Goal: Task Accomplishment & Management: Complete application form

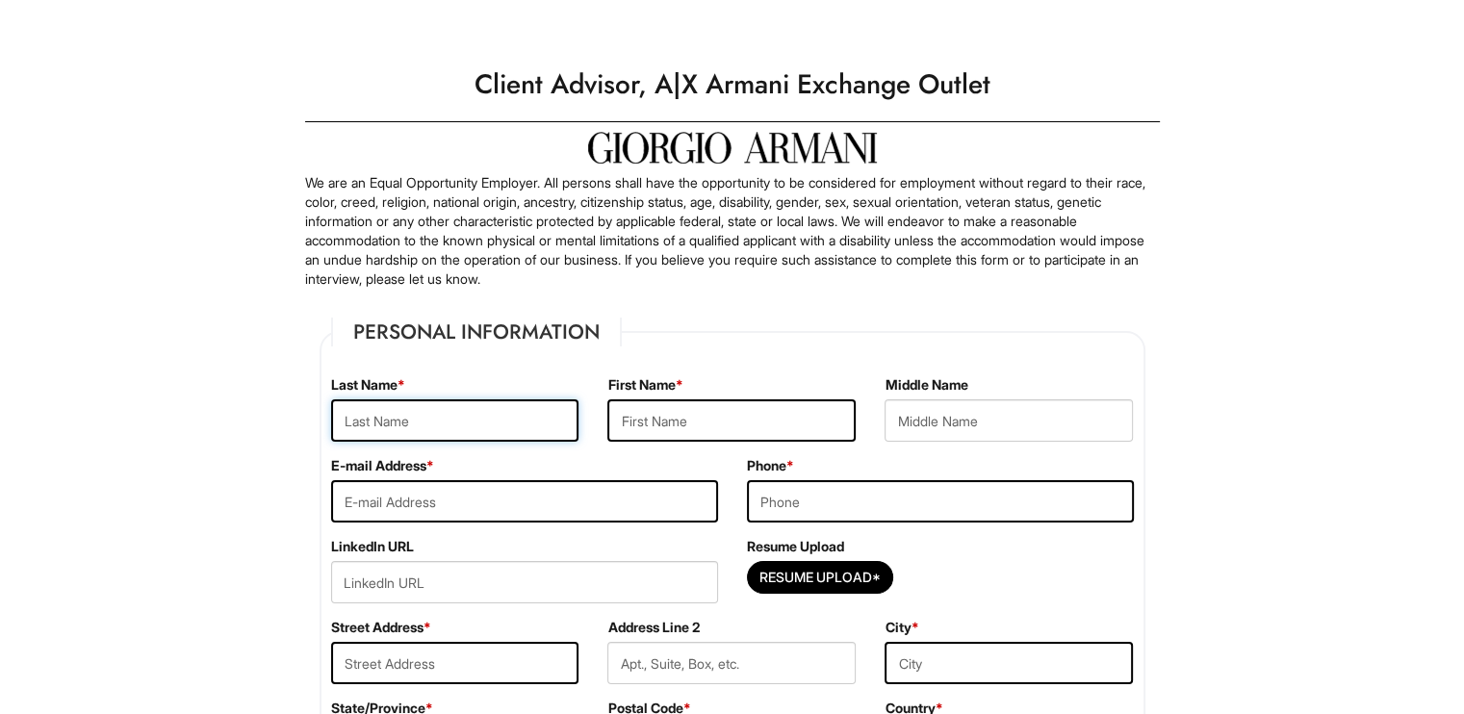
click at [506, 411] on input "text" at bounding box center [455, 420] width 248 height 42
type input "[PERSON_NAME]"
type input "[DEMOGRAPHIC_DATA]"
type input "[PERSON_NAME]"
type input "[EMAIL_ADDRESS][DOMAIN_NAME]"
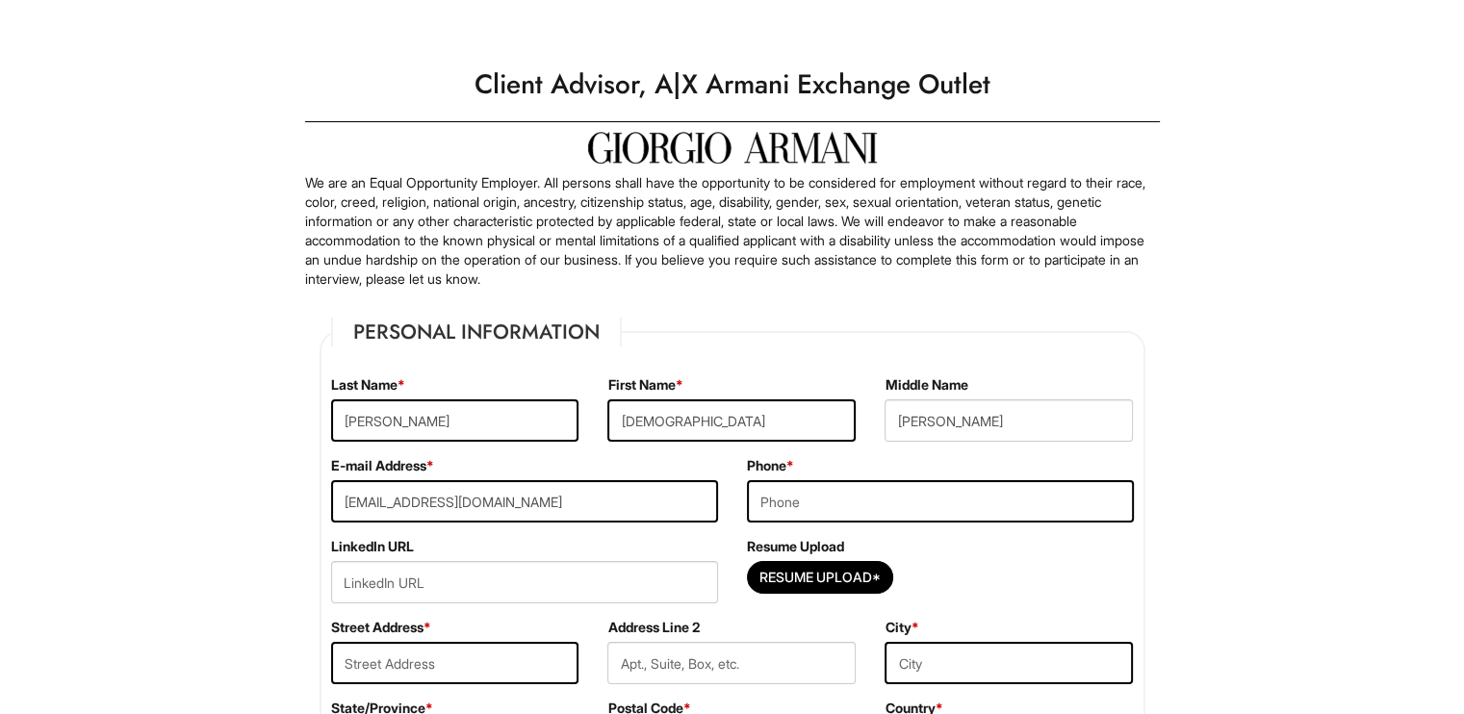
type input "5109352719"
type input "[STREET_ADDRESS]"
type input "Apt 3"
type input "[DEMOGRAPHIC_DATA]/[DEMOGRAPHIC_DATA]"
type input "94544"
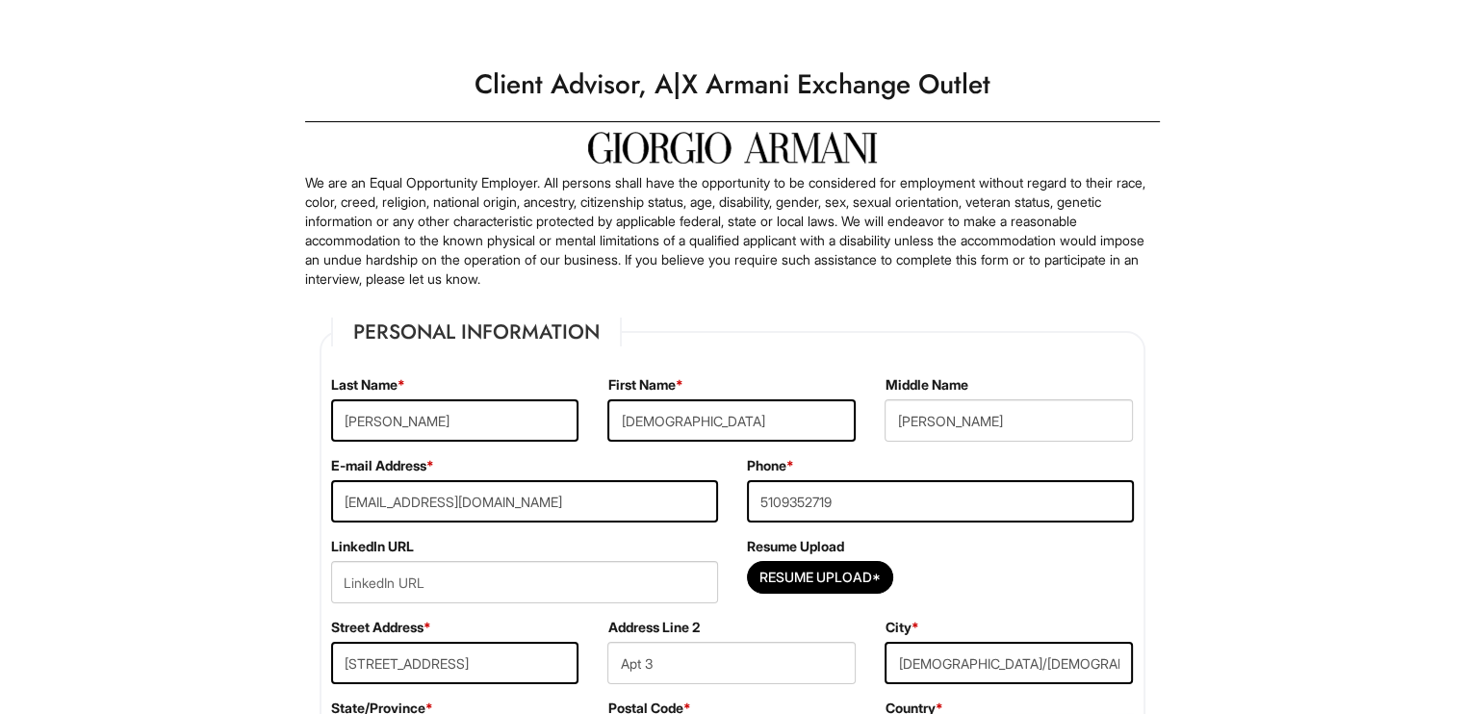
select select "[GEOGRAPHIC_DATA]"
click at [619, 467] on div "E-mail Address * [EMAIL_ADDRESS][DOMAIN_NAME]" at bounding box center [525, 496] width 416 height 81
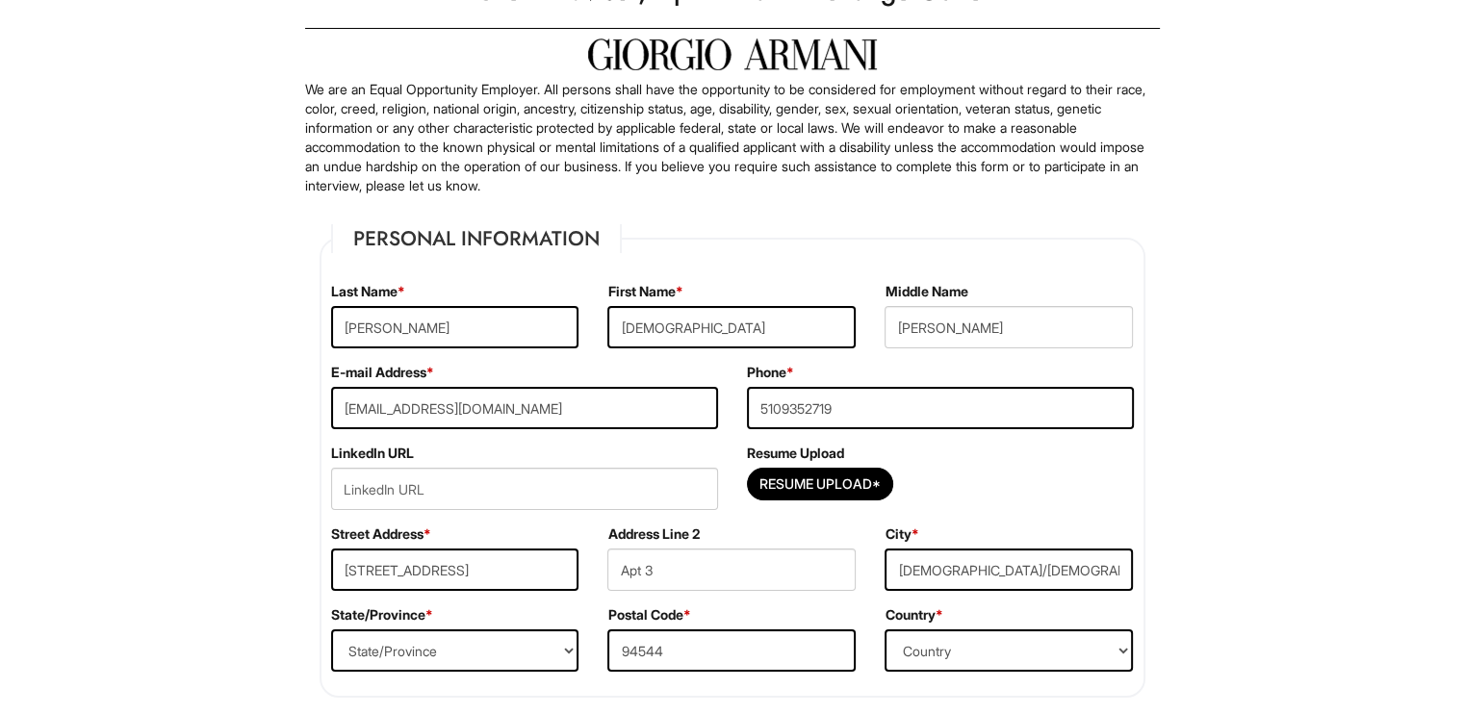
scroll to position [270, 0]
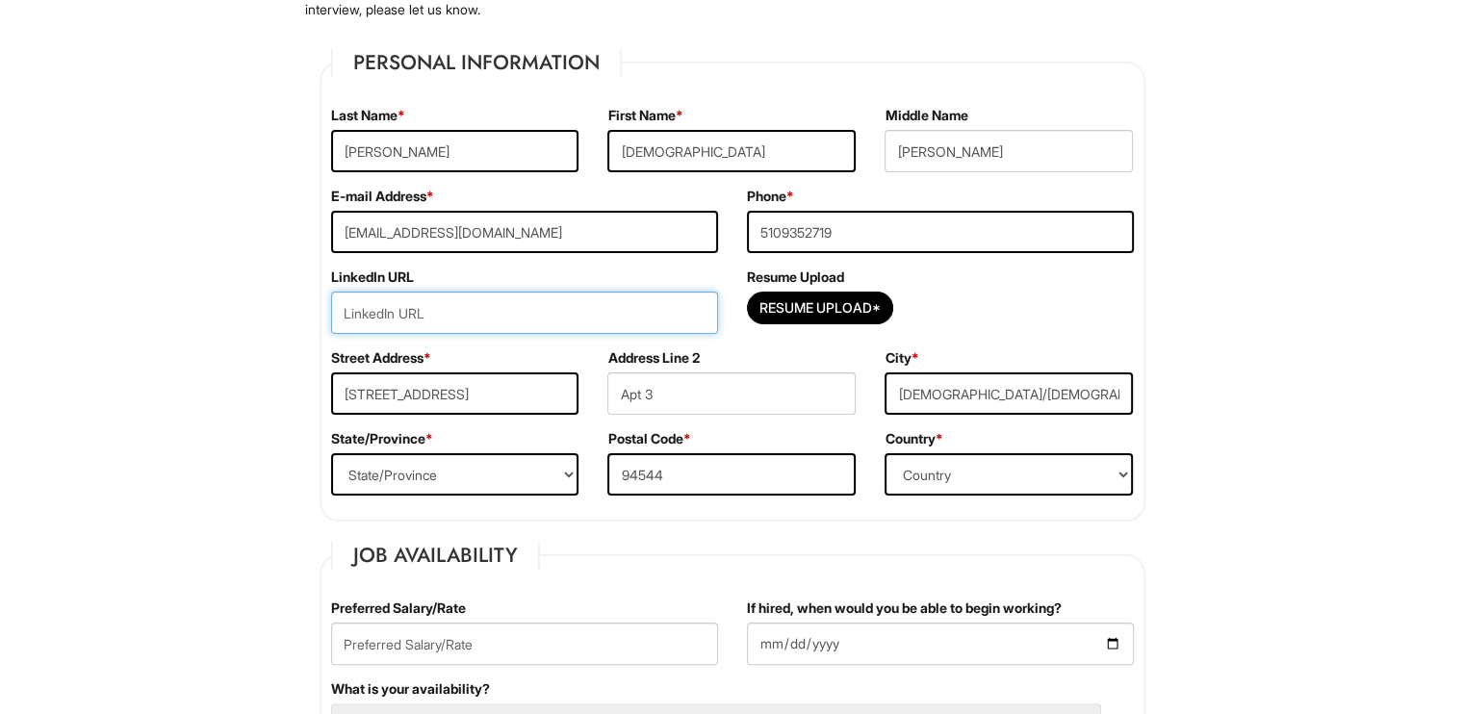
click at [522, 322] on input "url" at bounding box center [524, 313] width 387 height 42
click at [440, 315] on input "url" at bounding box center [524, 313] width 387 height 42
paste input "[DOMAIN_NAME][URL][PERSON_NAME]"
type input "[DOMAIN_NAME][URL][PERSON_NAME]"
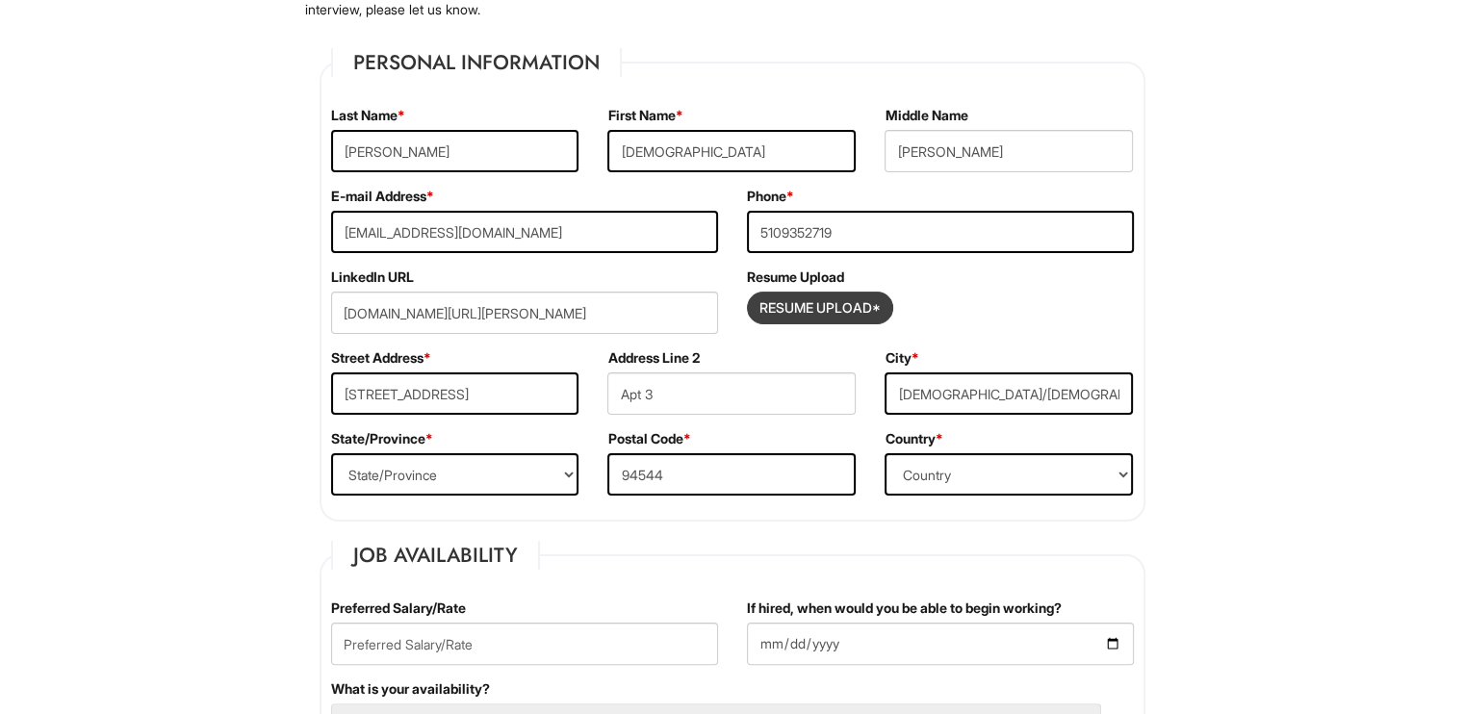
click at [849, 304] on input "Resume Upload*" at bounding box center [820, 308] width 144 height 31
type input "C:\fakepath\[DEMOGRAPHIC_DATA][PERSON_NAME] Resume 2025 (1).pdf"
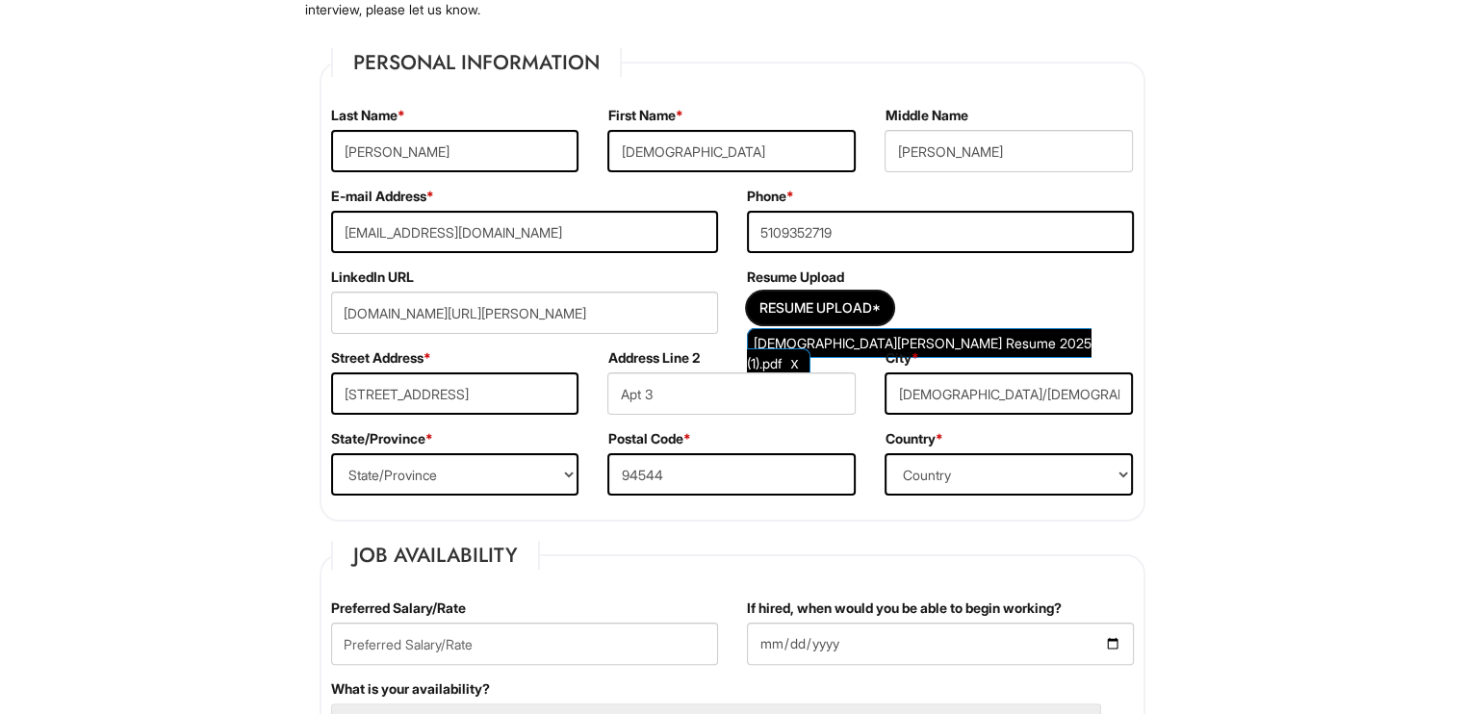
click at [705, 347] on div "LinkedIn URL [DOMAIN_NAME][URL][PERSON_NAME]" at bounding box center [525, 308] width 416 height 81
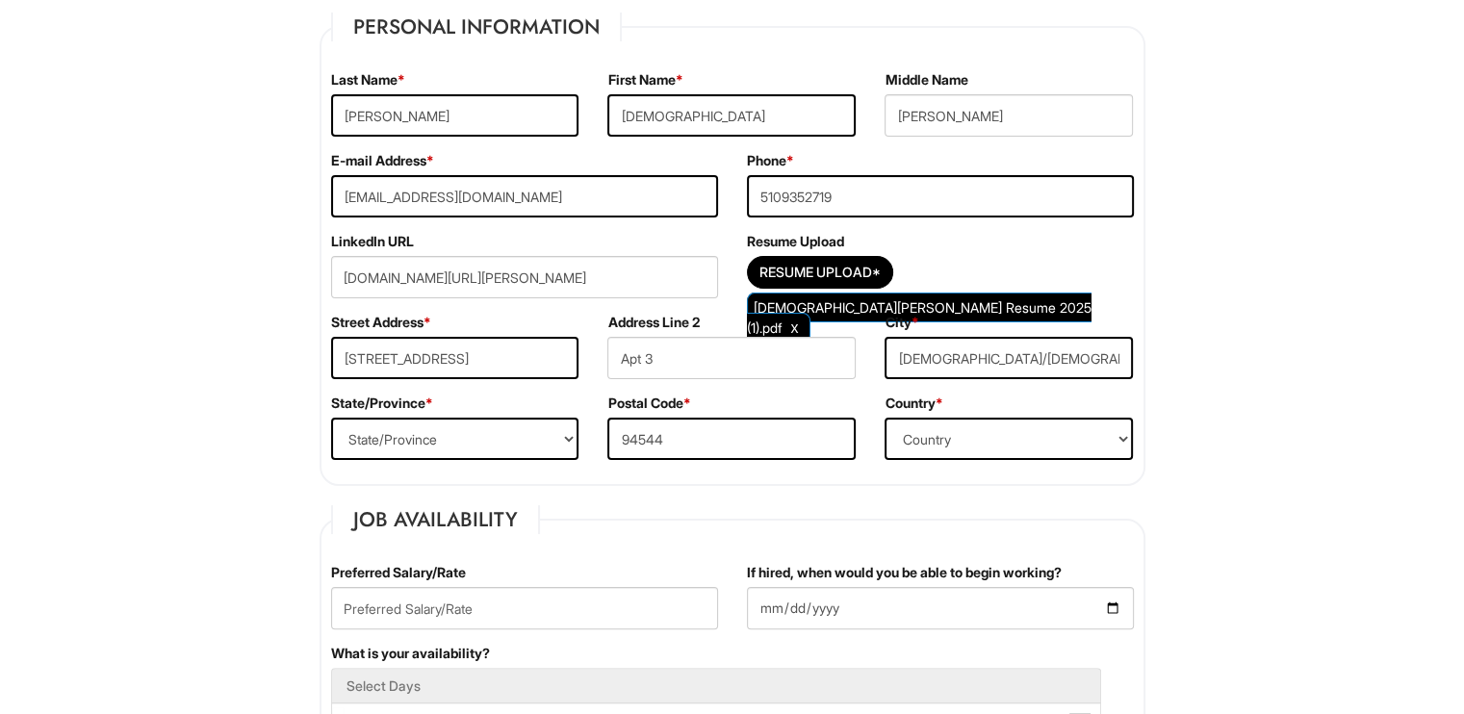
scroll to position [308, 0]
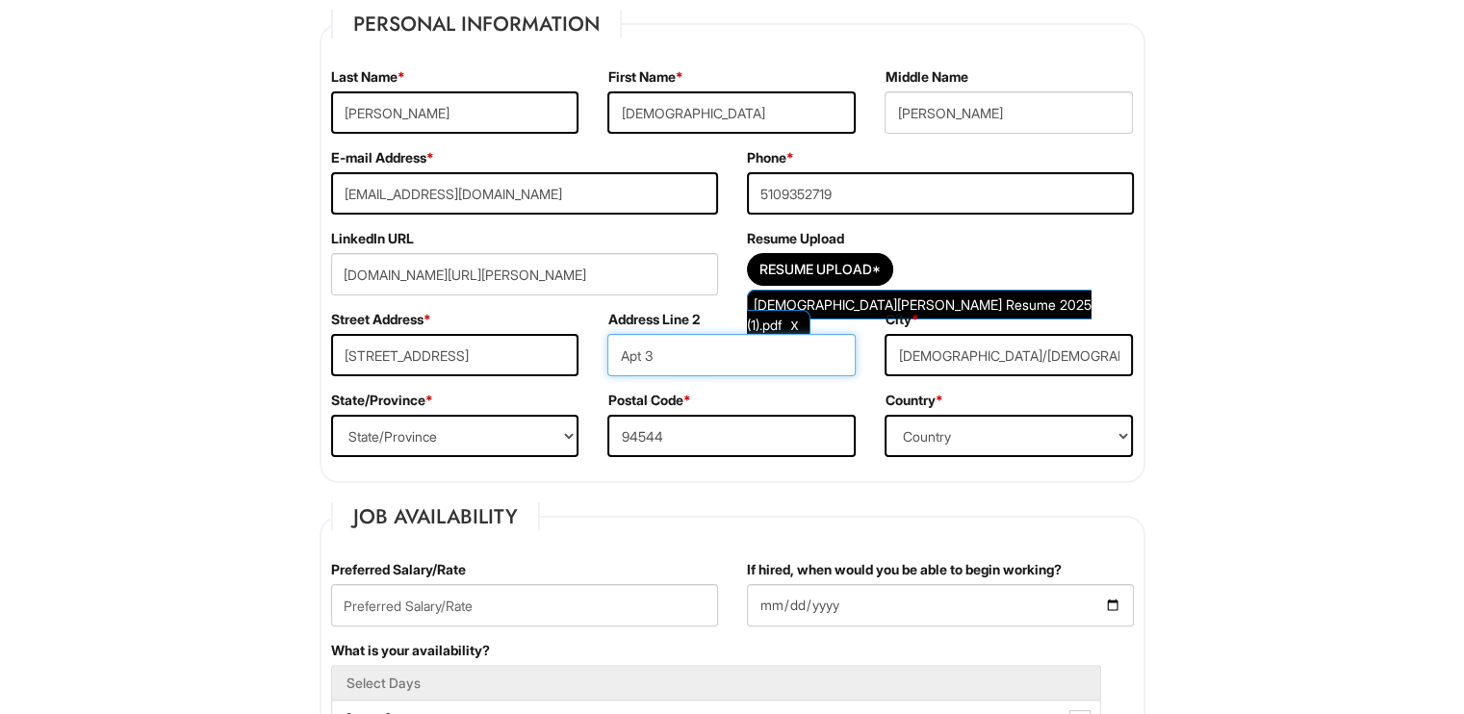
click at [705, 347] on input "Apt 3" at bounding box center [731, 355] width 248 height 42
click at [451, 343] on input "[STREET_ADDRESS]" at bounding box center [455, 355] width 248 height 42
click at [452, 345] on input "[STREET_ADDRESS]" at bounding box center [455, 355] width 248 height 42
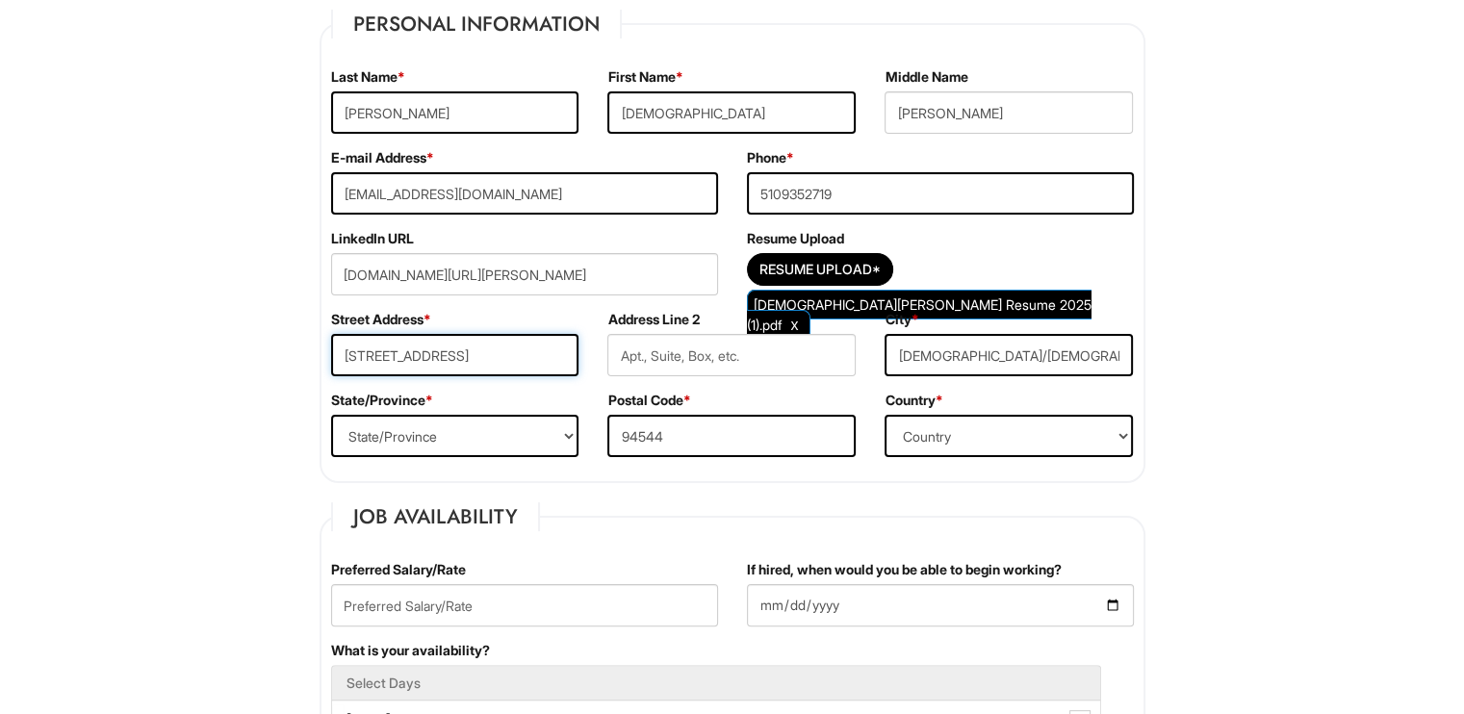
click at [452, 345] on input "[STREET_ADDRESS]" at bounding box center [455, 355] width 248 height 42
type input "2"
click at [695, 348] on input "text" at bounding box center [731, 355] width 248 height 42
click at [504, 357] on input "[STREET_ADDRESS]" at bounding box center [455, 355] width 248 height 42
type input "[STREET_ADDRESS]"
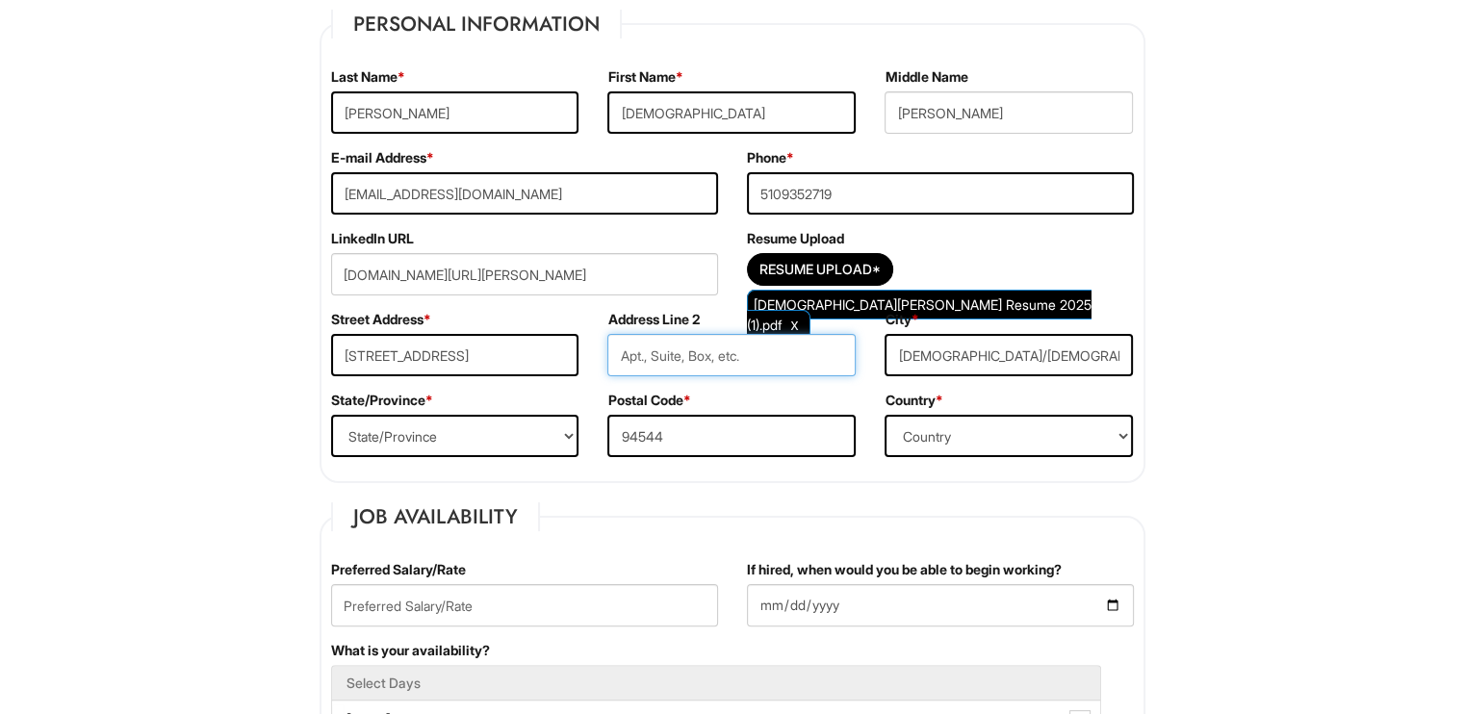
click at [647, 357] on input "text" at bounding box center [731, 355] width 248 height 42
type input "Apt 6"
click at [586, 390] on div "Street Address * [STREET_ADDRESS]" at bounding box center [455, 350] width 277 height 81
click at [959, 358] on input "[DEMOGRAPHIC_DATA]/[DEMOGRAPHIC_DATA]" at bounding box center [1009, 355] width 248 height 42
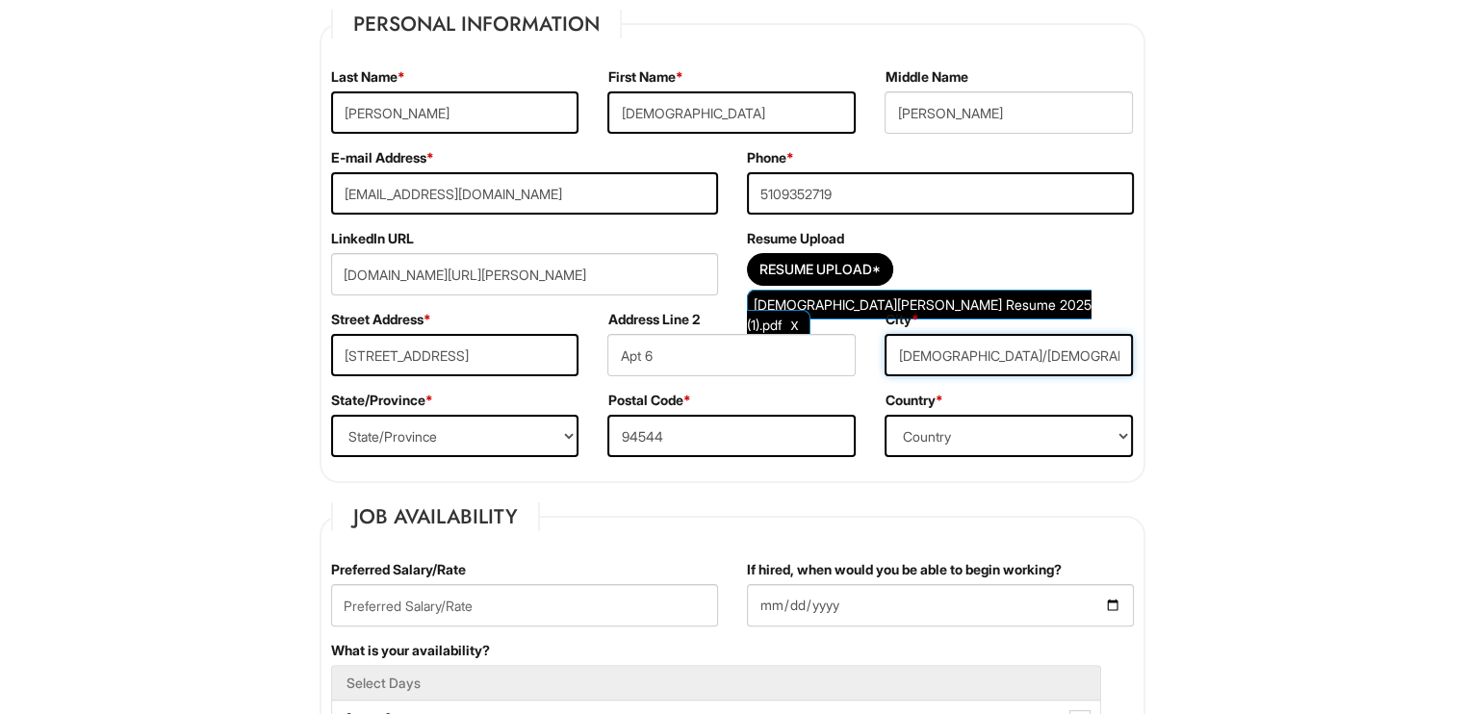
click at [959, 358] on input "[DEMOGRAPHIC_DATA]/[DEMOGRAPHIC_DATA]" at bounding box center [1009, 355] width 248 height 42
type input "Hayward"
click at [443, 452] on select "State/Province [US_STATE] [US_STATE] [US_STATE] [US_STATE] [US_STATE] [US_STATE…" at bounding box center [455, 436] width 248 height 42
select select "CA"
click at [331, 415] on select "State/Province [US_STATE] [US_STATE] [US_STATE] [US_STATE] [US_STATE] [US_STATE…" at bounding box center [455, 436] width 248 height 42
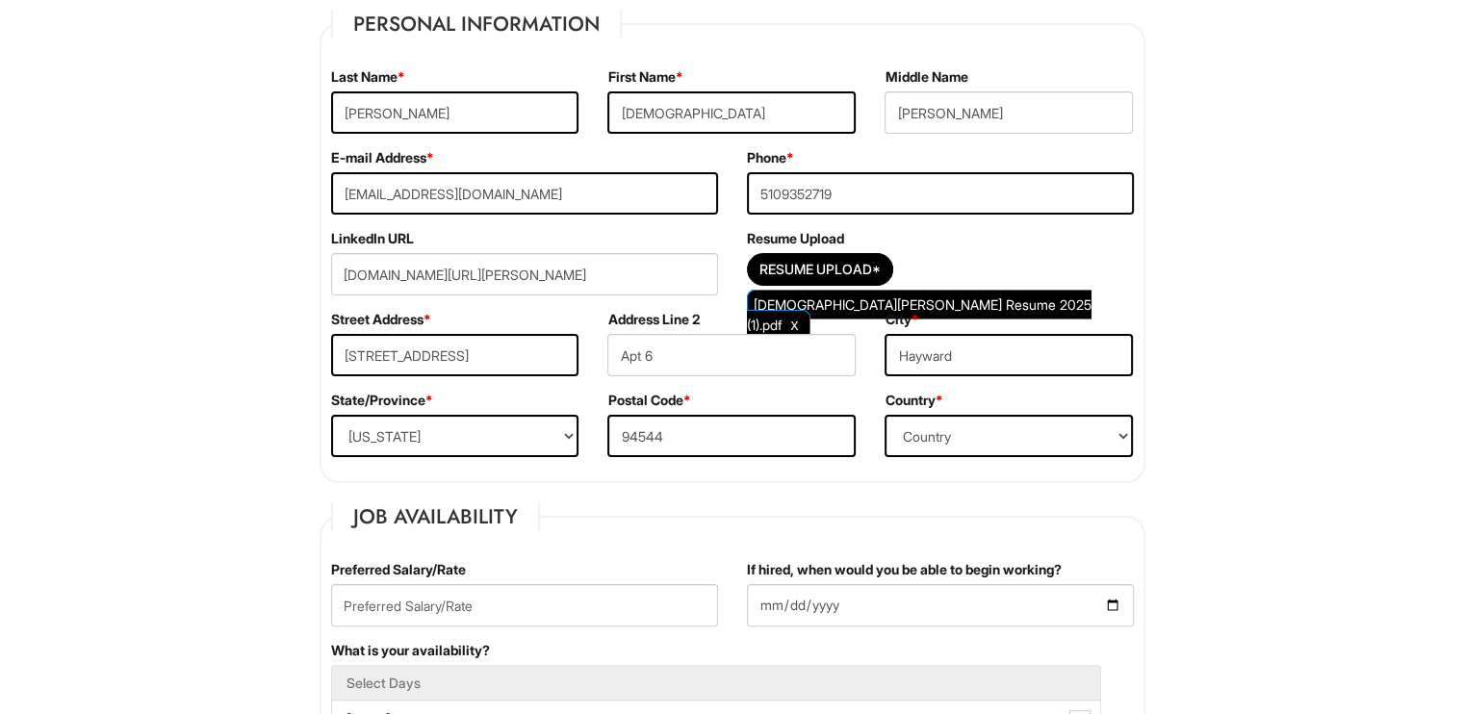
click at [705, 459] on div "Postal Code * 94544" at bounding box center [731, 431] width 277 height 81
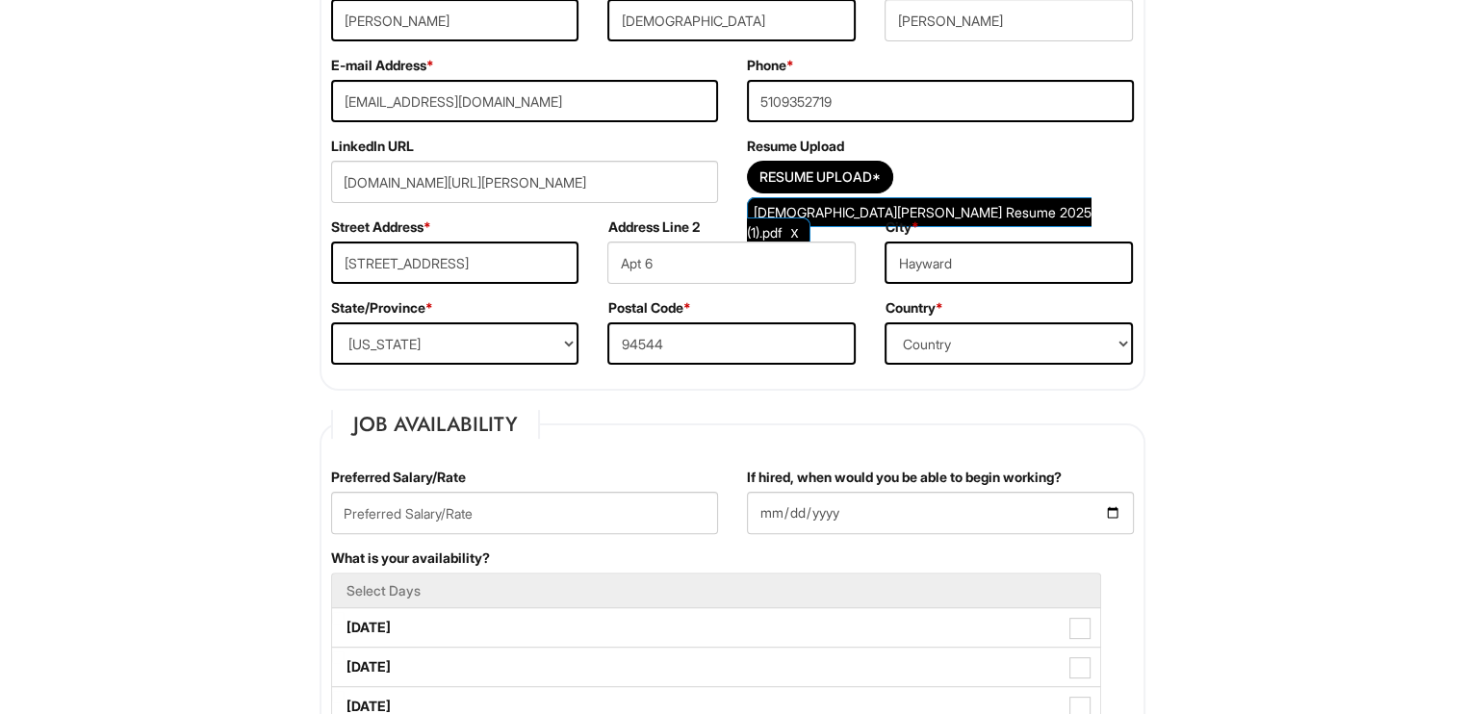
scroll to position [539, 0]
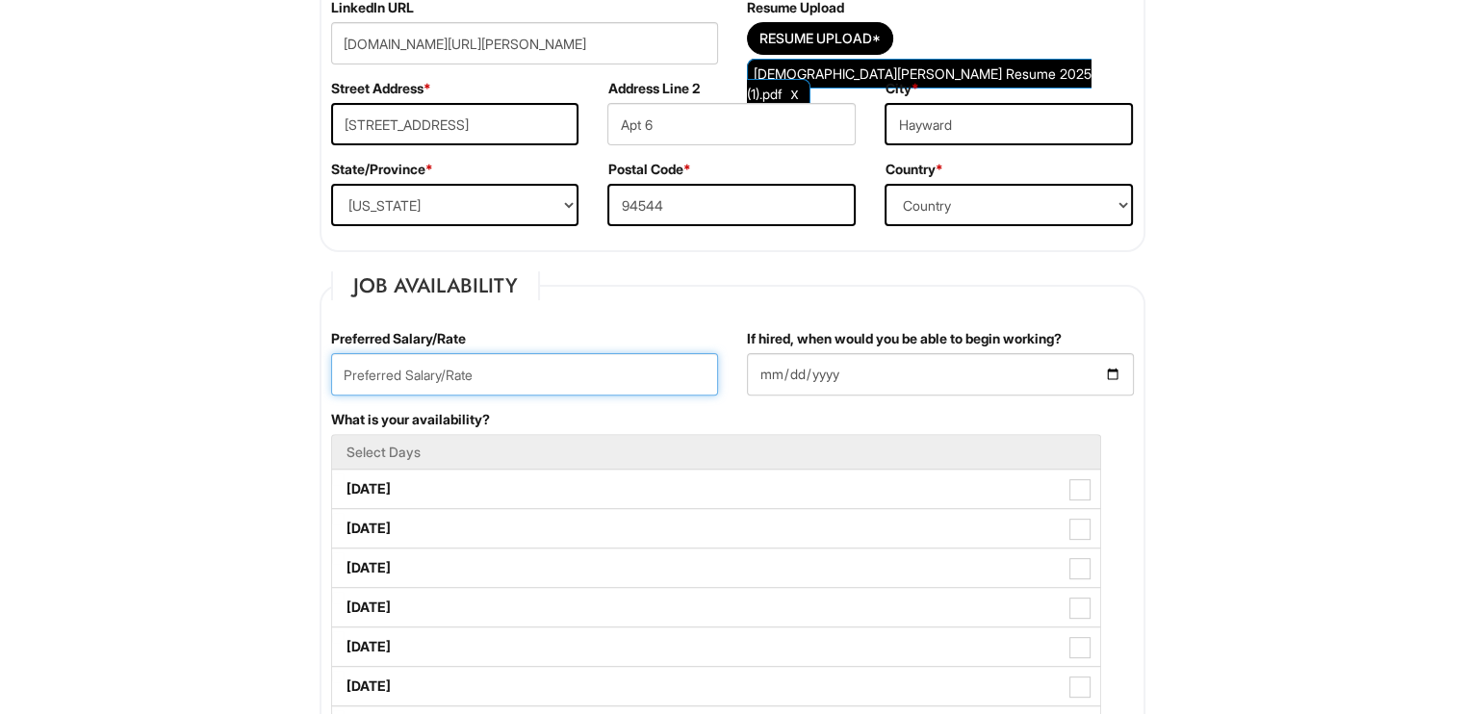
click at [599, 385] on input "text" at bounding box center [524, 374] width 387 height 42
type input "1"
type input "*"
type input "$18"
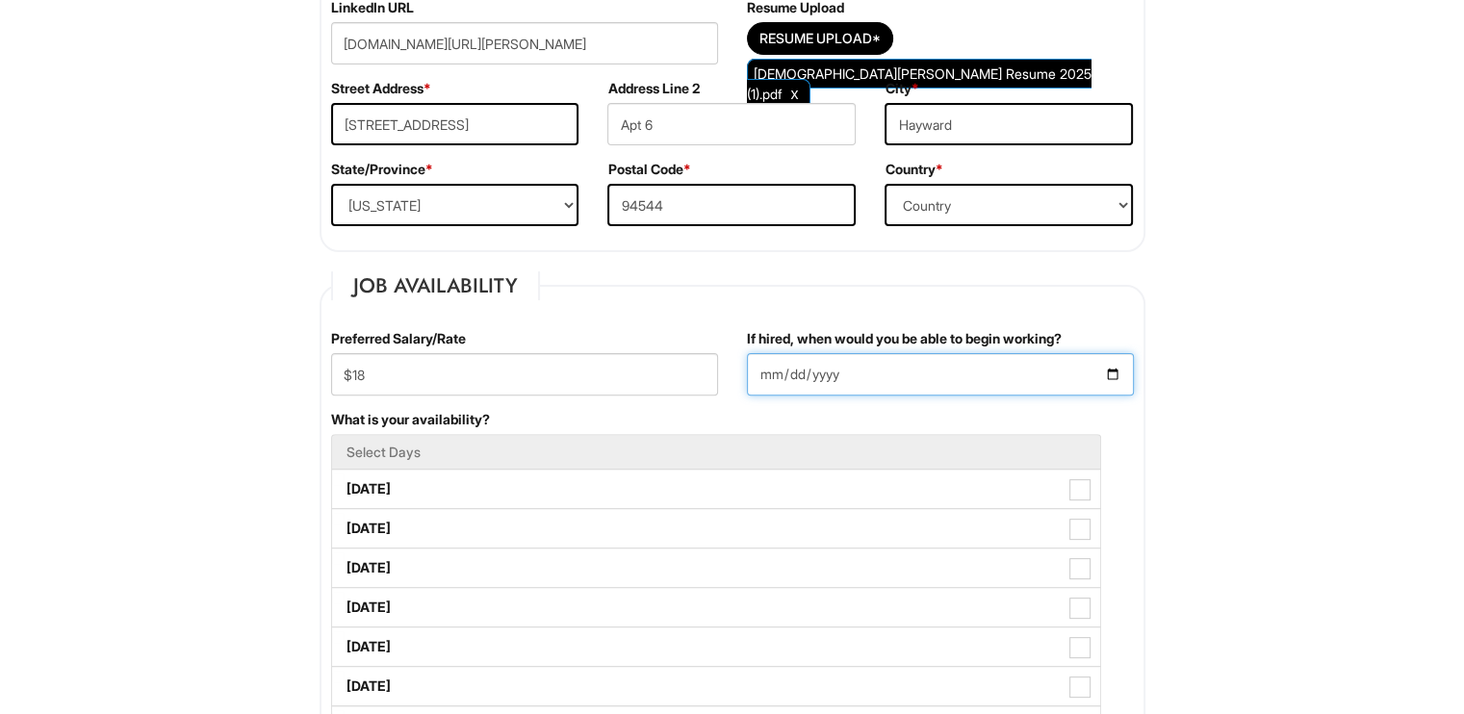
click at [1051, 375] on input "If hired, when would you be able to begin working?" at bounding box center [940, 374] width 387 height 42
click at [1109, 370] on input "If hired, when would you be able to begin working?" at bounding box center [940, 374] width 387 height 42
type input "[DATE]"
click at [568, 406] on div "Preferred Salary/Rate $18" at bounding box center [525, 369] width 416 height 81
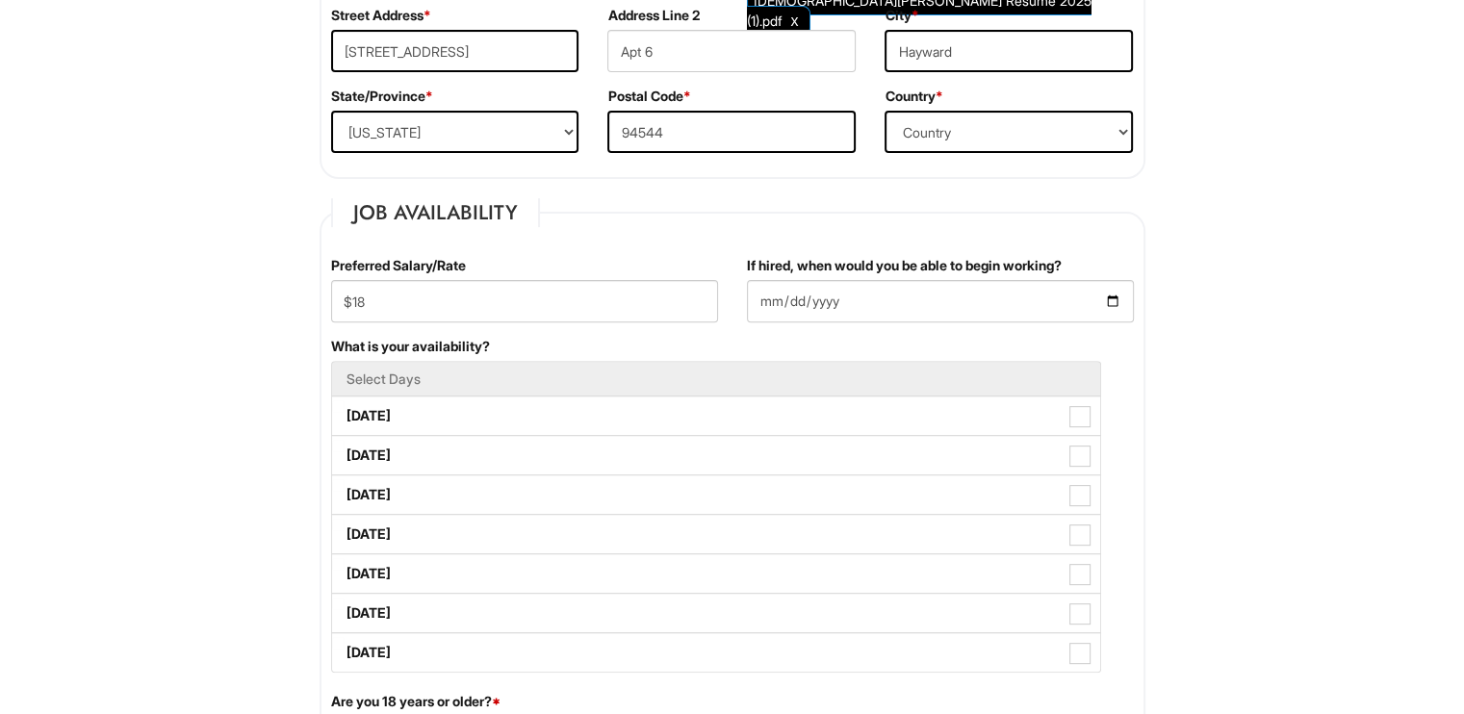
scroll to position [616, 0]
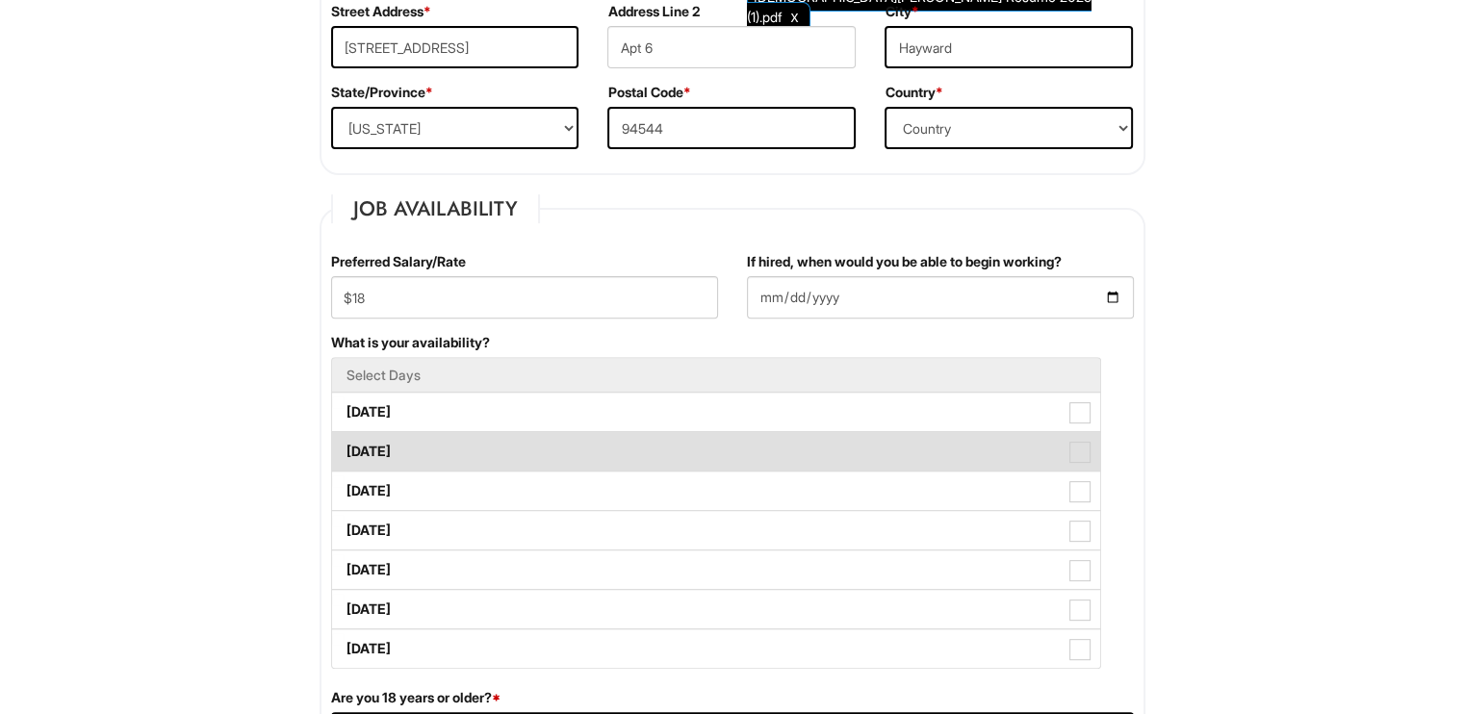
click at [594, 432] on label "[DATE]" at bounding box center [716, 451] width 768 height 39
click at [345, 436] on Available_Tuesday "[DATE]" at bounding box center [338, 442] width 13 height 13
checkbox Available_Tuesday "true"
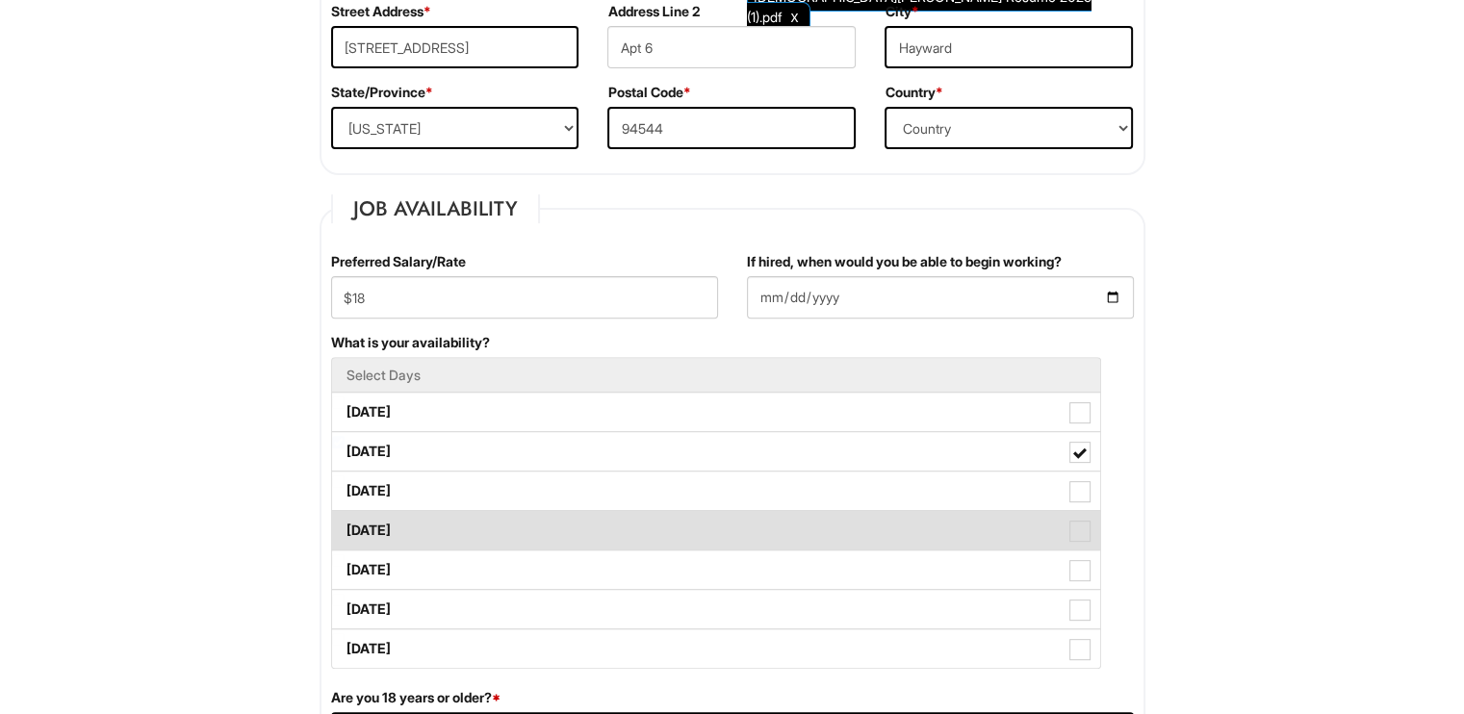
click at [659, 540] on label "[DATE]" at bounding box center [716, 530] width 768 height 39
click at [345, 528] on Available_Thursday "[DATE]" at bounding box center [338, 521] width 13 height 13
checkbox Available_Thursday "true"
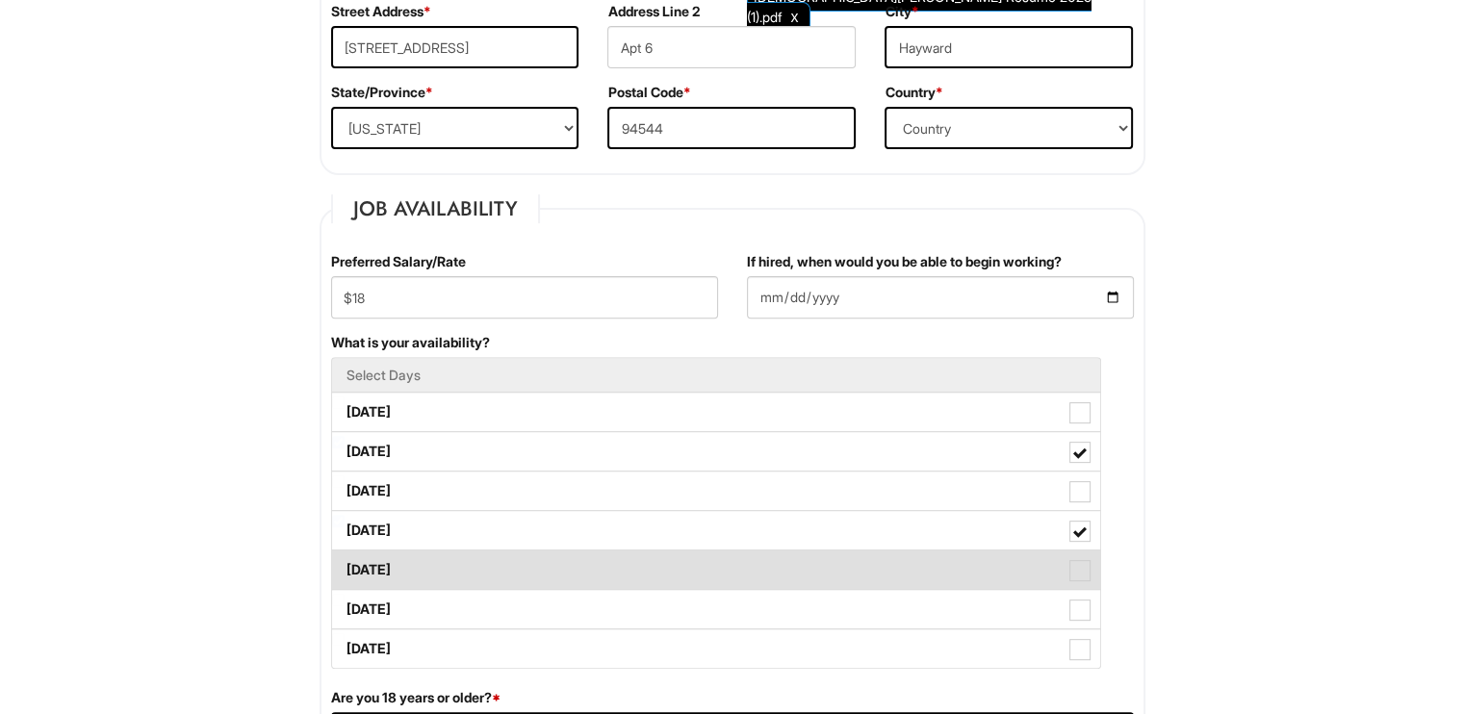
click at [658, 559] on label "[DATE]" at bounding box center [716, 570] width 768 height 39
click at [345, 559] on Available_Friday "[DATE]" at bounding box center [338, 560] width 13 height 13
click at [643, 585] on label "[DATE]" at bounding box center [716, 570] width 768 height 39
click at [345, 567] on Available_Friday "[DATE]" at bounding box center [338, 560] width 13 height 13
checkbox Available_Friday "false"
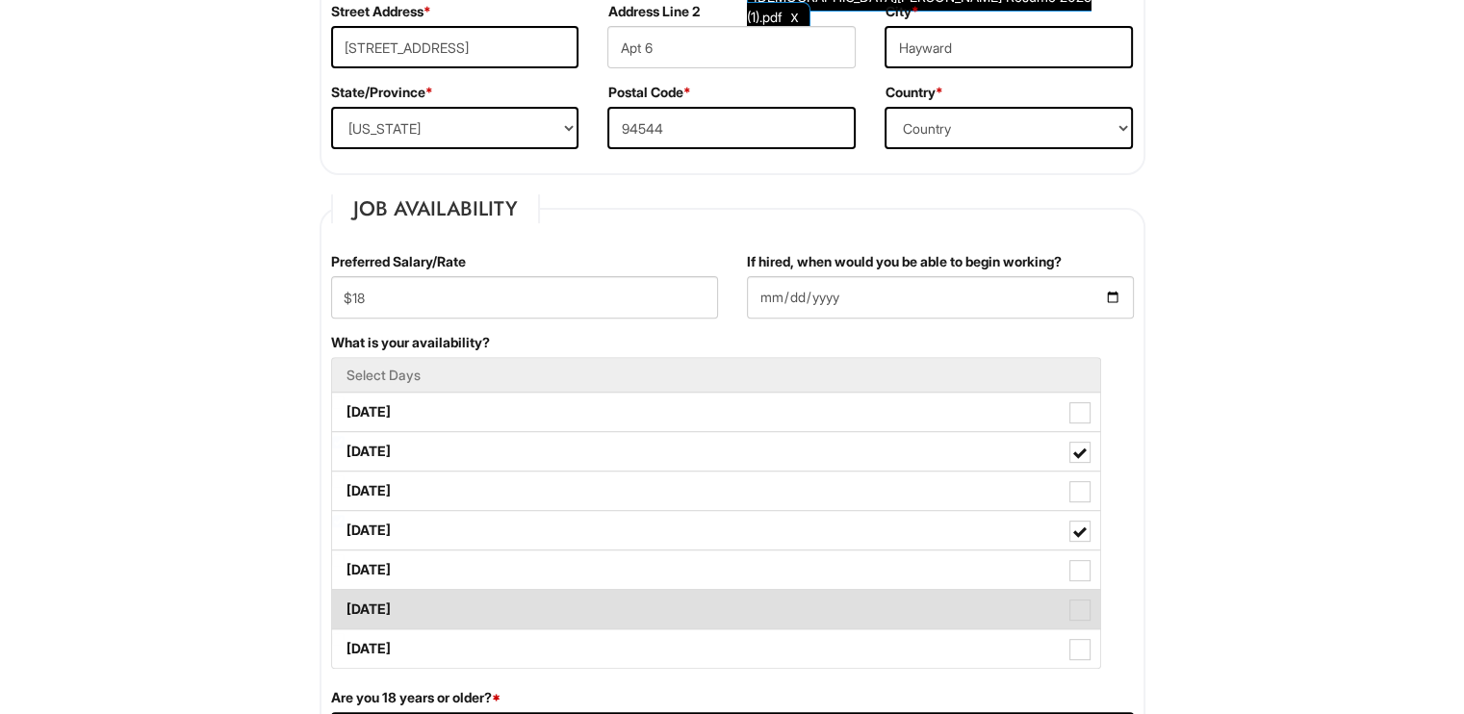
click at [643, 593] on label "[DATE]" at bounding box center [716, 609] width 768 height 39
click at [345, 594] on Available_Saturday "[DATE]" at bounding box center [338, 600] width 13 height 13
checkbox Available_Saturday "true"
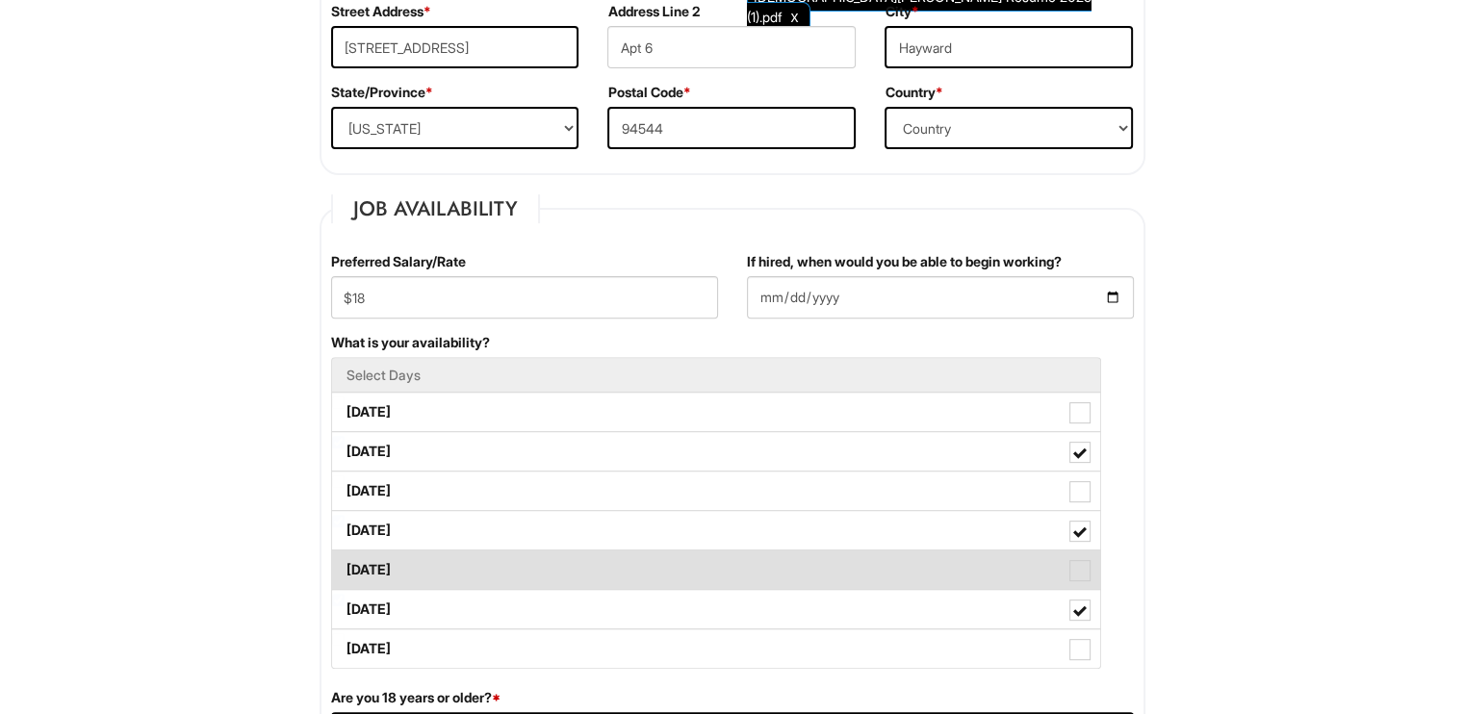
click at [640, 553] on label "[DATE]" at bounding box center [716, 570] width 768 height 39
click at [345, 554] on Available_Friday "[DATE]" at bounding box center [338, 560] width 13 height 13
checkbox Available_Friday "true"
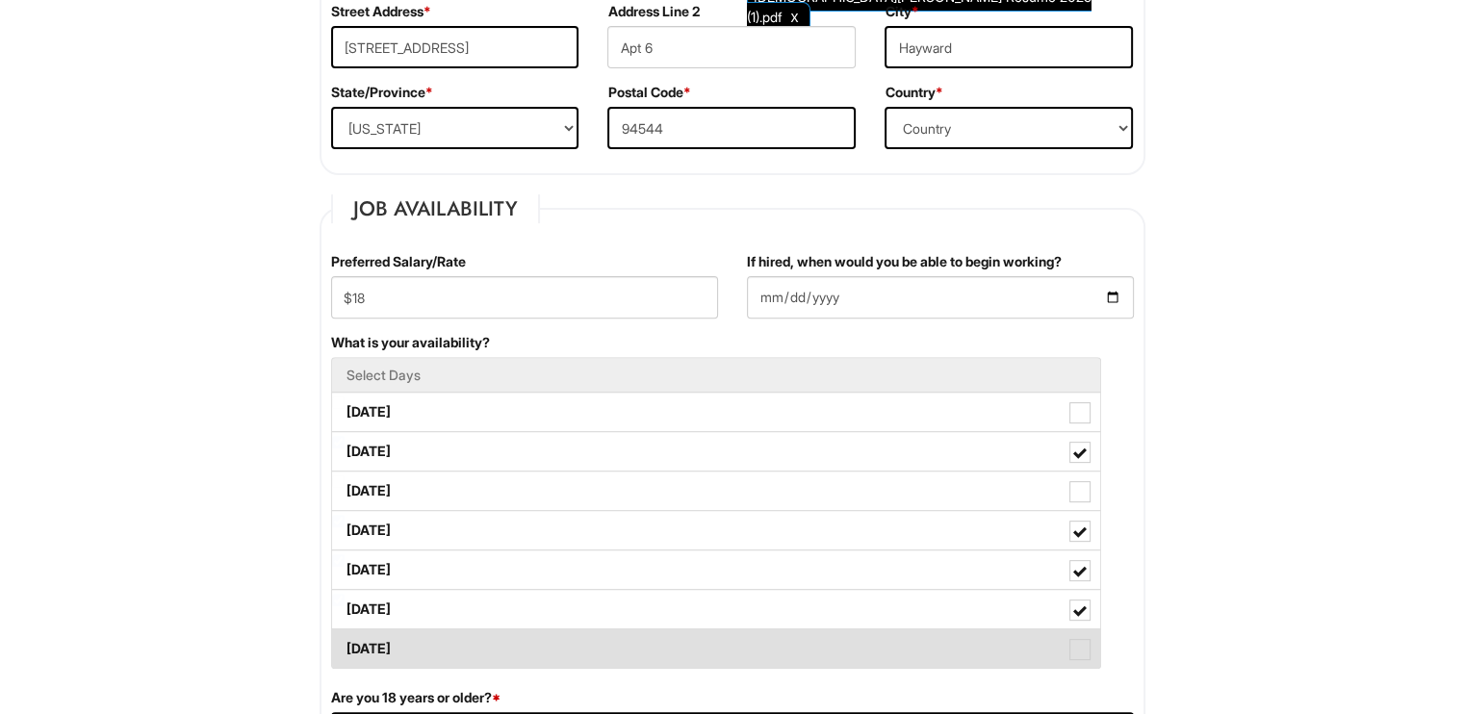
click at [631, 641] on label "[DATE]" at bounding box center [716, 649] width 768 height 39
click at [345, 641] on Available_Sunday "[DATE]" at bounding box center [338, 639] width 13 height 13
checkbox Available_Sunday "true"
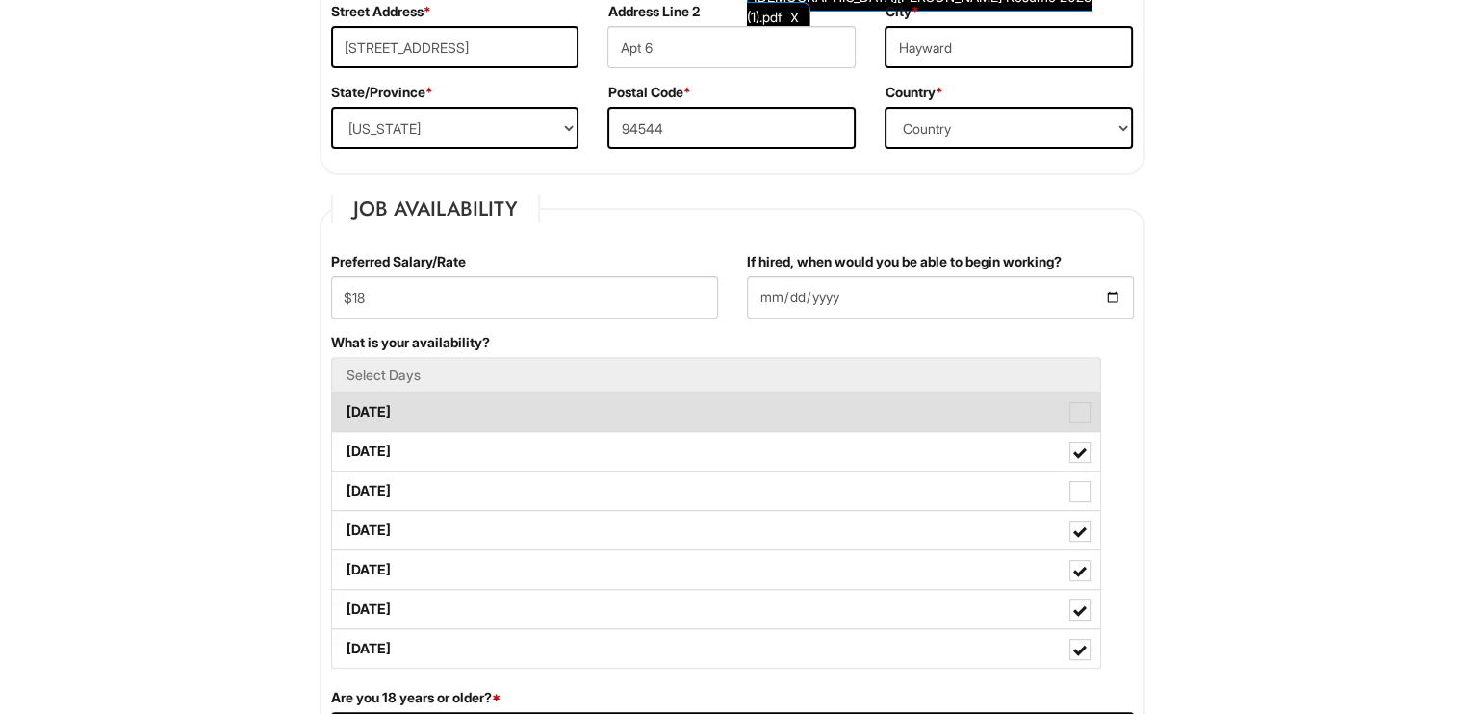
click at [615, 397] on label "[DATE]" at bounding box center [716, 412] width 768 height 39
click at [345, 397] on Available_Monday "[DATE]" at bounding box center [338, 403] width 13 height 13
checkbox Available_Monday "true"
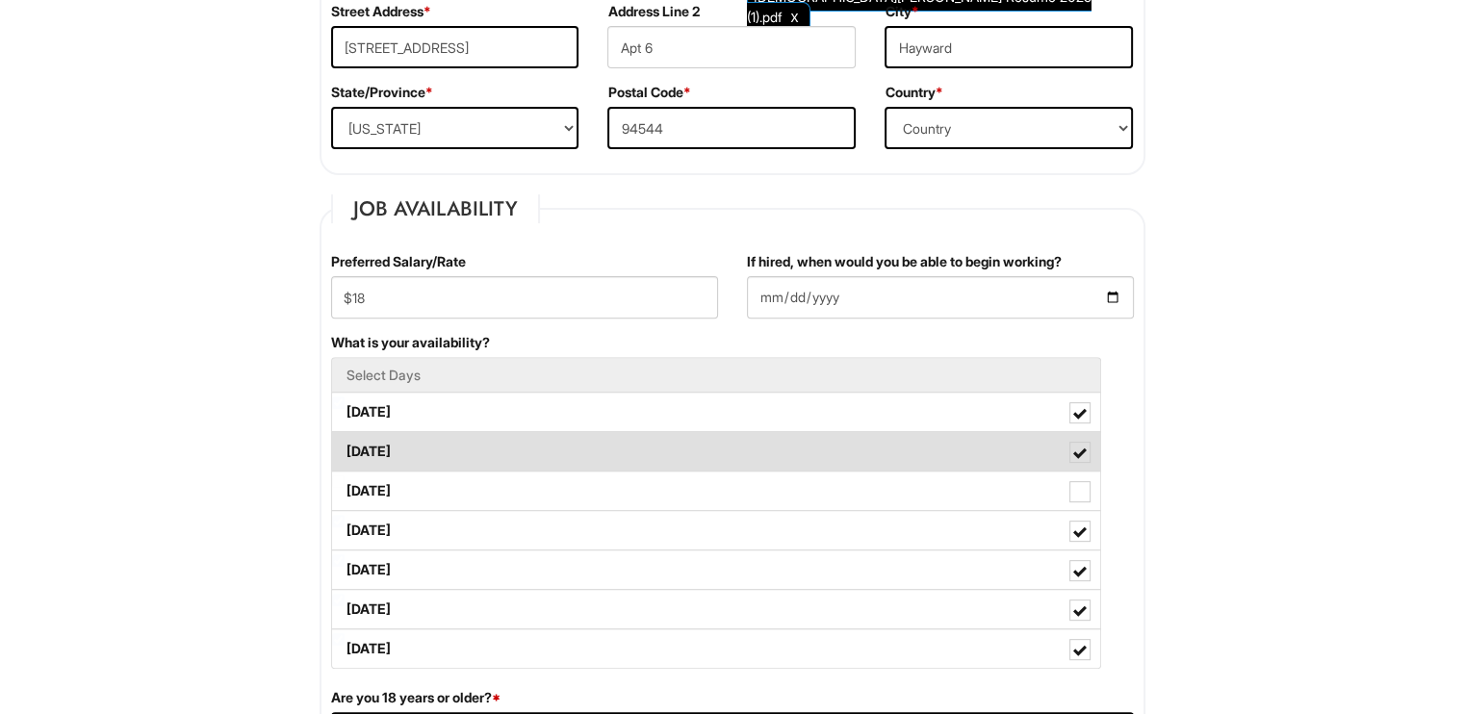
click at [612, 468] on label "[DATE]" at bounding box center [716, 451] width 768 height 39
click at [345, 449] on Available_Tuesday "[DATE]" at bounding box center [338, 442] width 13 height 13
click at [611, 456] on label "[DATE]" at bounding box center [716, 451] width 768 height 39
click at [345, 449] on Available_Tuesday "[DATE]" at bounding box center [338, 442] width 13 height 13
checkbox Available_Tuesday "true"
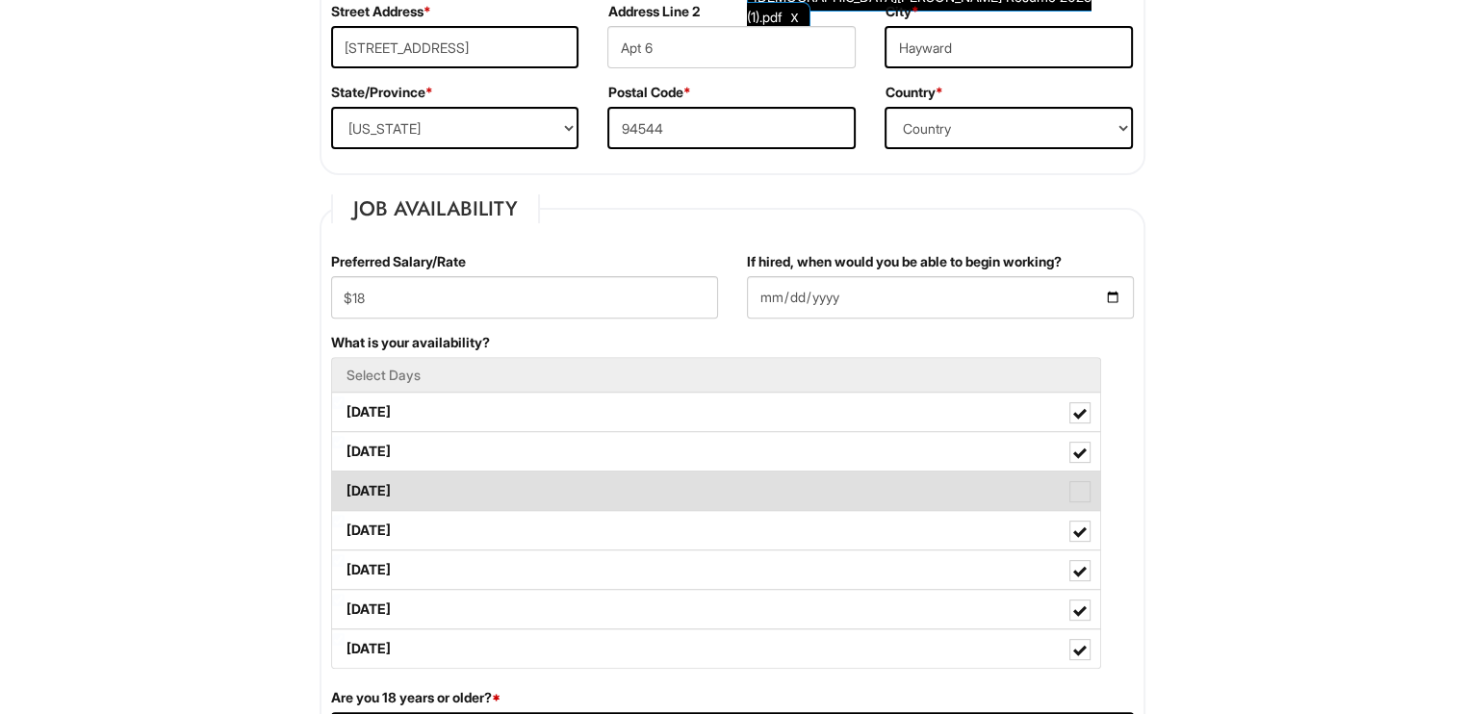
click at [624, 485] on label "[DATE]" at bounding box center [716, 491] width 768 height 39
click at [345, 485] on Available_Wednesday "[DATE]" at bounding box center [338, 482] width 13 height 13
checkbox Available_Wednesday "true"
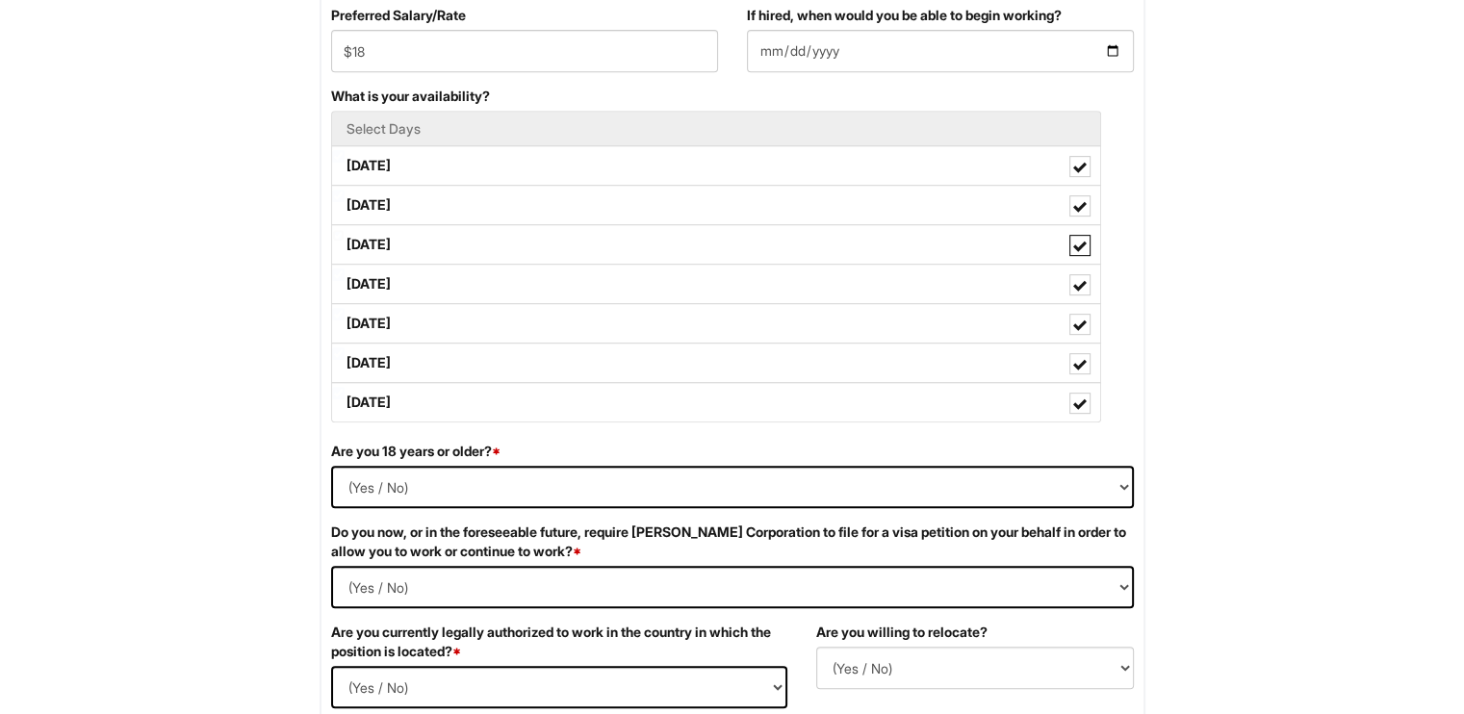
scroll to position [870, 0]
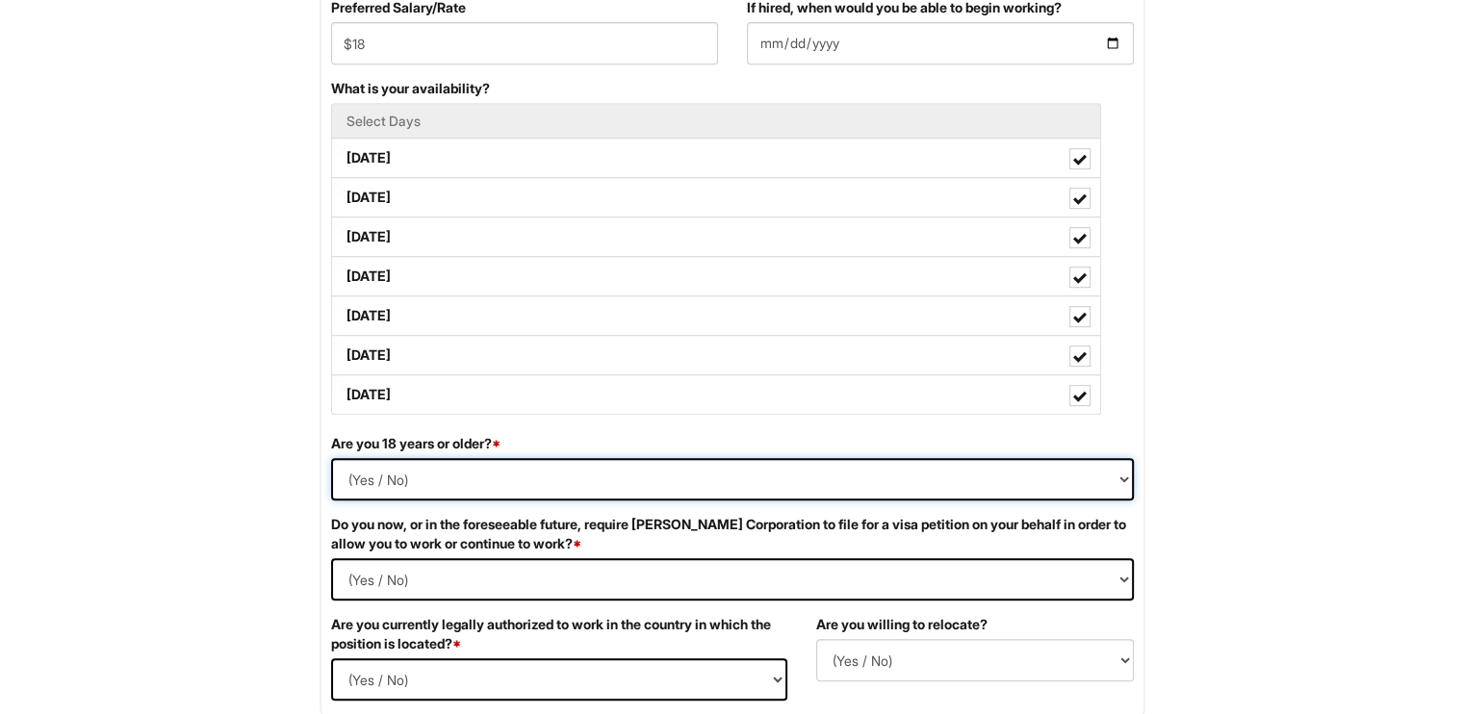
click at [752, 481] on select "(Yes / No) Yes No" at bounding box center [732, 479] width 803 height 42
select select "Yes"
click at [331, 458] on select "(Yes / No) Yes No" at bounding box center [732, 479] width 803 height 42
click at [327, 479] on div "Are you 18 years or older? * (Yes / No) Yes No" at bounding box center [733, 474] width 832 height 81
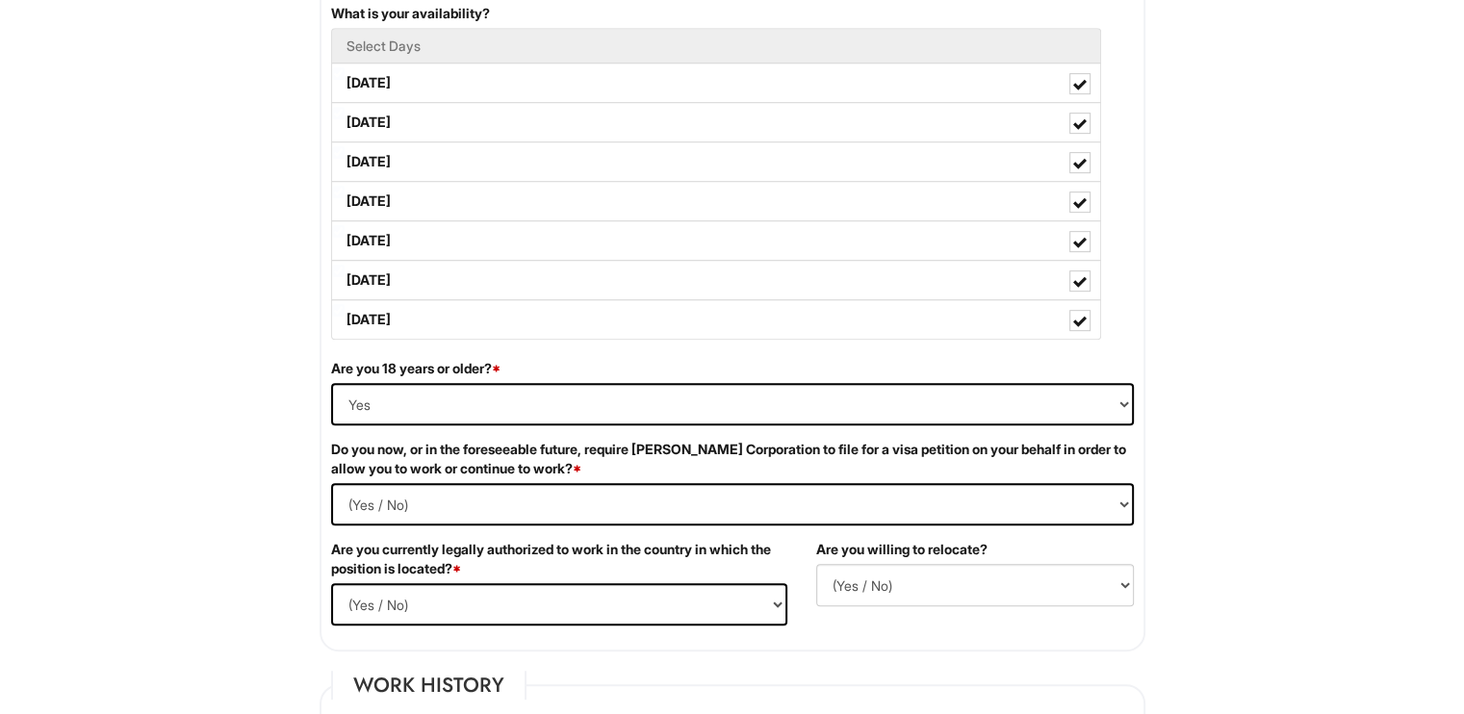
scroll to position [947, 0]
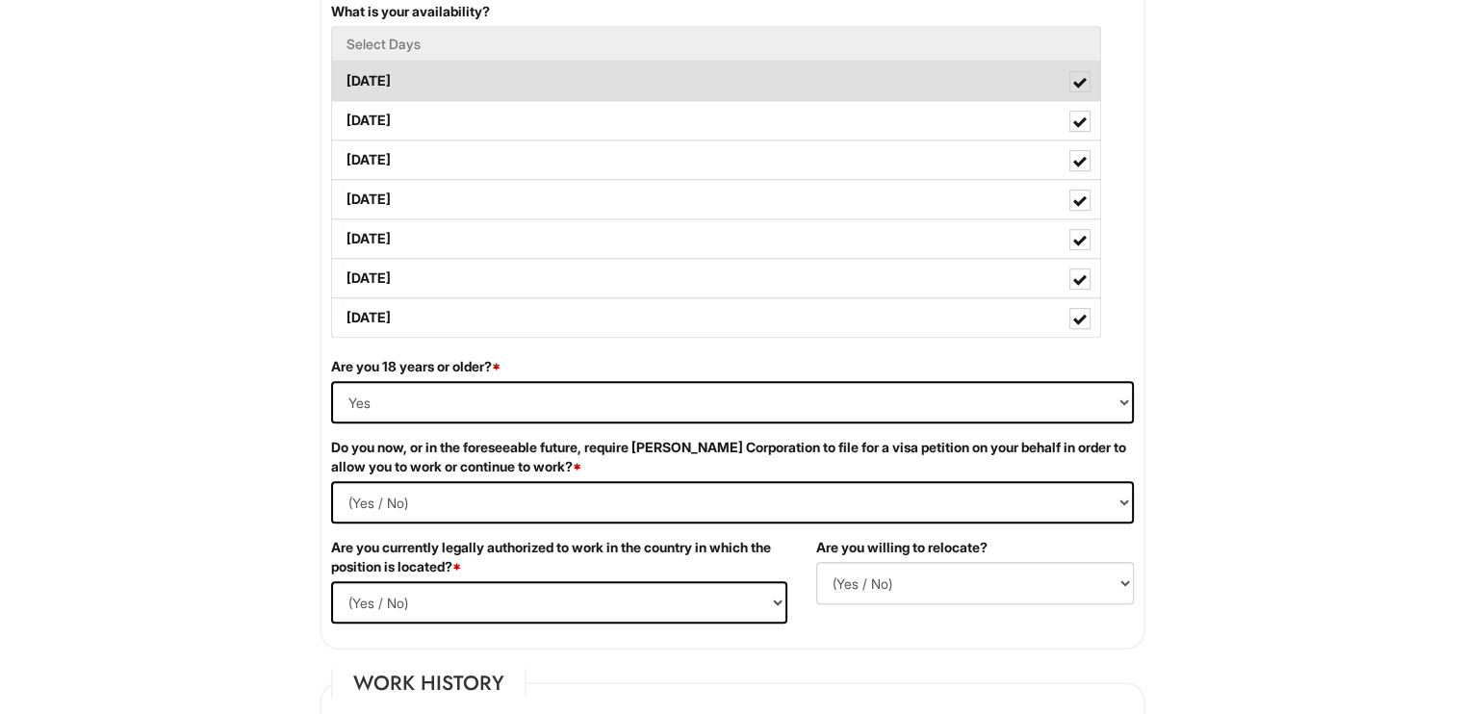
click at [518, 81] on label "[DATE]" at bounding box center [716, 81] width 768 height 39
click at [345, 78] on Available_Monday "[DATE]" at bounding box center [338, 71] width 13 height 13
checkbox Available_Monday "false"
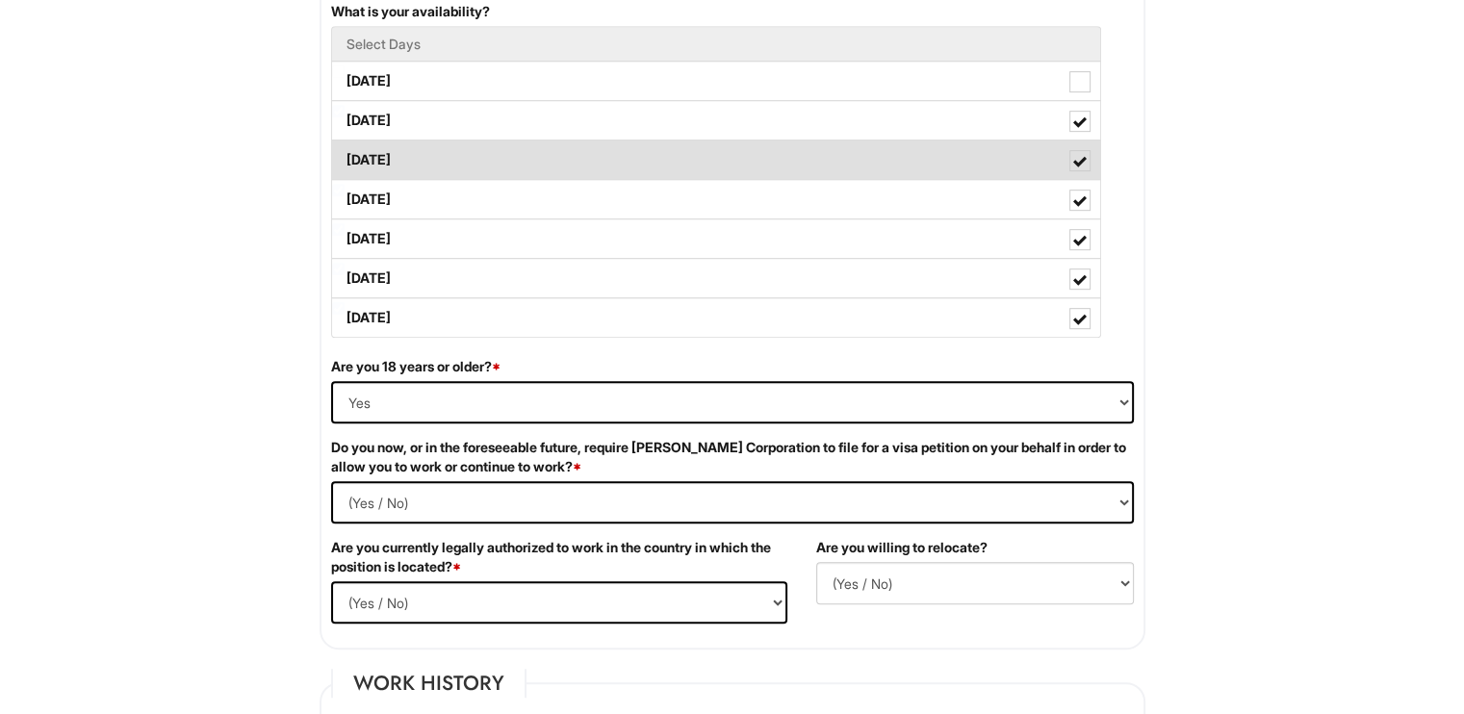
click at [570, 163] on label "[DATE]" at bounding box center [716, 160] width 768 height 39
click at [345, 157] on Available_Wednesday "[DATE]" at bounding box center [338, 150] width 13 height 13
checkbox Available_Wednesday "false"
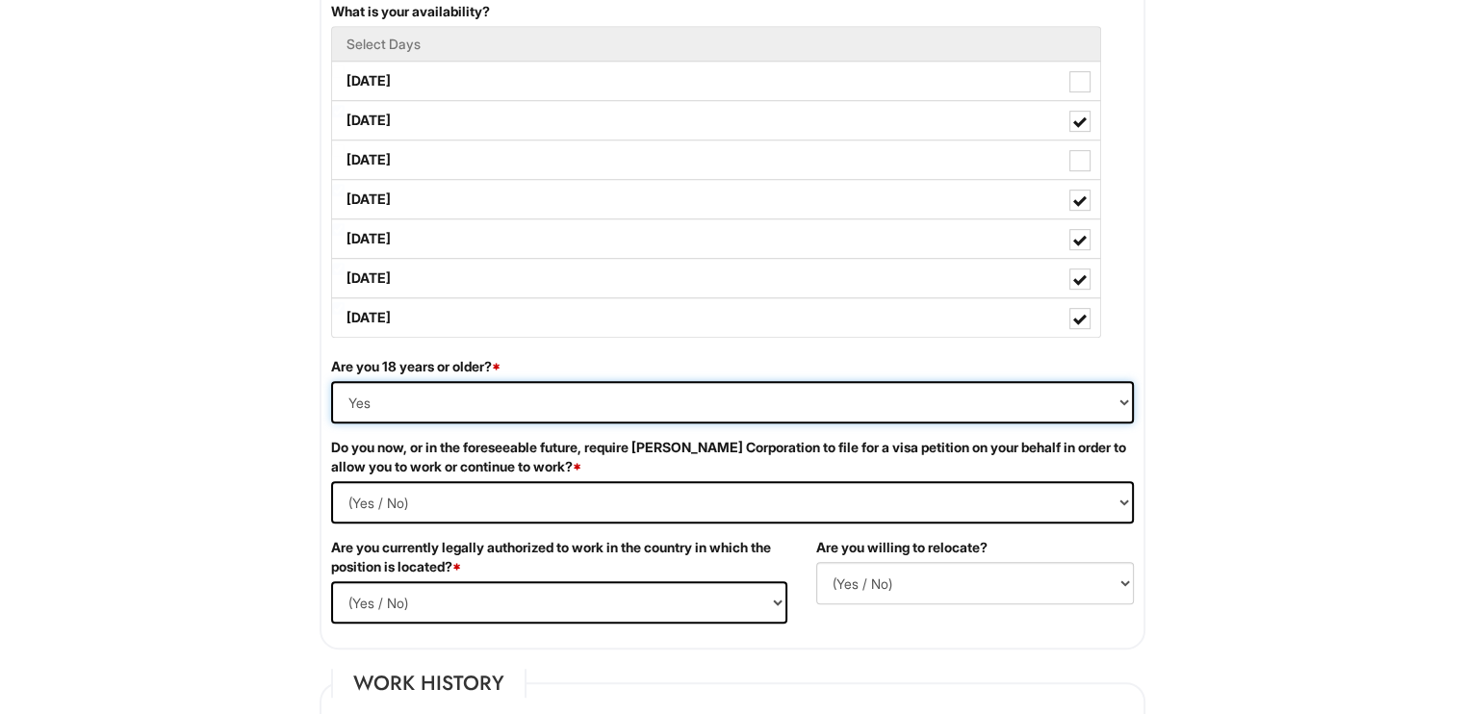
click at [601, 381] on select "(Yes / No) Yes No" at bounding box center [732, 402] width 803 height 42
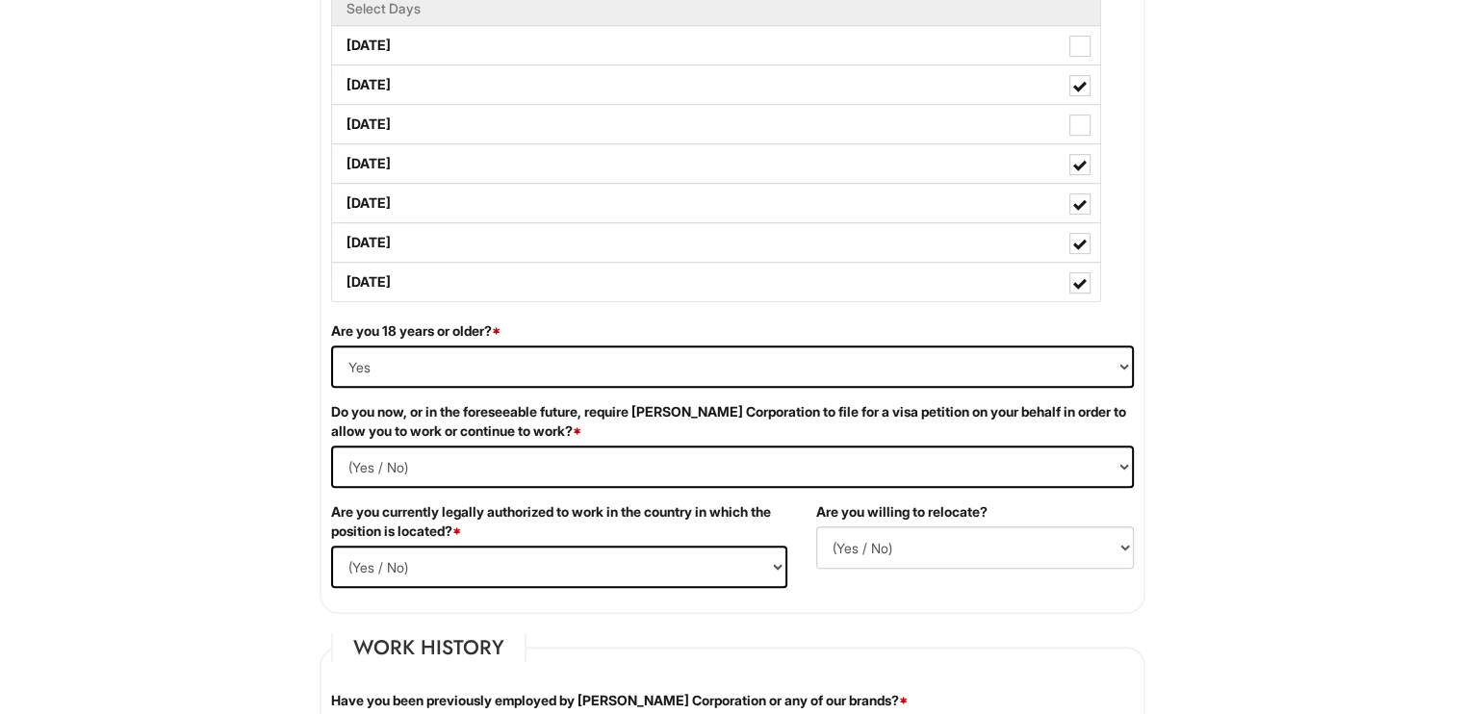
scroll to position [986, 0]
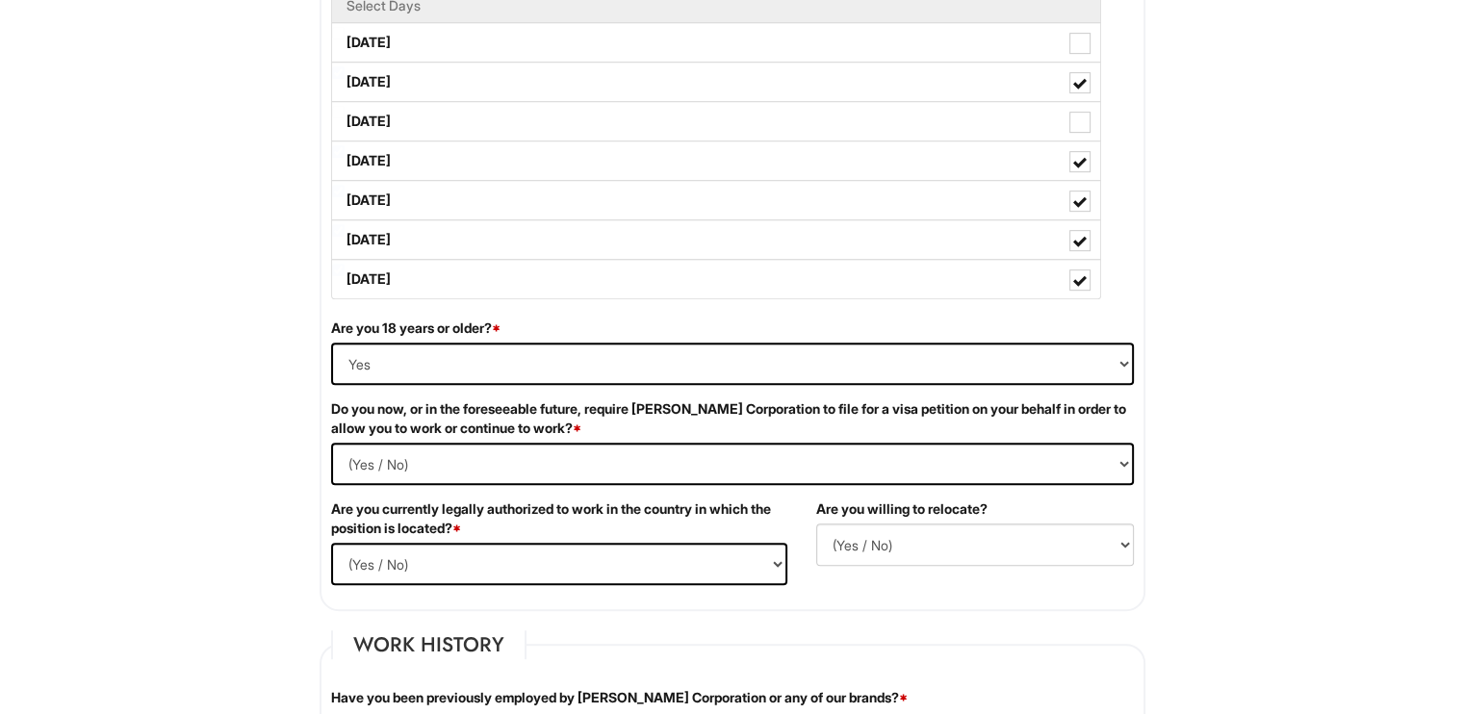
click at [580, 426] on label "Do you now, or in the foreseeable future, require [PERSON_NAME] Corporation to …" at bounding box center [732, 418] width 803 height 39
click at [592, 448] on Required "(Yes / No) Yes No" at bounding box center [732, 464] width 803 height 42
select Required "No"
click at [331, 443] on Required "(Yes / No) Yes No" at bounding box center [732, 464] width 803 height 42
click at [588, 510] on label "Are you currently legally authorized to work in the country in which the positi…" at bounding box center [559, 519] width 456 height 39
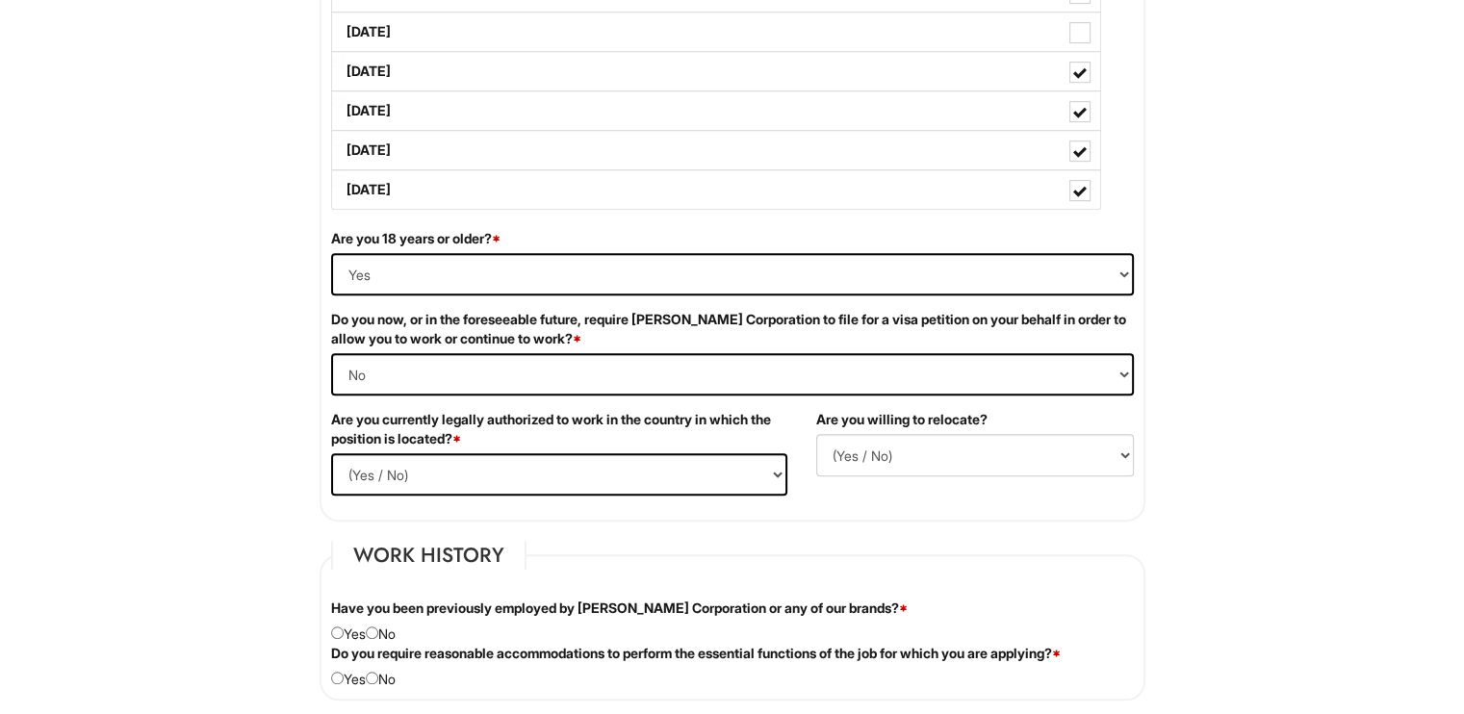
scroll to position [1101, 0]
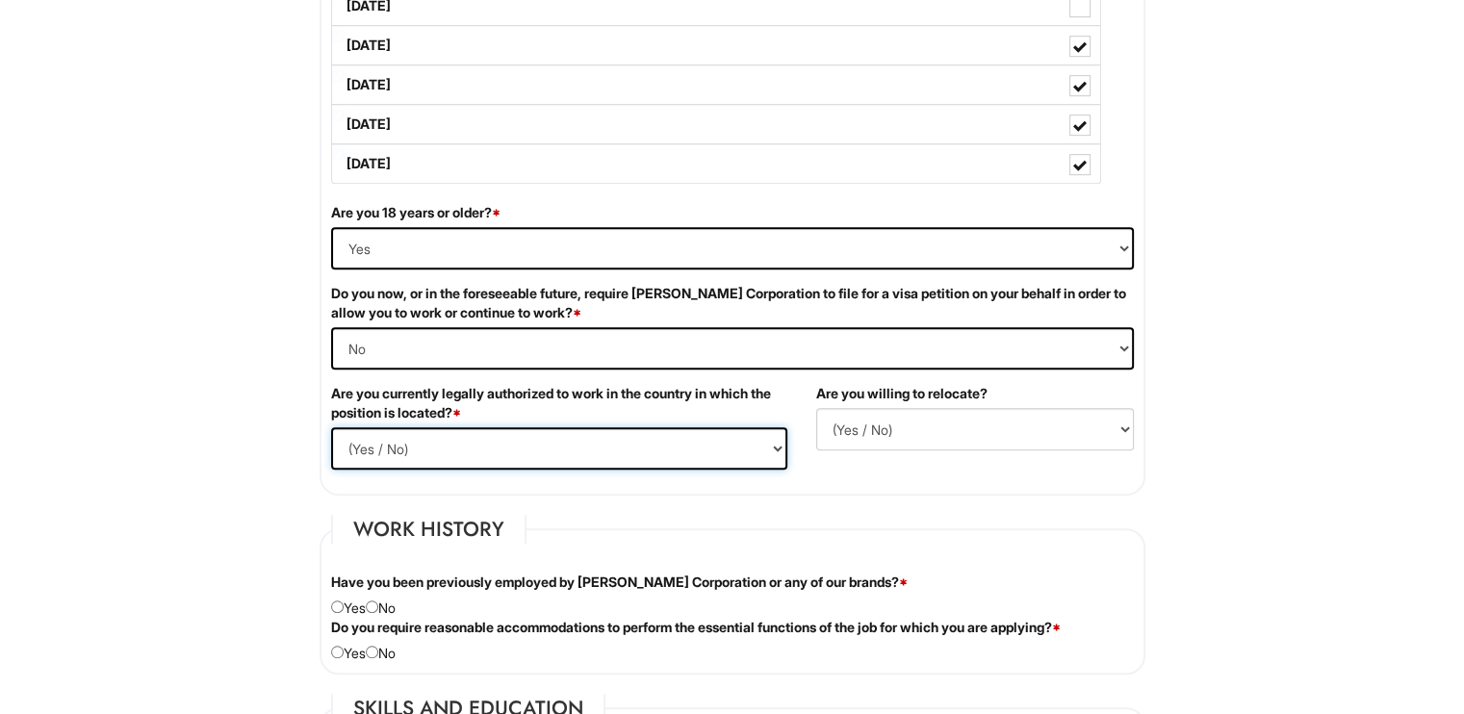
click at [639, 459] on select "(Yes / No) Yes No" at bounding box center [559, 448] width 456 height 42
select select "Yes"
click at [331, 427] on select "(Yes / No) Yes No" at bounding box center [559, 448] width 456 height 42
click at [918, 426] on select "(Yes / No) No Yes" at bounding box center [975, 429] width 318 height 42
click at [816, 408] on select "(Yes / No) No Yes" at bounding box center [975, 429] width 318 height 42
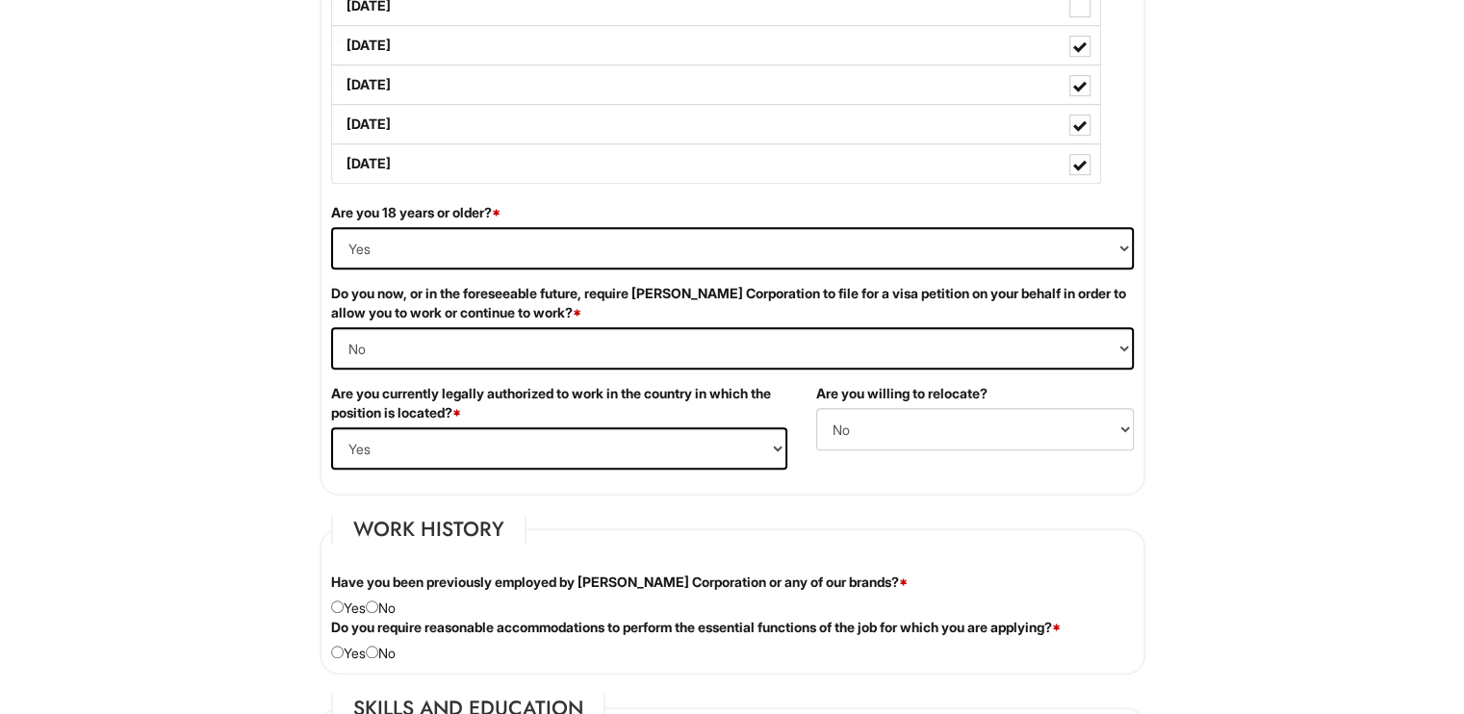
click at [894, 490] on fieldset "Job Availability Preferred Salary/Rate $18 If hired, when would you be able to …" at bounding box center [733, 102] width 826 height 786
click at [889, 427] on select "(Yes / No) No Yes" at bounding box center [975, 429] width 318 height 42
select select "Y"
click at [816, 408] on select "(Yes / No) No Yes" at bounding box center [975, 429] width 318 height 42
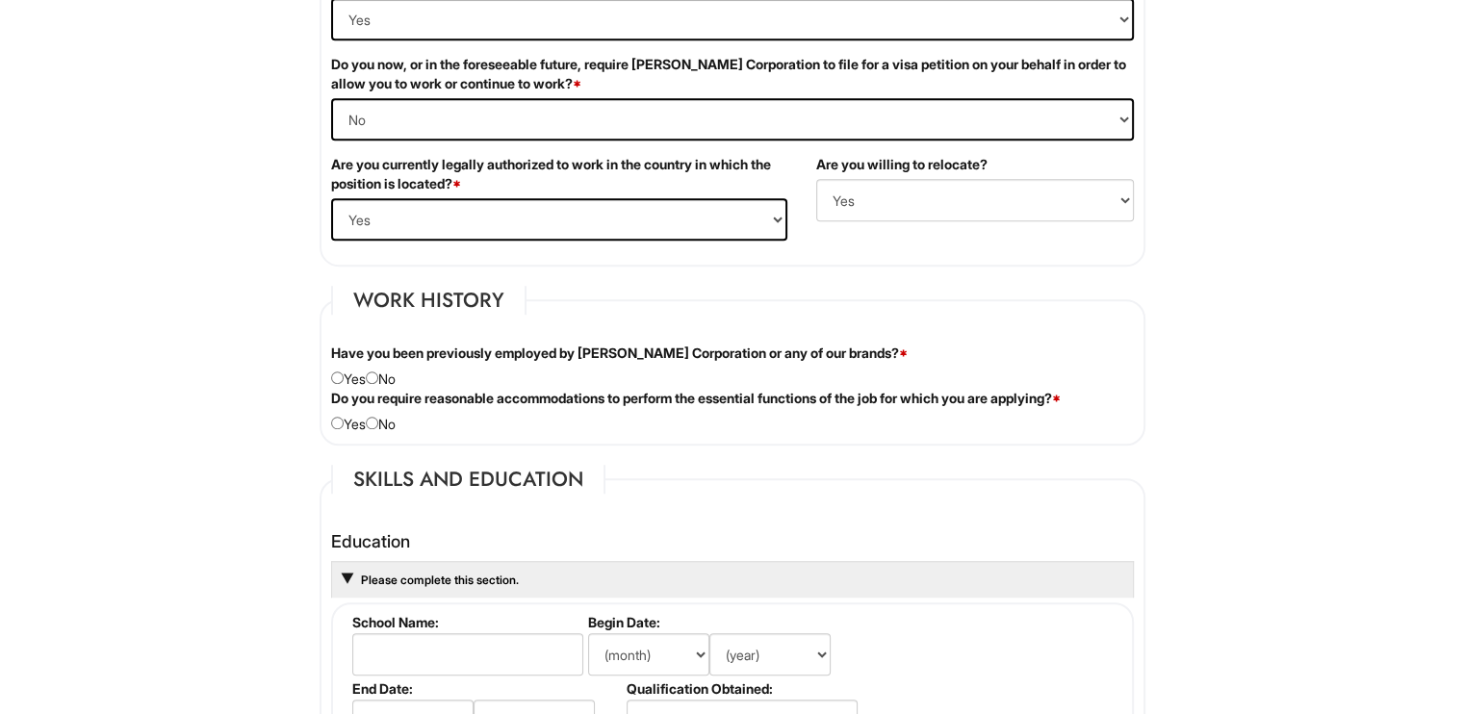
scroll to position [1332, 0]
click at [386, 360] on div "Have you been previously employed by [PERSON_NAME] Corporation or any of our br…" at bounding box center [733, 364] width 832 height 45
click at [378, 370] on input "radio" at bounding box center [372, 376] width 13 height 13
radio input "true"
click at [392, 414] on div "Do you require reasonable accommodations to perform the essential functions of …" at bounding box center [733, 409] width 832 height 45
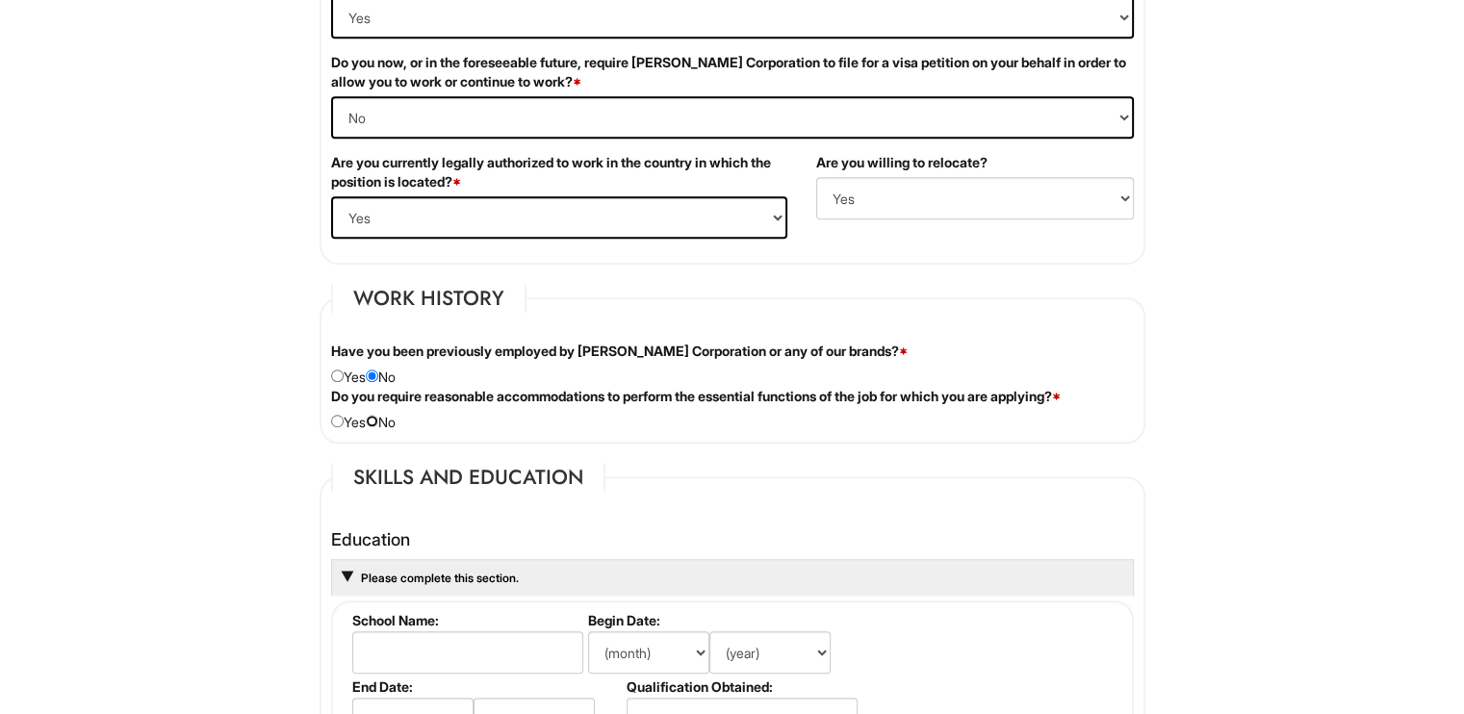
click at [378, 417] on input "radio" at bounding box center [372, 421] width 13 height 13
radio input "true"
click at [449, 477] on legend "Skills and Education" at bounding box center [468, 477] width 274 height 29
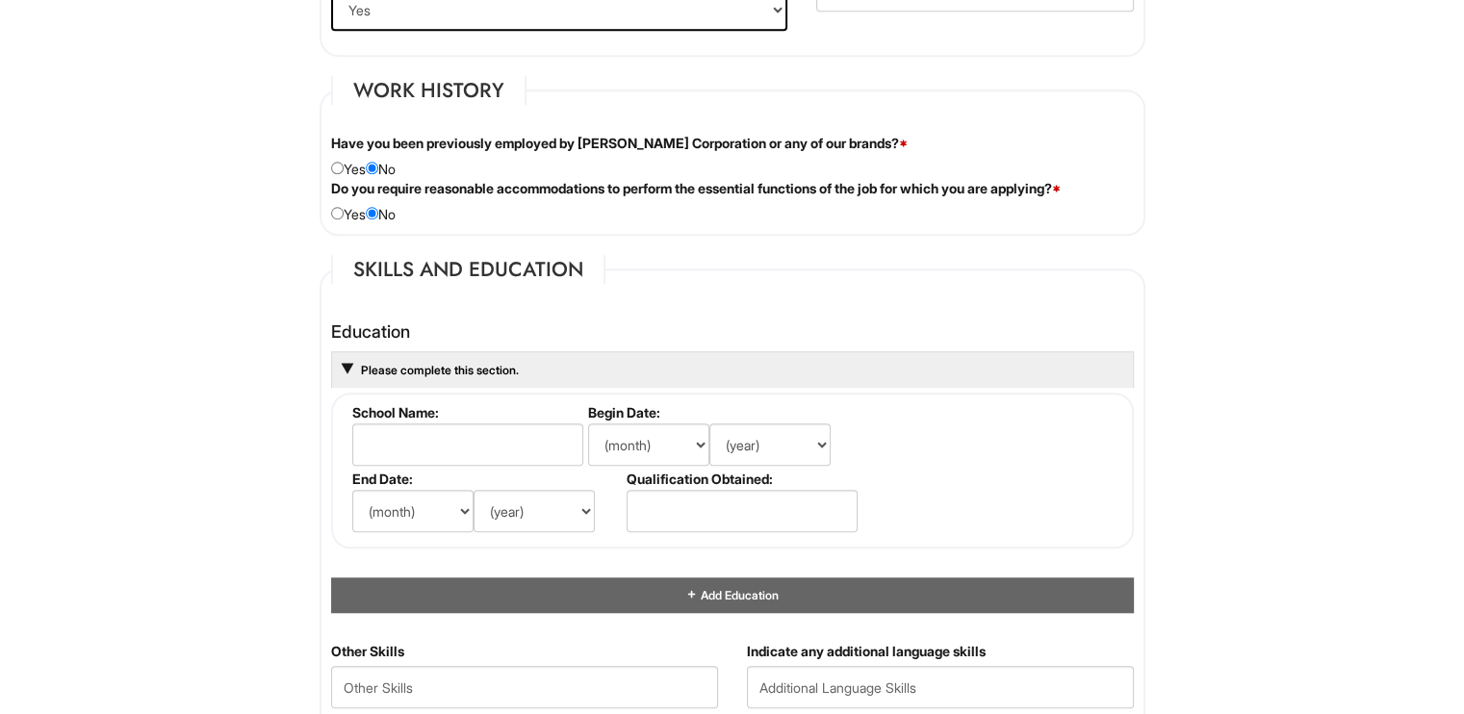
scroll to position [1563, 0]
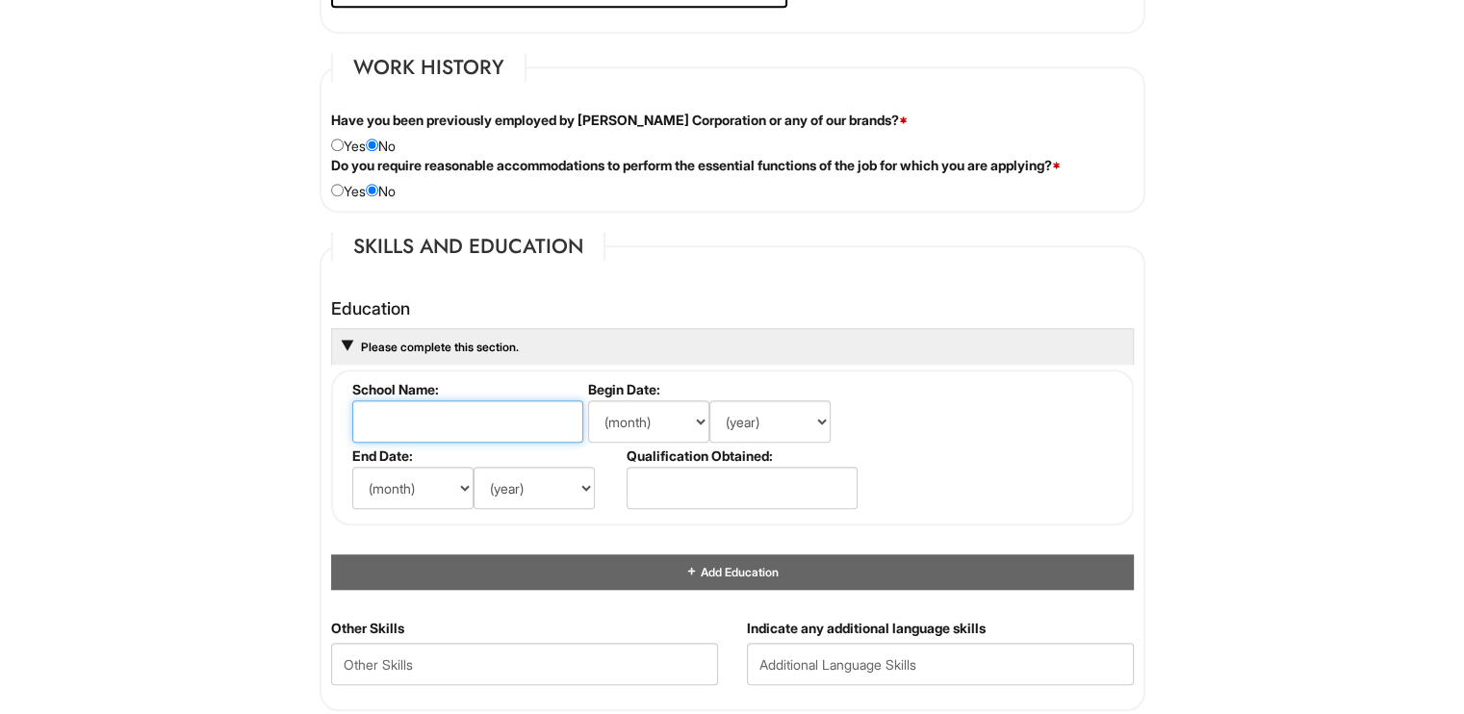
click at [442, 405] on input "text" at bounding box center [467, 421] width 231 height 42
type input "Mt. [GEOGRAPHIC_DATA]"
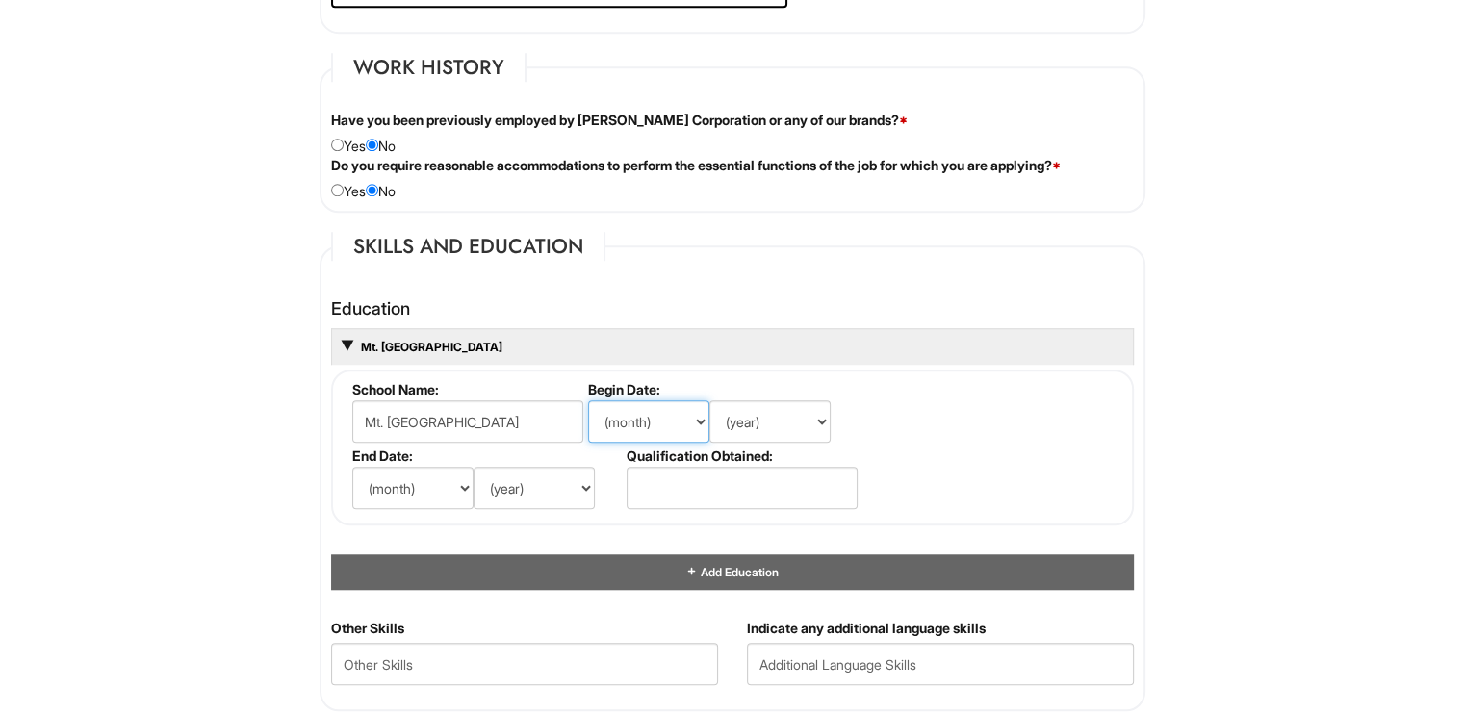
click at [653, 404] on select "(month) Jan Feb Mar Apr May Jun [DATE] Aug Sep Oct Nov Dec" at bounding box center [648, 421] width 121 height 42
click at [541, 404] on input "Mt. [GEOGRAPHIC_DATA]" at bounding box center [467, 421] width 231 height 42
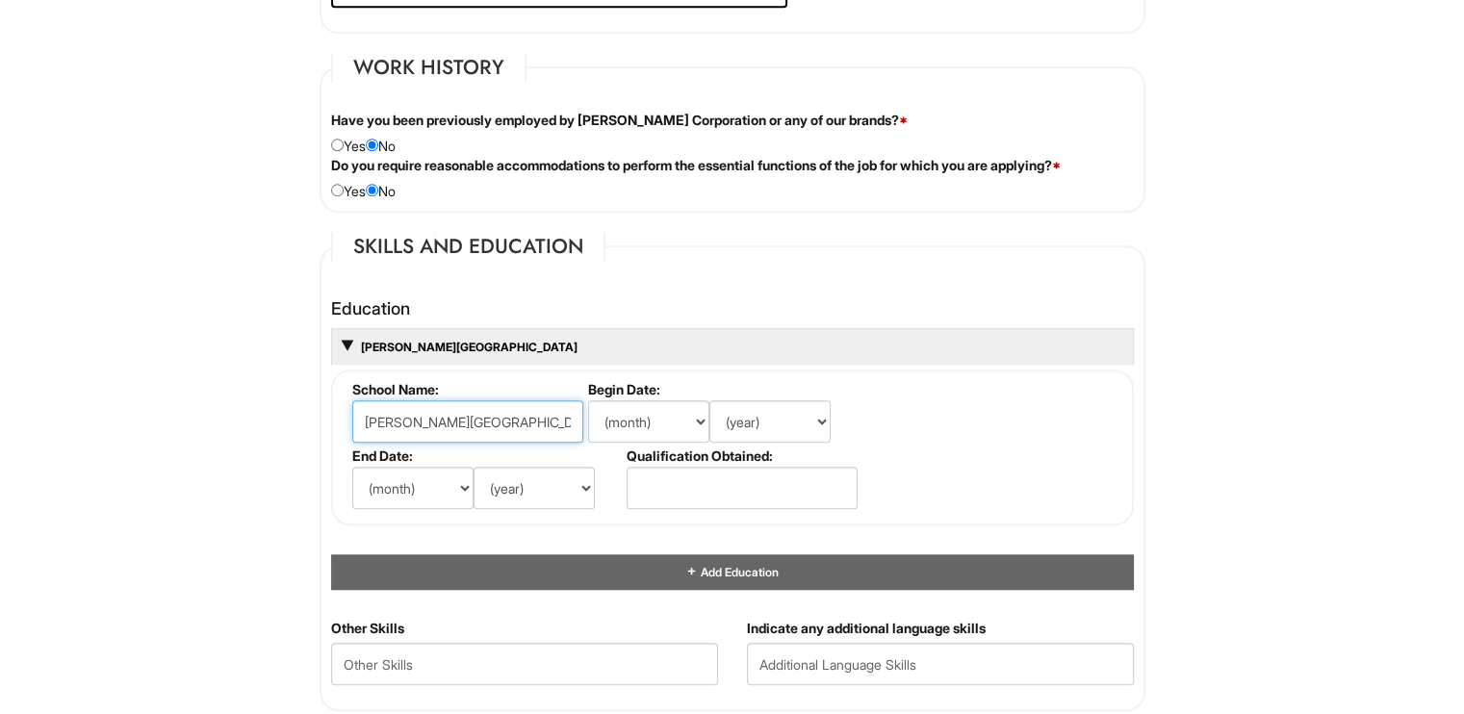
type input "[PERSON_NAME][GEOGRAPHIC_DATA]"
click at [671, 409] on select "(month) Jan Feb Mar Apr May Jun [DATE] Aug Sep Oct Nov Dec" at bounding box center [648, 421] width 121 height 42
select select "8"
click at [588, 400] on select "(month) Jan Feb Mar Apr May Jun [DATE] Aug Sep Oct Nov Dec" at bounding box center [648, 421] width 121 height 42
click at [747, 405] on select "(year) 2029 2028 2027 2026 2025 2024 2023 2022 2021 2020 2019 2018 2017 2016 20…" at bounding box center [769, 421] width 121 height 42
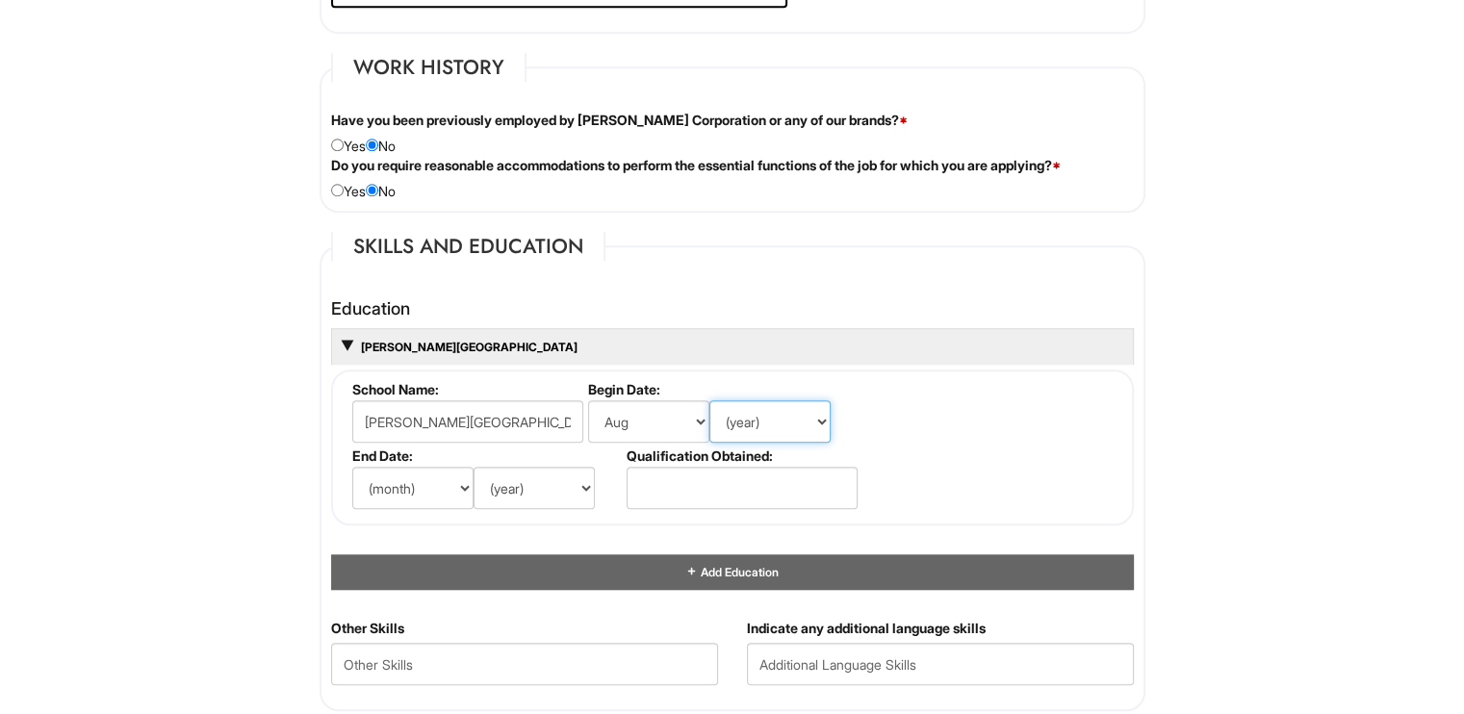
select select "2024"
click at [709, 400] on select "(year) 2029 2028 2027 2026 2025 2024 2023 2022 2021 2020 2019 2018 2017 2016 20…" at bounding box center [769, 421] width 121 height 42
click at [456, 481] on select "(month) Jan Feb Mar Apr May Jun [DATE] Aug Sep Oct Nov Dec" at bounding box center [412, 488] width 121 height 42
click at [550, 433] on input "[PERSON_NAME][GEOGRAPHIC_DATA]" at bounding box center [467, 421] width 231 height 42
click at [449, 478] on select "(month) Jan Feb Mar Apr May Jun [DATE] Aug Sep Oct Nov Dec" at bounding box center [412, 488] width 121 height 42
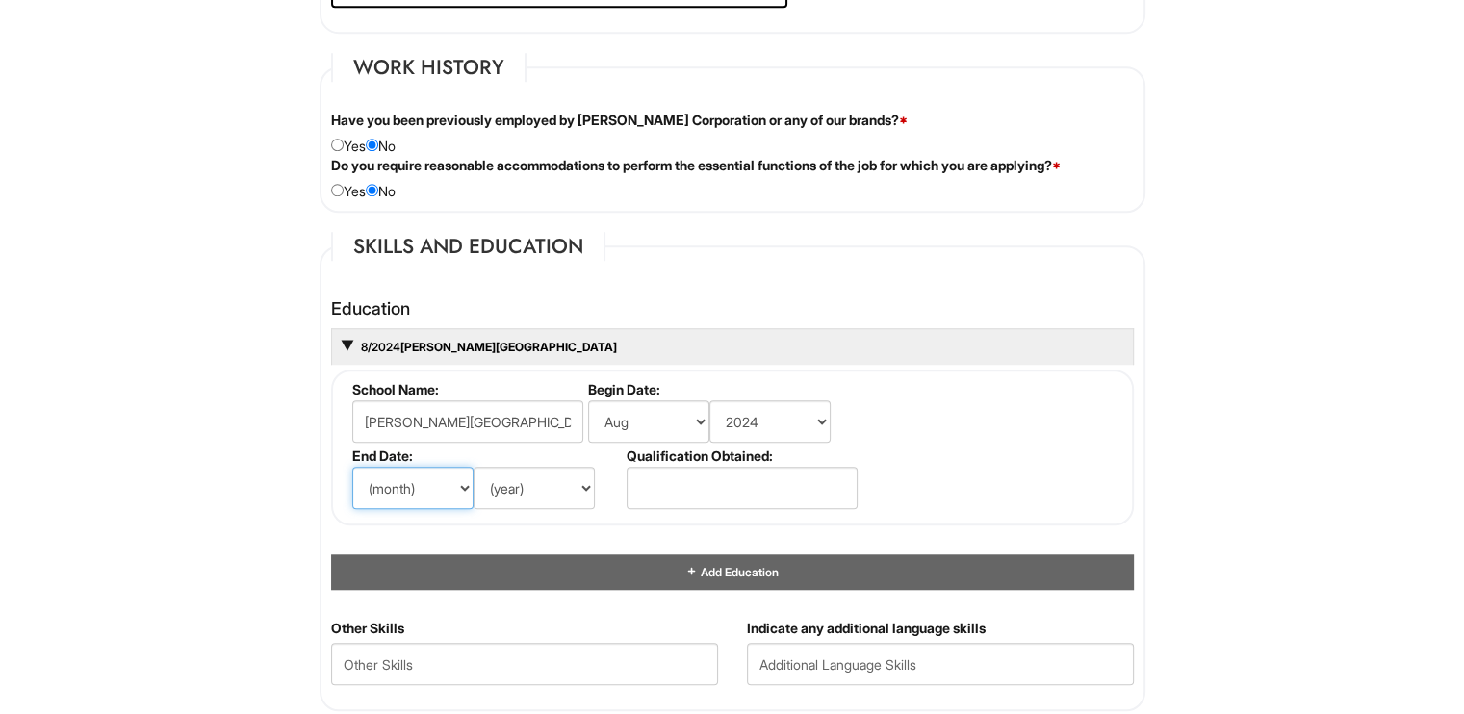
select select "6"
click at [352, 467] on select "(month) Jan Feb Mar Apr May Jun [DATE] Aug Sep Oct Nov Dec" at bounding box center [412, 488] width 121 height 42
click at [531, 485] on select "(year) 2029 2028 2027 2026 2025 2024 2023 2022 2021 2020 2019 2018 2017 2016 20…" at bounding box center [534, 488] width 121 height 42
select select "2027"
click at [474, 467] on select "(year) 2029 2028 2027 2026 2025 2024 2023 2022 2021 2020 2019 2018 2017 2016 20…" at bounding box center [534, 488] width 121 height 42
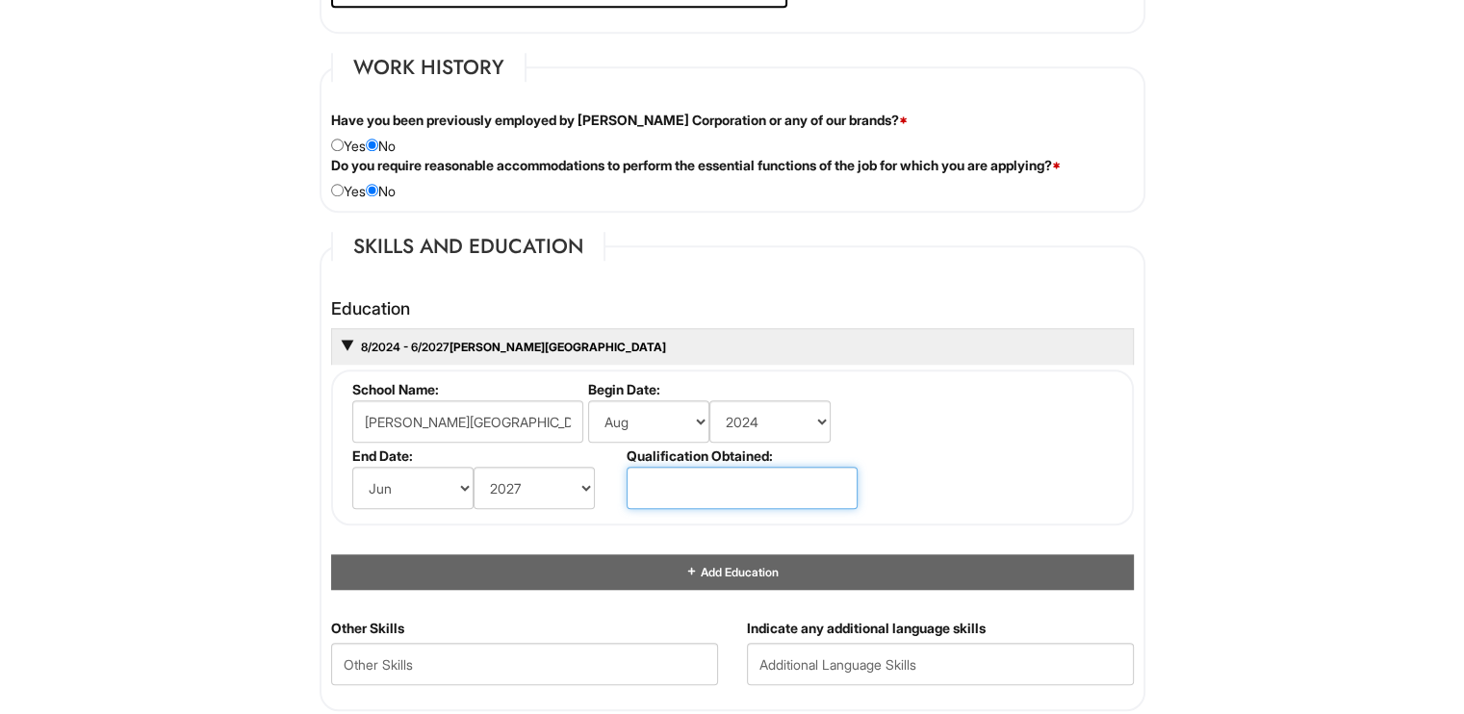
click at [710, 490] on input "text" at bounding box center [742, 488] width 231 height 42
type input "Business Administration"
click at [896, 476] on fieldset "School Name: [PERSON_NAME][GEOGRAPHIC_DATA] Begin Date: (month) Jan Feb Mar Apr…" at bounding box center [732, 448] width 803 height 156
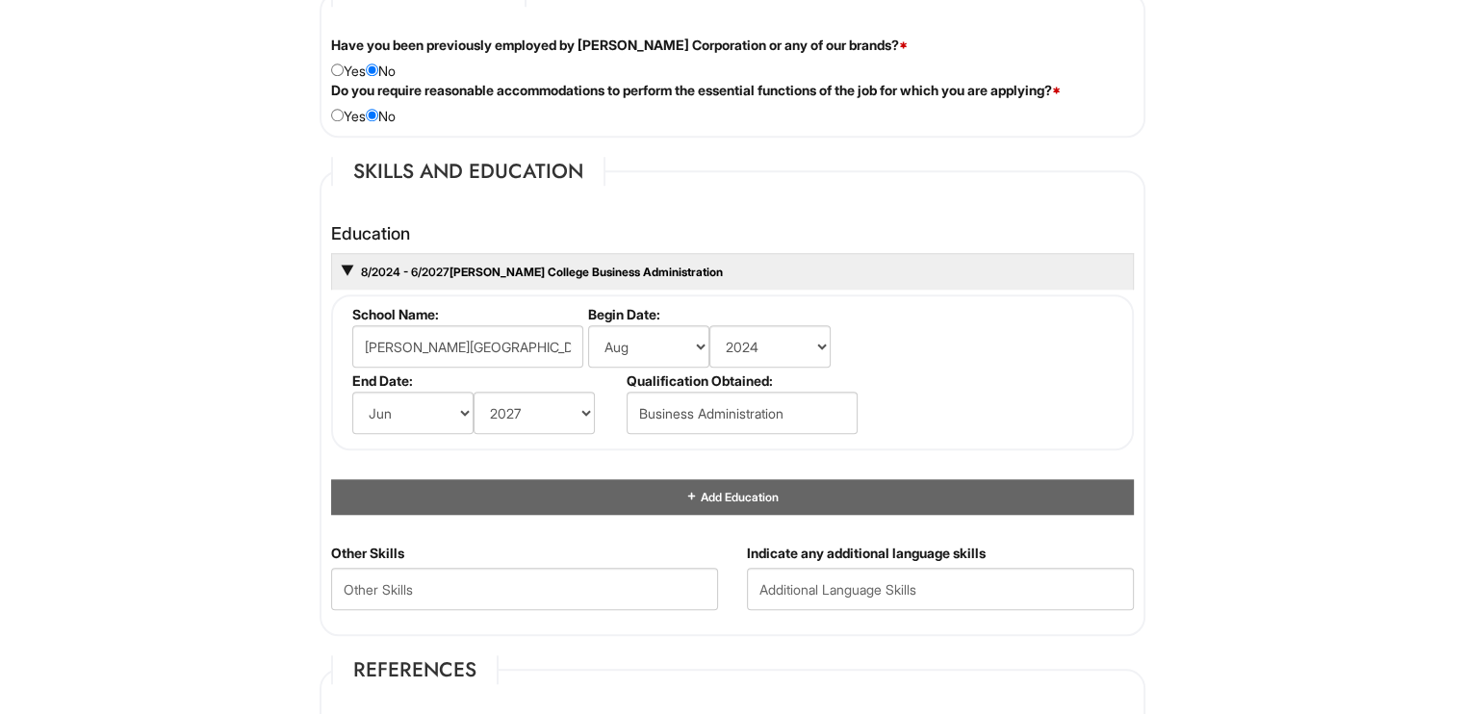
scroll to position [1640, 0]
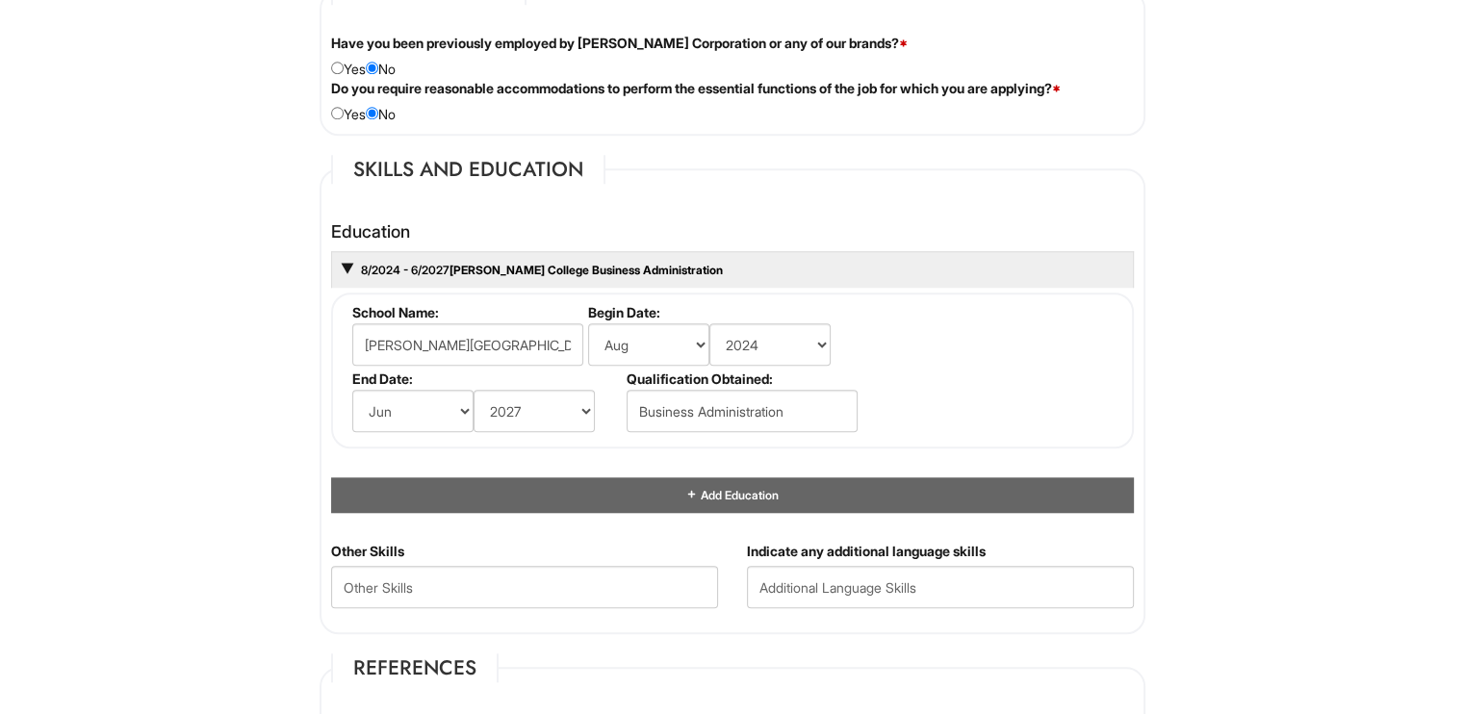
click at [843, 460] on div "Education 8/2024 - 6/2027 [PERSON_NAME][GEOGRAPHIC_DATA] Business Administratio…" at bounding box center [732, 367] width 803 height 291
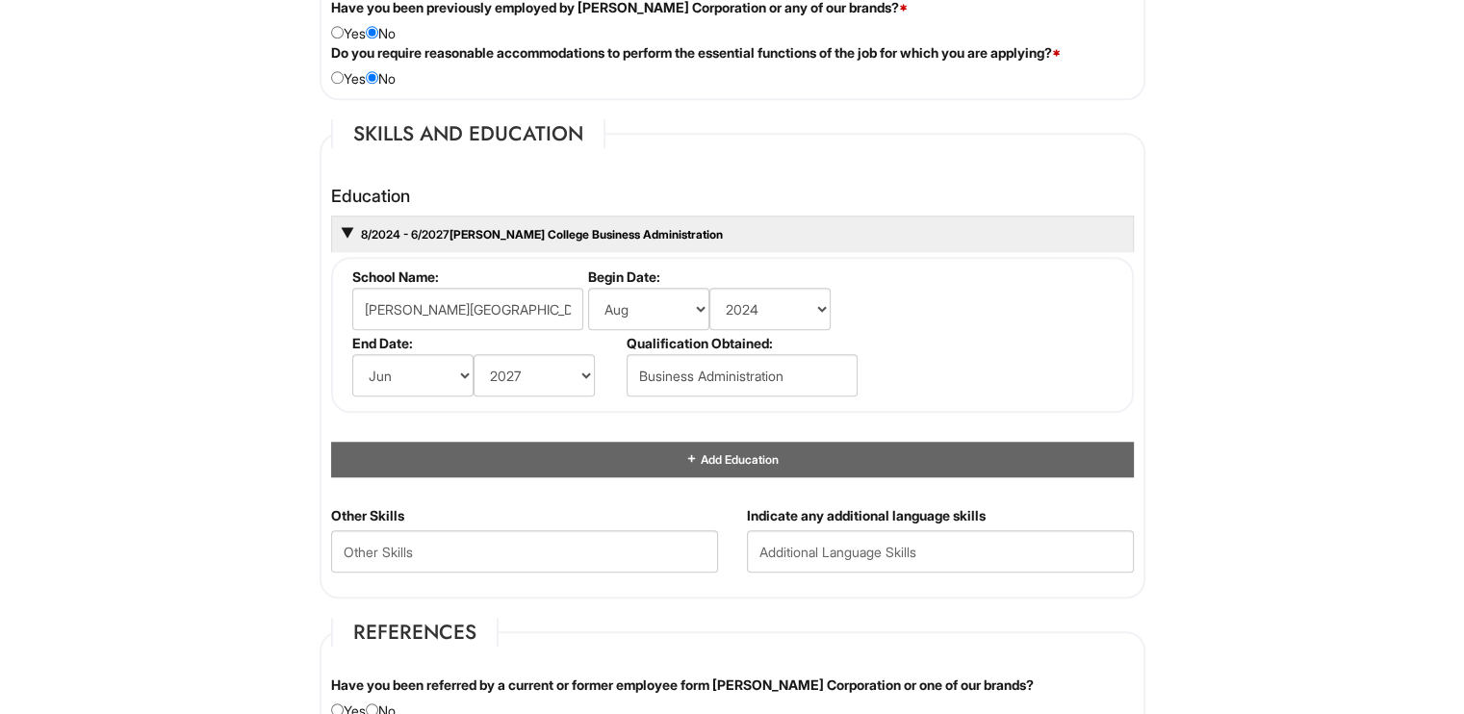
scroll to position [1679, 0]
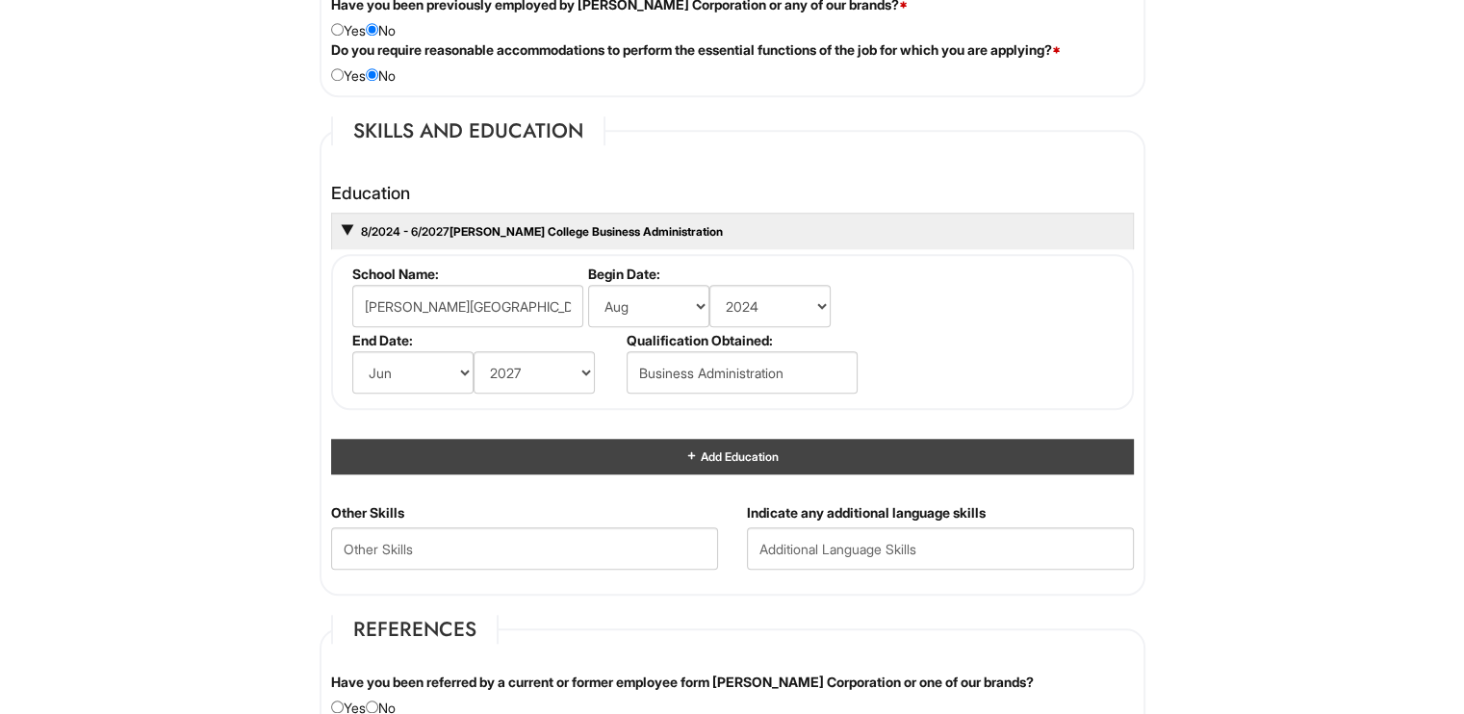
click at [766, 466] on div "Add Education" at bounding box center [732, 457] width 803 height 36
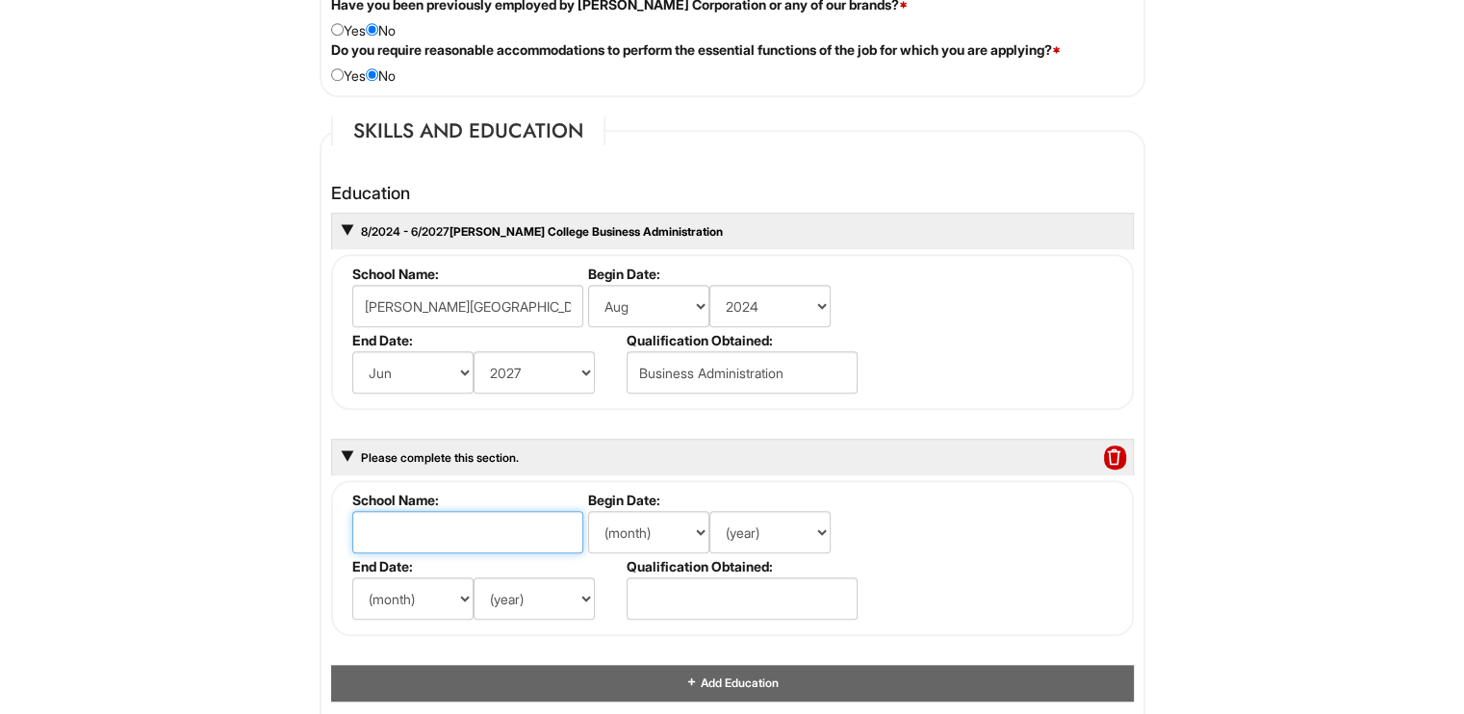
click at [478, 529] on input "text" at bounding box center [467, 532] width 231 height 42
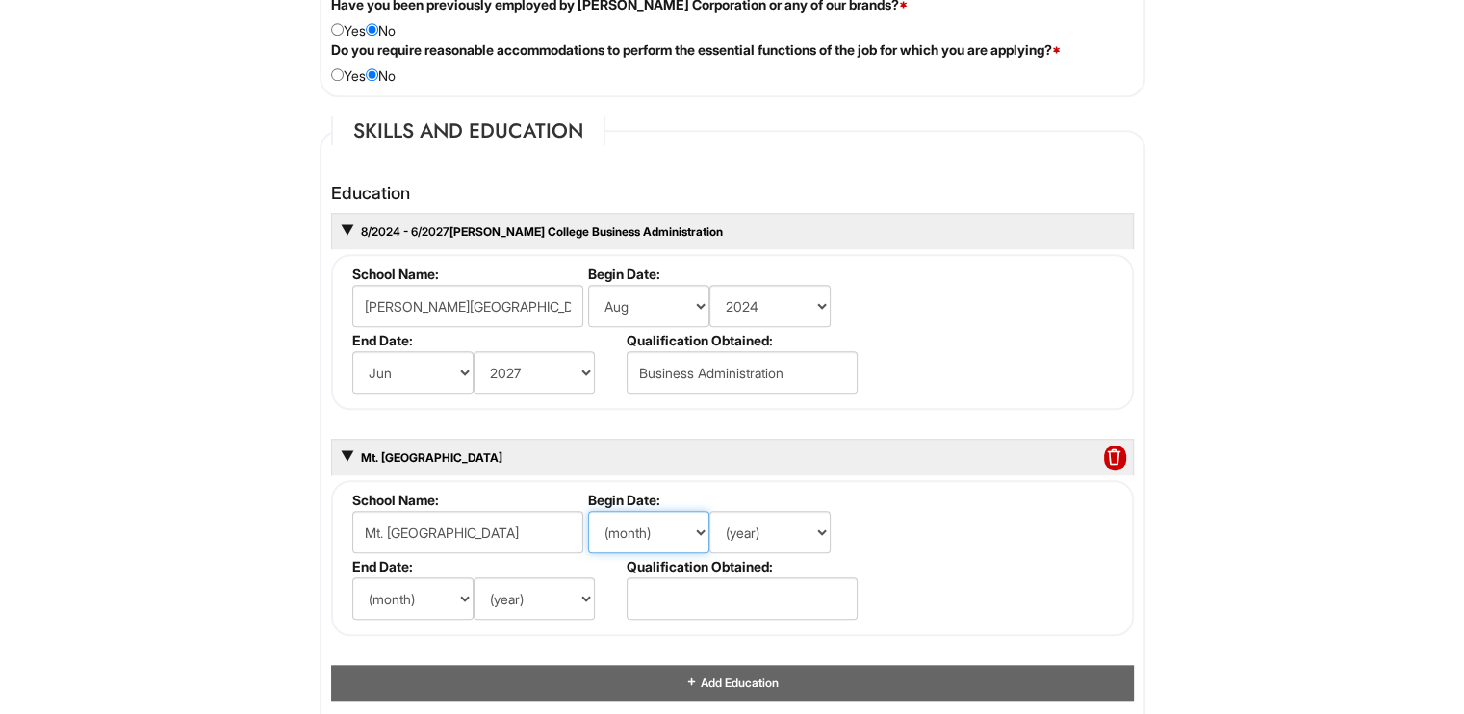
click at [632, 528] on select "(month) Jan Feb Mar Apr May Jun [DATE] Aug Sep Oct Nov Dec" at bounding box center [648, 532] width 121 height 42
click at [535, 480] on fieldset "School Name: Mt. [GEOGRAPHIC_DATA] Begin Date: (month) Jan Feb Mar Apr May Jun …" at bounding box center [732, 558] width 803 height 156
click at [484, 518] on input "Mt. [GEOGRAPHIC_DATA]" at bounding box center [467, 532] width 231 height 42
type input "Mt. [GEOGRAPHIC_DATA]"
click at [439, 593] on select "(month) Jan Feb Mar Apr May Jun [DATE] Aug Sep Oct Nov Dec" at bounding box center [412, 599] width 121 height 42
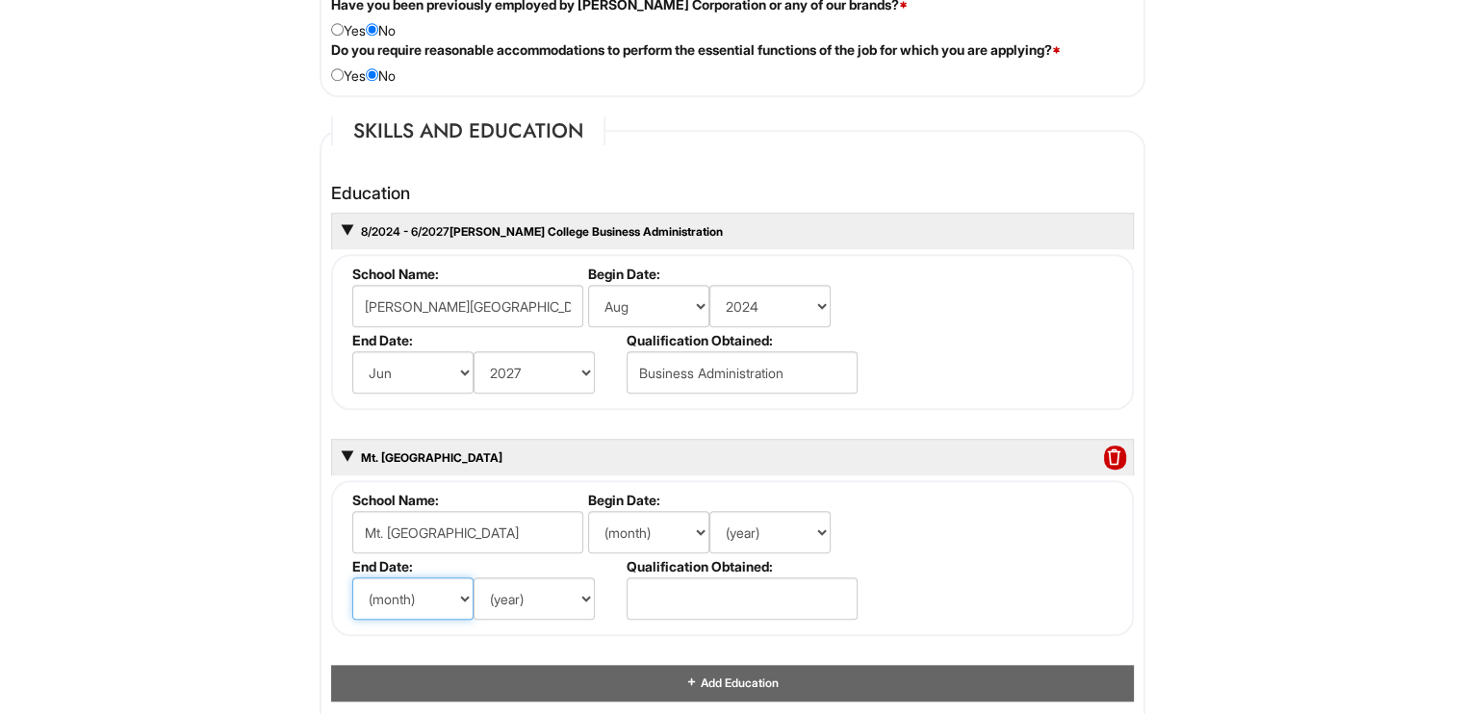
select select "6"
click at [352, 578] on select "(month) Jan Feb Mar Apr May Jun [DATE] Aug Sep Oct Nov Dec" at bounding box center [412, 599] width 121 height 42
click at [532, 593] on select "(year) 2029 2028 2027 2026 2025 2024 2023 2022 2021 2020 2019 2018 2017 2016 20…" at bounding box center [534, 599] width 121 height 42
select select "2024"
click at [474, 578] on select "(year) 2029 2028 2027 2026 2025 2024 2023 2022 2021 2020 2019 2018 2017 2016 20…" at bounding box center [534, 599] width 121 height 42
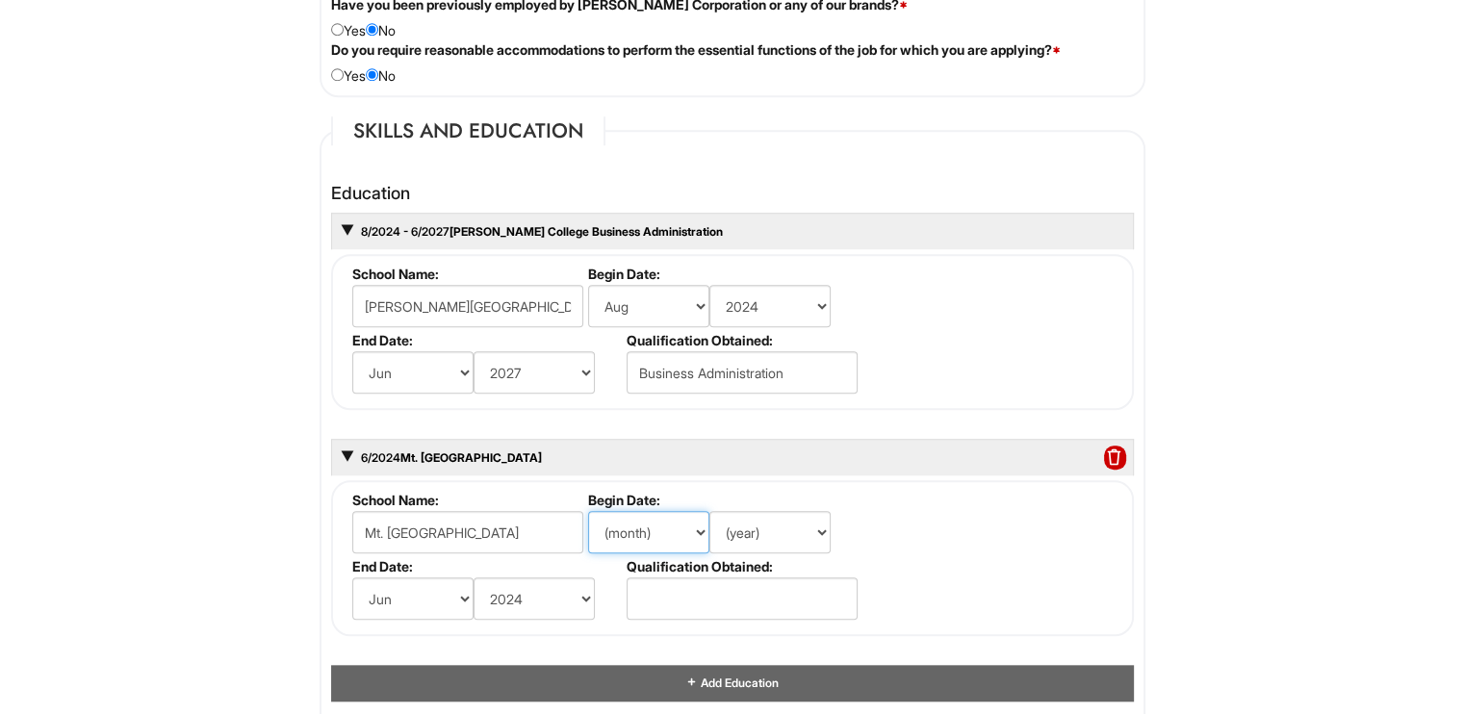
click at [643, 532] on select "(month) Jan Feb Mar Apr May Jun [DATE] Aug Sep Oct Nov Dec" at bounding box center [648, 532] width 121 height 42
select select "8"
click at [588, 511] on select "(month) Jan Feb Mar Apr May Jun [DATE] Aug Sep Oct Nov Dec" at bounding box center [648, 532] width 121 height 42
click at [762, 532] on select "(year) 2029 2028 2027 2026 2025 2024 2023 2022 2021 2020 2019 2018 2017 2016 20…" at bounding box center [769, 532] width 121 height 42
click at [709, 511] on select "(year) 2029 2028 2027 2026 2025 2024 2023 2022 2021 2020 2019 2018 2017 2016 20…" at bounding box center [769, 532] width 121 height 42
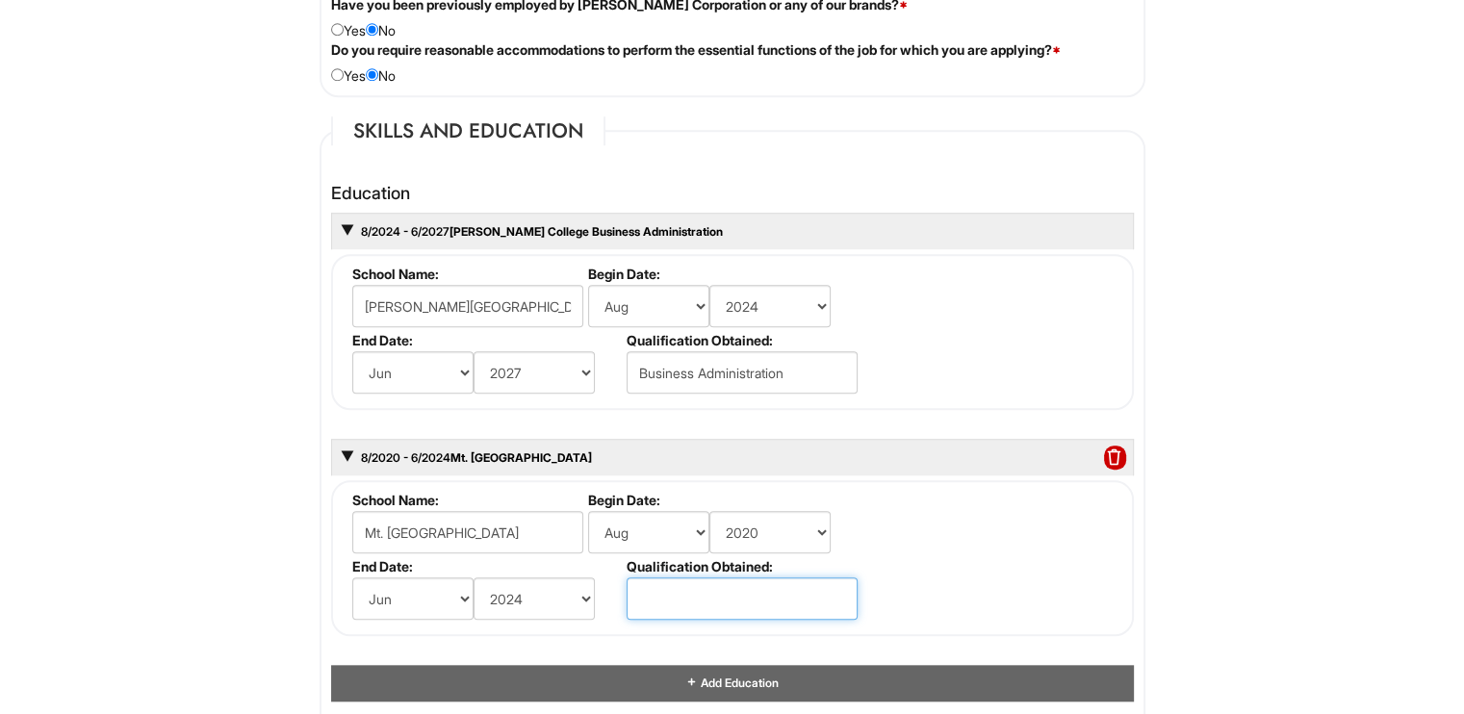
click at [717, 593] on input "text" at bounding box center [742, 599] width 231 height 42
click at [670, 558] on label "Qualification Obtained:" at bounding box center [741, 566] width 228 height 16
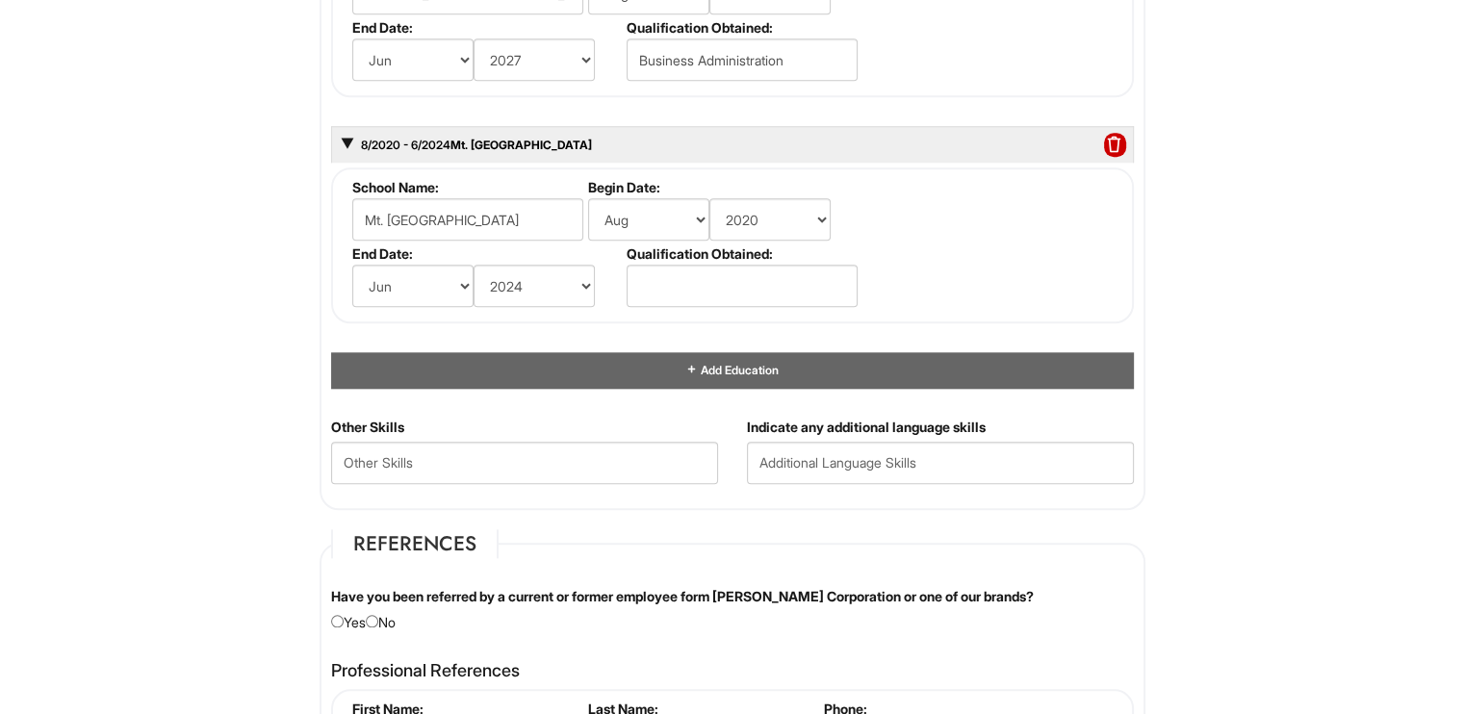
scroll to position [1987, 0]
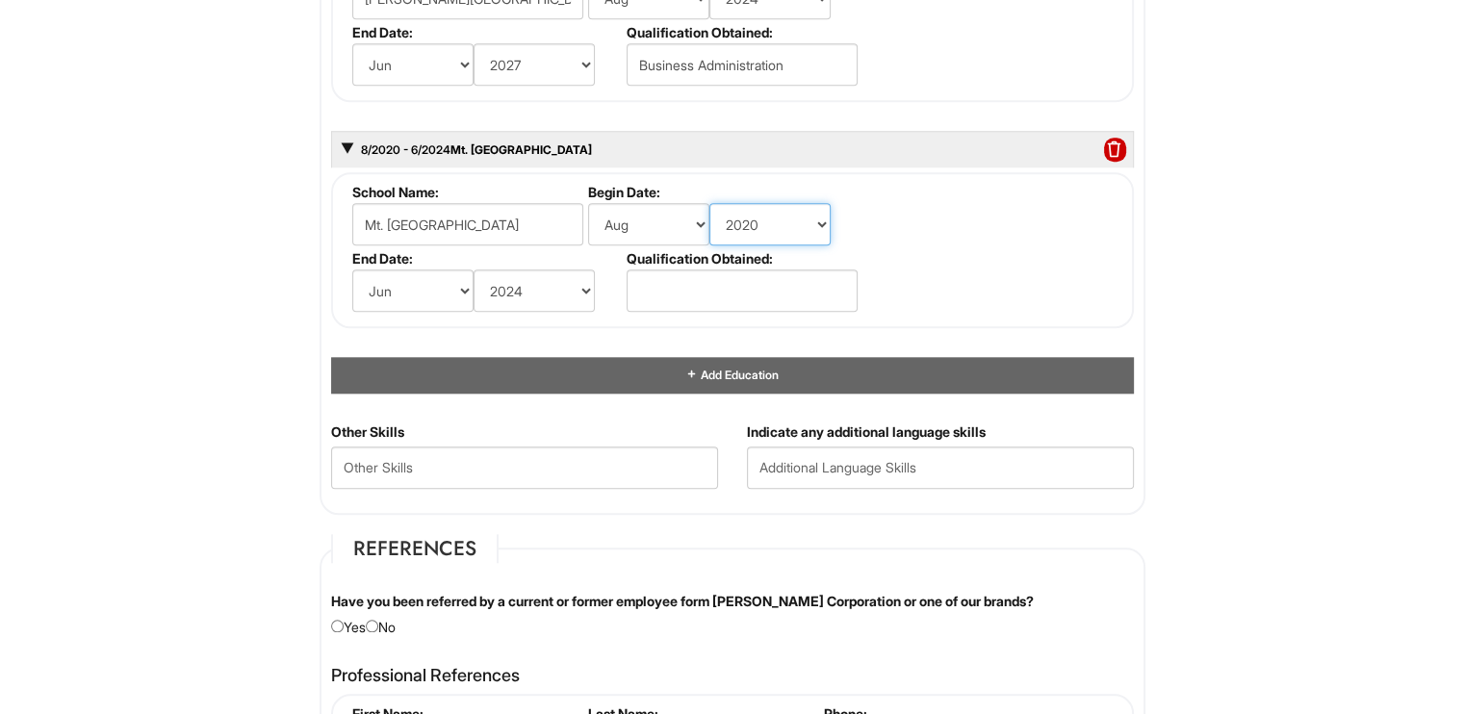
click at [760, 228] on select "(year) 2029 2028 2027 2026 2025 2024 2023 2022 2021 2020 2019 2018 2017 2016 20…" at bounding box center [769, 224] width 121 height 42
select select "2021"
click at [709, 203] on select "(year) 2029 2028 2027 2026 2025 2024 2023 2022 2021 2020 2019 2018 2017 2016 20…" at bounding box center [769, 224] width 121 height 42
click at [763, 344] on div "Education 8/2024 - 6/2027 [PERSON_NAME][GEOGRAPHIC_DATA] Business Administratio…" at bounding box center [732, 134] width 803 height 517
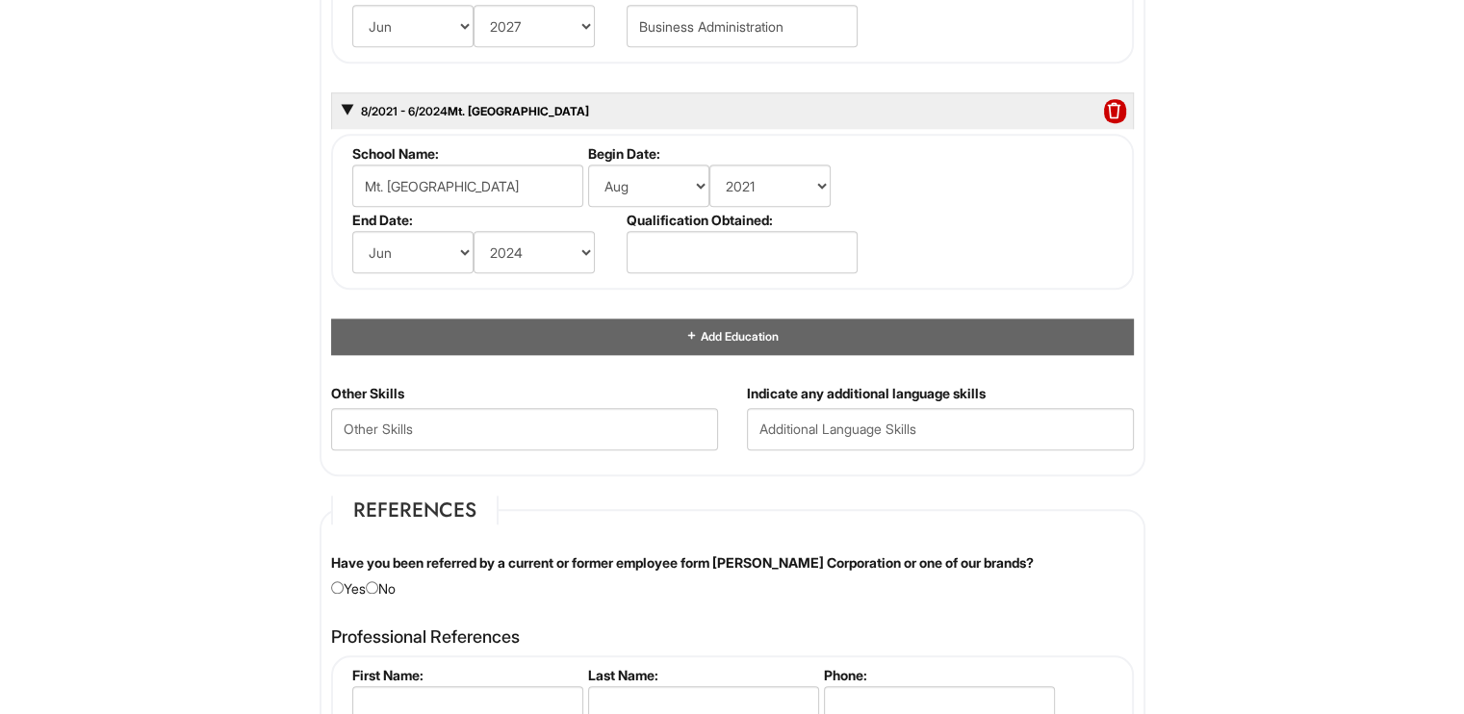
scroll to position [2141, 0]
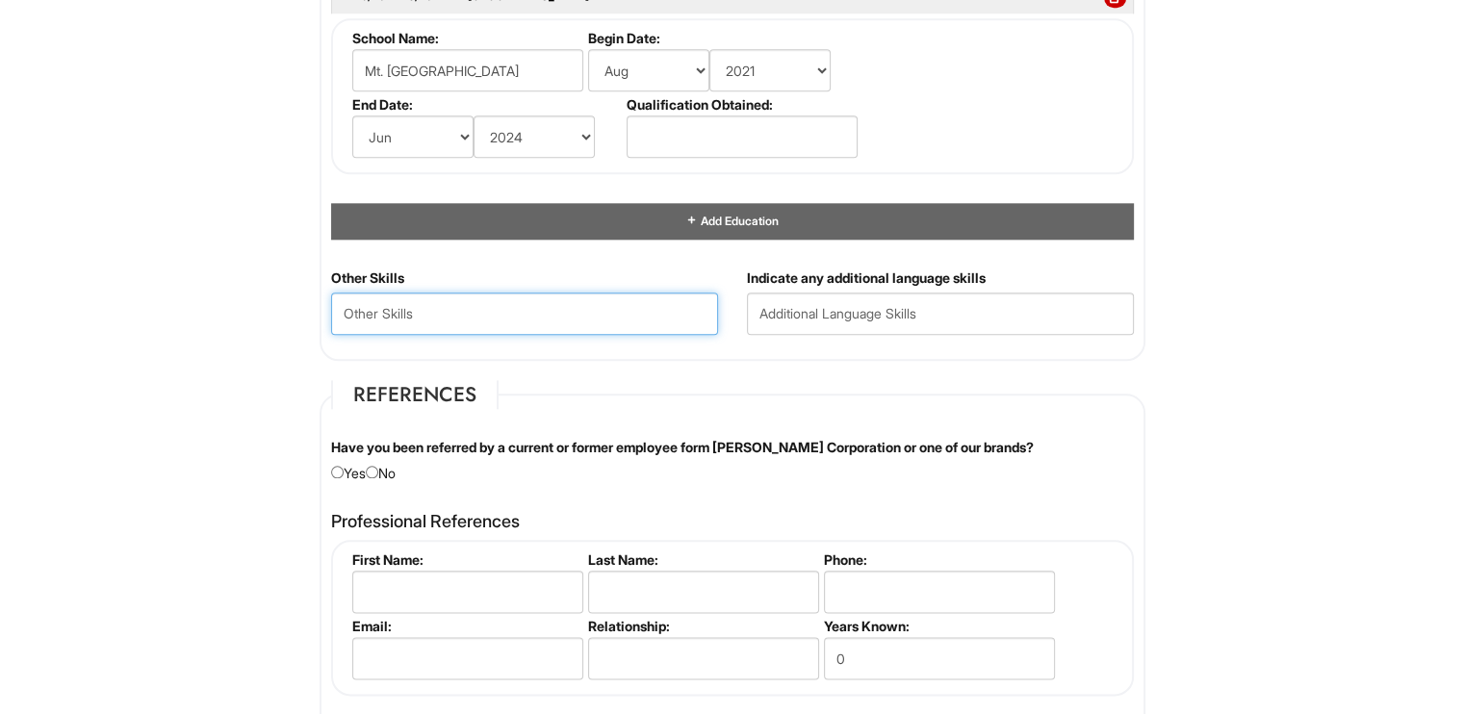
click at [613, 293] on Skills "text" at bounding box center [524, 314] width 387 height 42
click at [620, 278] on div "Other Skills" at bounding box center [525, 309] width 416 height 81
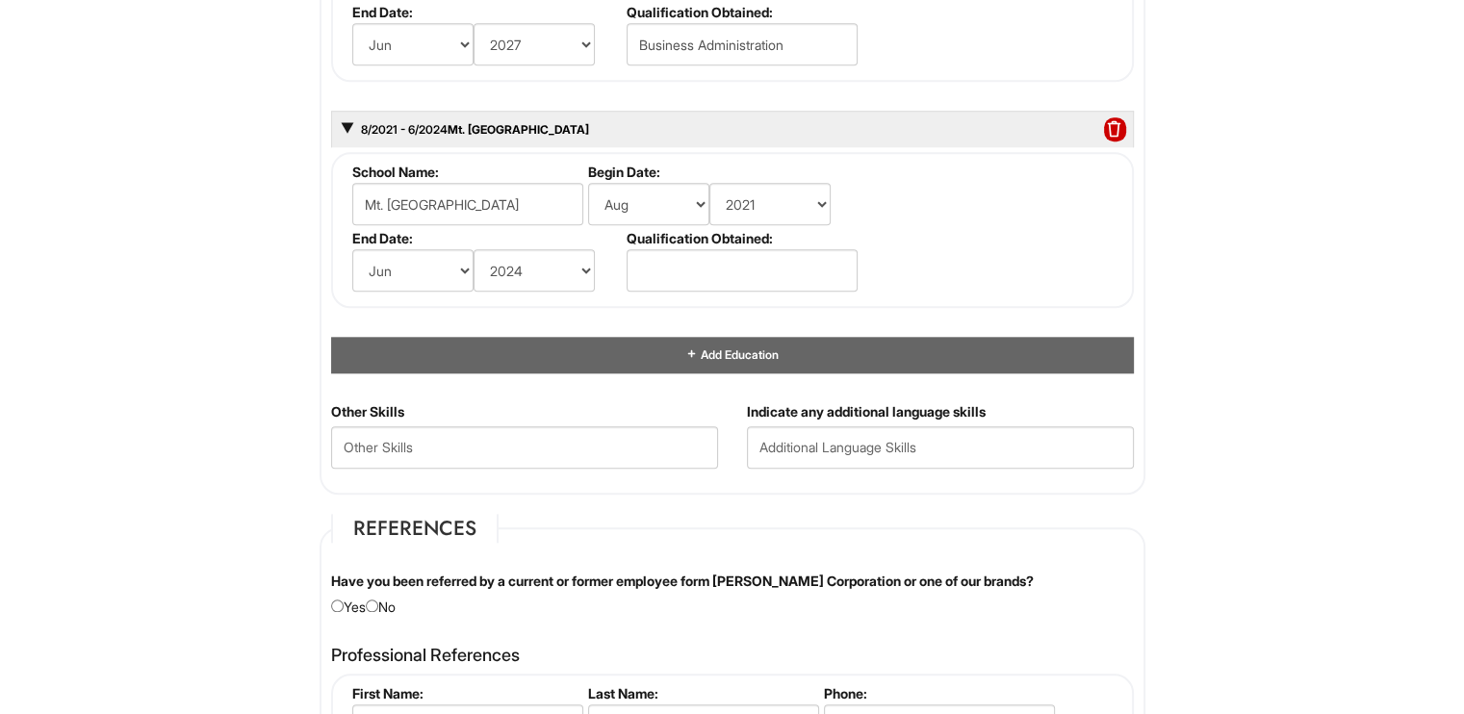
scroll to position [1987, 0]
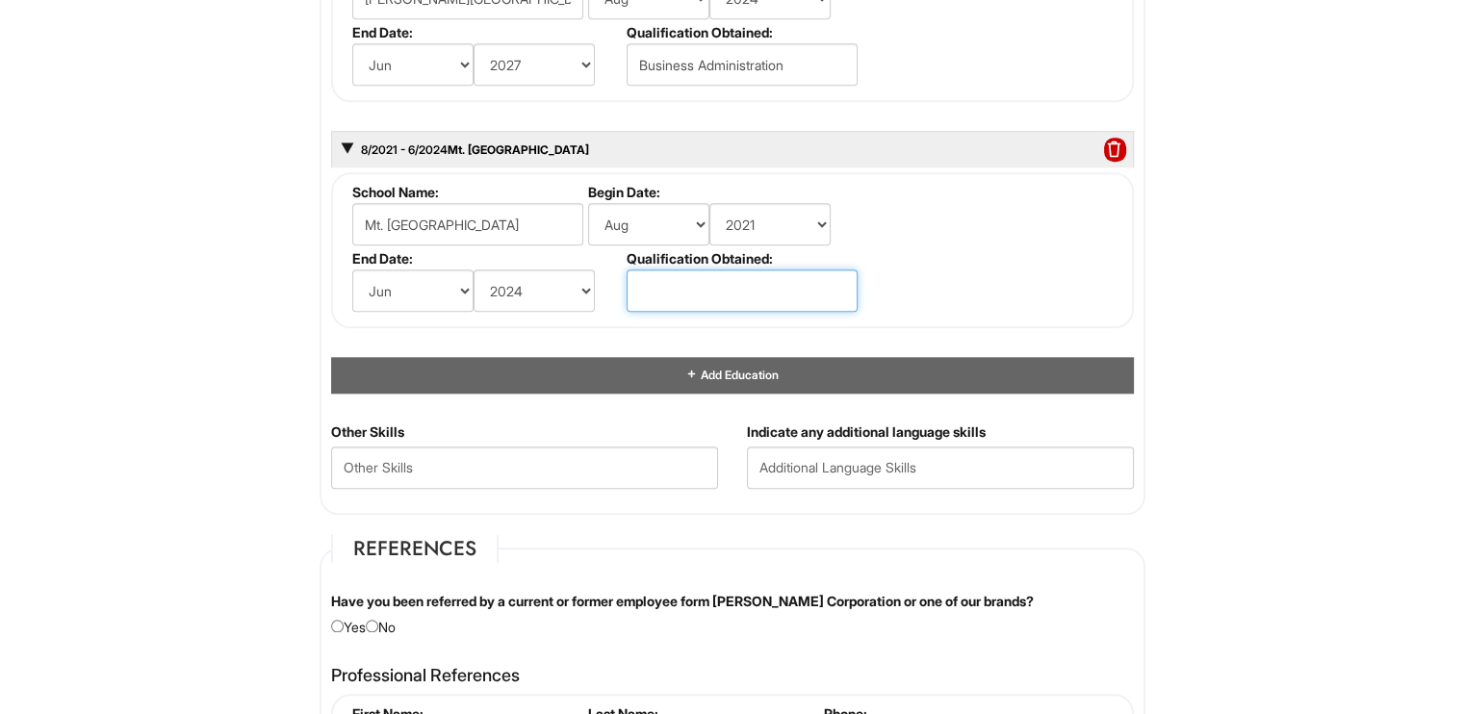
click at [662, 287] on input "text" at bounding box center [742, 291] width 231 height 42
type input "C"
click at [684, 286] on input "High School diploma" at bounding box center [742, 291] width 231 height 42
type input "High school diploma"
click at [756, 340] on div "Education 8/2024 - 6/2027 [PERSON_NAME][GEOGRAPHIC_DATA] Business Administratio…" at bounding box center [732, 134] width 803 height 517
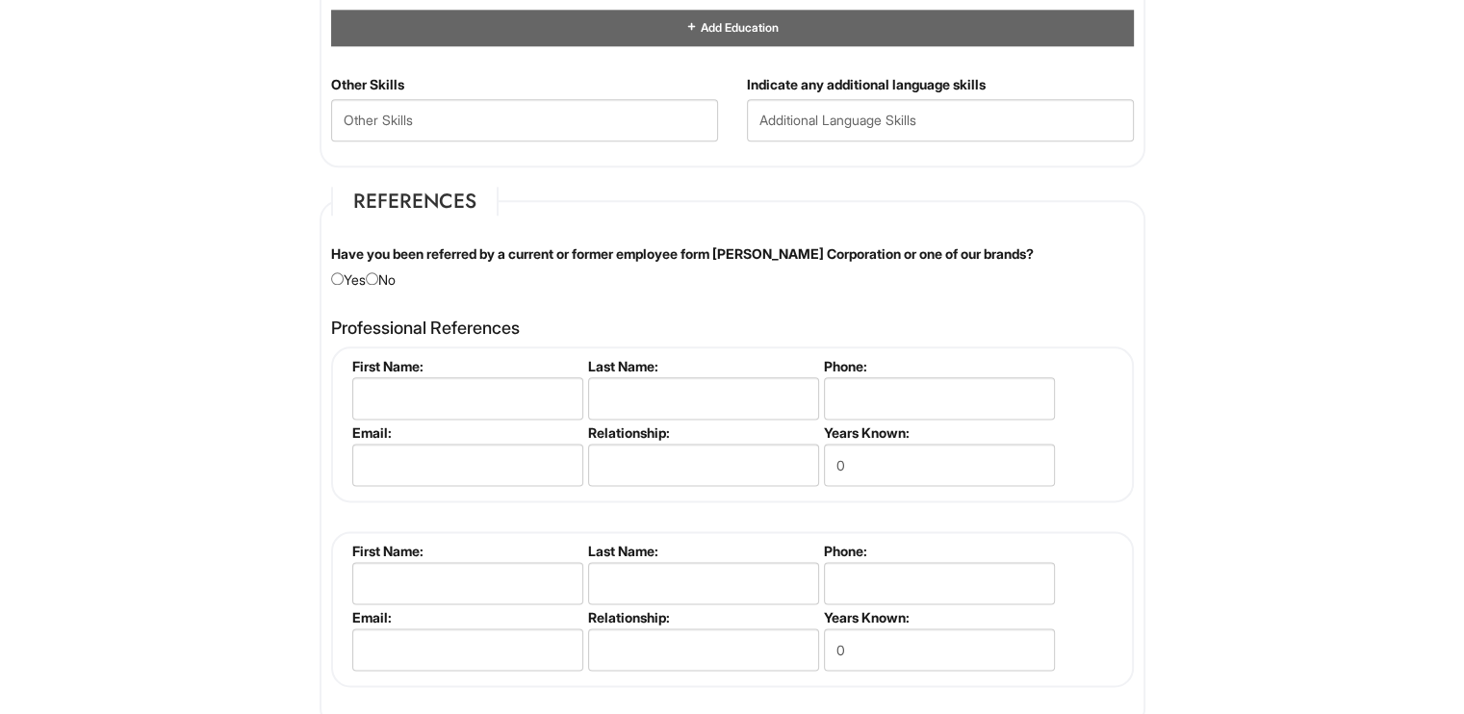
scroll to position [2339, 0]
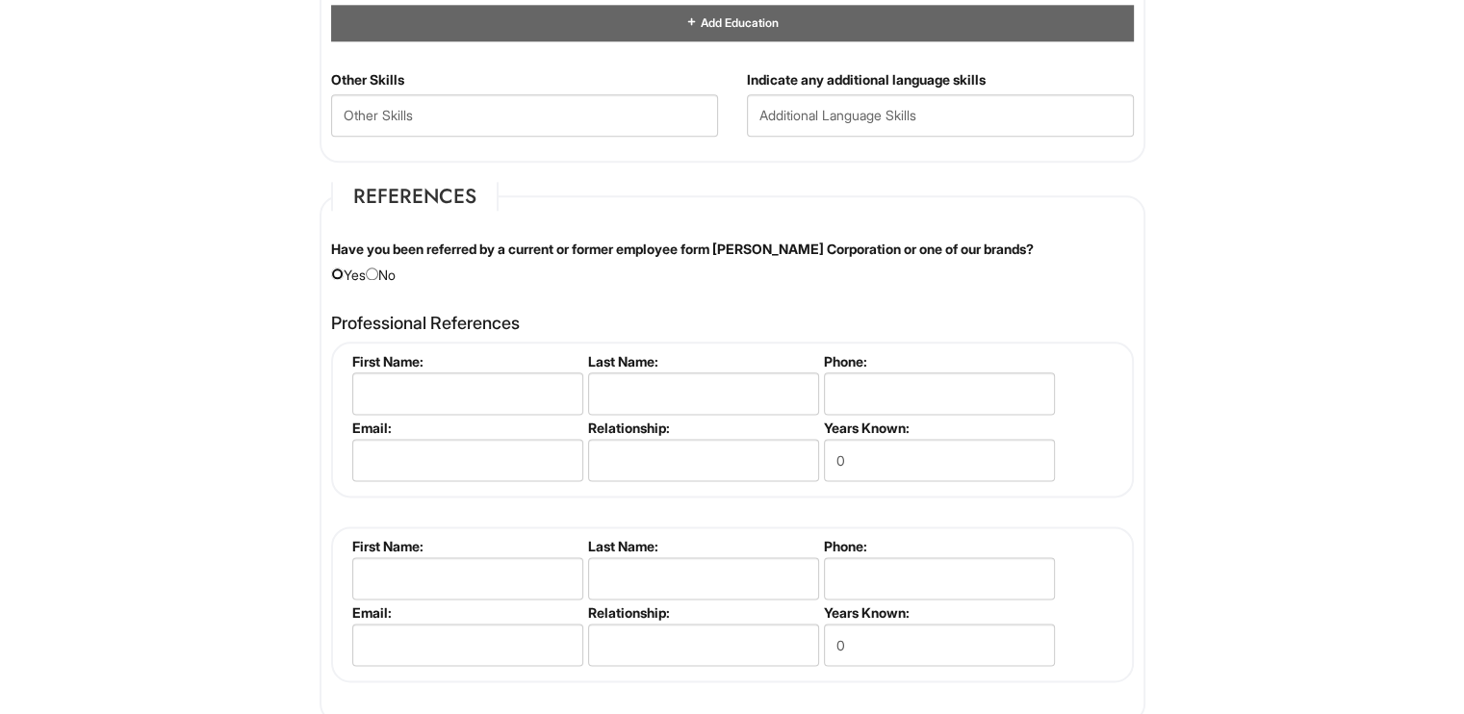
click at [341, 268] on input "radio" at bounding box center [337, 274] width 13 height 13
radio input "true"
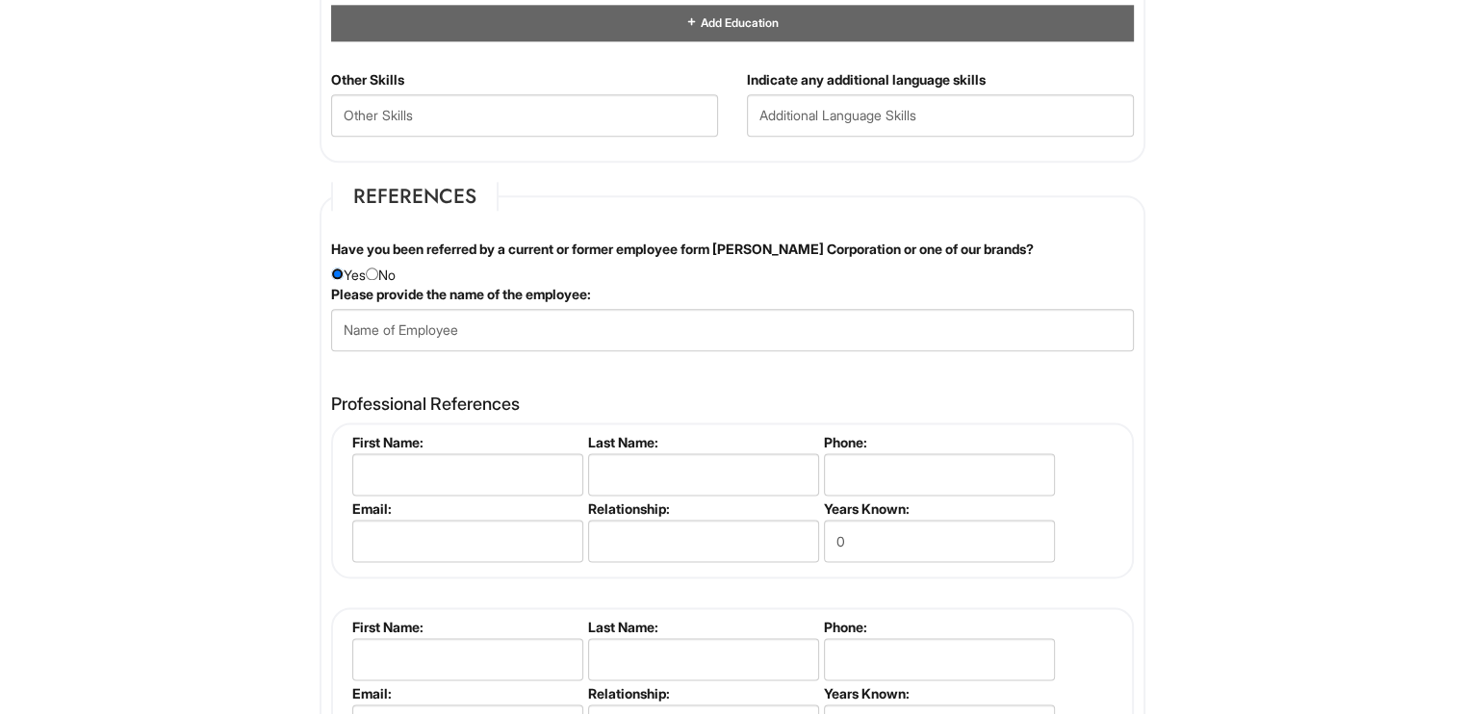
click at [336, 268] on input "radio" at bounding box center [337, 274] width 13 height 13
click at [382, 271] on div "Have you been referred by a current or former employee form [PERSON_NAME] Corpo…" at bounding box center [733, 262] width 832 height 45
click at [386, 271] on div "Have you been referred by a current or former employee form [PERSON_NAME] Corpo…" at bounding box center [733, 262] width 832 height 45
click at [378, 268] on input "radio" at bounding box center [372, 274] width 13 height 13
radio input "true"
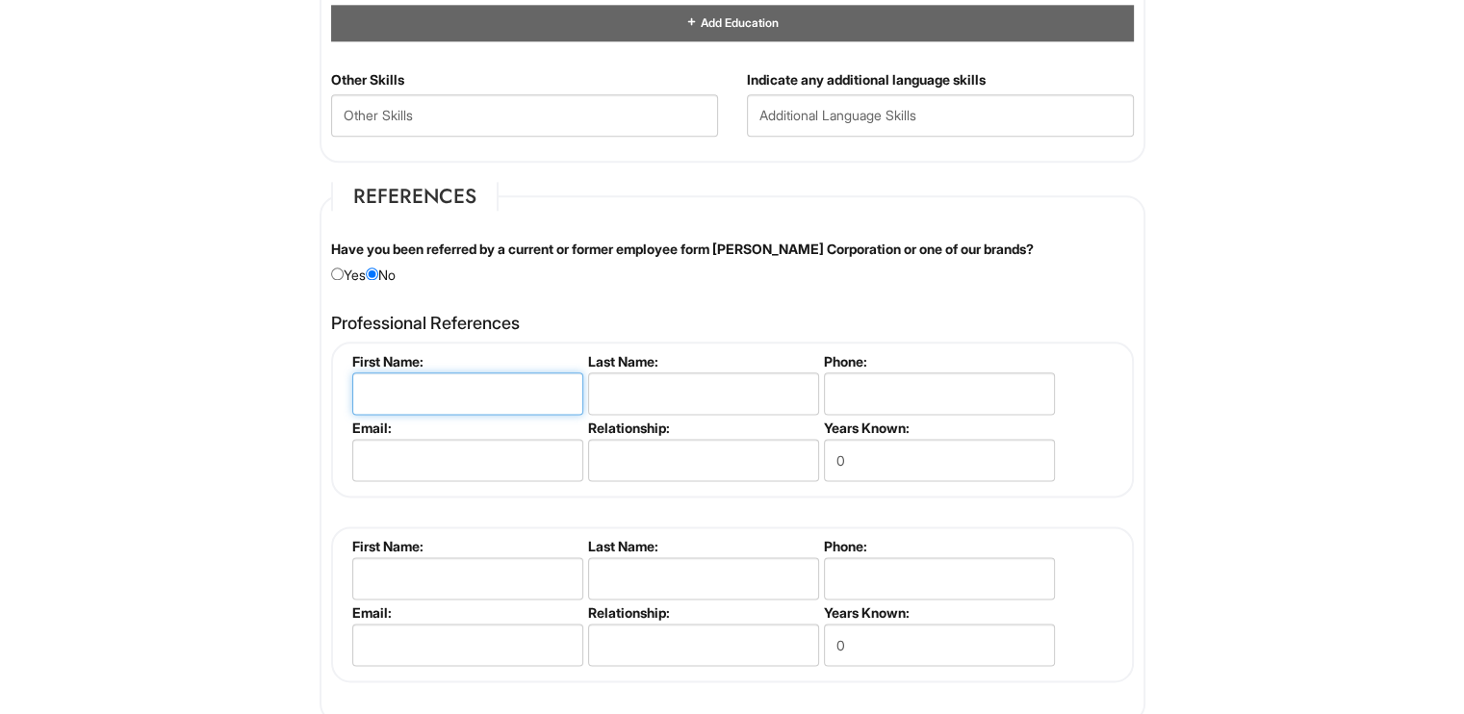
click at [472, 373] on input "text" at bounding box center [467, 394] width 231 height 42
click at [554, 332] on div "Professional References Please complete this section. First Name: Last Name: Ph…" at bounding box center [732, 499] width 803 height 370
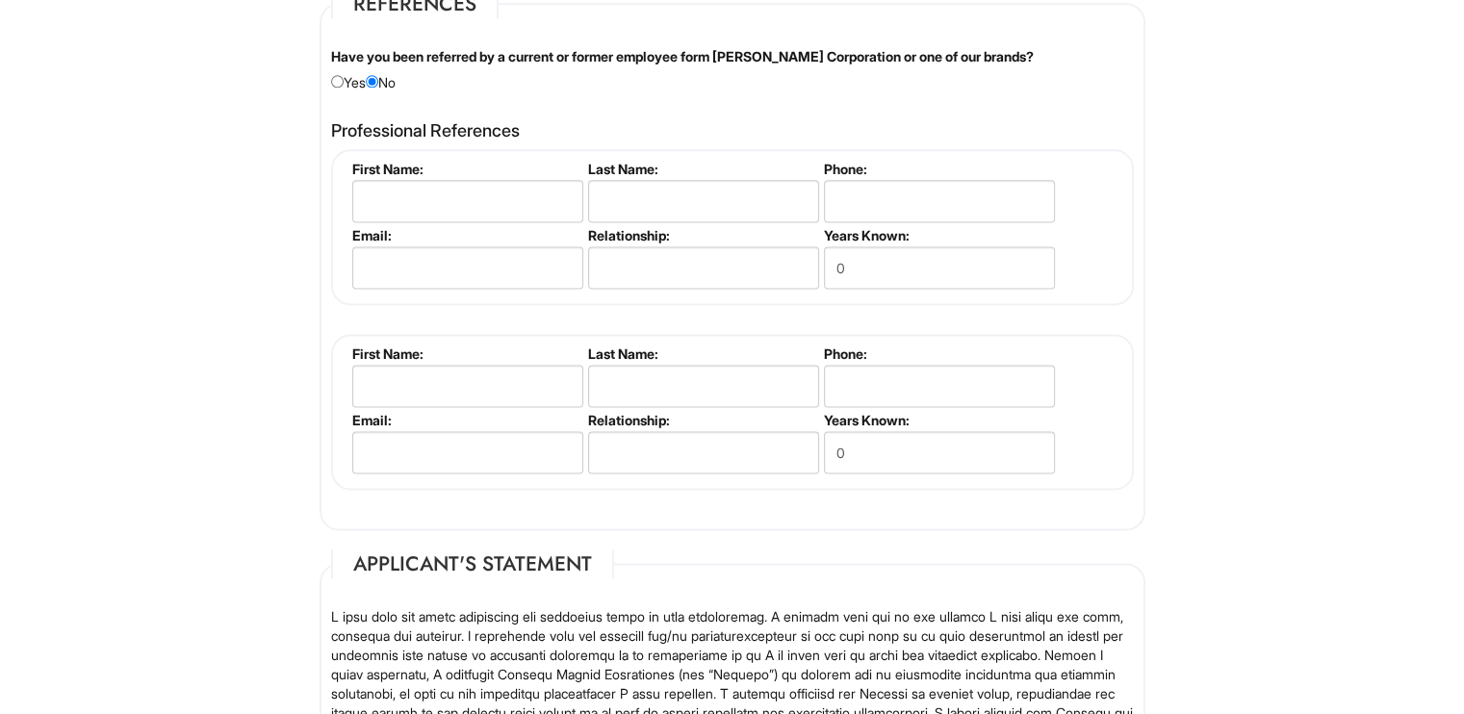
scroll to position [2570, 0]
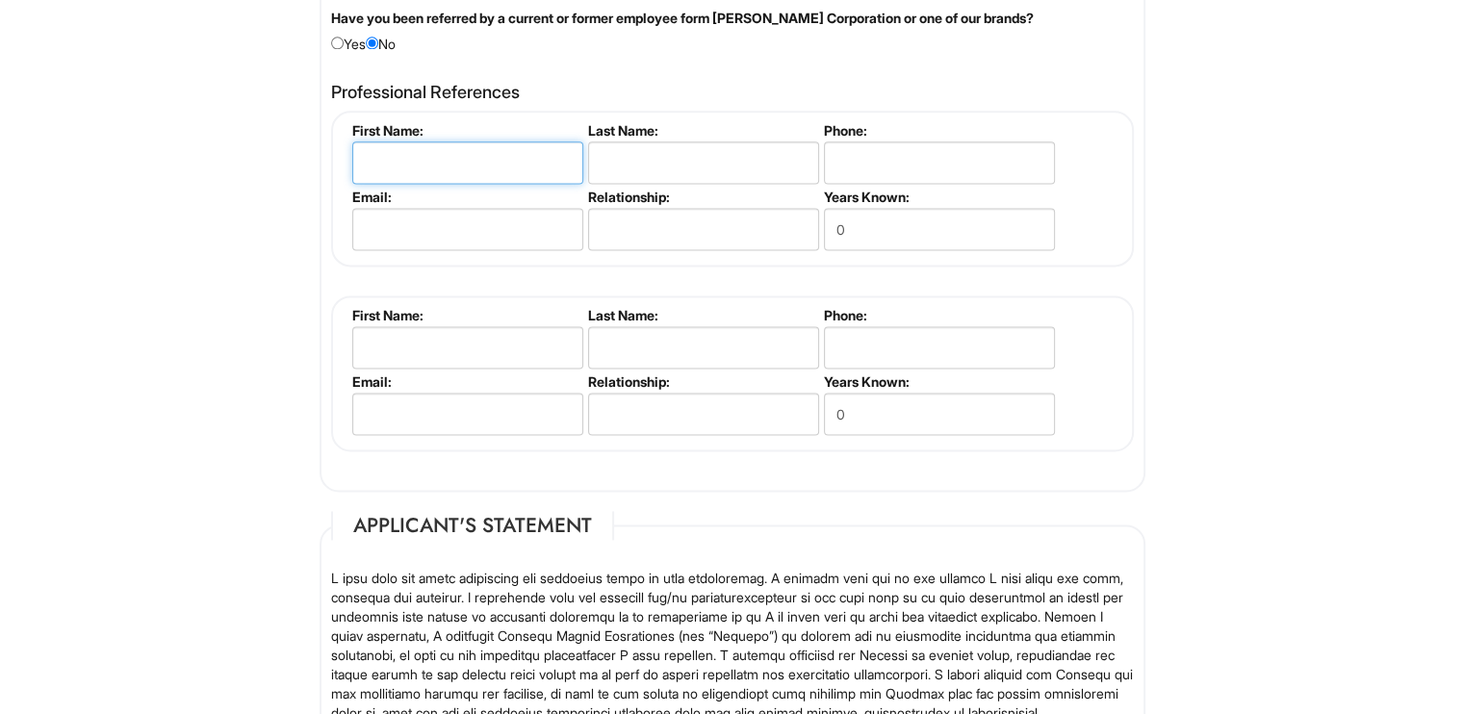
click at [447, 142] on input "text" at bounding box center [467, 163] width 231 height 42
click at [322, 266] on div "Professional References Please complete this section. First Name: Last Name: Ph…" at bounding box center [733, 277] width 832 height 408
click at [367, 142] on input "text" at bounding box center [467, 163] width 231 height 42
type input "[PERSON_NAME]"
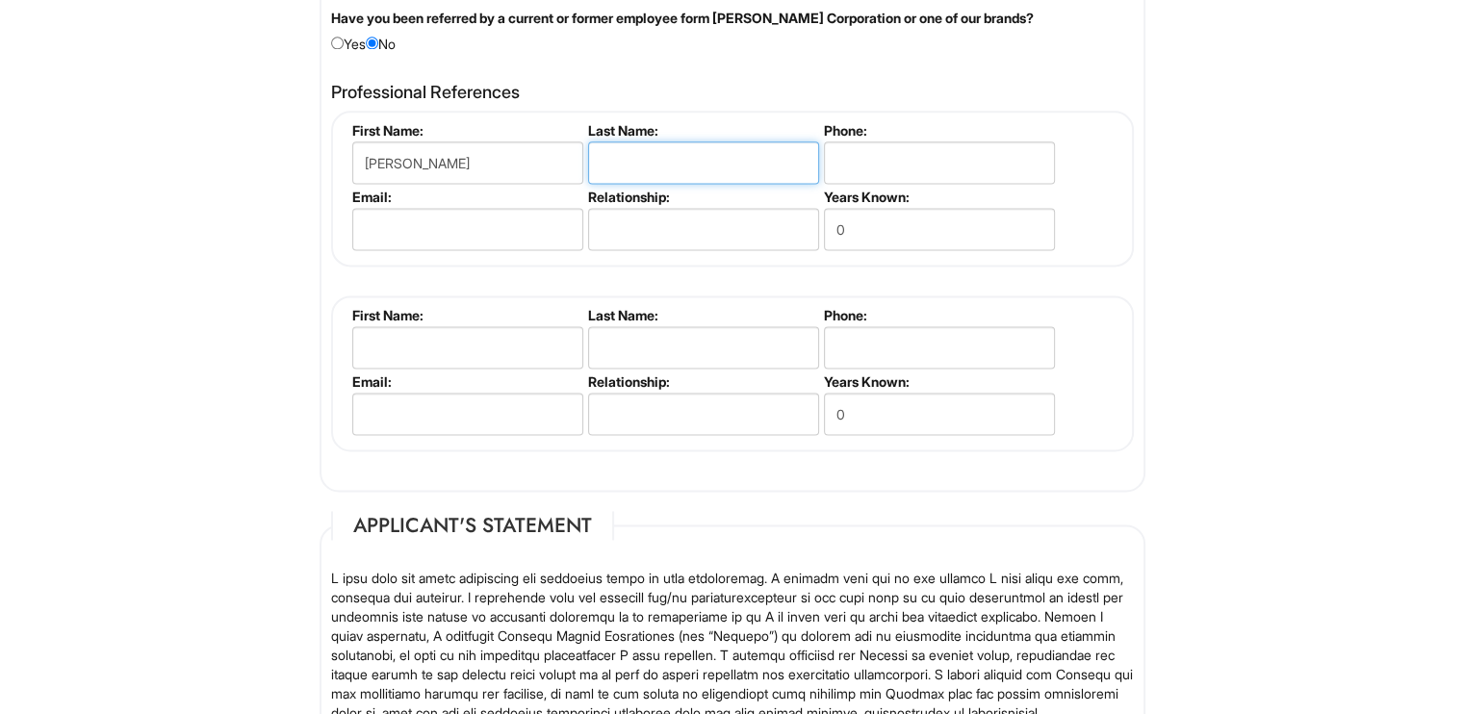
click at [712, 142] on input "text" at bounding box center [703, 163] width 231 height 42
click at [589, 142] on input "M" at bounding box center [703, 163] width 231 height 42
type input "[PERSON_NAME]"
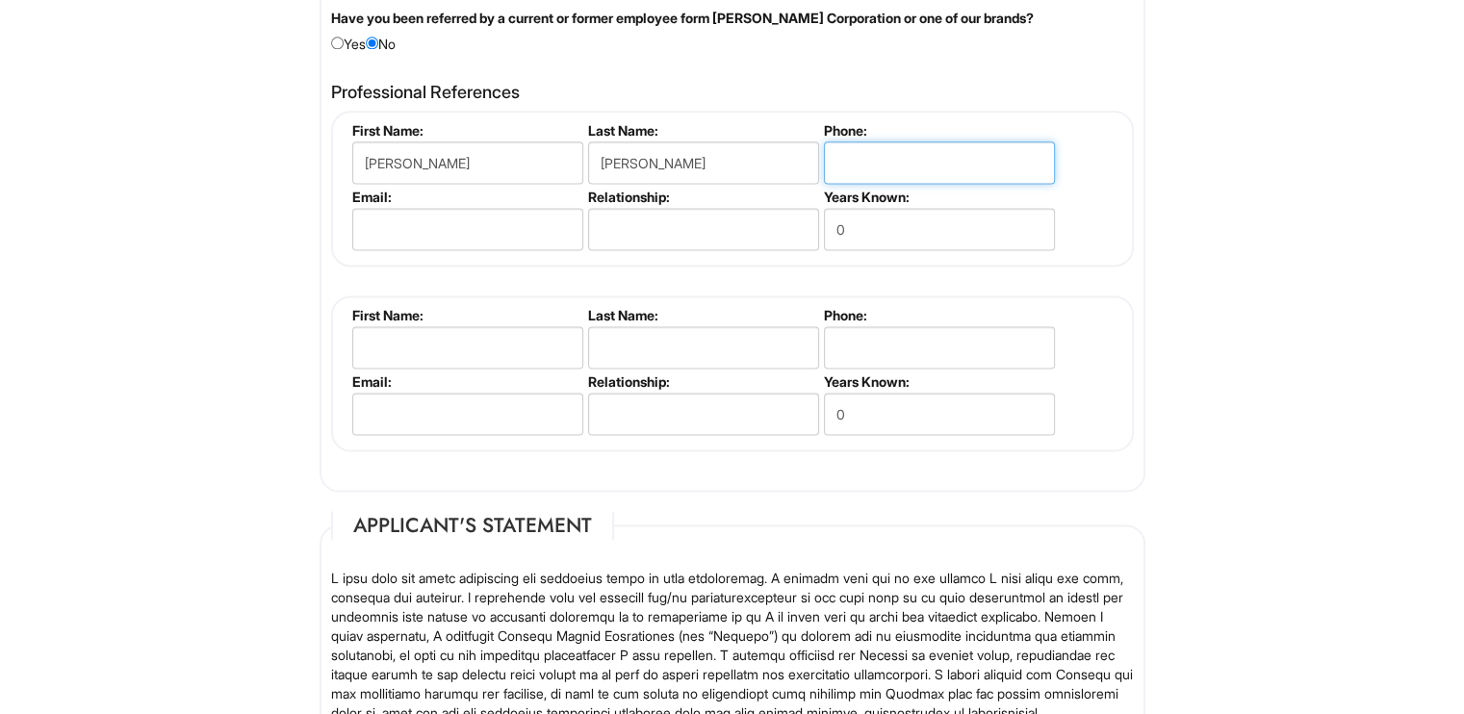
click at [885, 142] on input "tel" at bounding box center [939, 163] width 231 height 42
type input "5109018070"
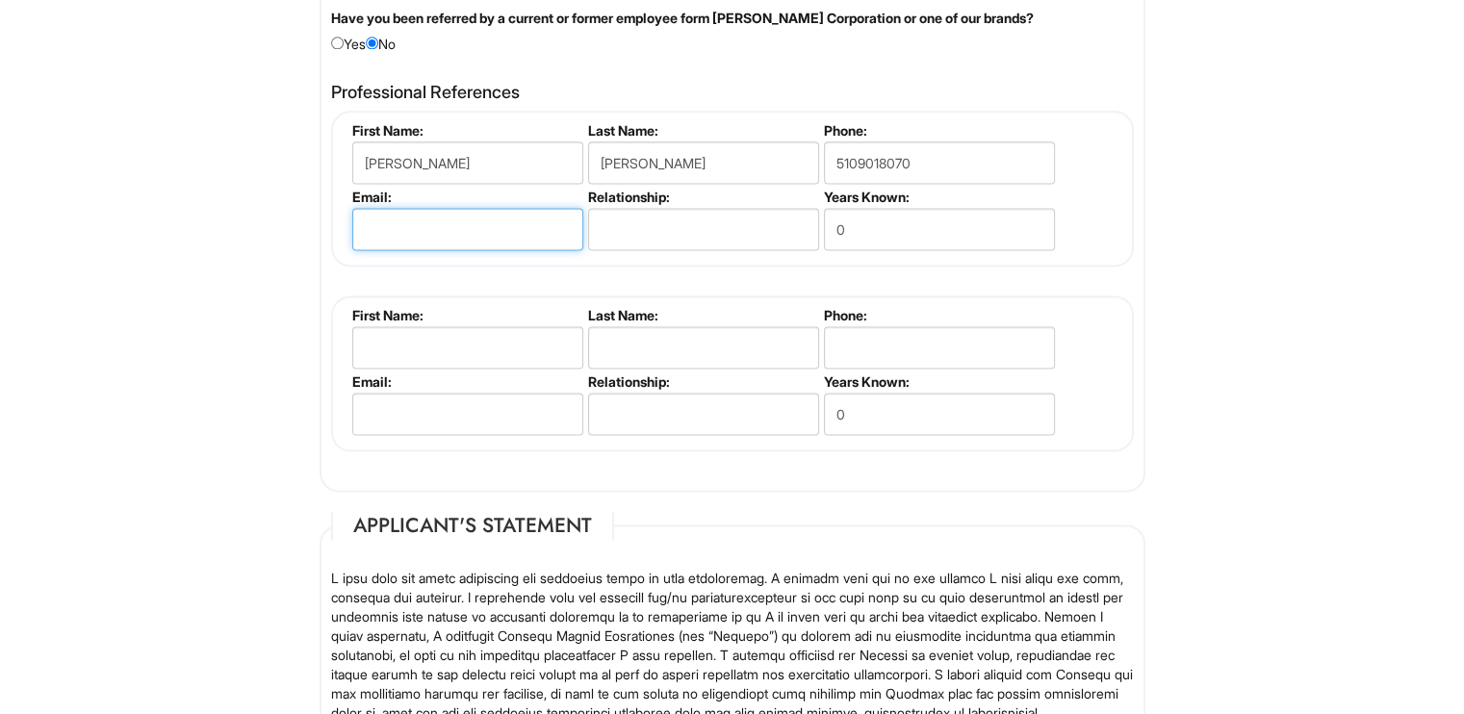
click at [407, 223] on input "email" at bounding box center [467, 229] width 231 height 42
click at [506, 226] on input "email" at bounding box center [467, 229] width 231 height 42
click at [608, 213] on input "text" at bounding box center [703, 229] width 231 height 42
type input "O"
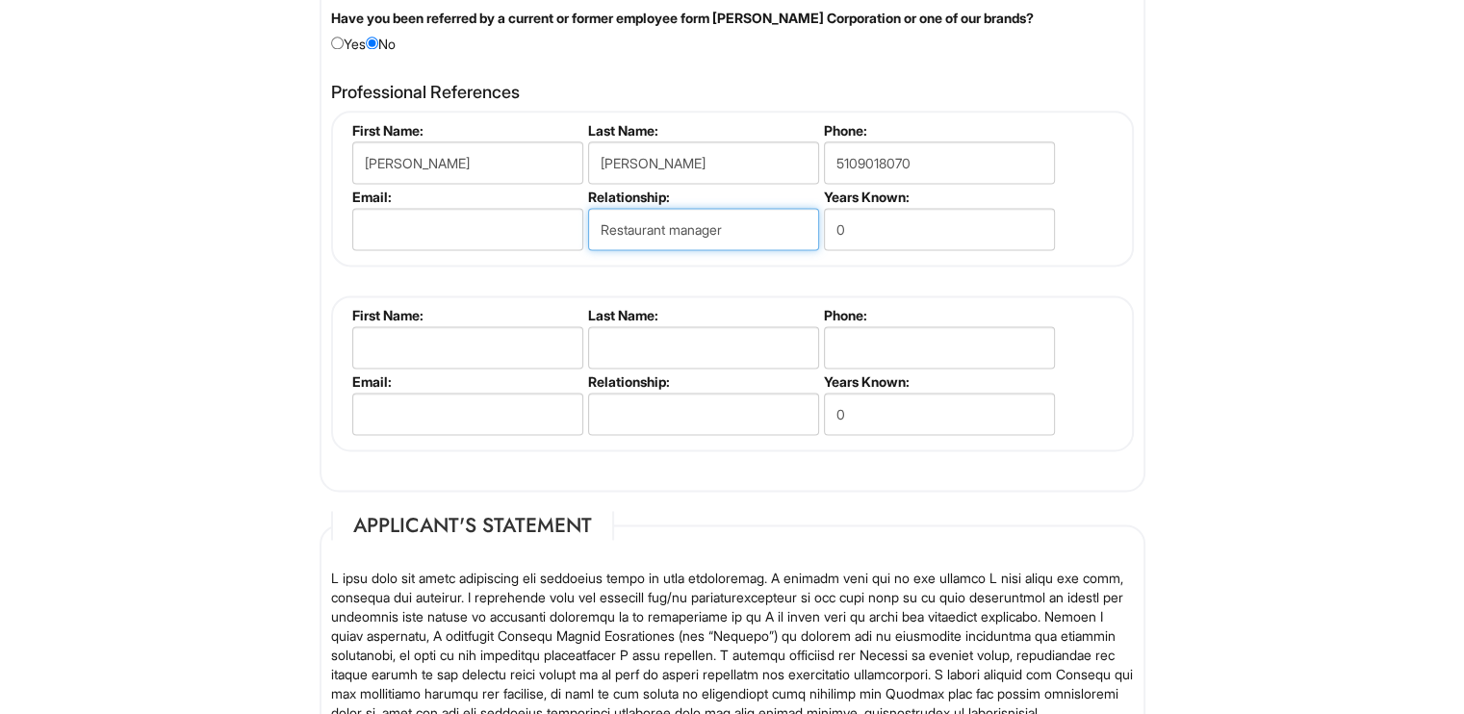
type input "Restaurant manager"
click at [853, 208] on input "0" at bounding box center [939, 229] width 231 height 42
type input "1"
click at [457, 208] on input "email" at bounding box center [467, 229] width 231 height 42
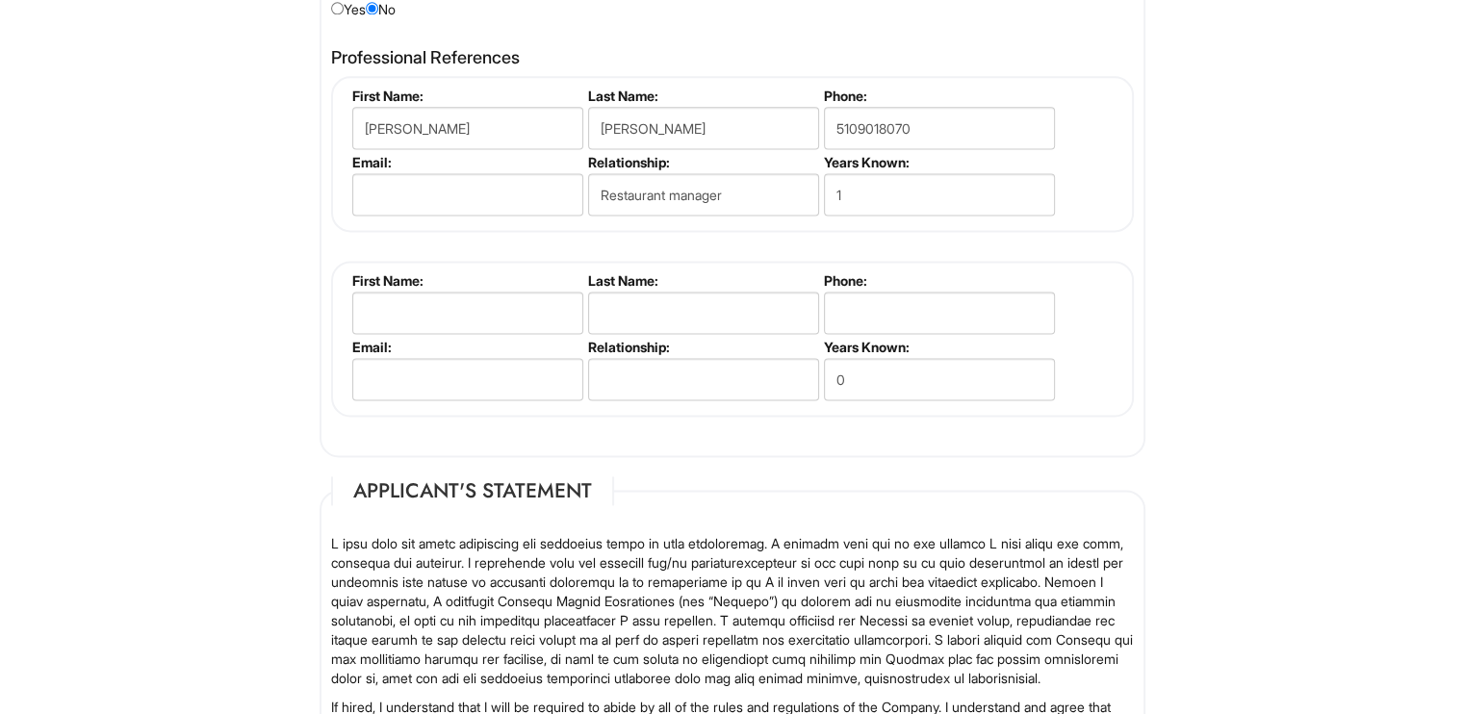
scroll to position [2609, 0]
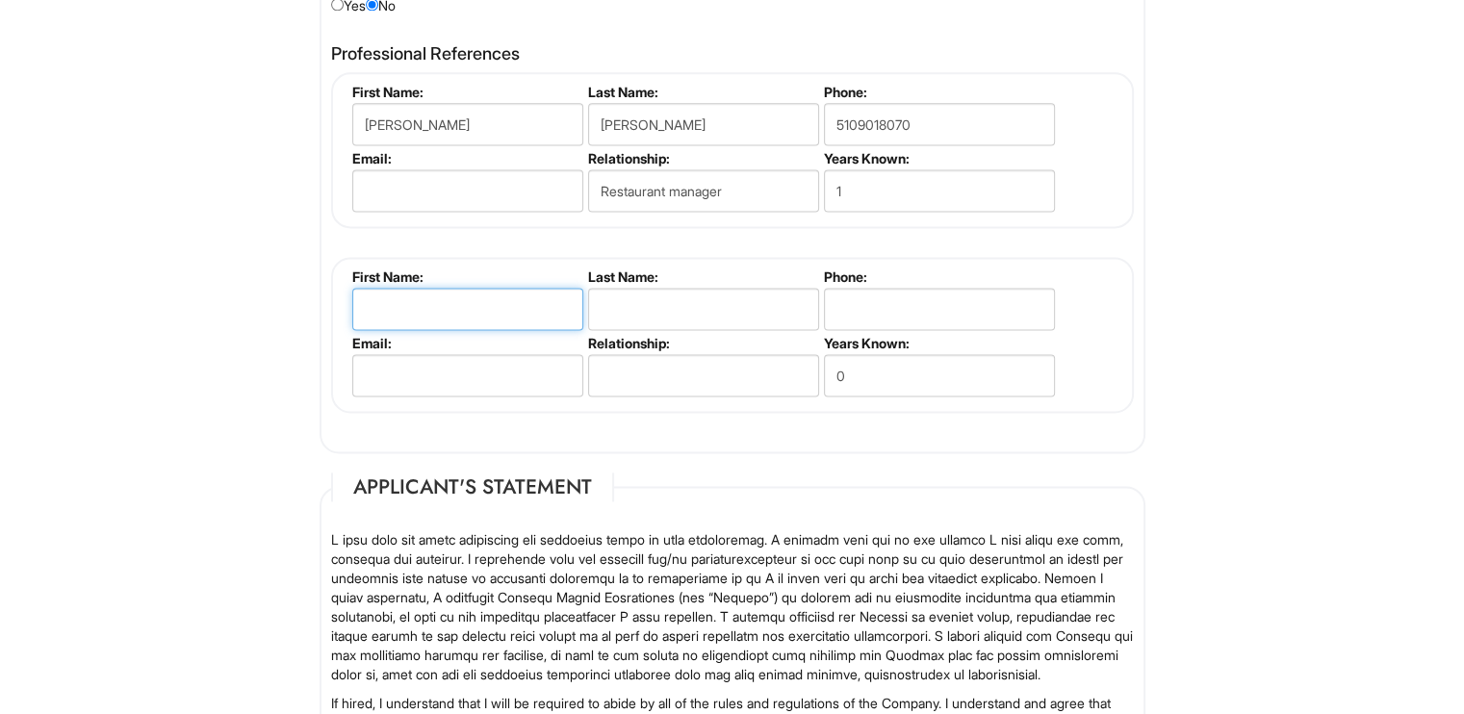
click at [404, 307] on input "text" at bounding box center [467, 309] width 231 height 42
click at [424, 150] on label "Email:" at bounding box center [466, 158] width 228 height 16
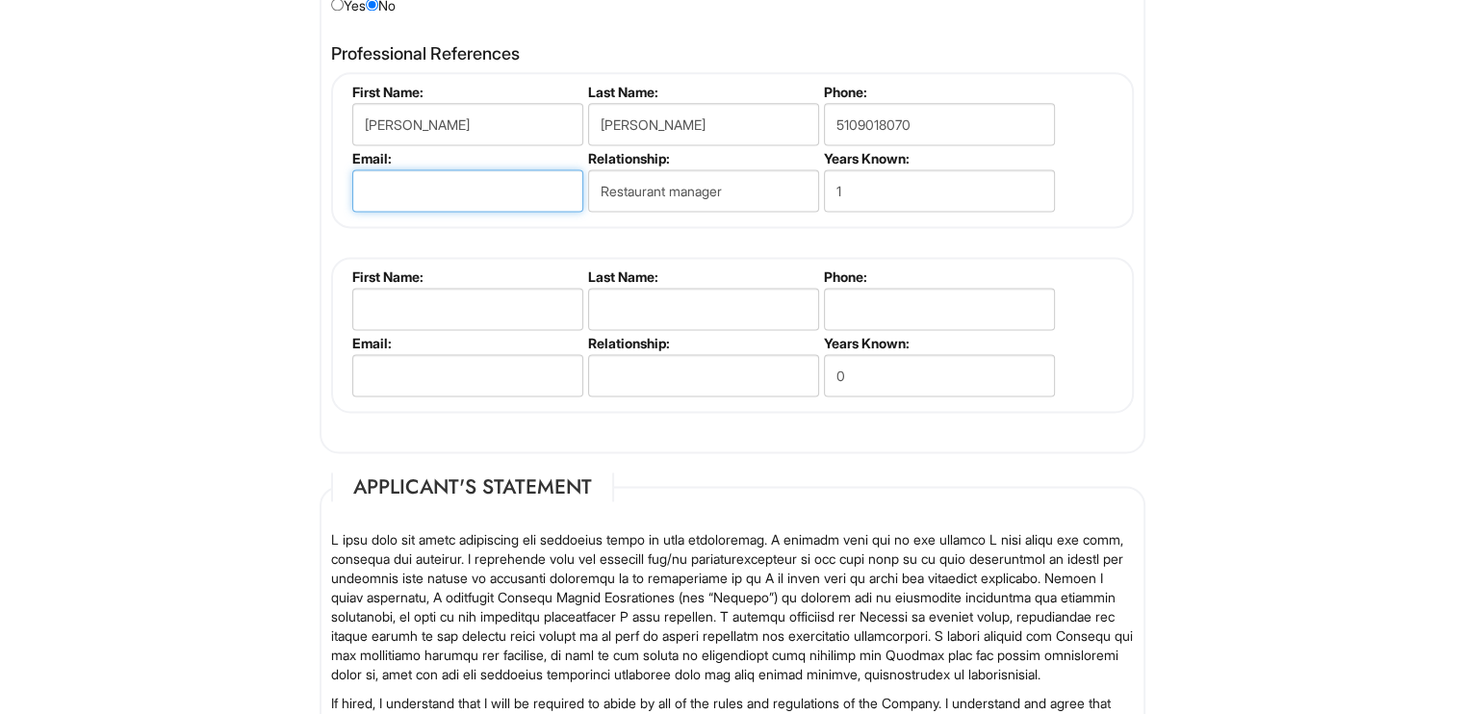
click at [512, 185] on input "email" at bounding box center [467, 190] width 231 height 42
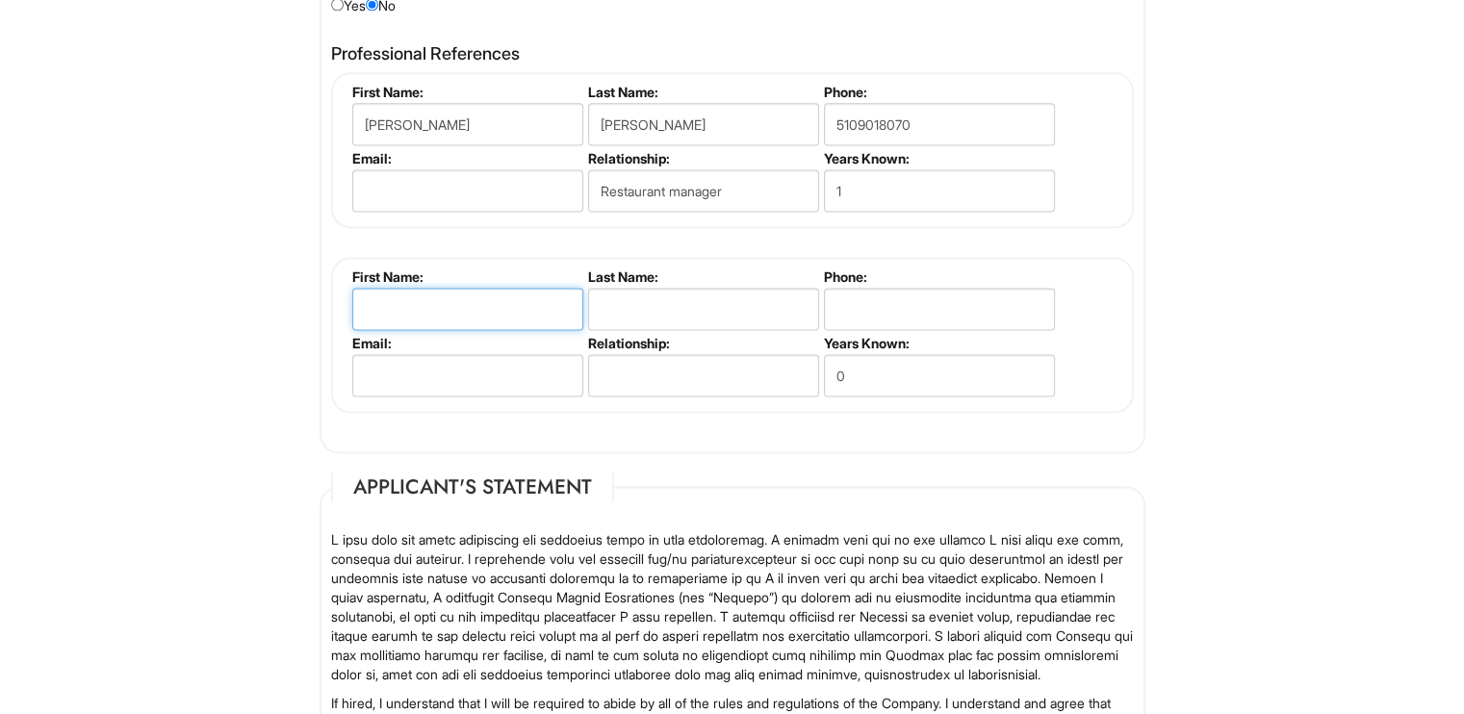
click at [477, 304] on input "text" at bounding box center [467, 309] width 231 height 42
type input "[PERSON_NAME]"
click at [734, 306] on input "text" at bounding box center [703, 309] width 231 height 42
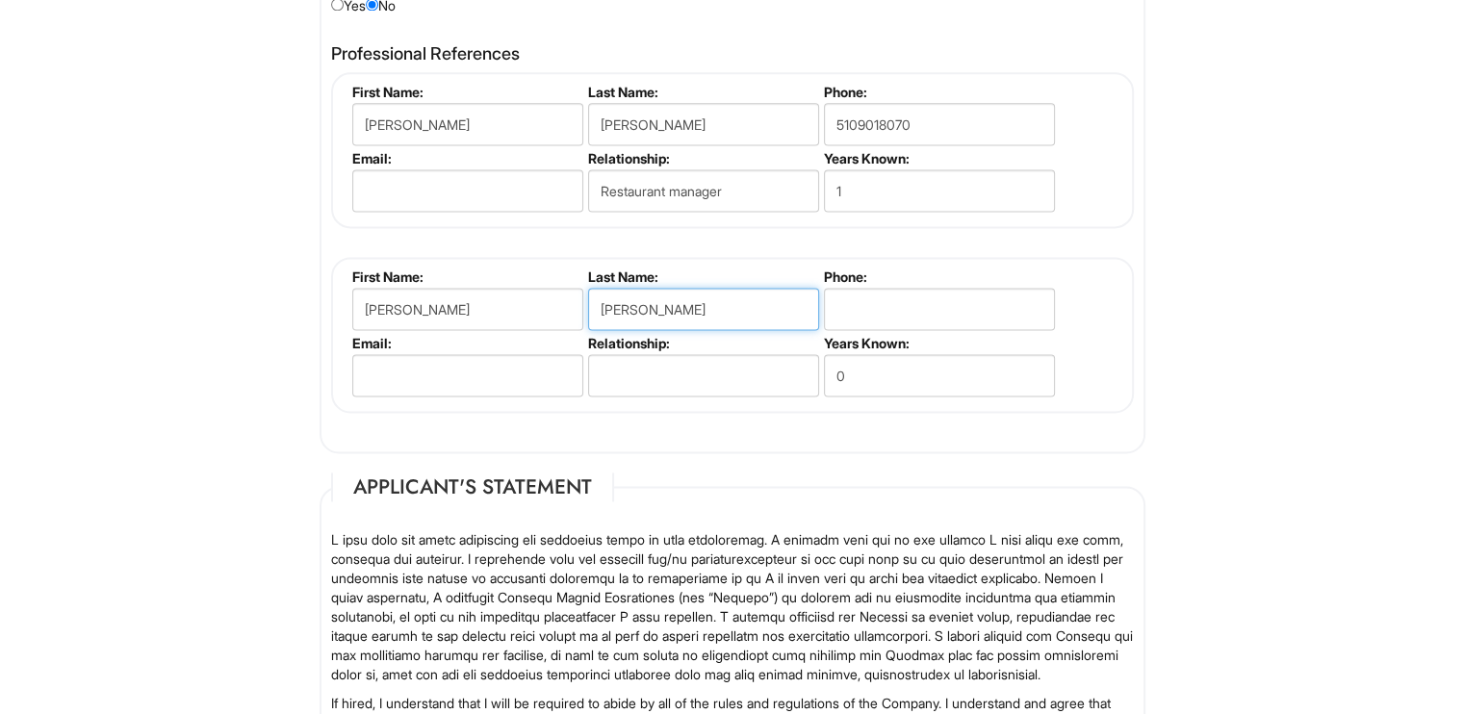
type input "[PERSON_NAME]"
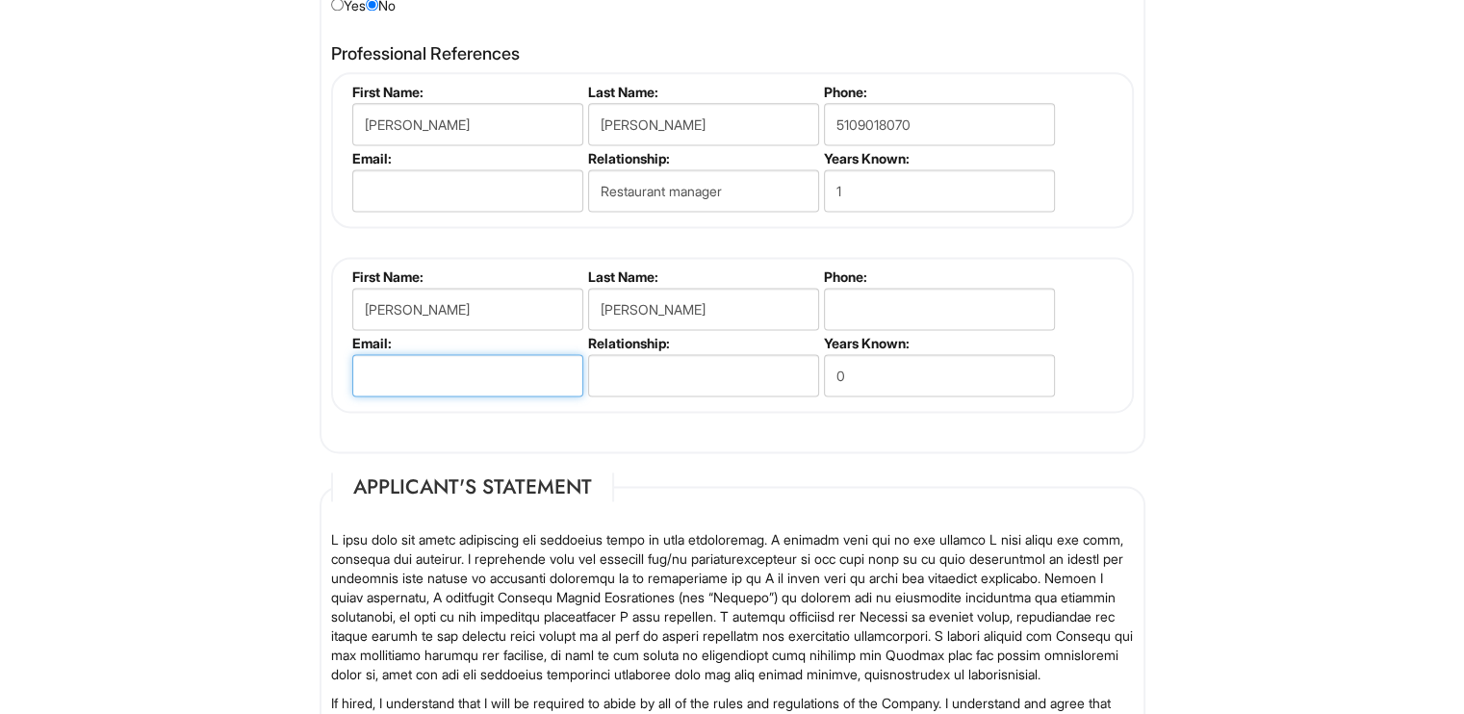
click at [451, 354] on input "email" at bounding box center [467, 375] width 231 height 42
click at [629, 375] on input "text" at bounding box center [703, 375] width 231 height 42
type input "C"
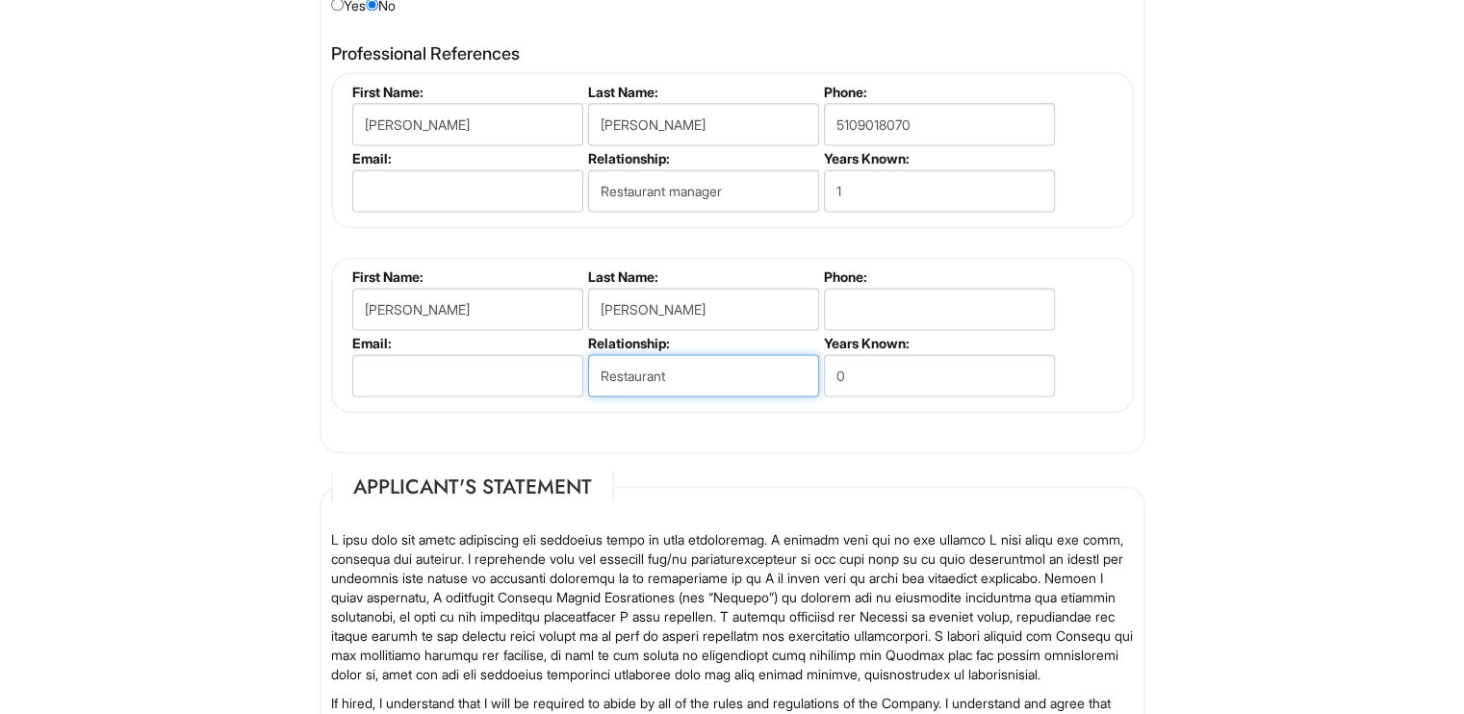
type input "Restaurant"
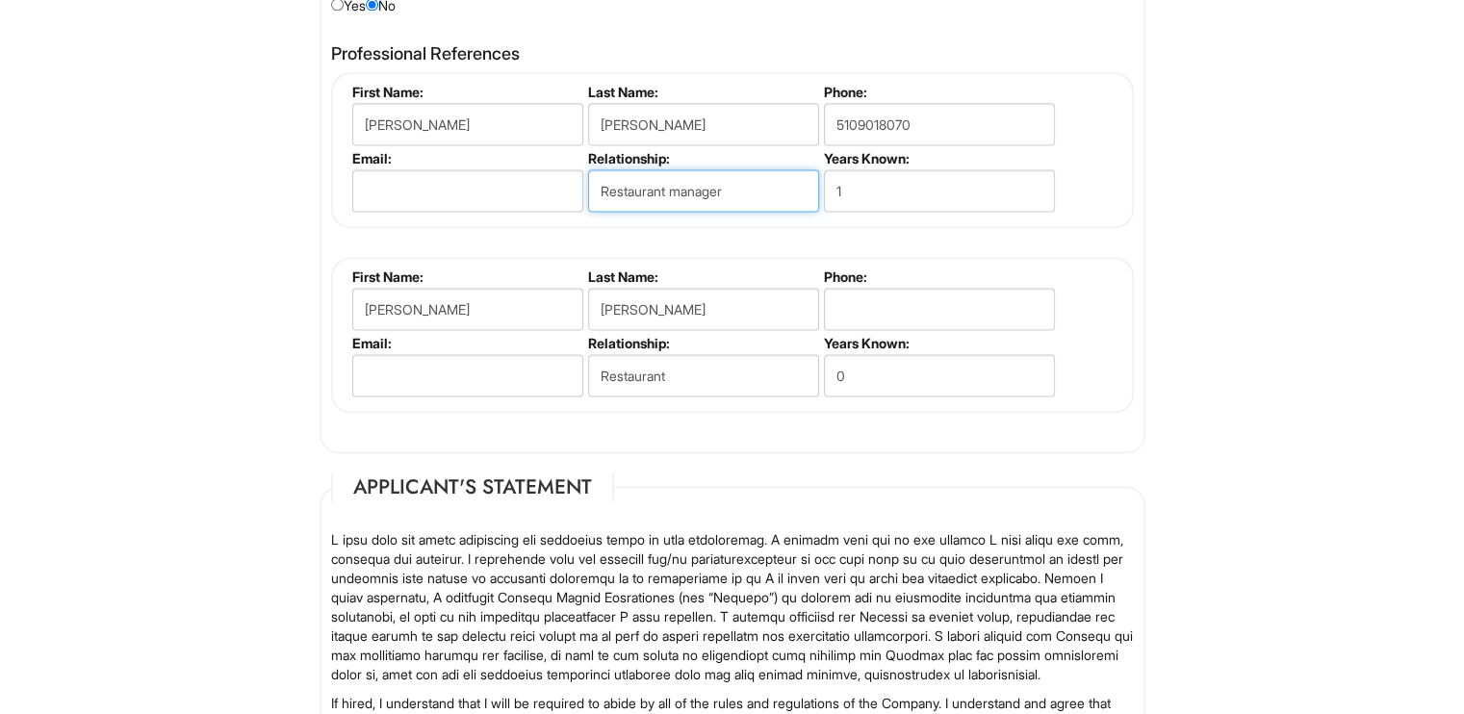
click at [733, 182] on input "Restaurant manager" at bounding box center [703, 190] width 231 height 42
drag, startPoint x: 664, startPoint y: 179, endPoint x: 604, endPoint y: 186, distance: 61.0
click at [604, 186] on input "Restaurant manager" at bounding box center [703, 190] width 231 height 42
click at [622, 186] on input "St manager" at bounding box center [703, 190] width 231 height 42
click at [609, 182] on input "St manager" at bounding box center [703, 190] width 231 height 42
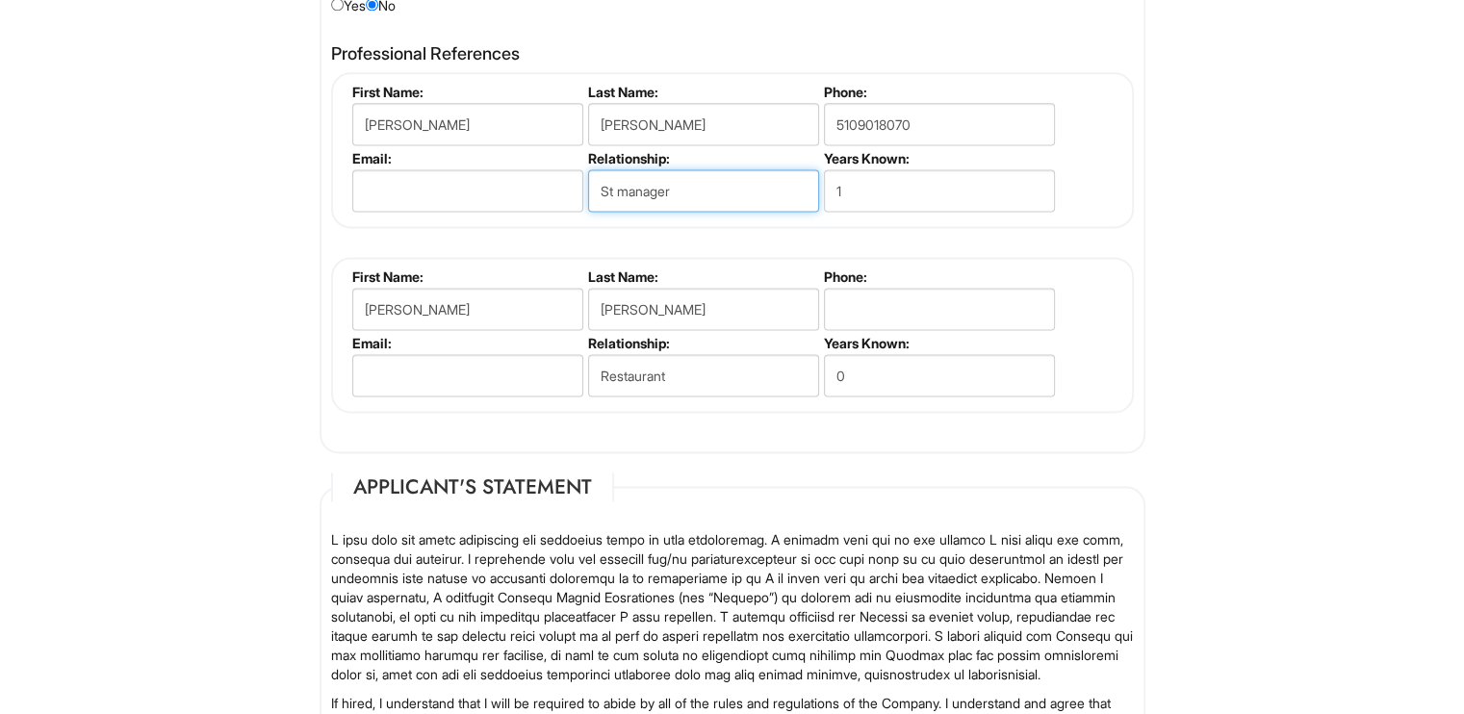
click at [611, 178] on input "St manager" at bounding box center [703, 190] width 231 height 42
click at [734, 185] on input "Store manager" at bounding box center [703, 190] width 231 height 42
type input "Store manager level 1"
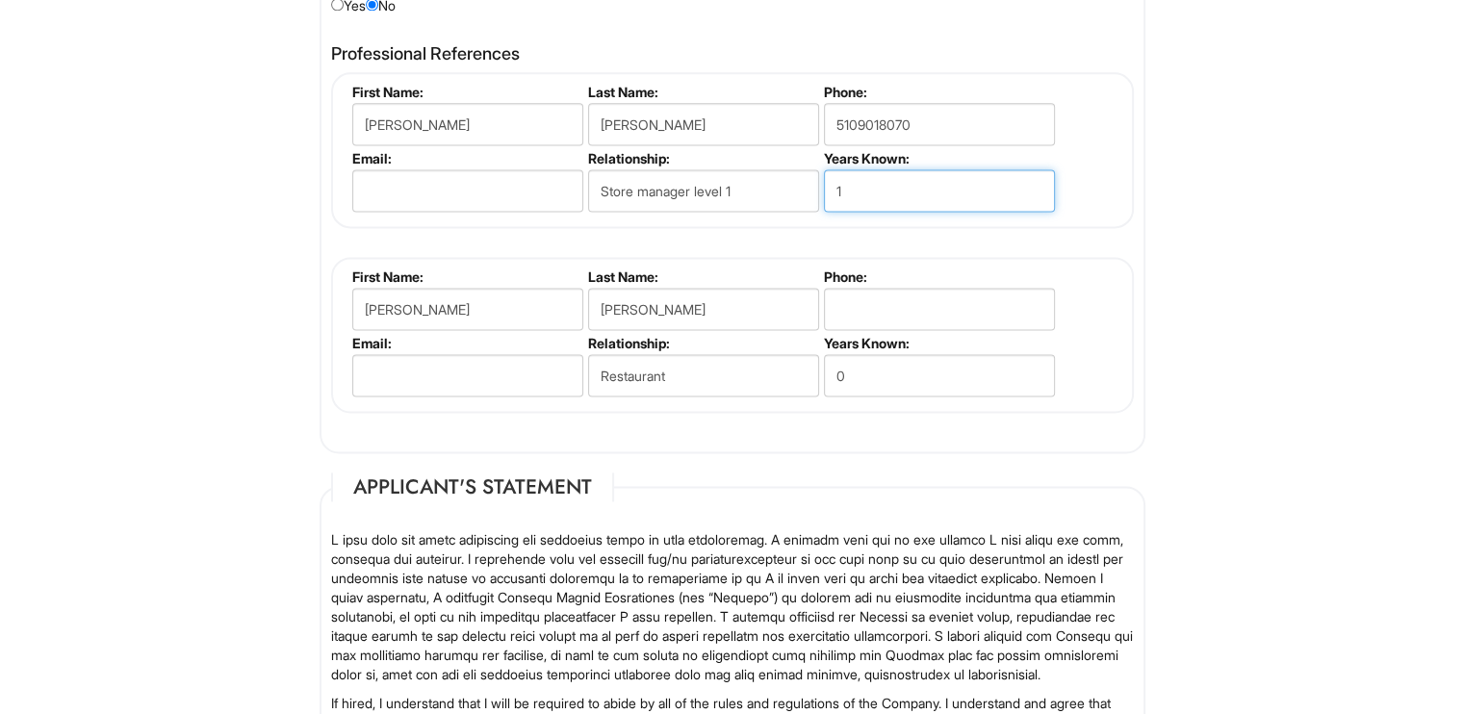
click at [851, 187] on input "1" at bounding box center [939, 190] width 231 height 42
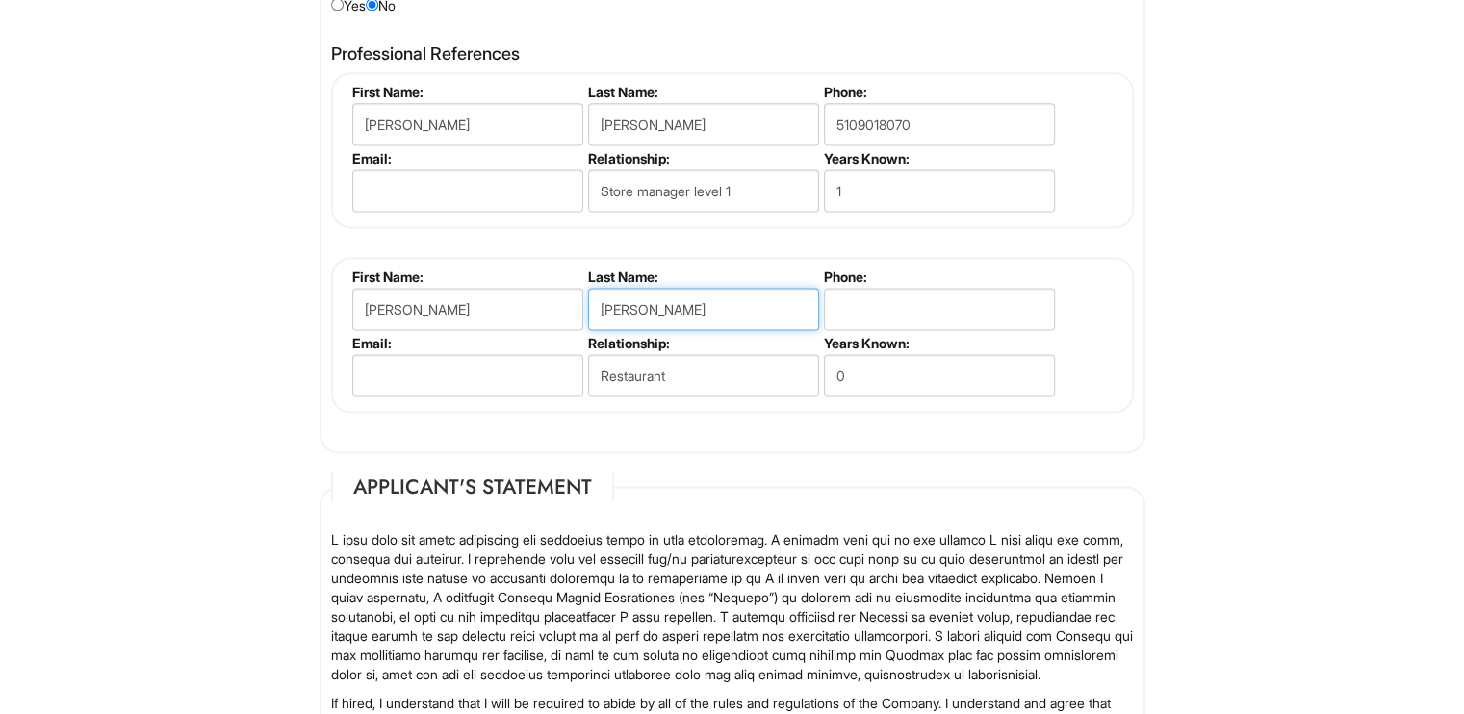
click at [746, 288] on input "[PERSON_NAME]" at bounding box center [703, 309] width 231 height 42
click at [889, 288] on input "tel" at bounding box center [939, 309] width 231 height 42
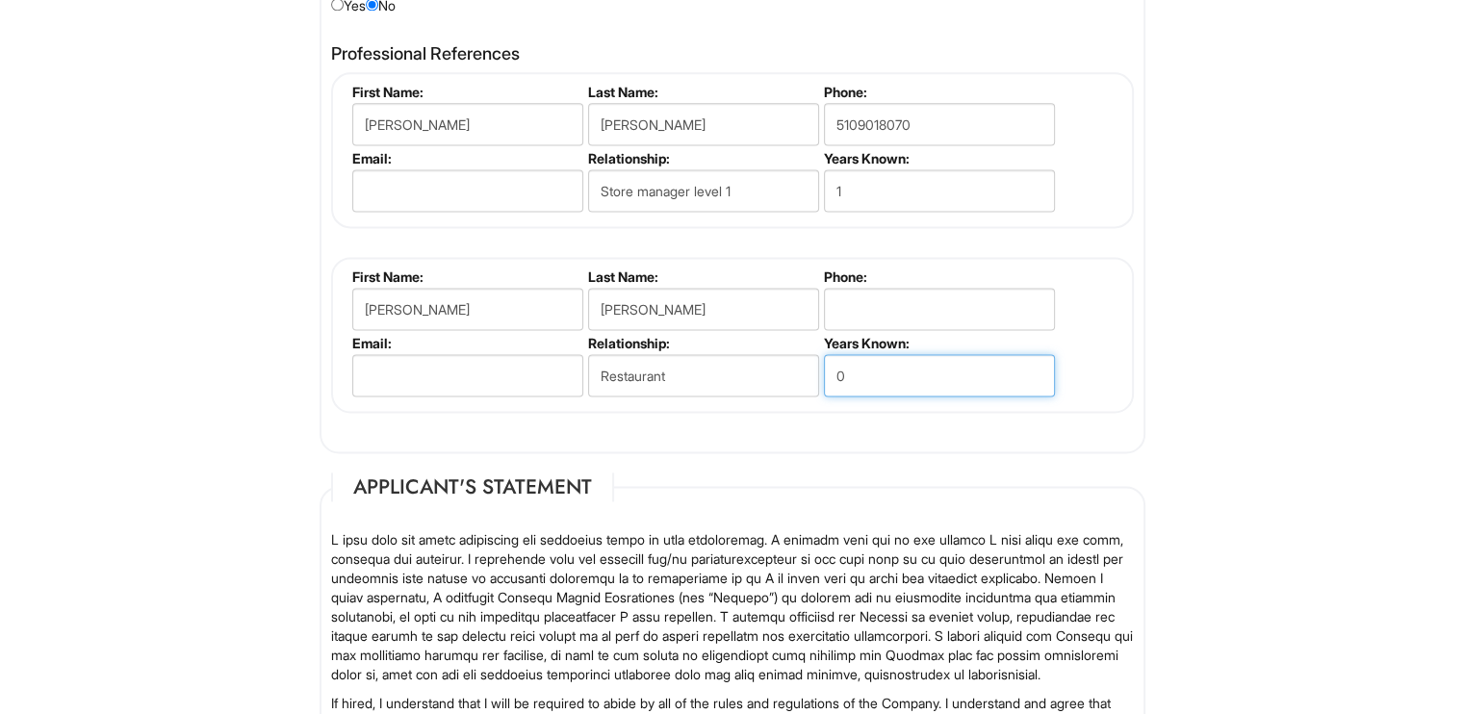
click at [855, 372] on input "0" at bounding box center [939, 375] width 231 height 42
type input "0"
type input "1"
click at [587, 431] on div "Professional References [PERSON_NAME] First Name: [PERSON_NAME] Last Name: [PER…" at bounding box center [733, 239] width 832 height 408
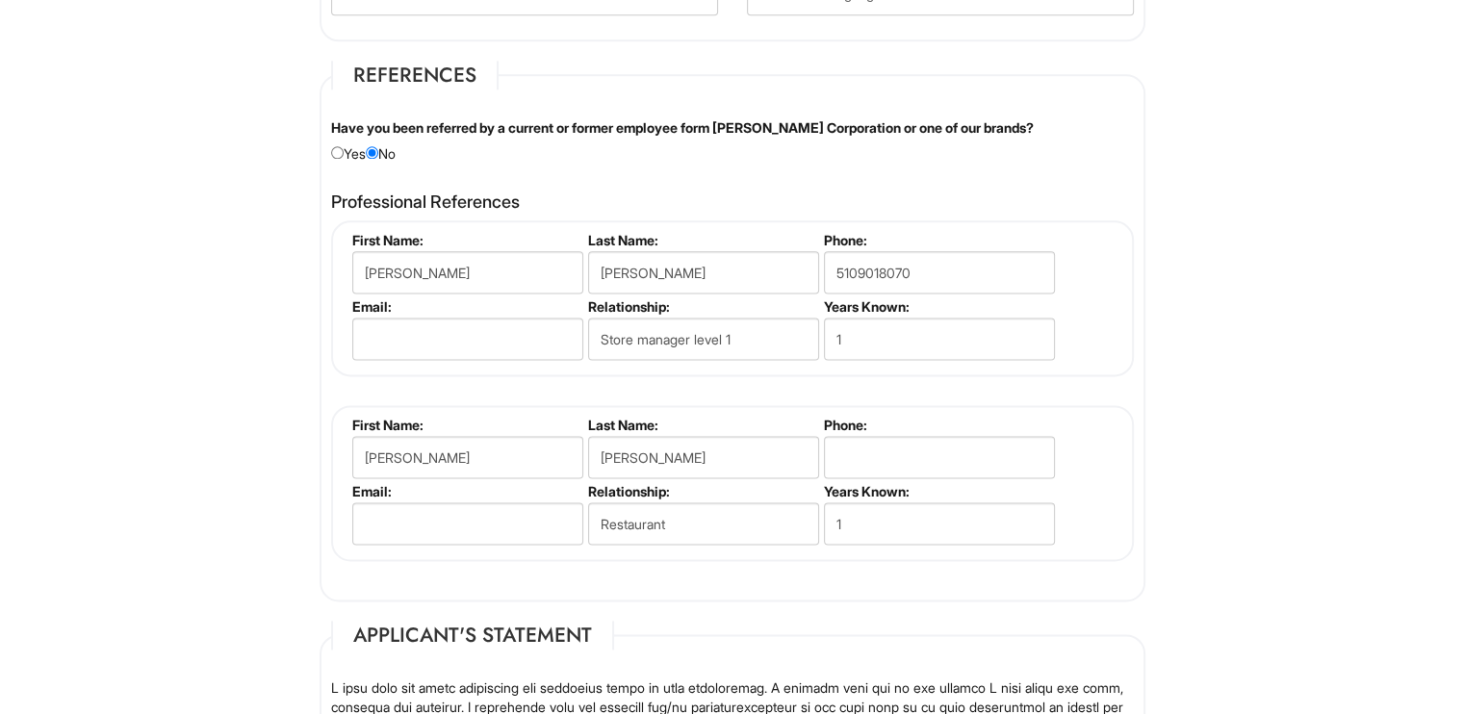
scroll to position [2455, 0]
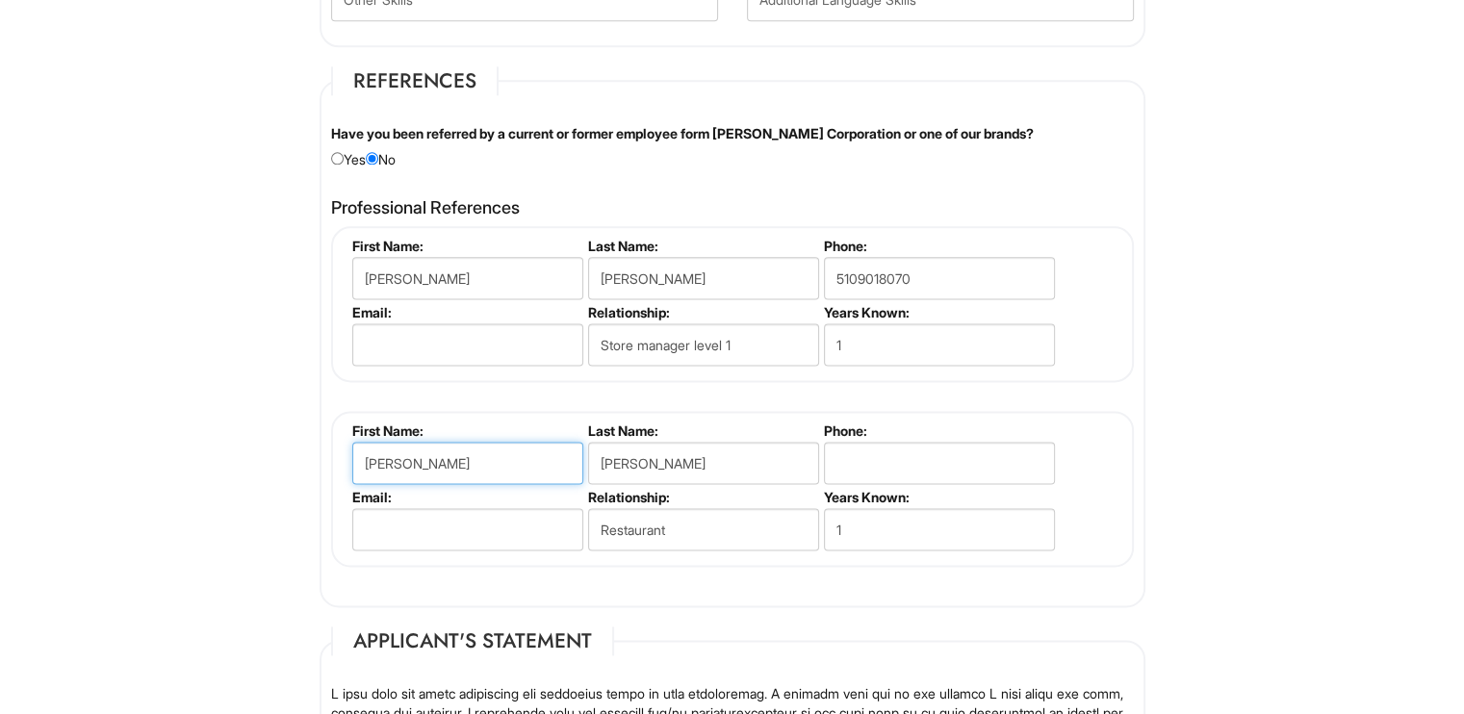
click at [474, 451] on input "[PERSON_NAME]" at bounding box center [467, 463] width 231 height 42
type input "C"
type input "[PERSON_NAME]"
click at [709, 474] on input "[PERSON_NAME]" at bounding box center [703, 463] width 231 height 42
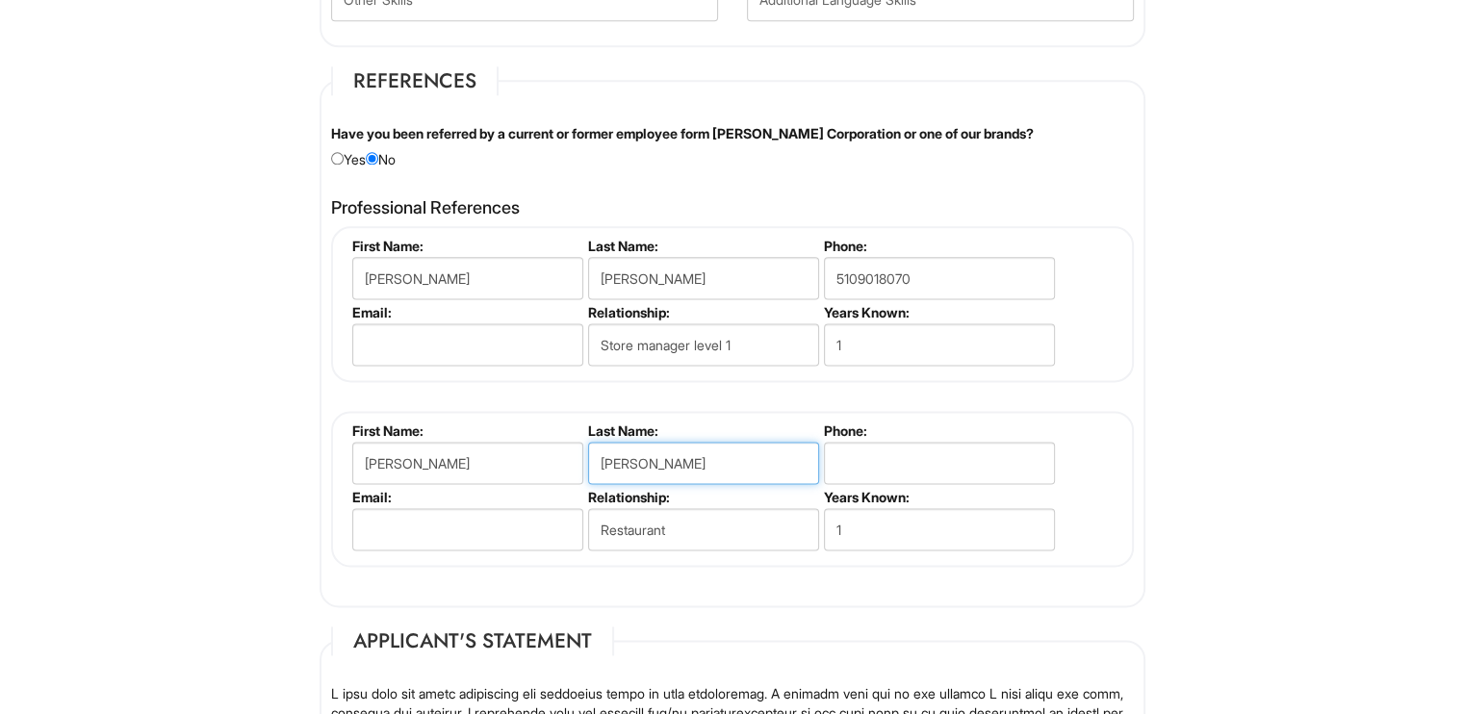
click at [709, 474] on input "[PERSON_NAME]" at bounding box center [703, 463] width 231 height 42
type input "s"
type input "[PERSON_NAME]"
click at [912, 459] on input "tel" at bounding box center [939, 463] width 231 height 42
type input "5109351098"
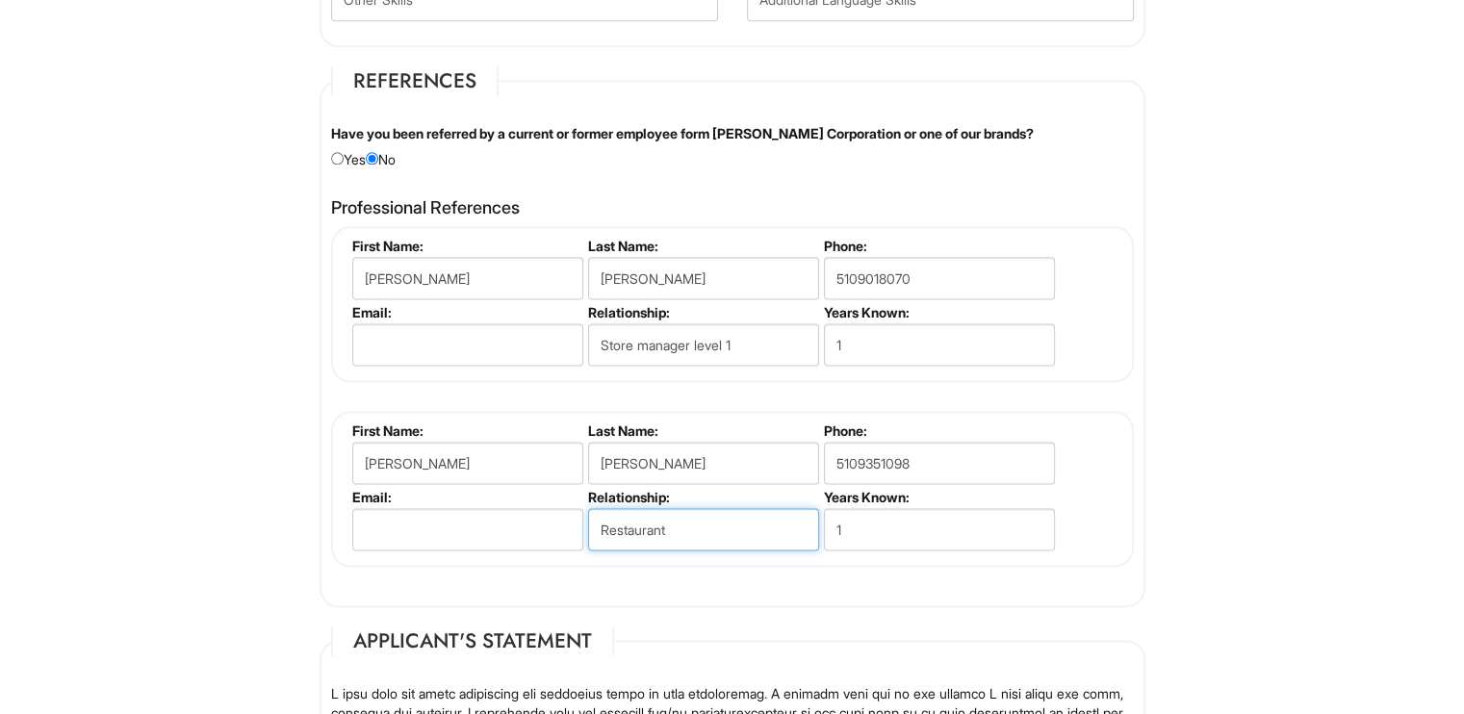
click at [684, 516] on input "Restaurant" at bounding box center [703, 529] width 231 height 42
type input "="
type input "m"
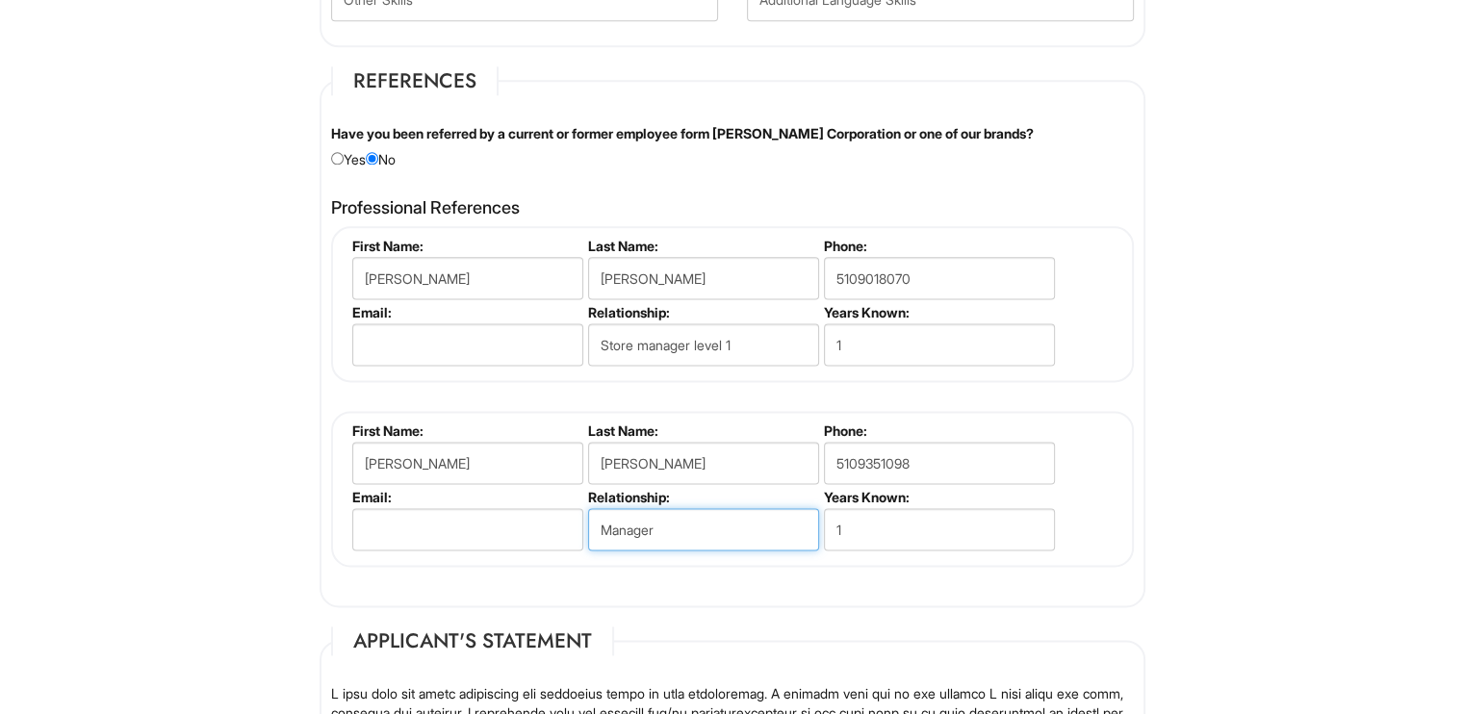
type input "Manager"
click at [428, 508] on input "email" at bounding box center [467, 529] width 231 height 42
click at [670, 516] on input "Manager" at bounding box center [703, 529] width 231 height 42
click at [593, 521] on input "Manager" at bounding box center [703, 529] width 231 height 42
click at [685, 522] on input "Manager" at bounding box center [703, 529] width 231 height 42
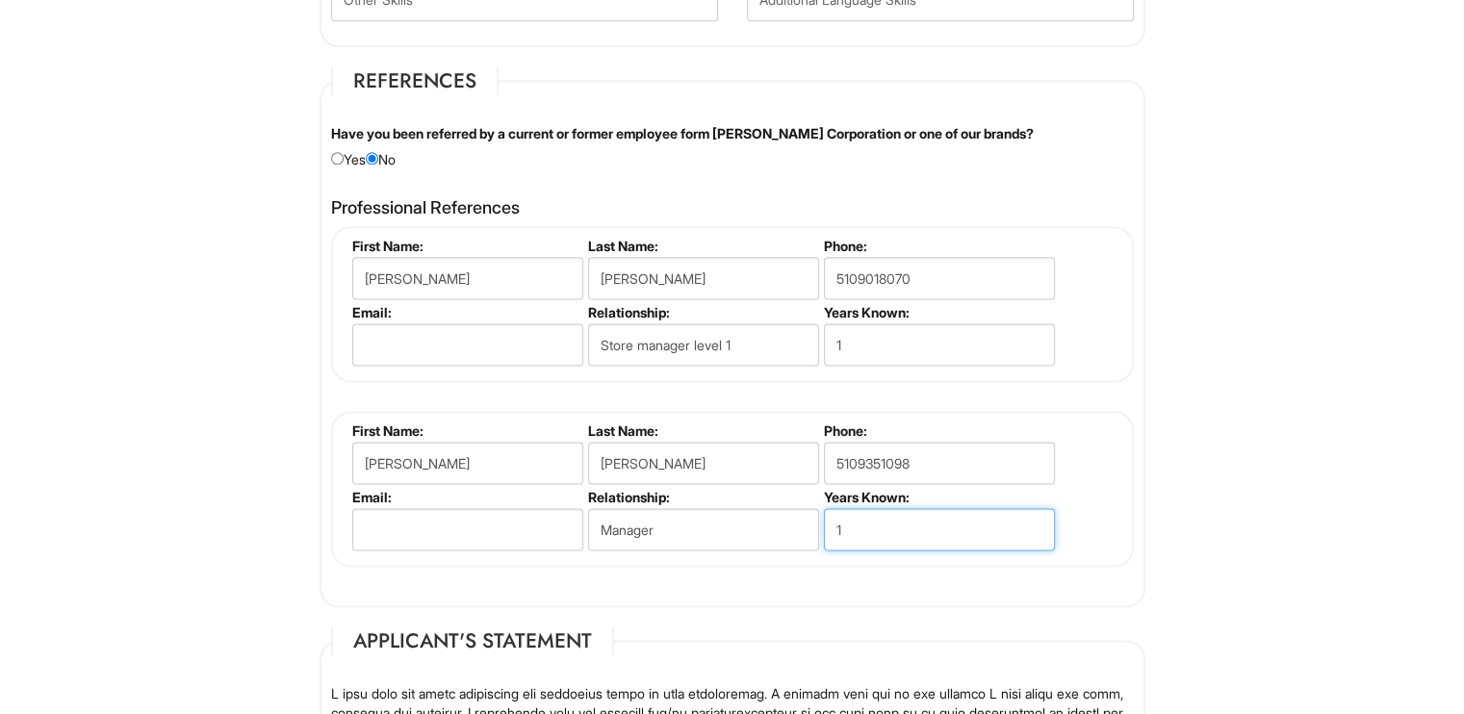
click at [890, 532] on input "1" at bounding box center [939, 529] width 231 height 42
type input "2"
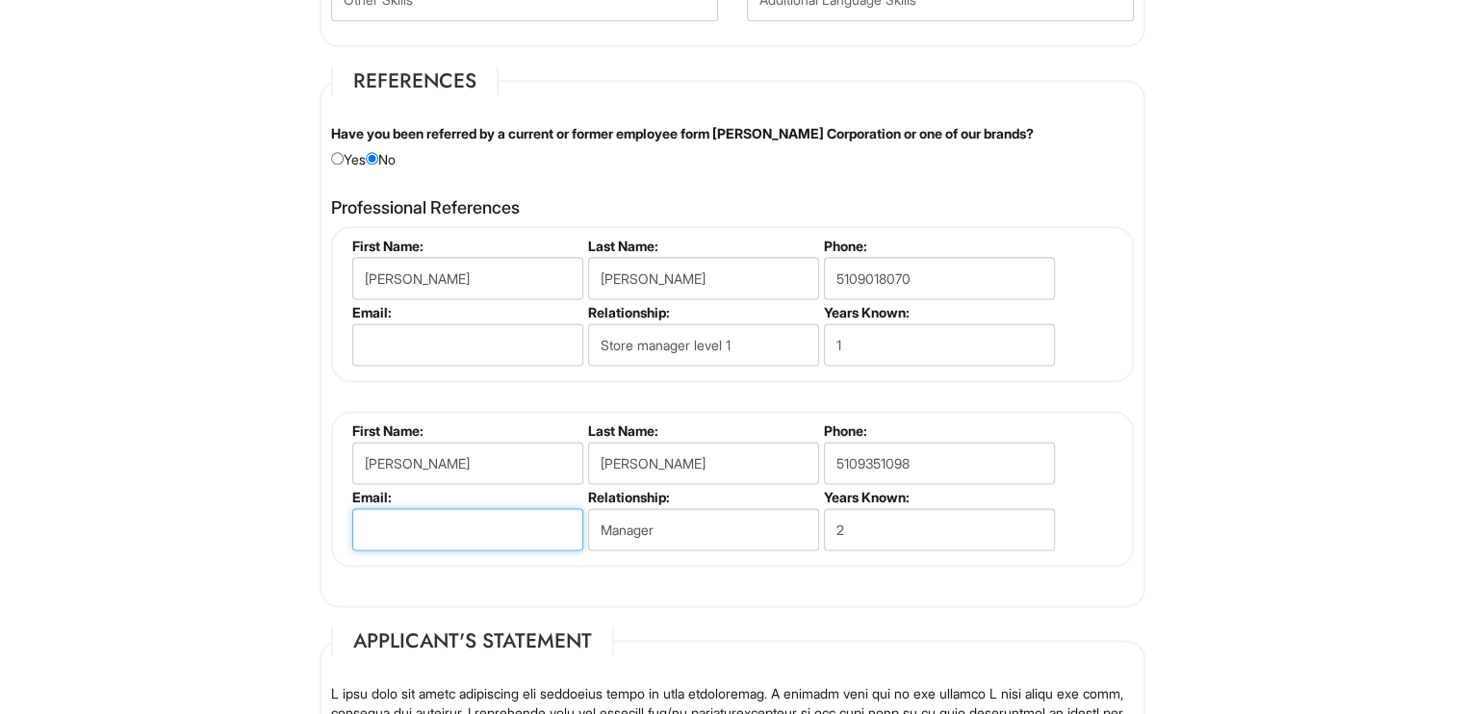
click at [427, 530] on input "email" at bounding box center [467, 529] width 231 height 42
type input "[EMAIL_ADDRESS][DOMAIN_NAME]"
click at [577, 578] on div "Professional References [PERSON_NAME] First Name: [PERSON_NAME] Last Name: [PER…" at bounding box center [733, 393] width 832 height 408
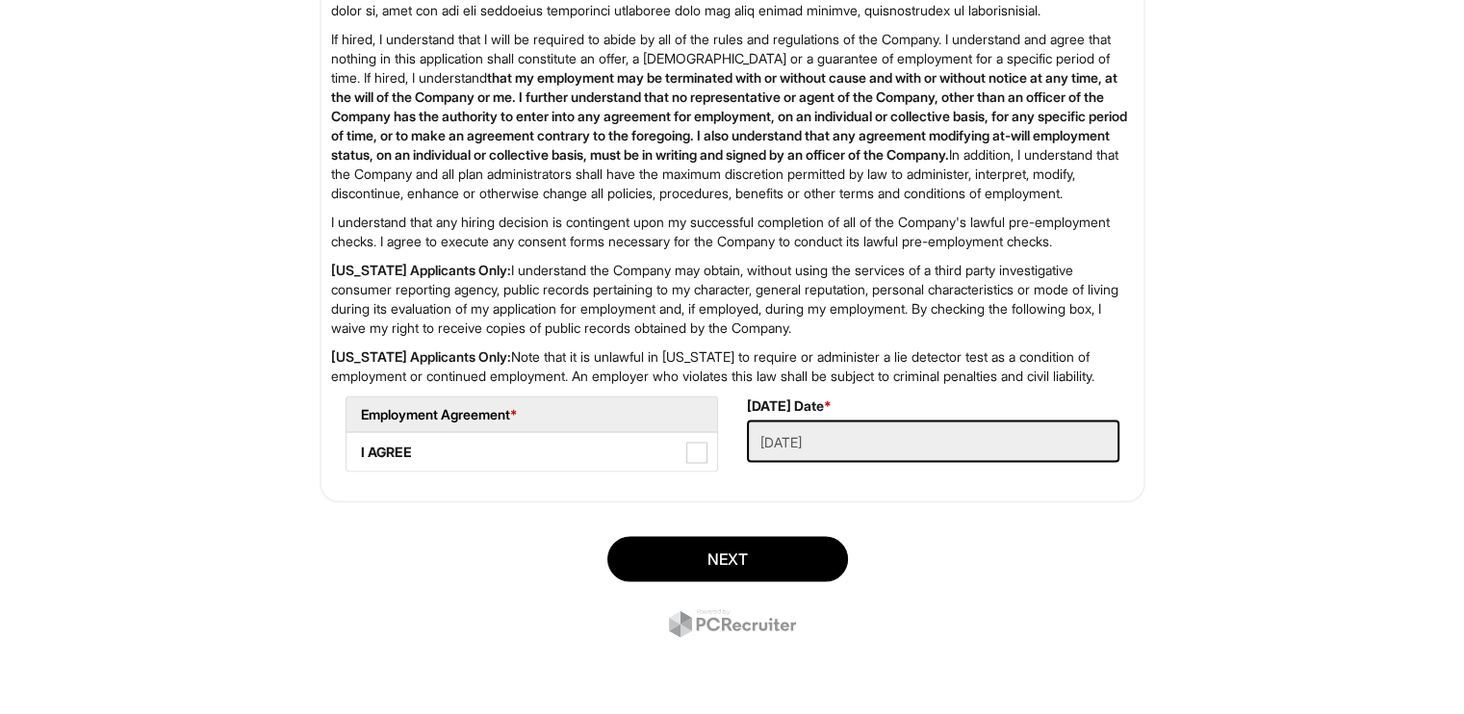
scroll to position [3337, 0]
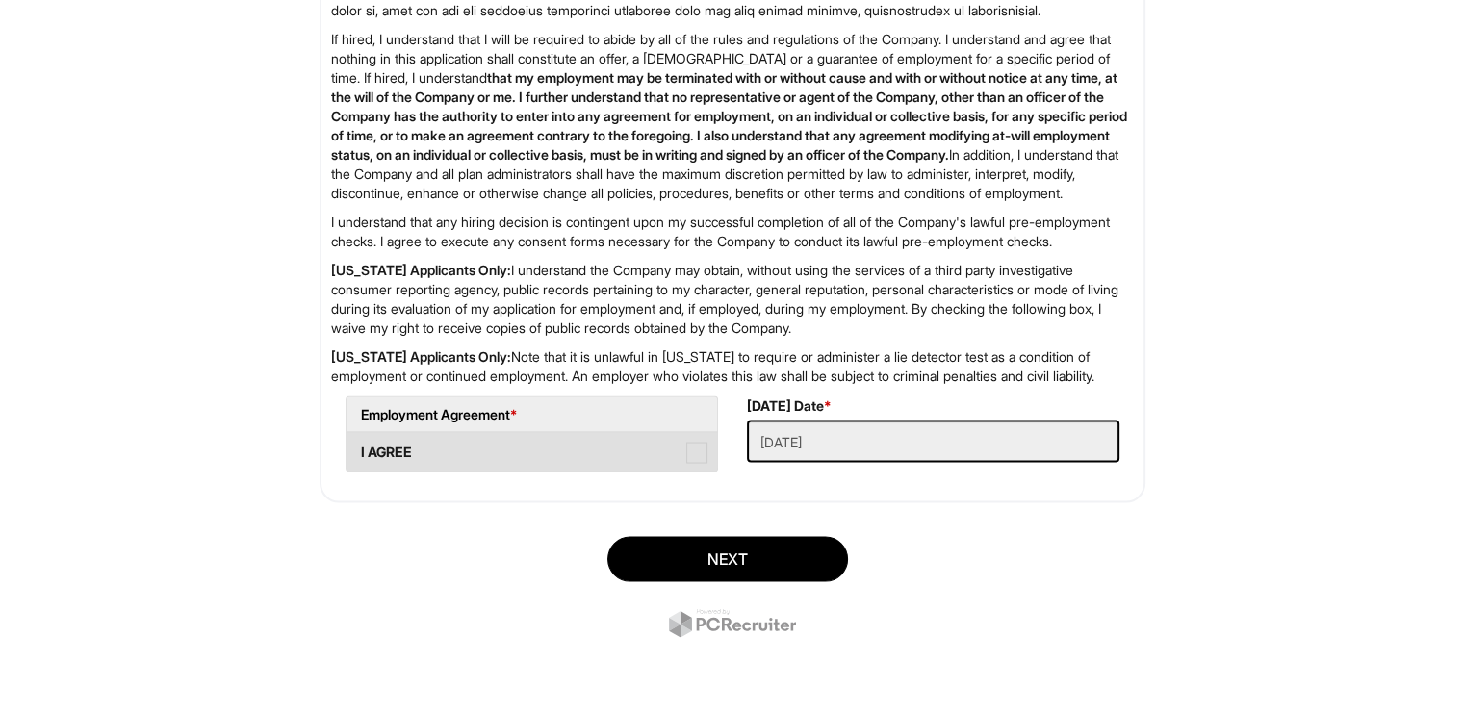
click at [672, 438] on label "I AGREE" at bounding box center [532, 451] width 371 height 39
click at [359, 438] on AGREE "I AGREE" at bounding box center [353, 442] width 13 height 13
checkbox AGREE "true"
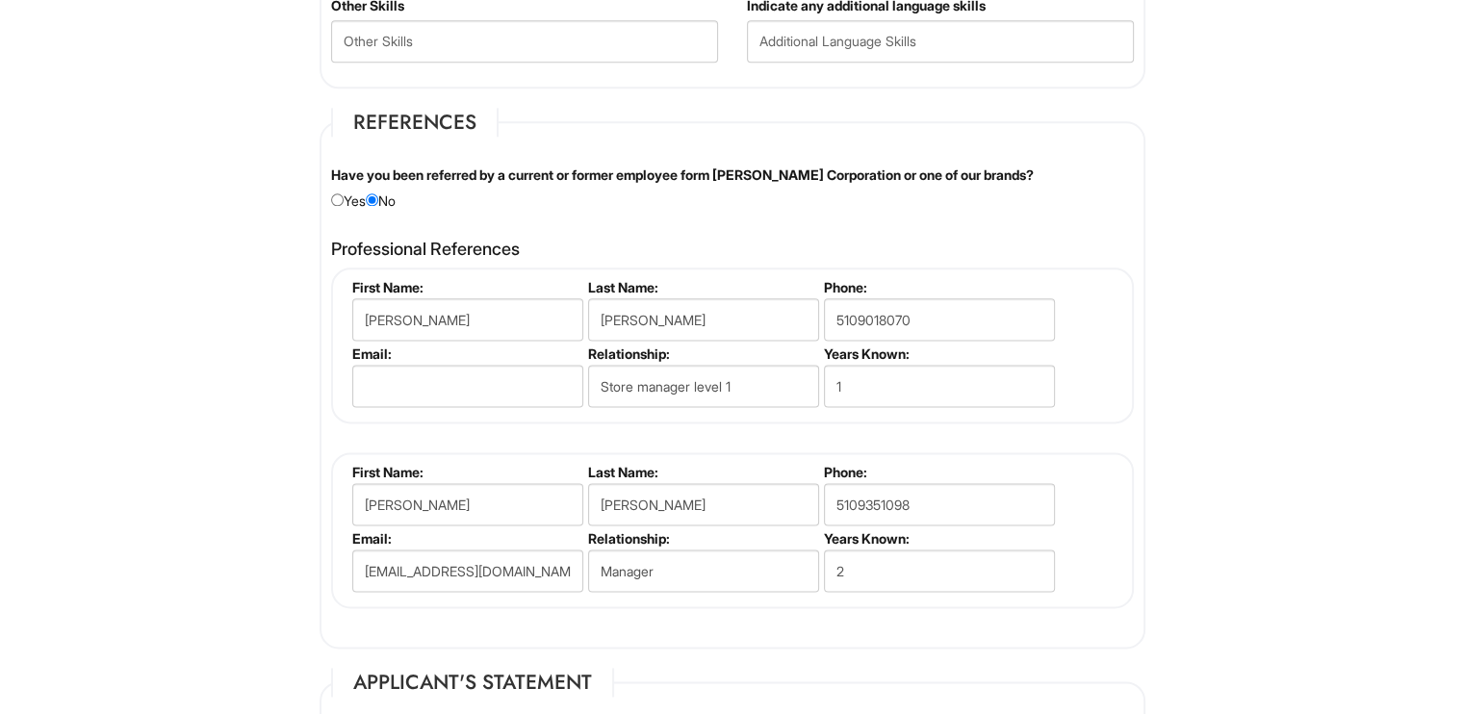
scroll to position [2298, 0]
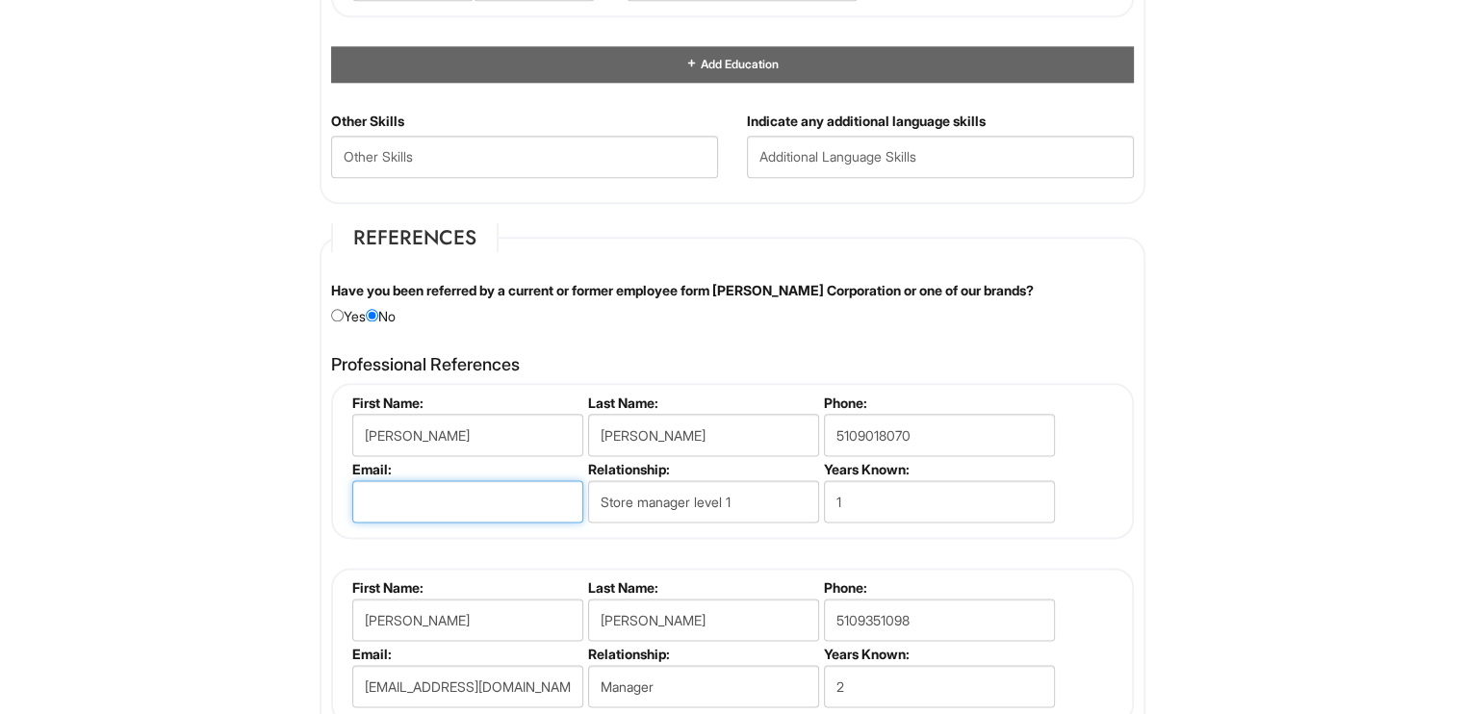
click at [462, 494] on input "email" at bounding box center [467, 501] width 231 height 42
click at [826, 308] on div "Have you been referred by a current or former employee form [PERSON_NAME] Corpo…" at bounding box center [733, 303] width 832 height 45
click at [482, 288] on label "Have you been referred by a current or former employee form [PERSON_NAME] Corpo…" at bounding box center [682, 290] width 703 height 19
click at [597, 484] on input "Store manager level 1" at bounding box center [703, 501] width 231 height 42
click at [685, 540] on div "[PERSON_NAME] First Name: [PERSON_NAME] Last Name: [PERSON_NAME] Phone: [PHONE_…" at bounding box center [732, 553] width 803 height 341
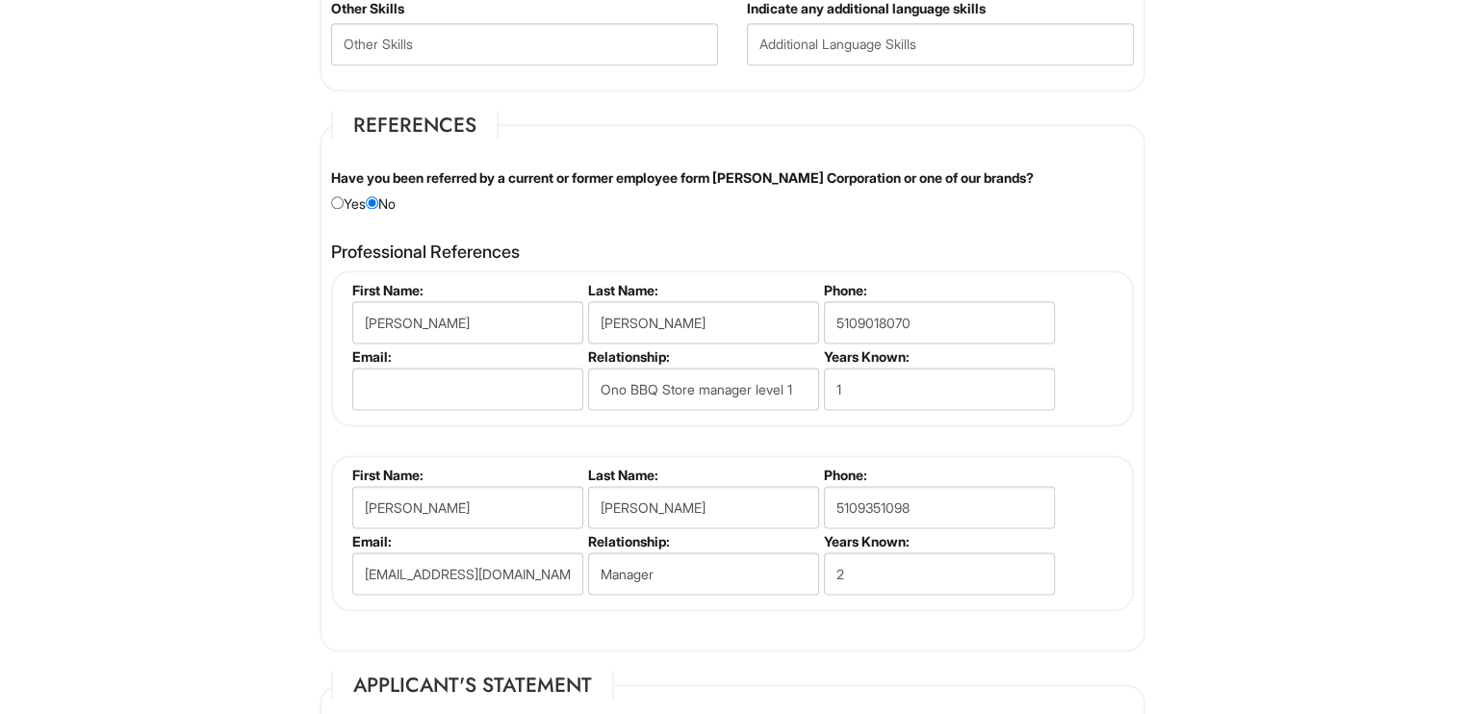
scroll to position [2413, 0]
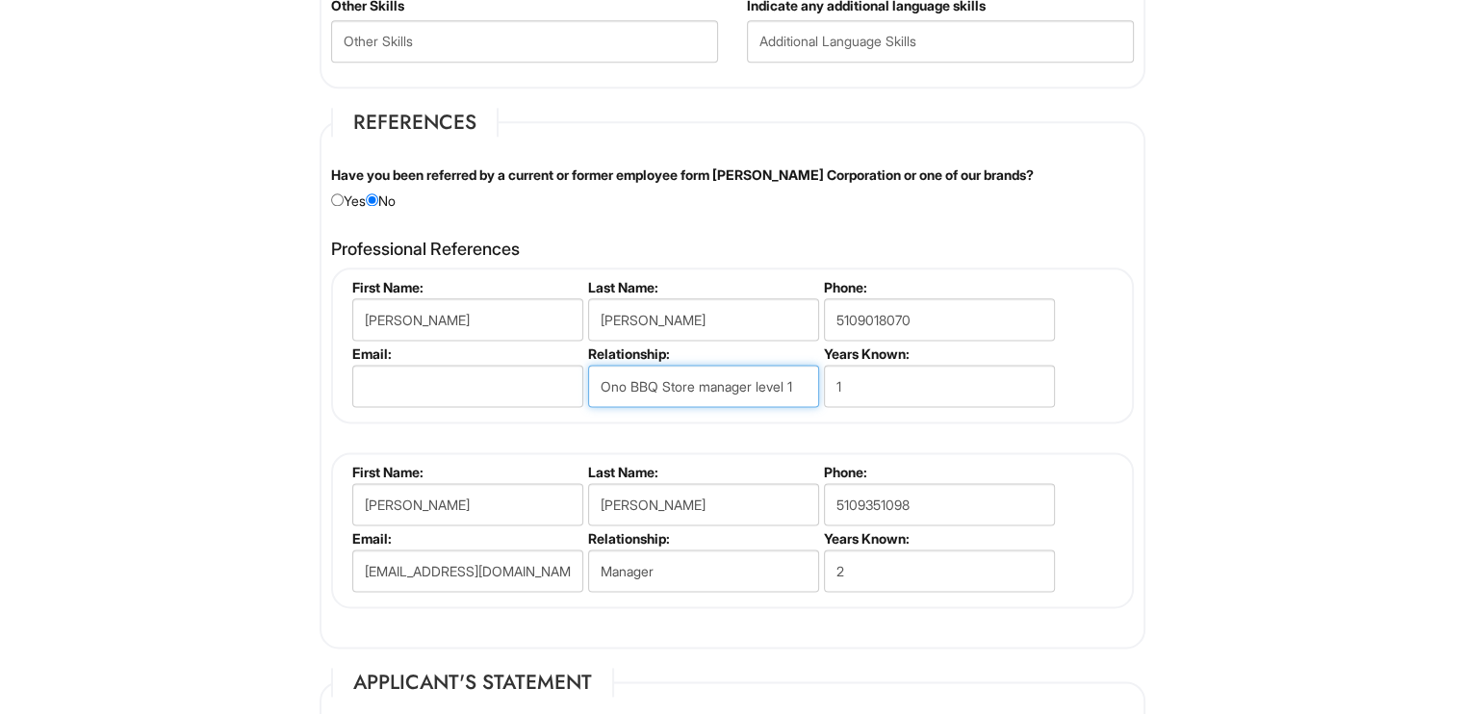
drag, startPoint x: 658, startPoint y: 378, endPoint x: 598, endPoint y: 373, distance: 60.9
click at [598, 373] on input "Ono BBQ Store manager level 1" at bounding box center [703, 386] width 231 height 42
click at [745, 374] on input "Store manager level 1" at bounding box center [703, 386] width 231 height 42
type input "Store manager level 1"
click at [696, 425] on div "[PERSON_NAME] First Name: [PERSON_NAME] Last Name: [PERSON_NAME] Phone: [PHONE_…" at bounding box center [732, 438] width 803 height 341
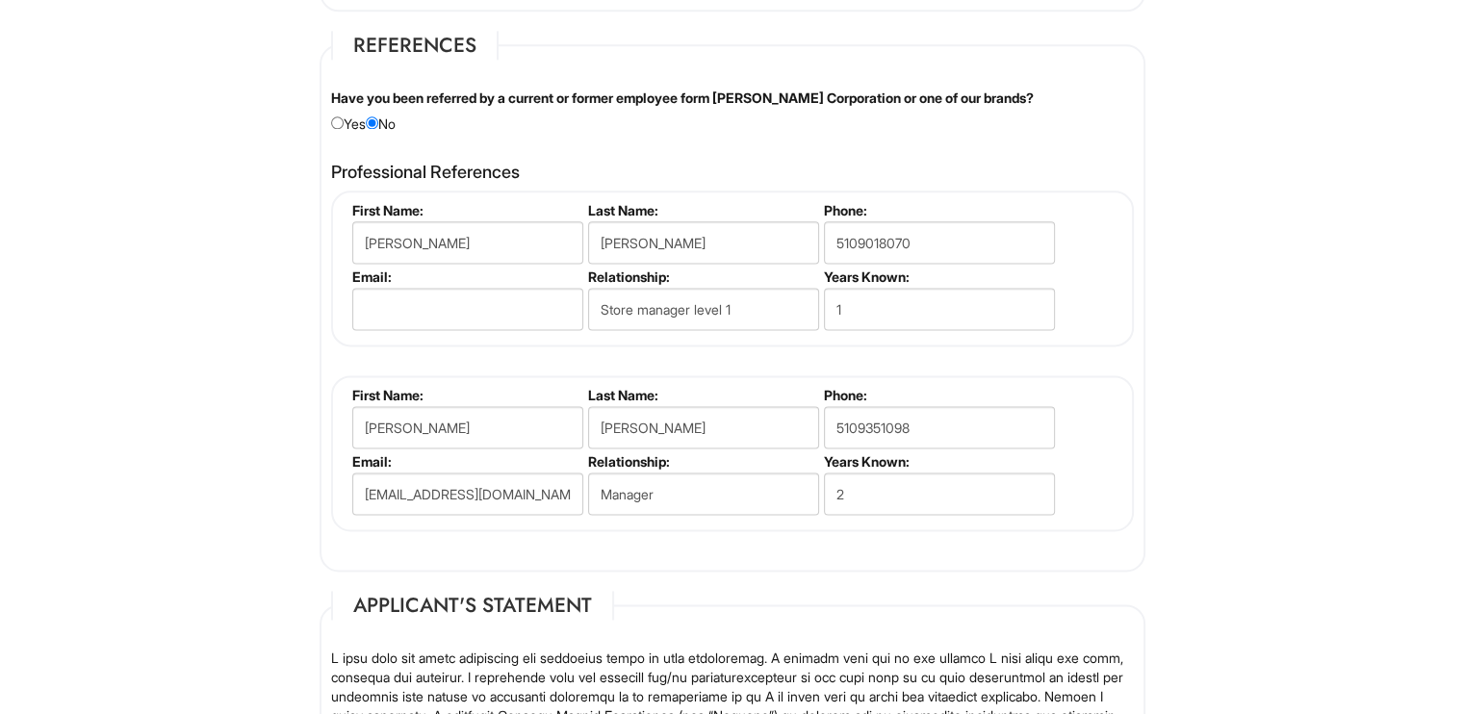
scroll to position [2529, 0]
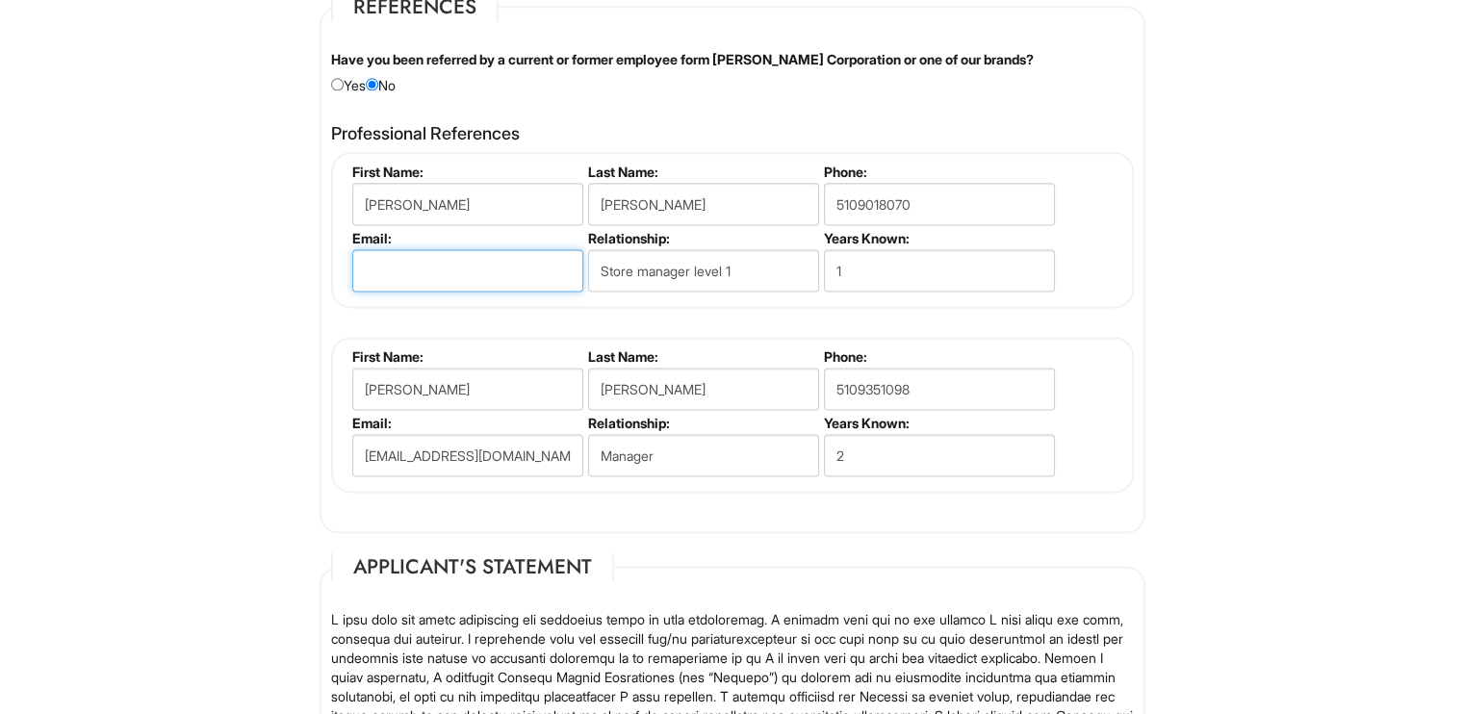
click at [472, 271] on input "email" at bounding box center [467, 270] width 231 height 42
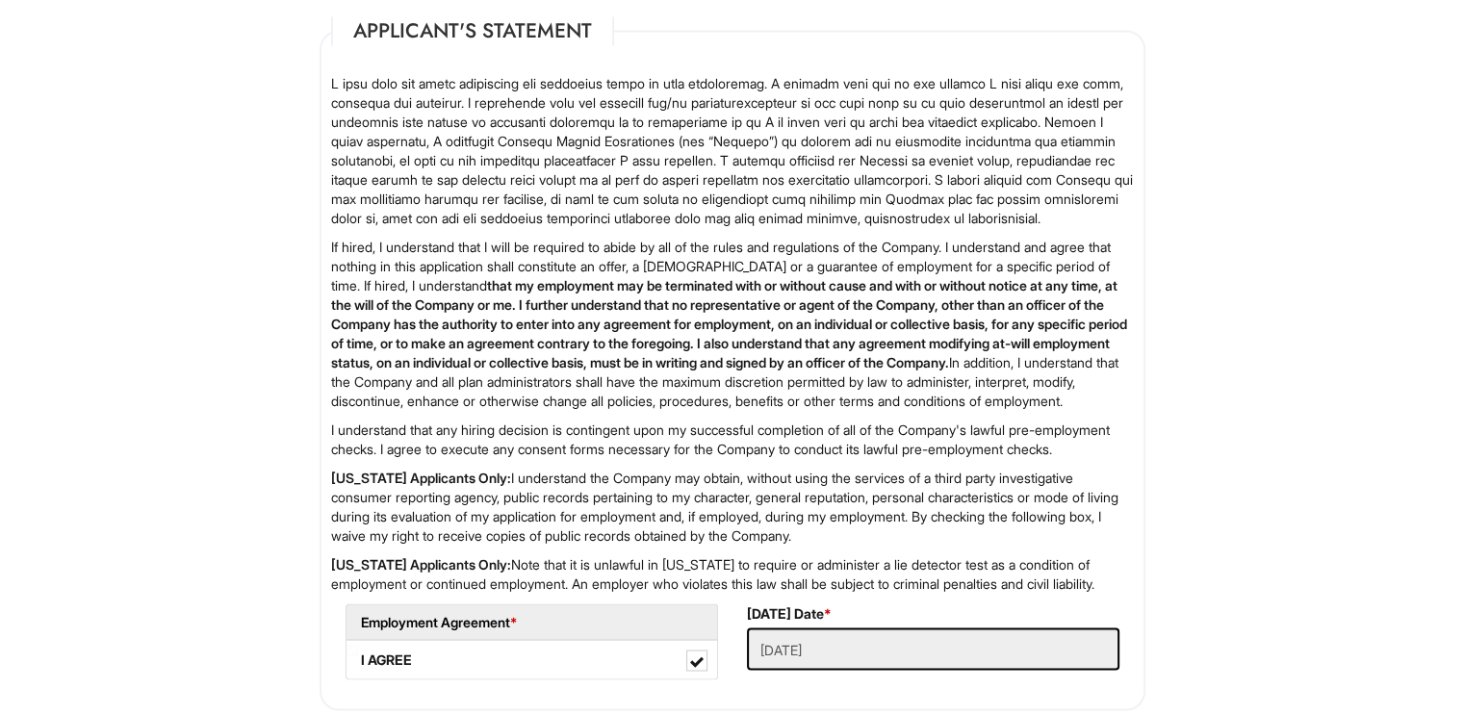
scroll to position [3260, 0]
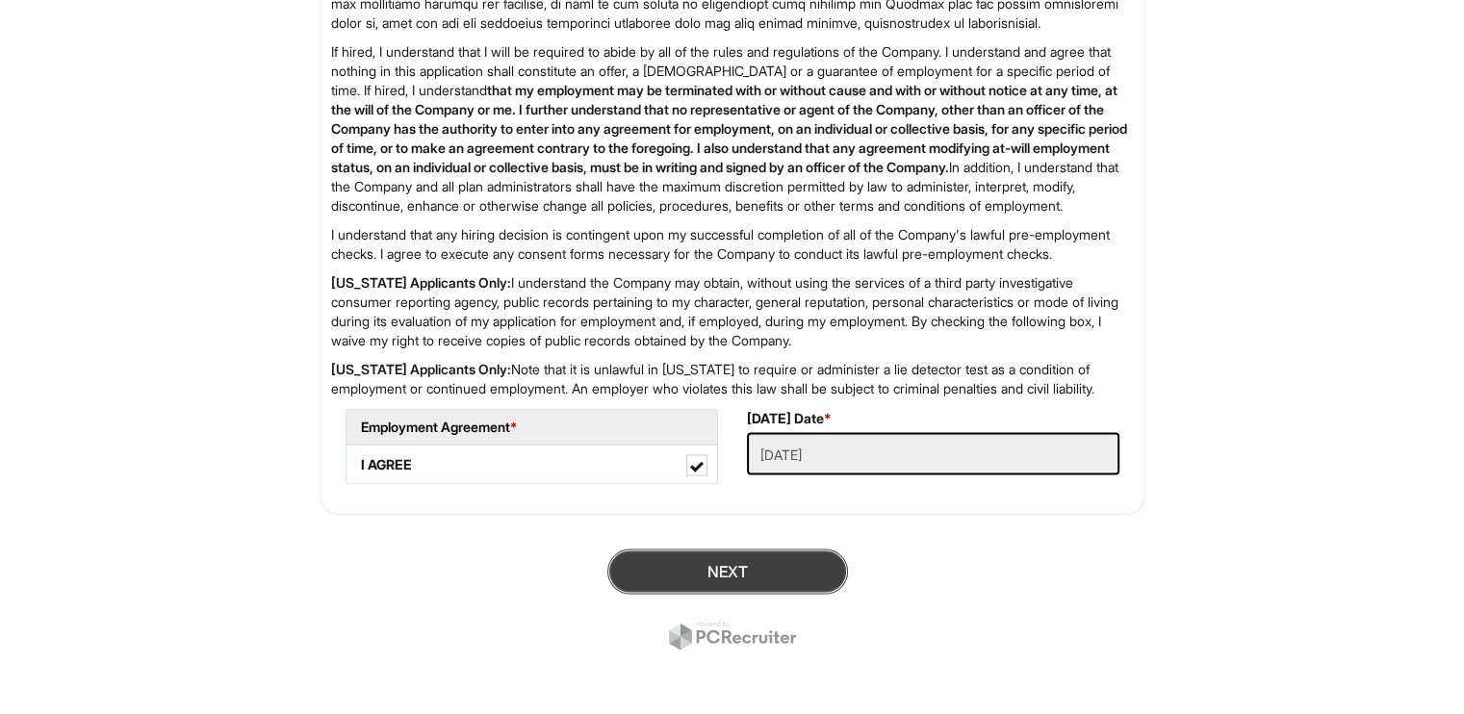
click at [789, 594] on button "Next" at bounding box center [727, 571] width 241 height 45
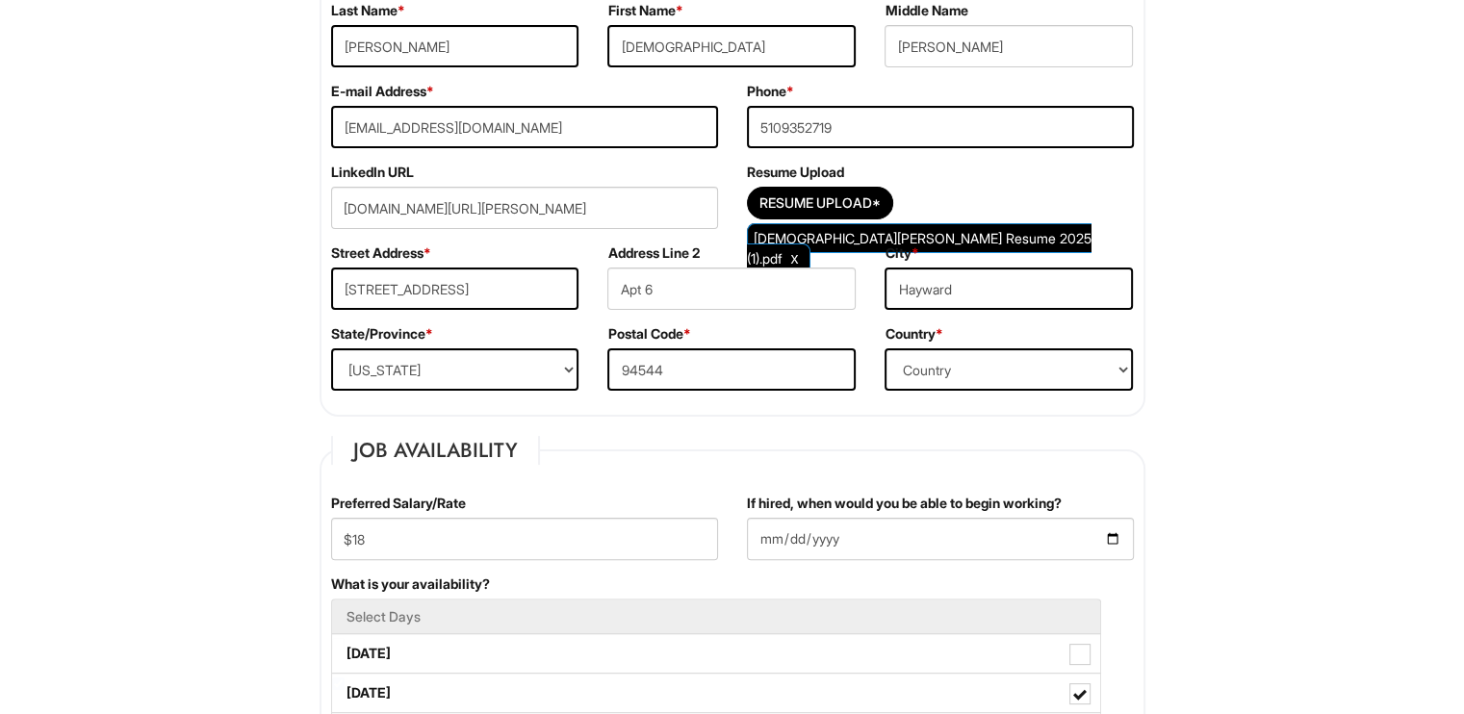
scroll to position [330, 0]
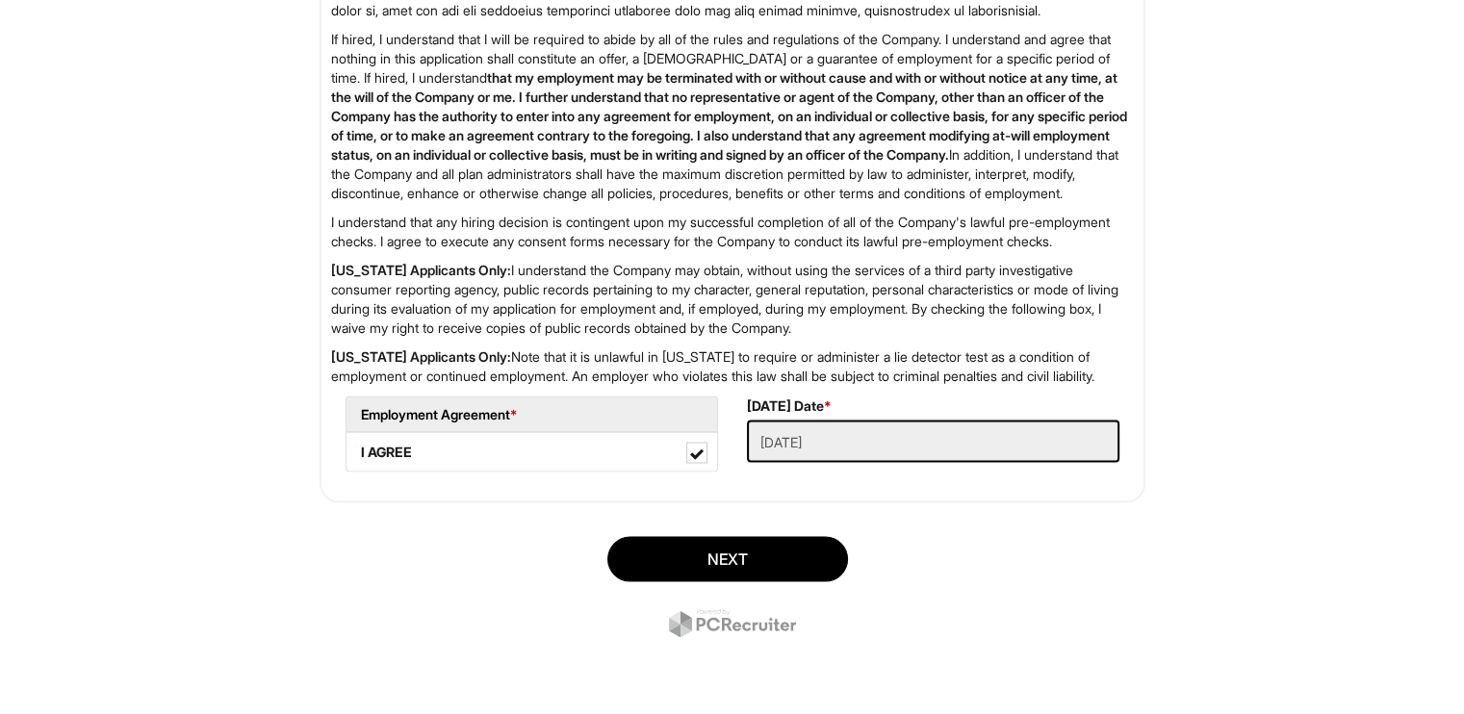
scroll to position [3337, 0]
click at [718, 548] on button "Next" at bounding box center [727, 558] width 241 height 45
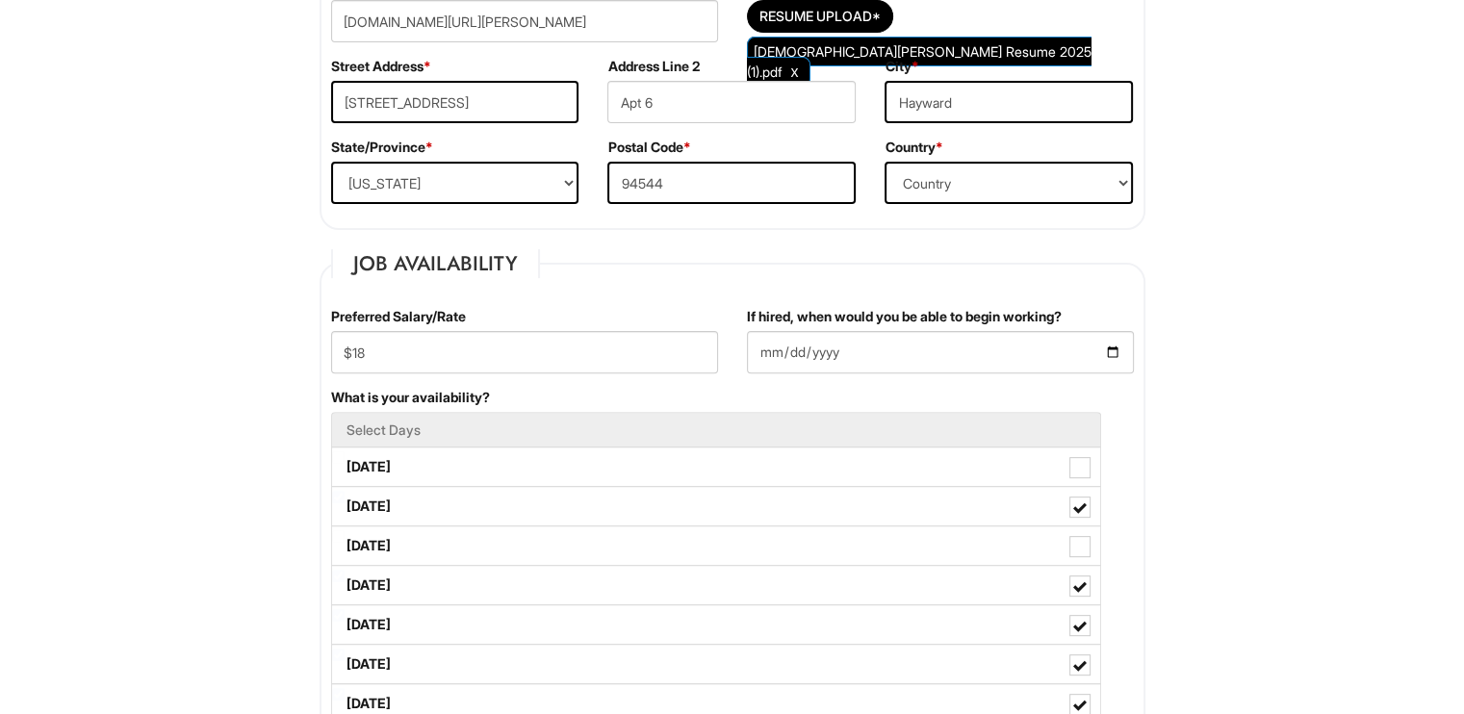
click at [678, 51] on div "LinkedIn URL [DOMAIN_NAME][URL][PERSON_NAME]" at bounding box center [525, 16] width 416 height 81
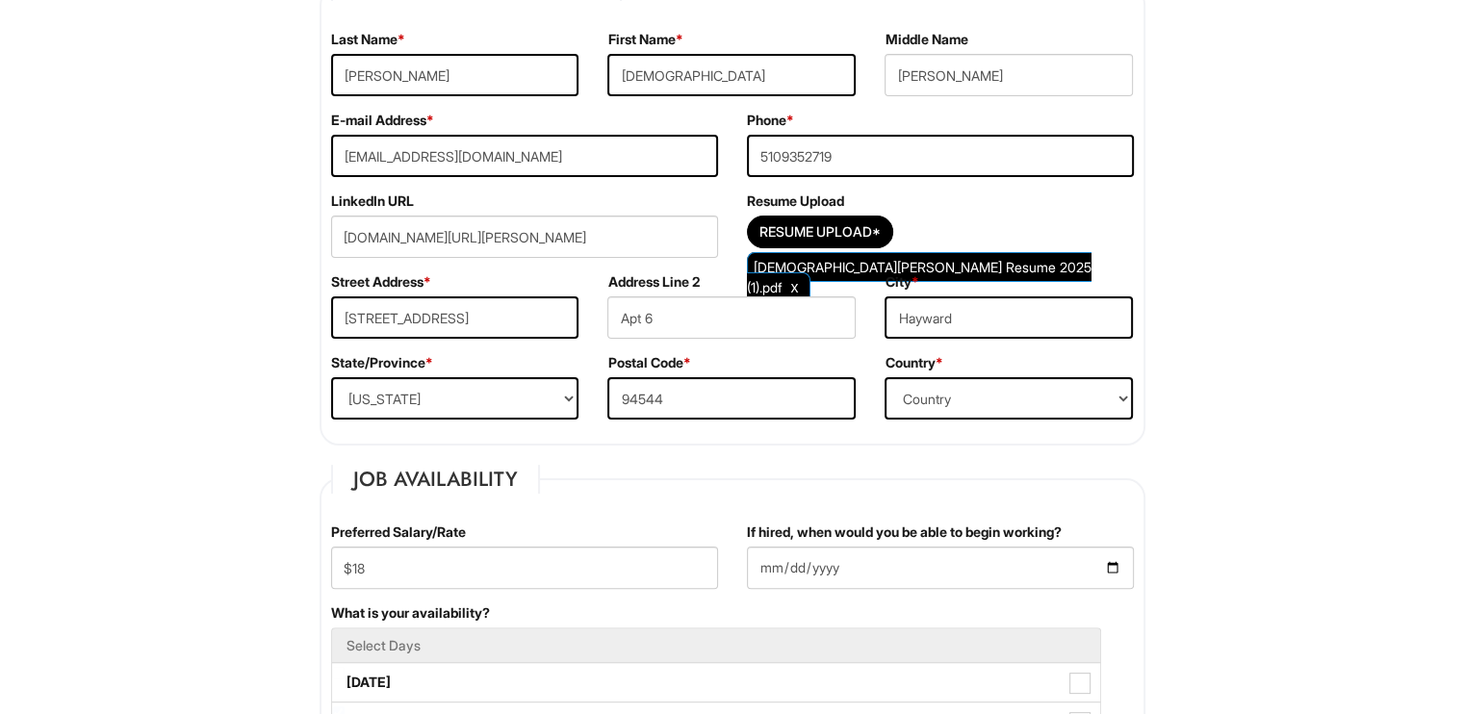
scroll to position [330, 0]
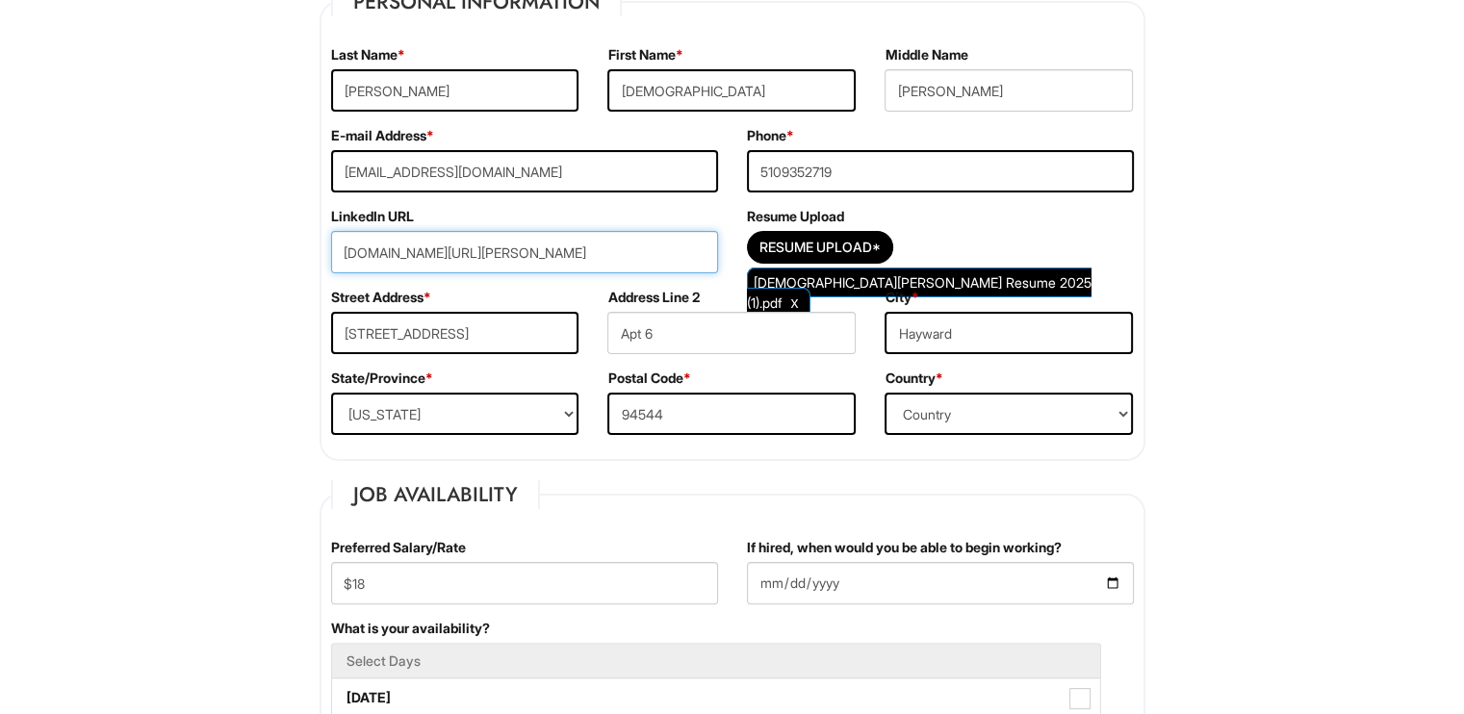
click at [536, 253] on input "[DOMAIN_NAME][URL][PERSON_NAME]" at bounding box center [524, 252] width 387 height 42
click at [375, 251] on input "[DOMAIN_NAME][URL][PERSON_NAME]" at bounding box center [524, 252] width 387 height 42
click at [385, 252] on input "[DOMAIN_NAME][URL][PERSON_NAME]" at bounding box center [524, 252] width 387 height 42
click at [378, 254] on input "[DOMAIN_NAME][URL][PERSON_NAME]" at bounding box center [524, 252] width 387 height 42
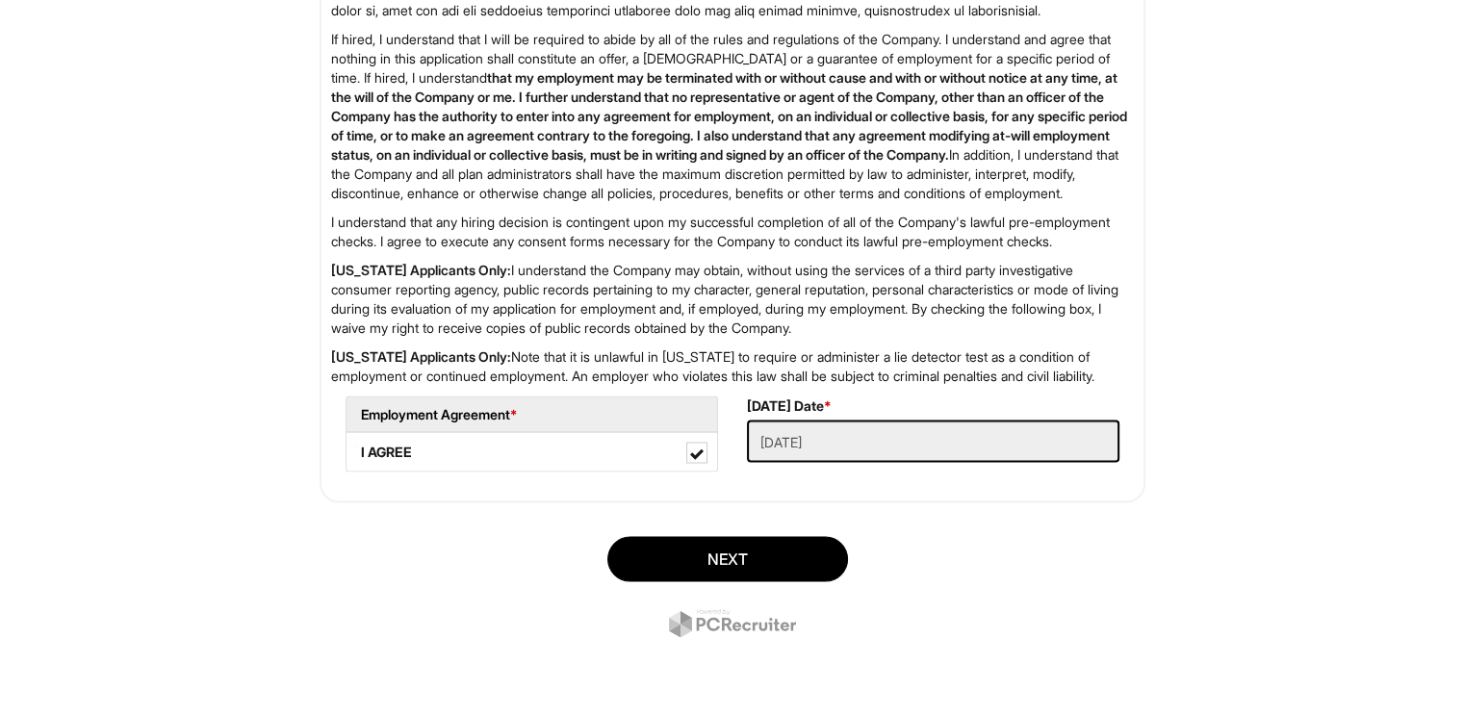
scroll to position [3337, 0]
click at [717, 544] on button "Next" at bounding box center [727, 558] width 241 height 45
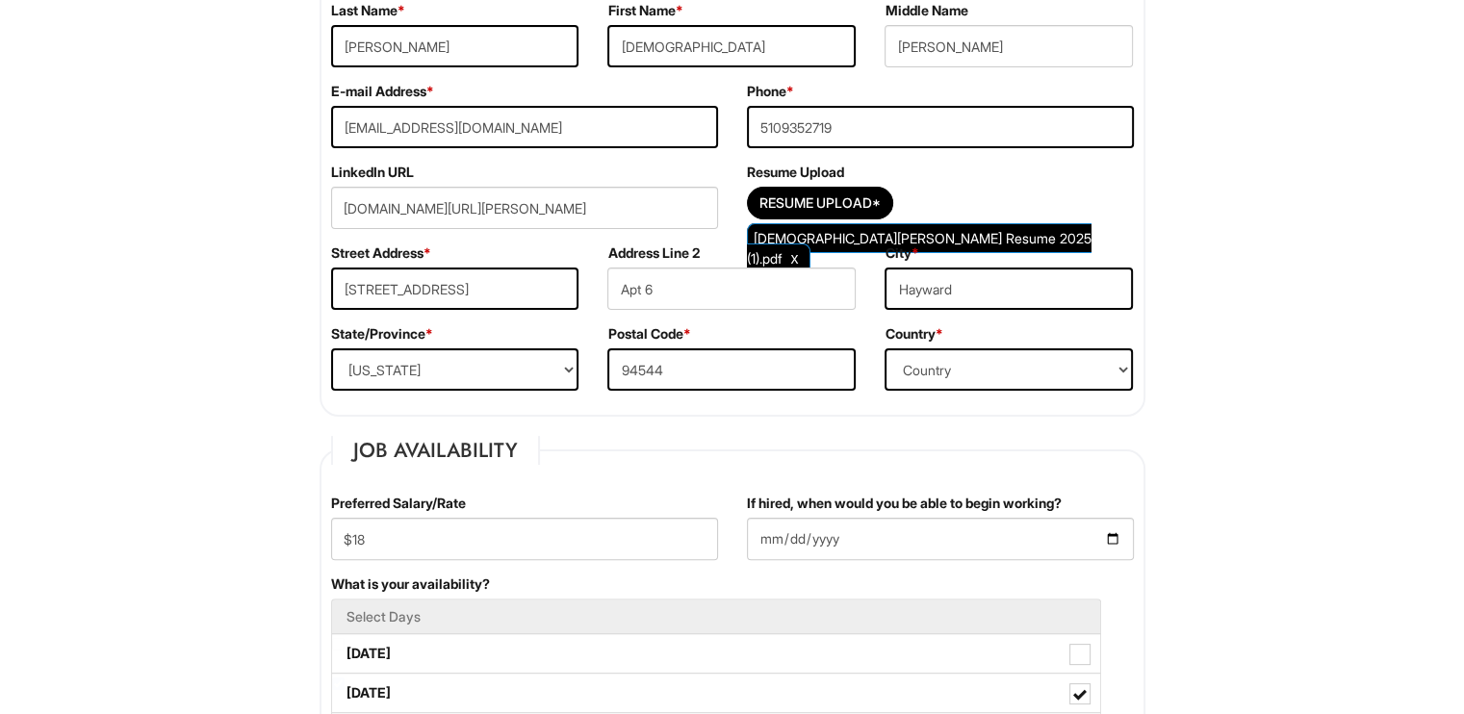
scroll to position [369, 0]
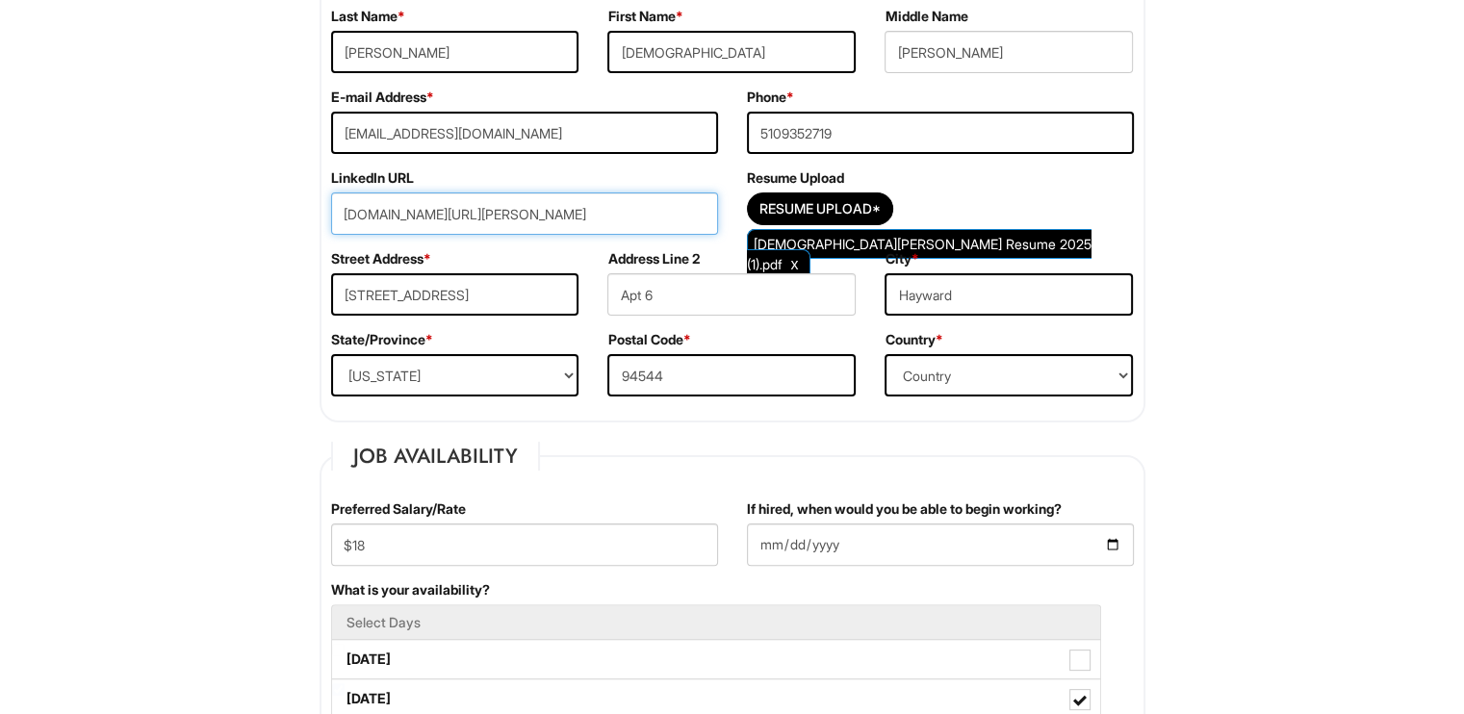
click at [462, 201] on input "[DOMAIN_NAME][URL][PERSON_NAME]" at bounding box center [524, 214] width 387 height 42
paste input "url"
click at [554, 249] on div "Street Address * [STREET_ADDRESS]" at bounding box center [455, 289] width 277 height 81
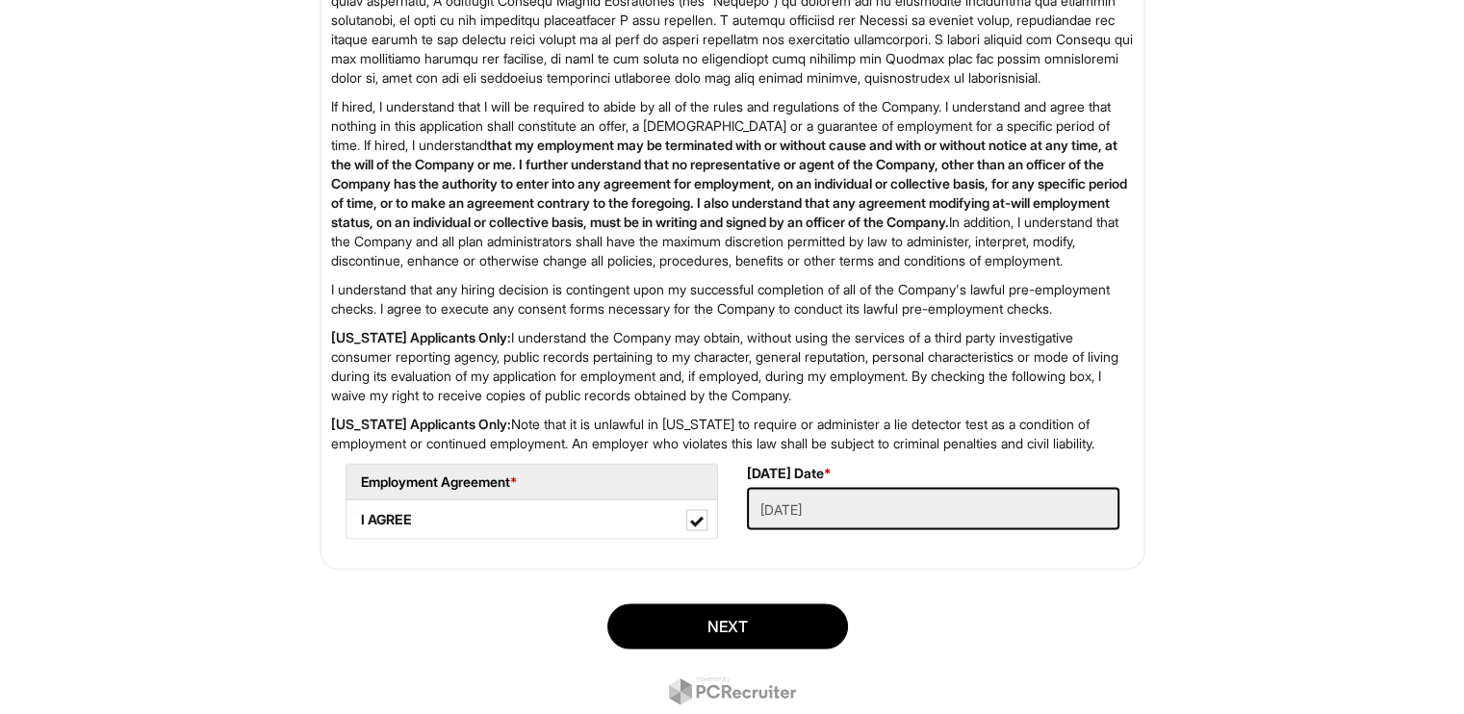
scroll to position [3257, 0]
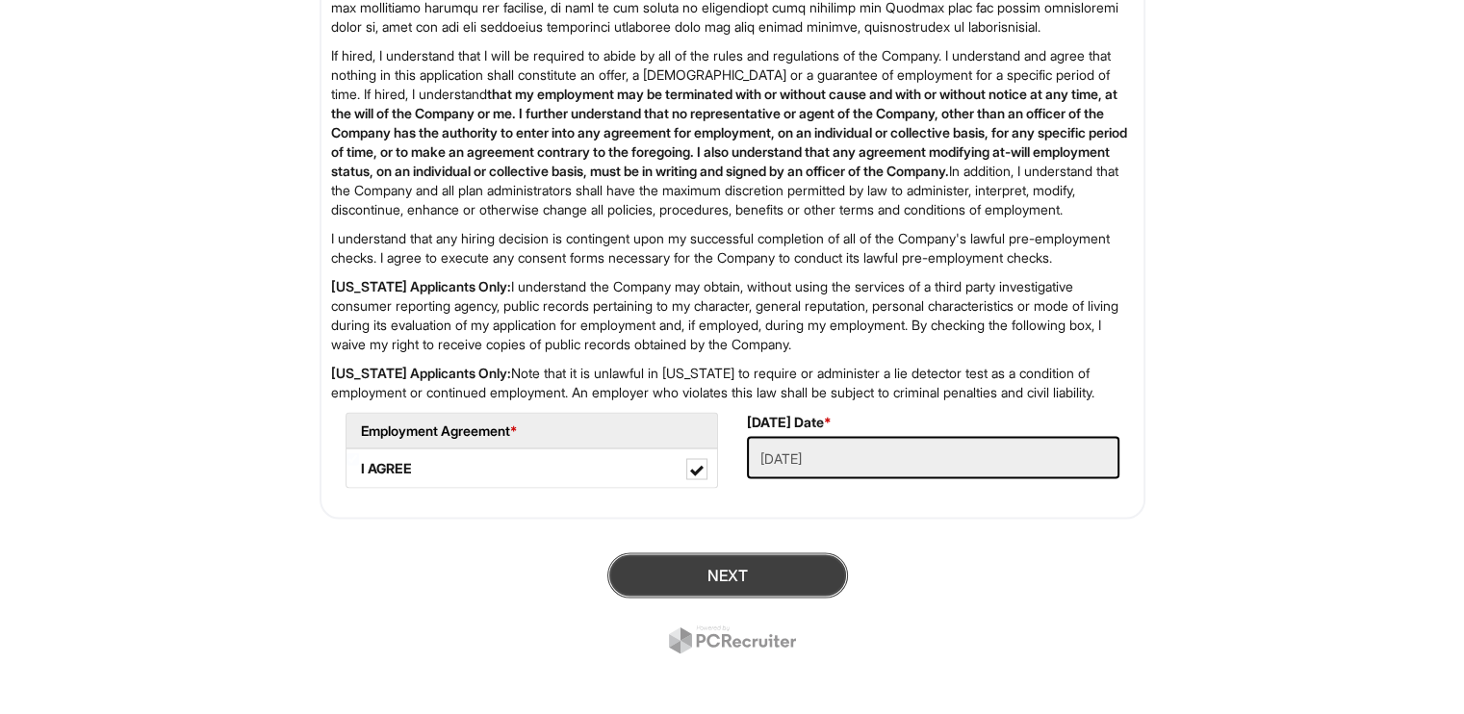
click at [683, 598] on button "Next" at bounding box center [727, 575] width 241 height 45
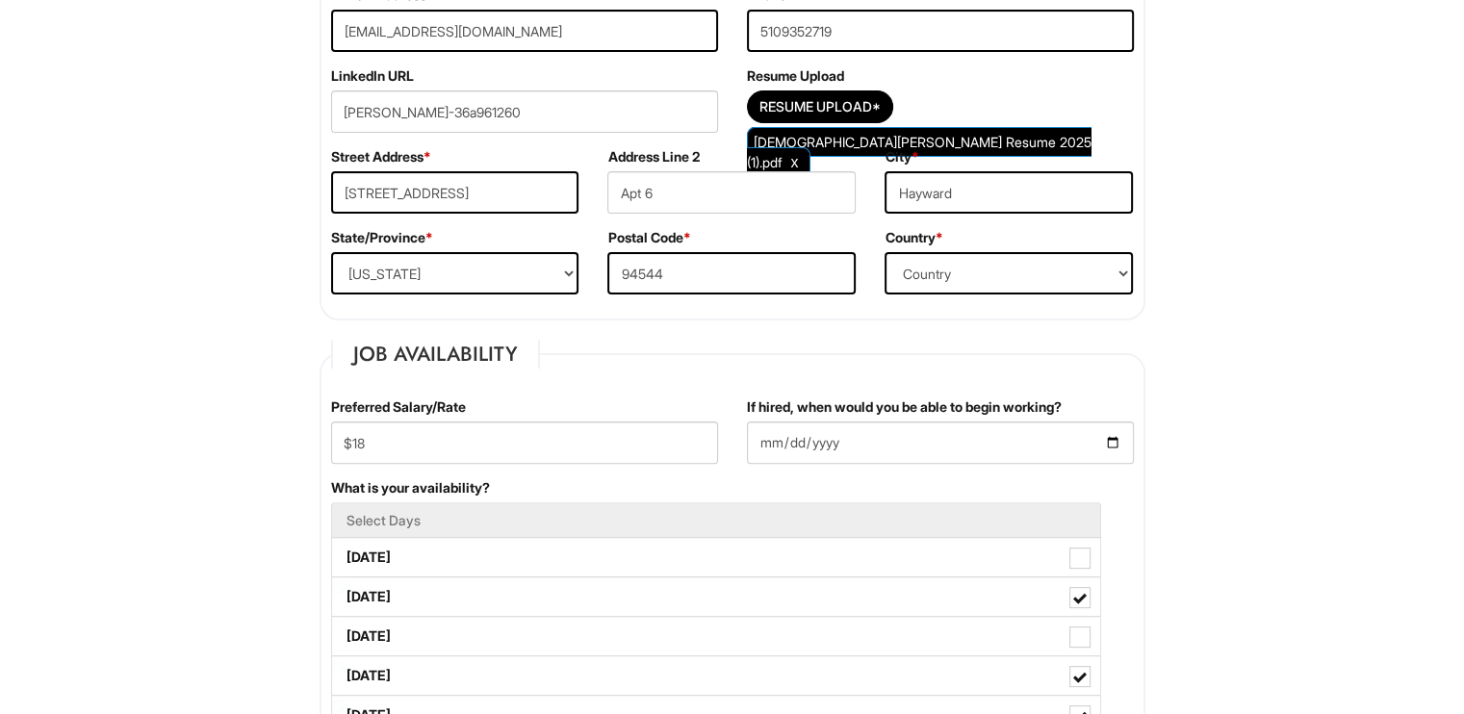
scroll to position [446, 0]
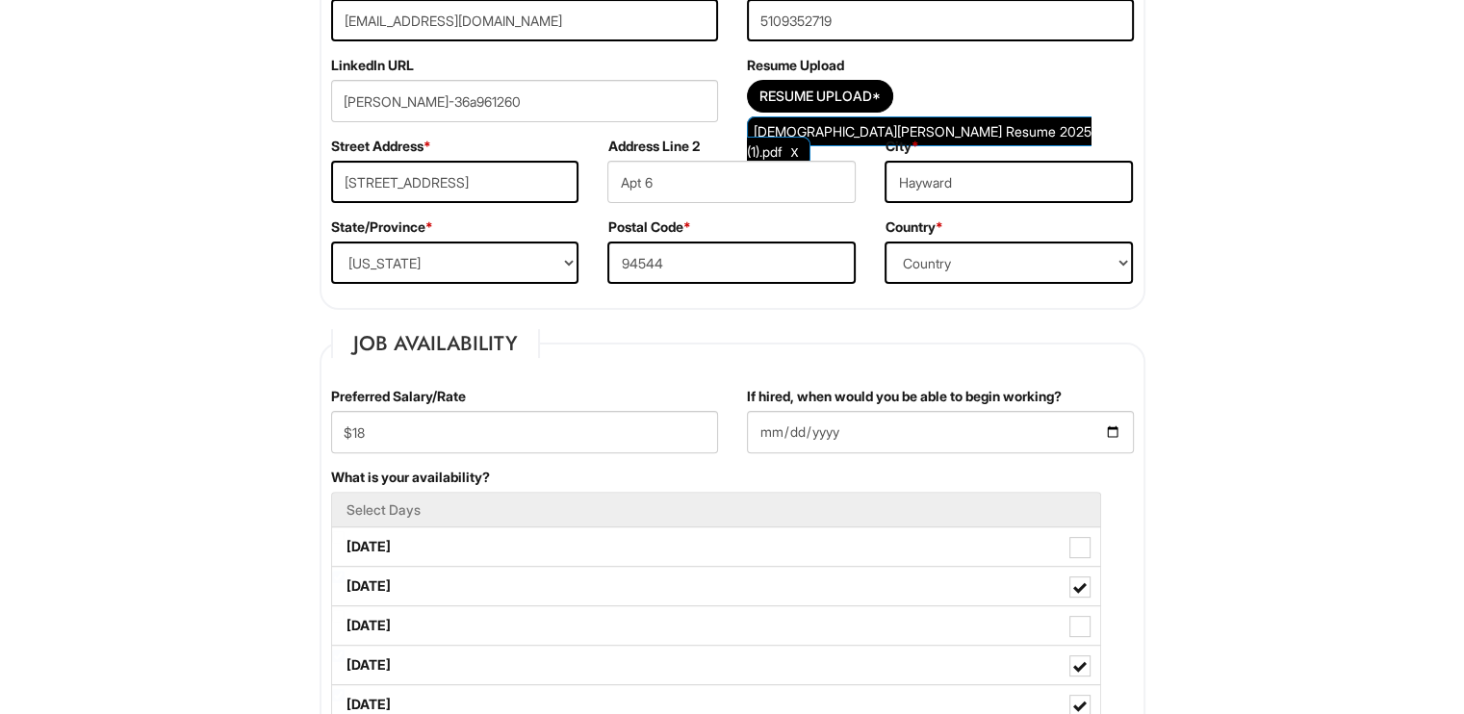
scroll to position [484, 0]
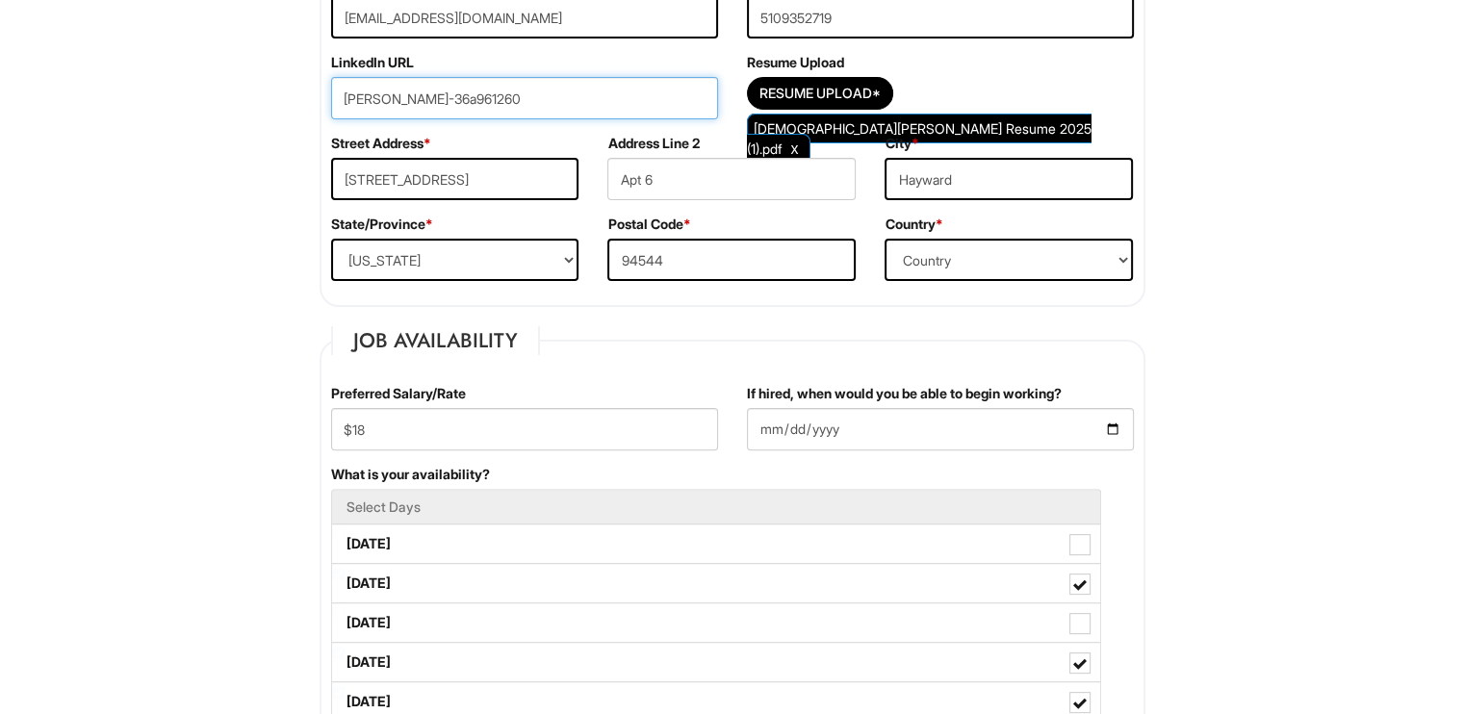
click at [476, 107] on input "[PERSON_NAME]-36a961260" at bounding box center [524, 98] width 387 height 42
drag, startPoint x: 476, startPoint y: 107, endPoint x: 444, endPoint y: 86, distance: 38.2
click at [444, 86] on input "[PERSON_NAME]-36a961260" at bounding box center [524, 98] width 387 height 42
click at [476, 107] on input "[PERSON_NAME]-36a961260" at bounding box center [524, 98] width 387 height 42
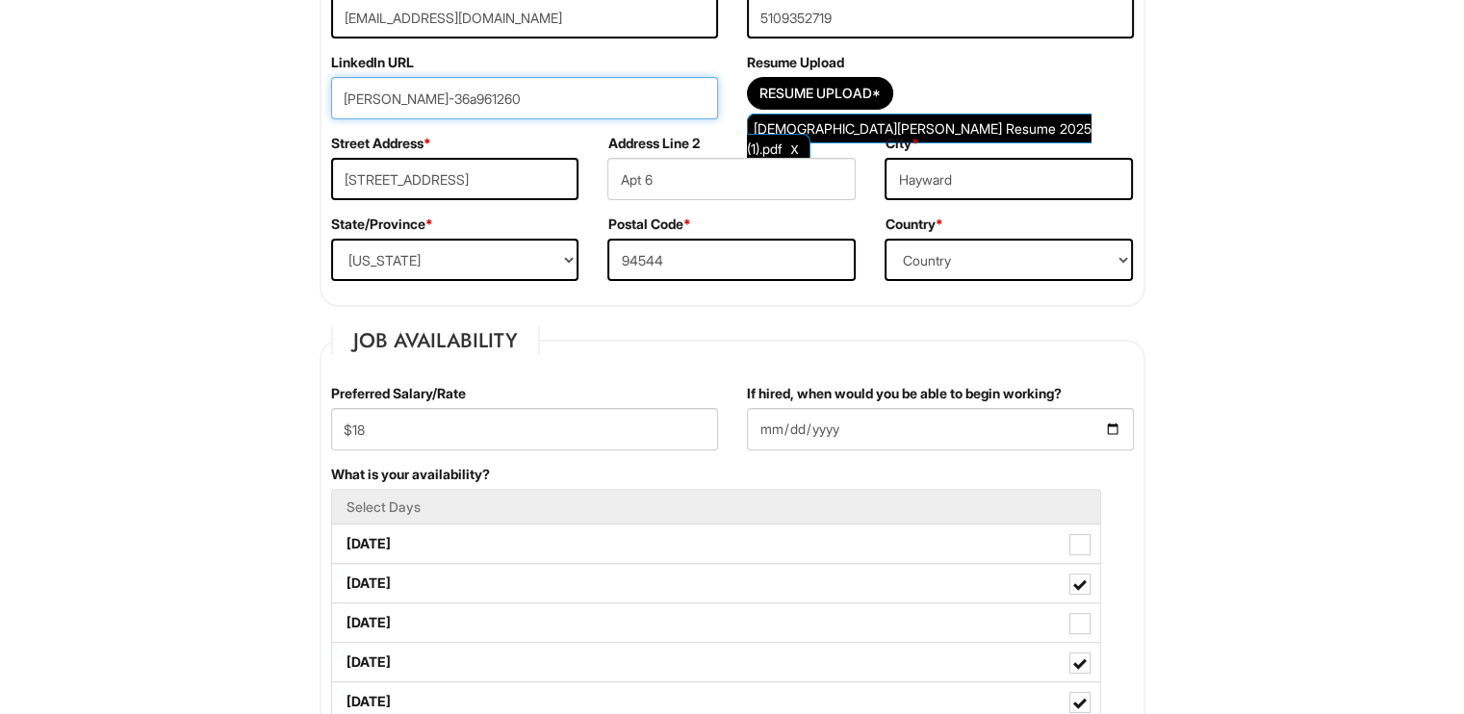
drag, startPoint x: 476, startPoint y: 107, endPoint x: 466, endPoint y: 97, distance: 13.6
click at [466, 97] on input "[PERSON_NAME]-36a961260" at bounding box center [524, 98] width 387 height 42
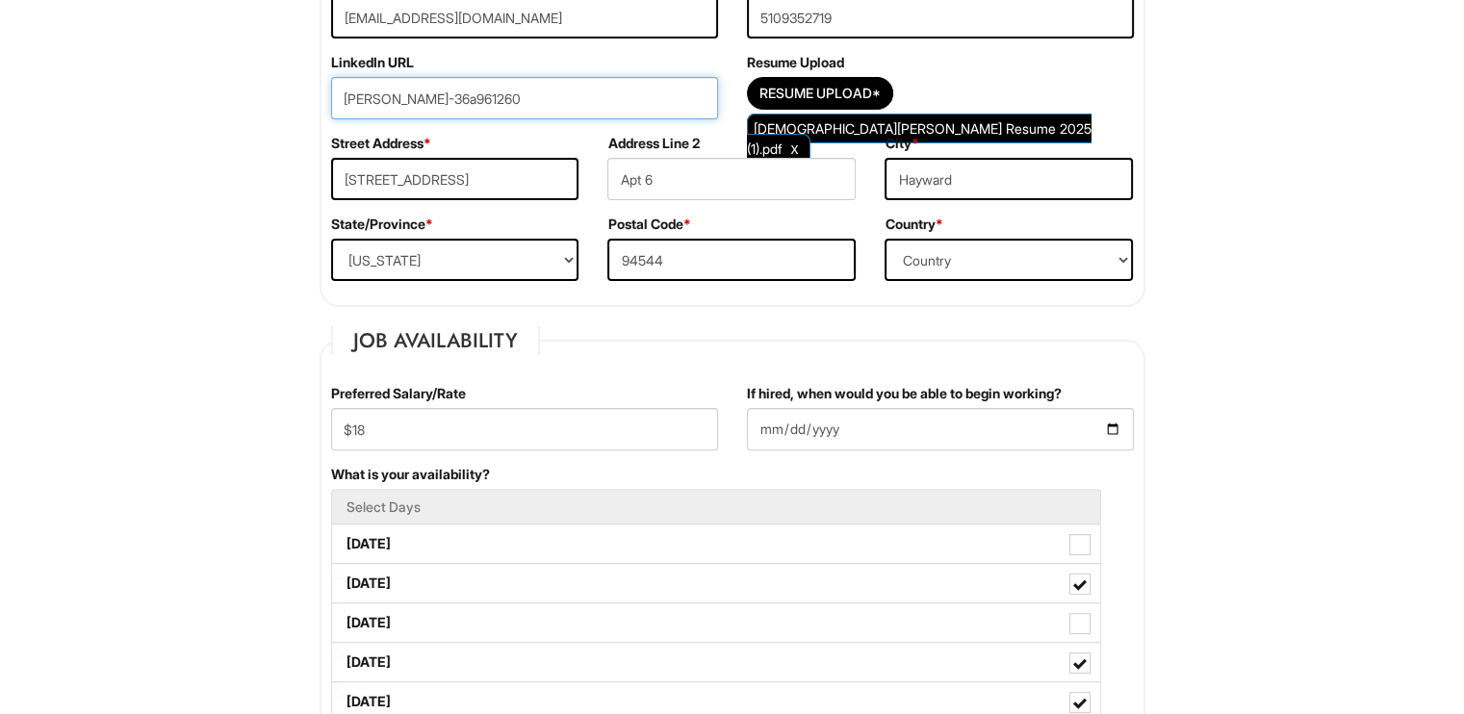
click at [466, 97] on input "[PERSON_NAME]-36a961260" at bounding box center [524, 98] width 387 height 42
paste input "[DOMAIN_NAME][URL]"
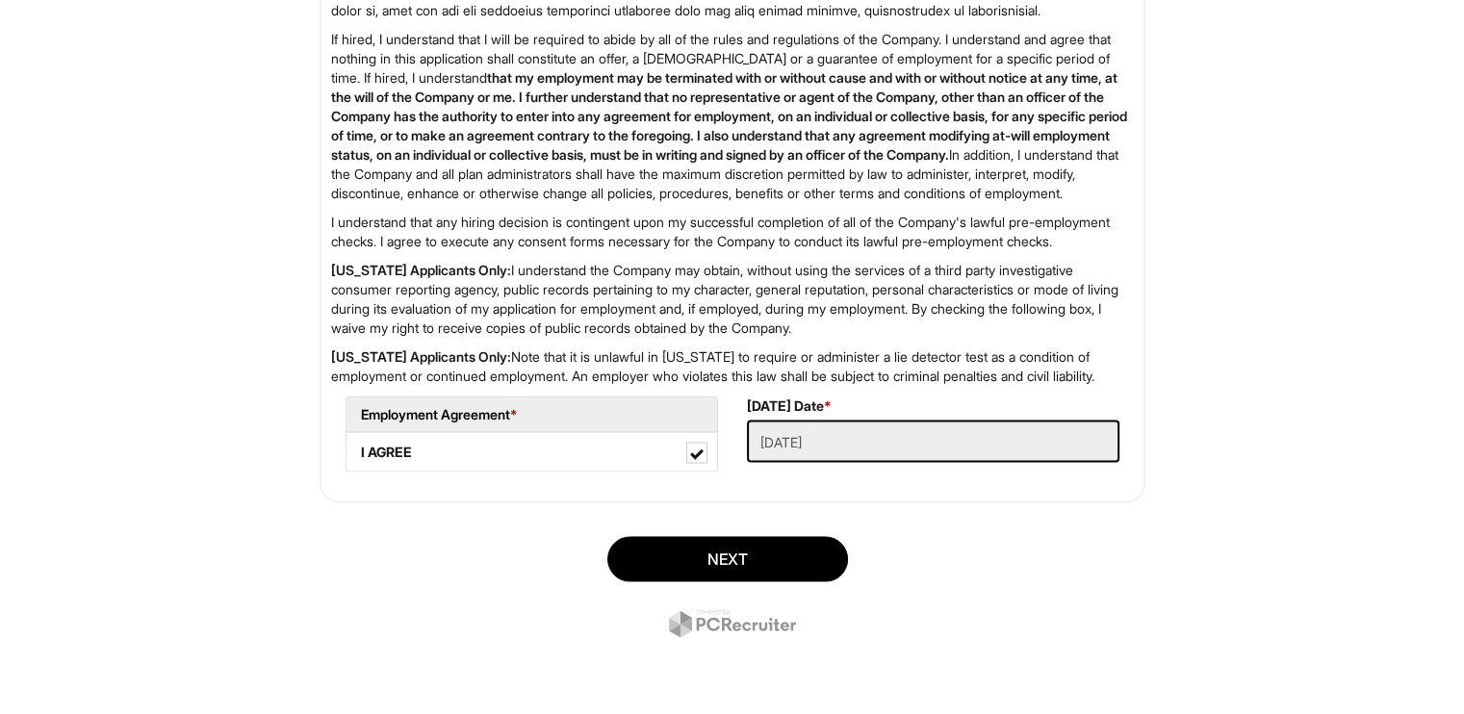
scroll to position [3337, 0]
click at [672, 540] on button "Next" at bounding box center [727, 558] width 241 height 45
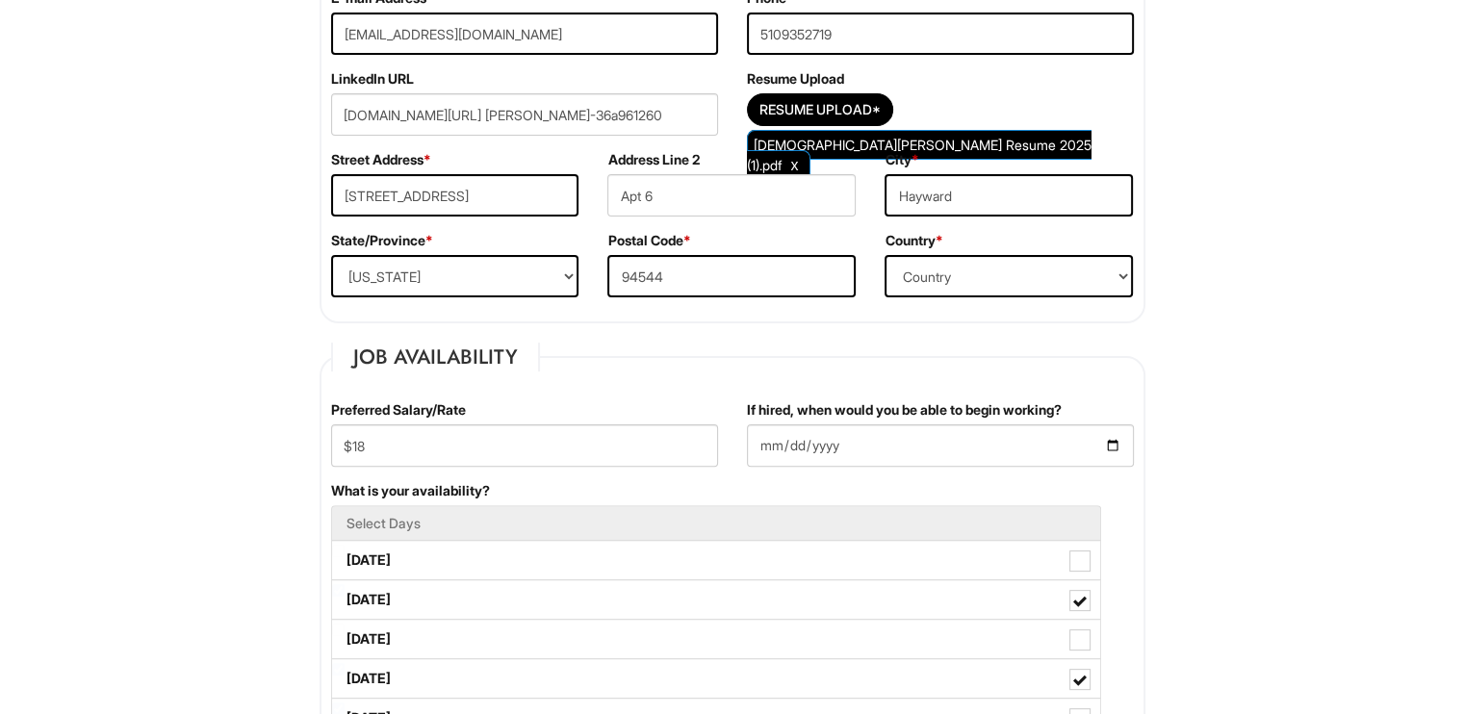
scroll to position [407, 0]
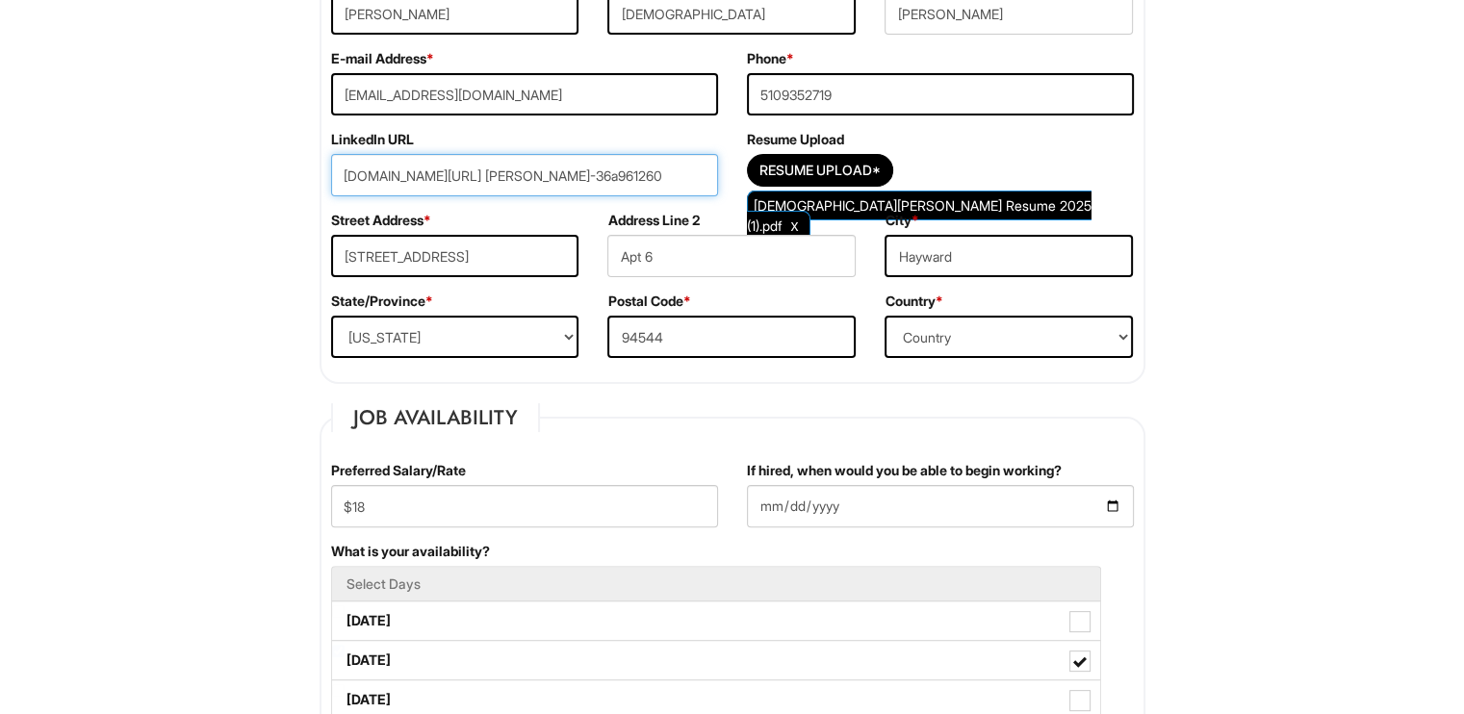
click at [676, 176] on input "[DOMAIN_NAME][URL] [PERSON_NAME]-36a961260" at bounding box center [524, 175] width 387 height 42
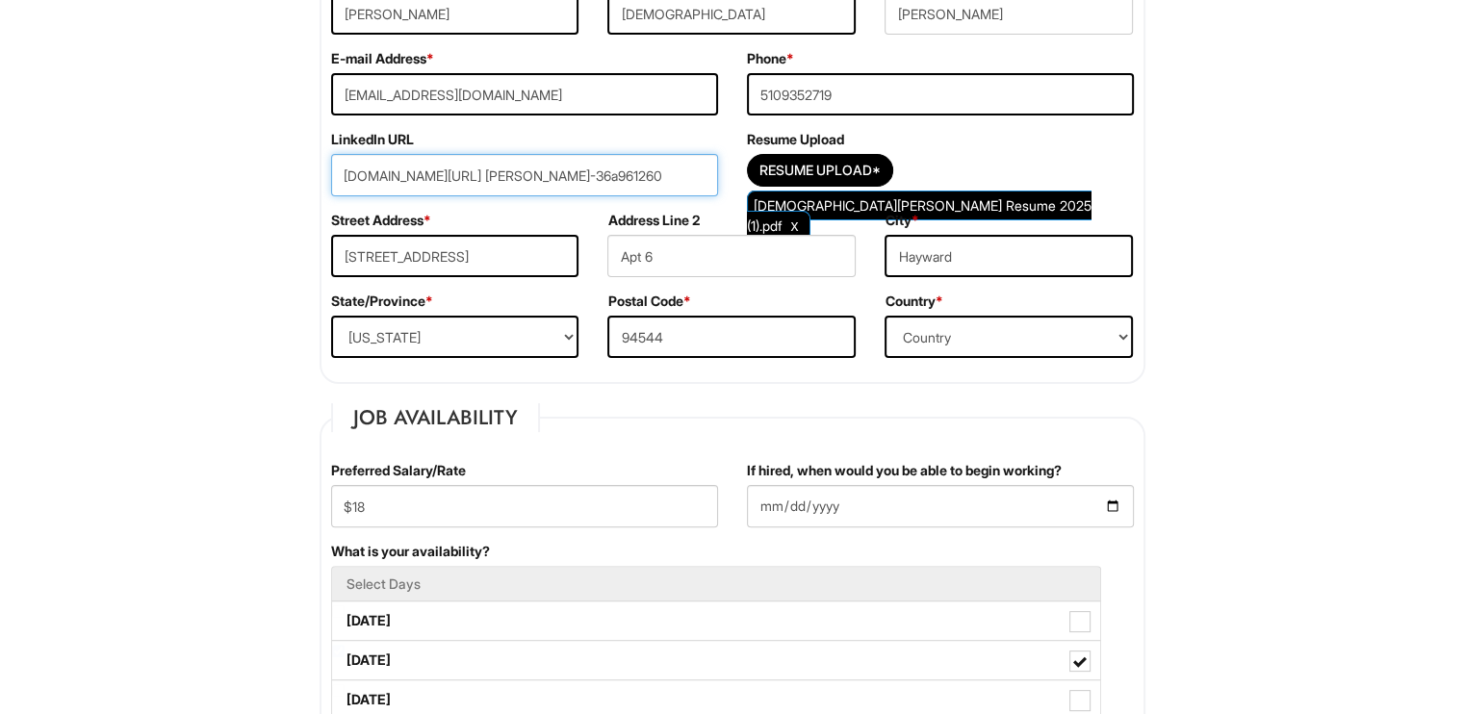
click at [484, 177] on input "[DOMAIN_NAME][URL] [PERSON_NAME]-36a961260" at bounding box center [524, 175] width 387 height 42
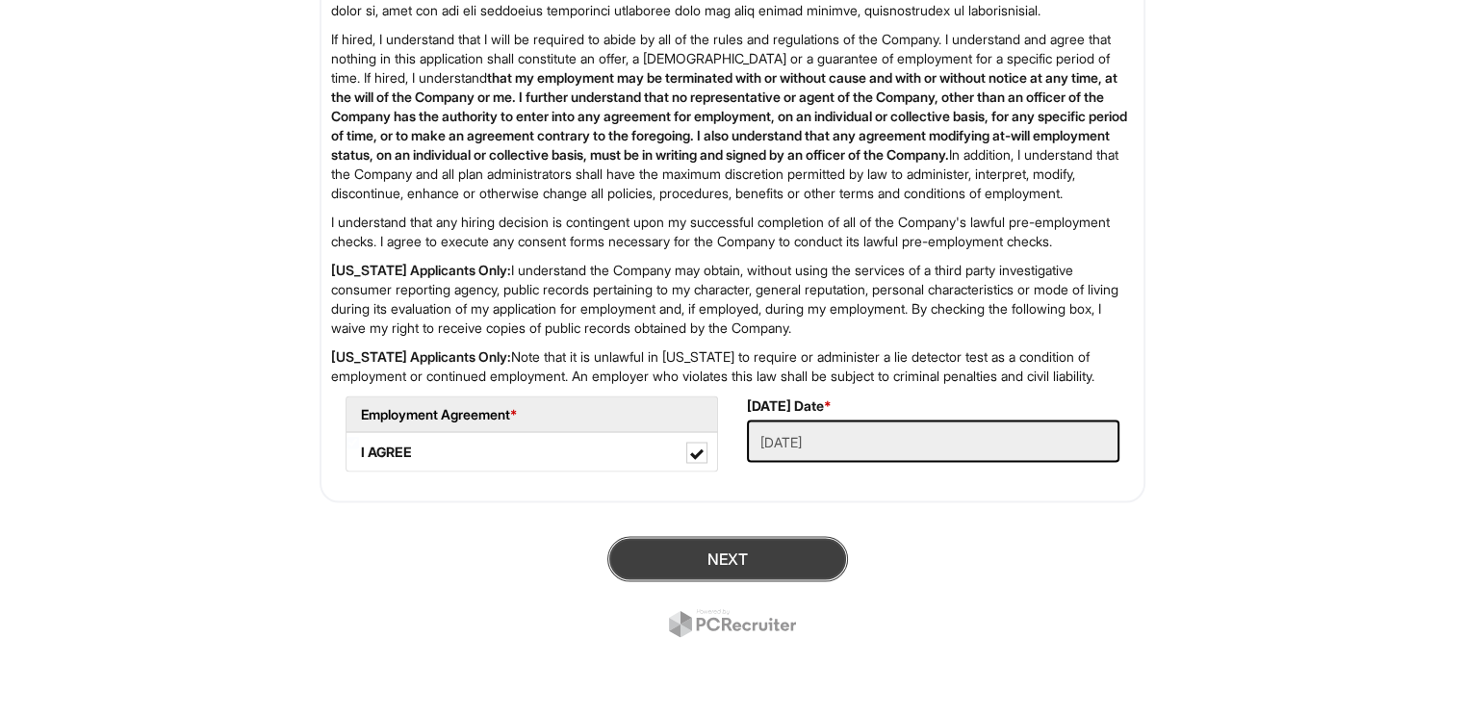
click at [693, 544] on button "Next" at bounding box center [727, 558] width 241 height 45
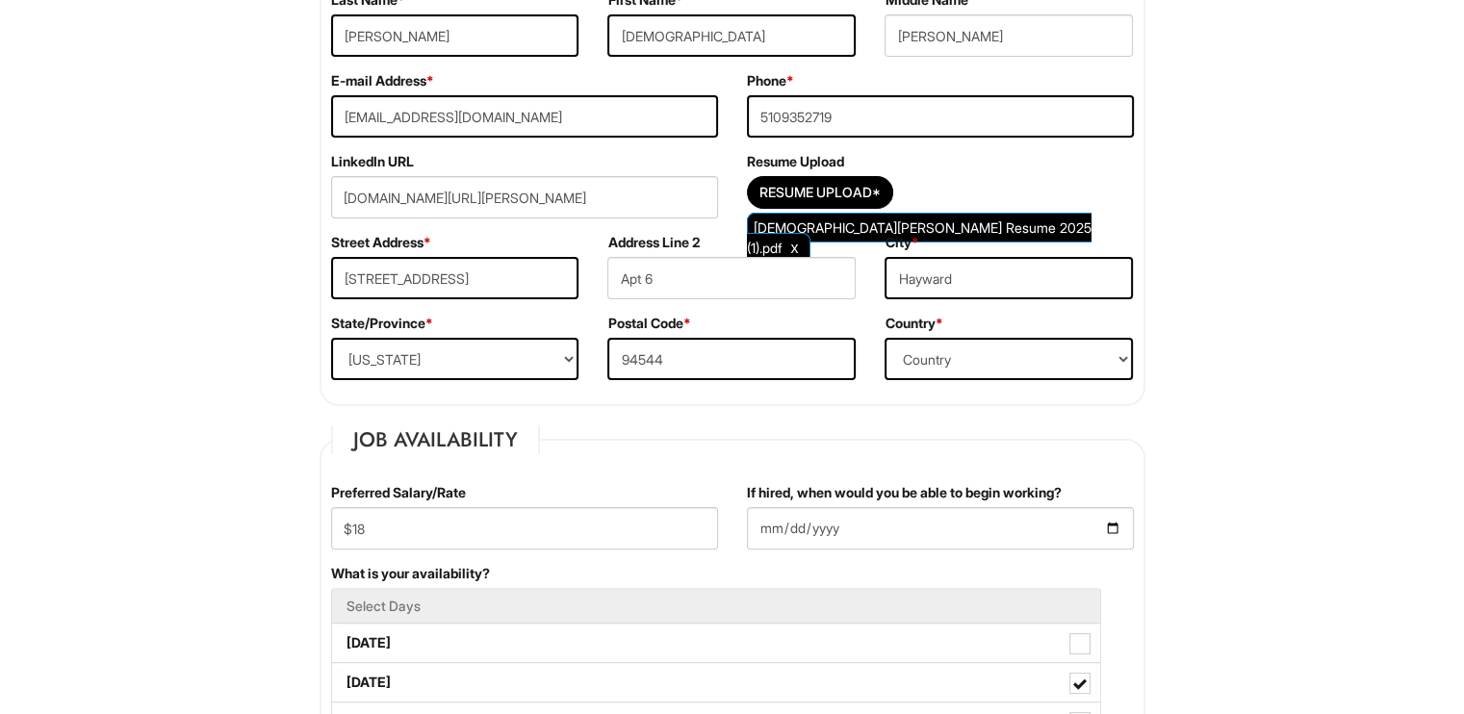
scroll to position [369, 0]
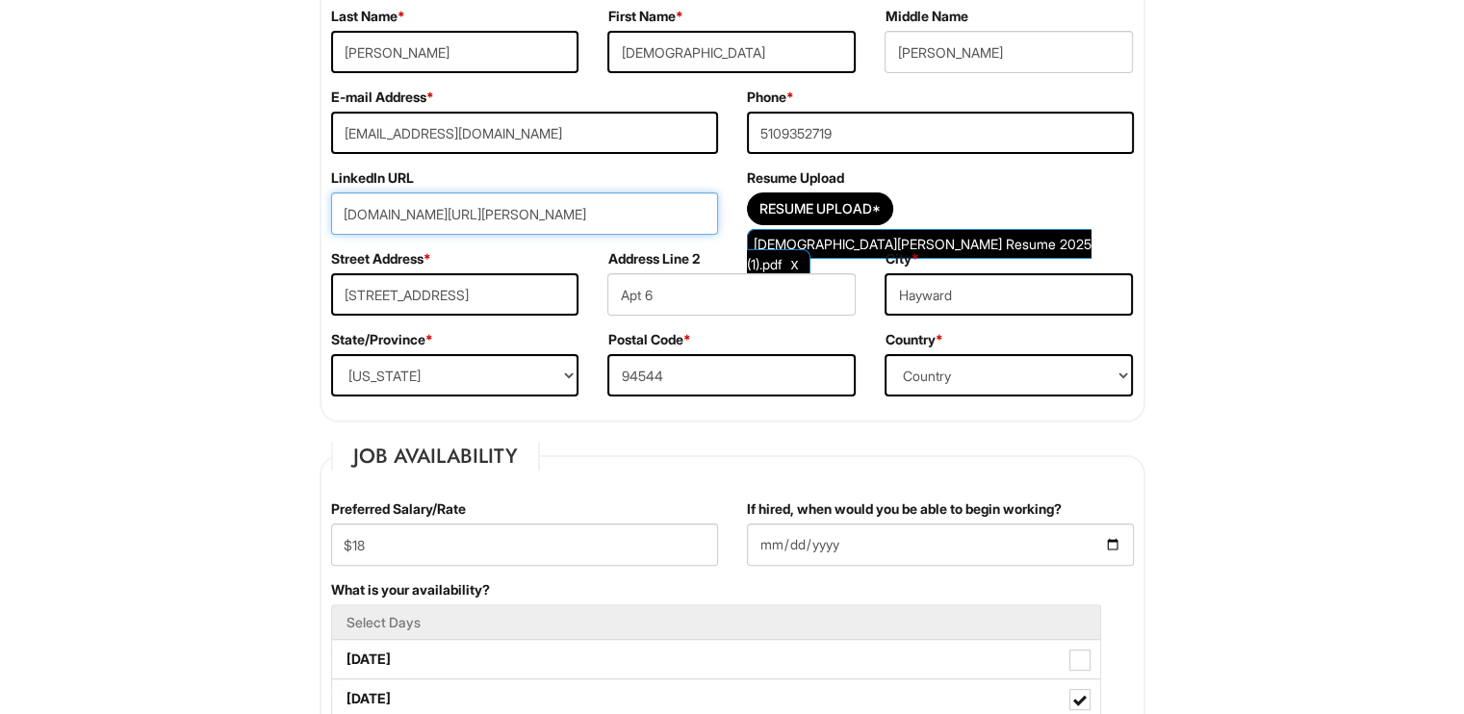
click at [470, 201] on input "[DOMAIN_NAME][URL][PERSON_NAME]" at bounding box center [524, 214] width 387 height 42
click at [566, 206] on input "[DOMAIN_NAME][URL][PERSON_NAME]" at bounding box center [524, 214] width 387 height 42
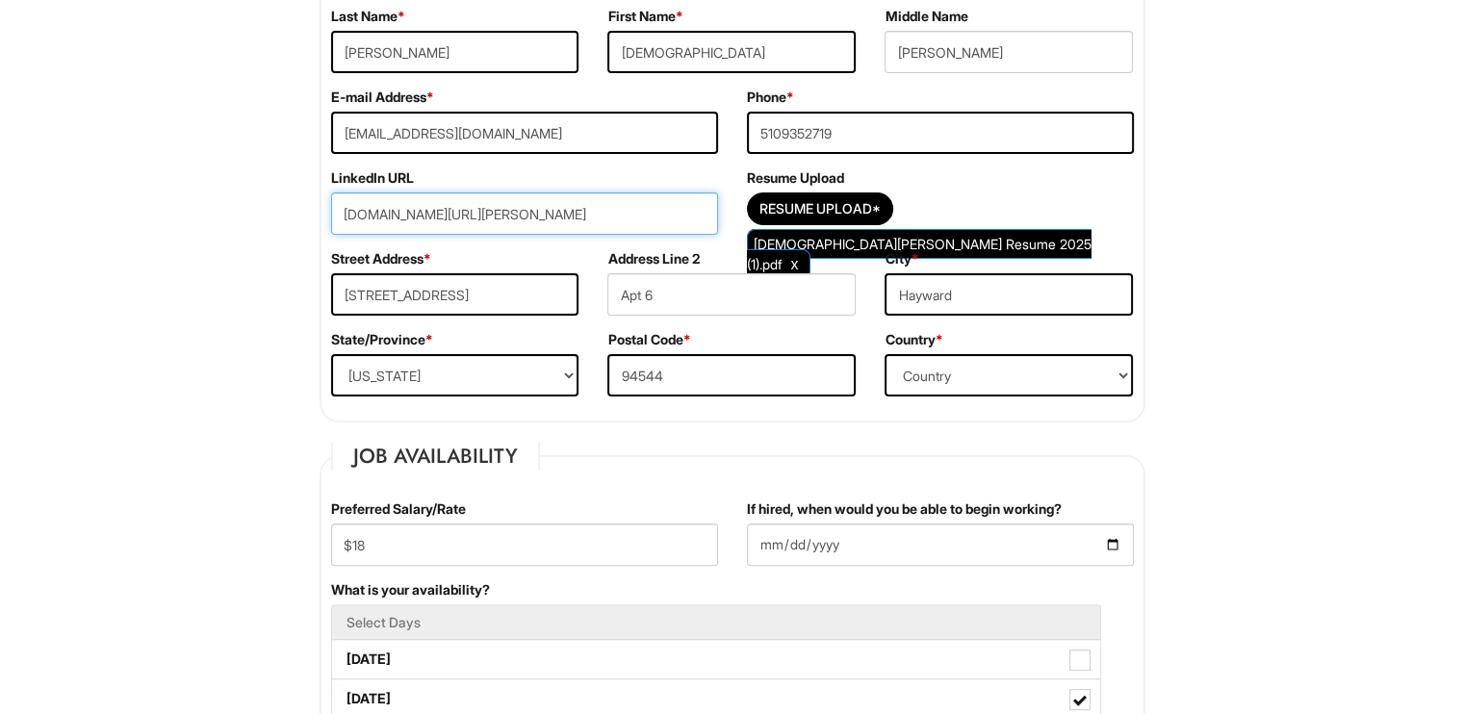
click at [566, 206] on input "[DOMAIN_NAME][URL][PERSON_NAME]" at bounding box center [524, 214] width 387 height 42
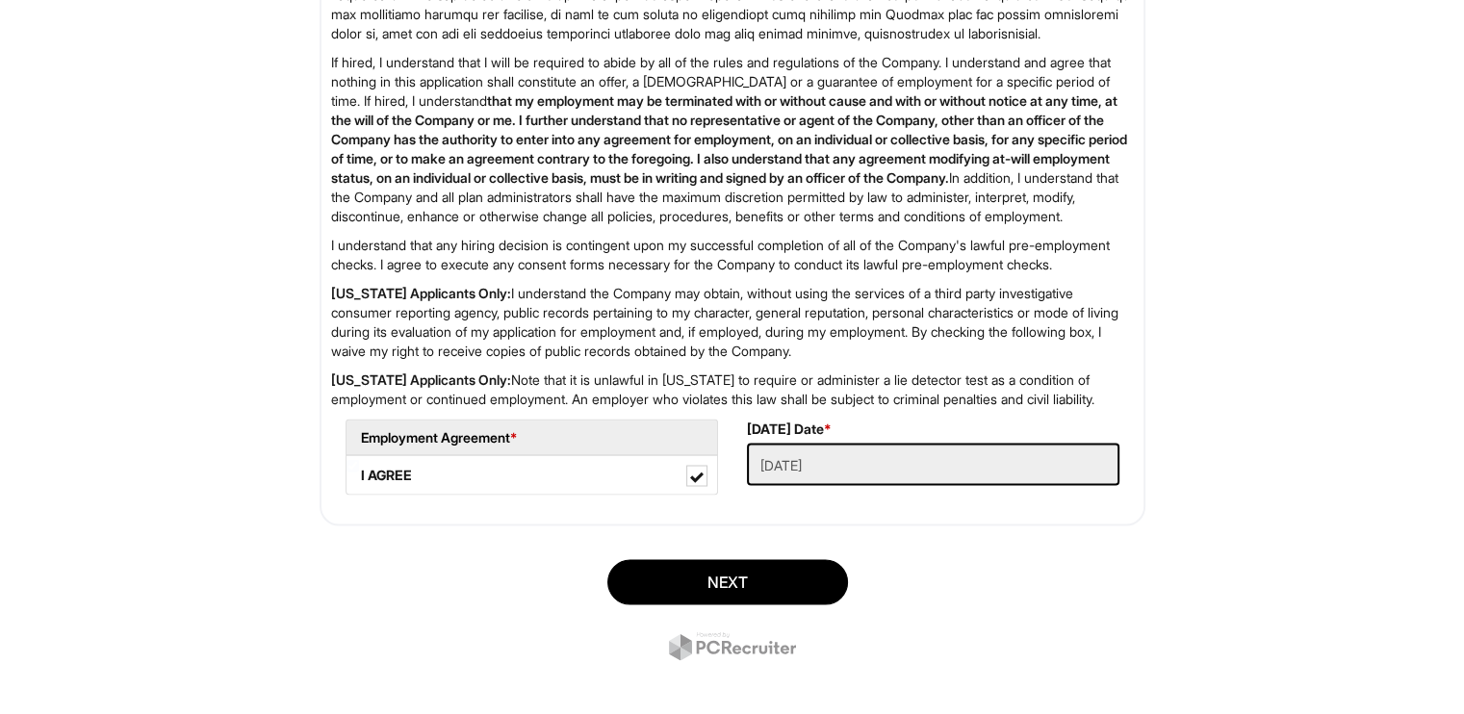
scroll to position [3337, 0]
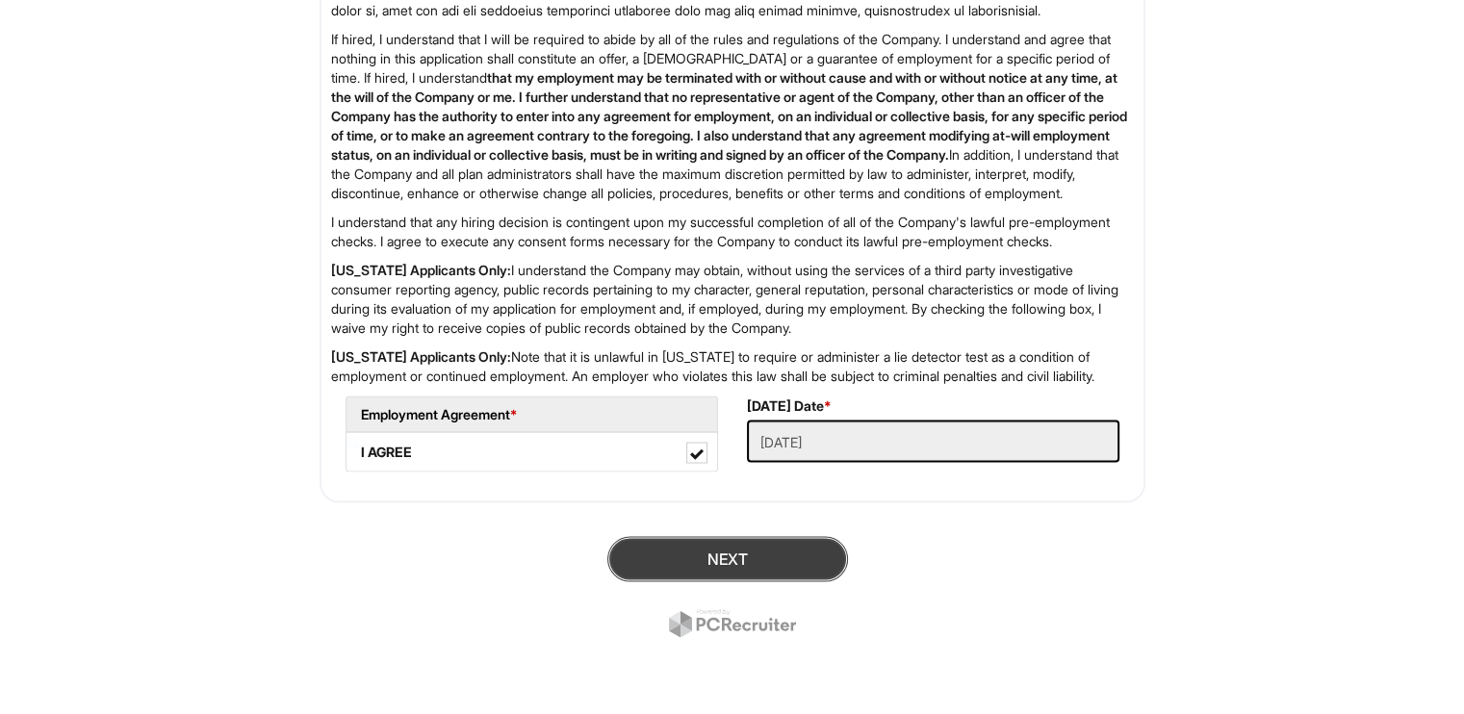
click at [673, 561] on button "Next" at bounding box center [727, 558] width 241 height 45
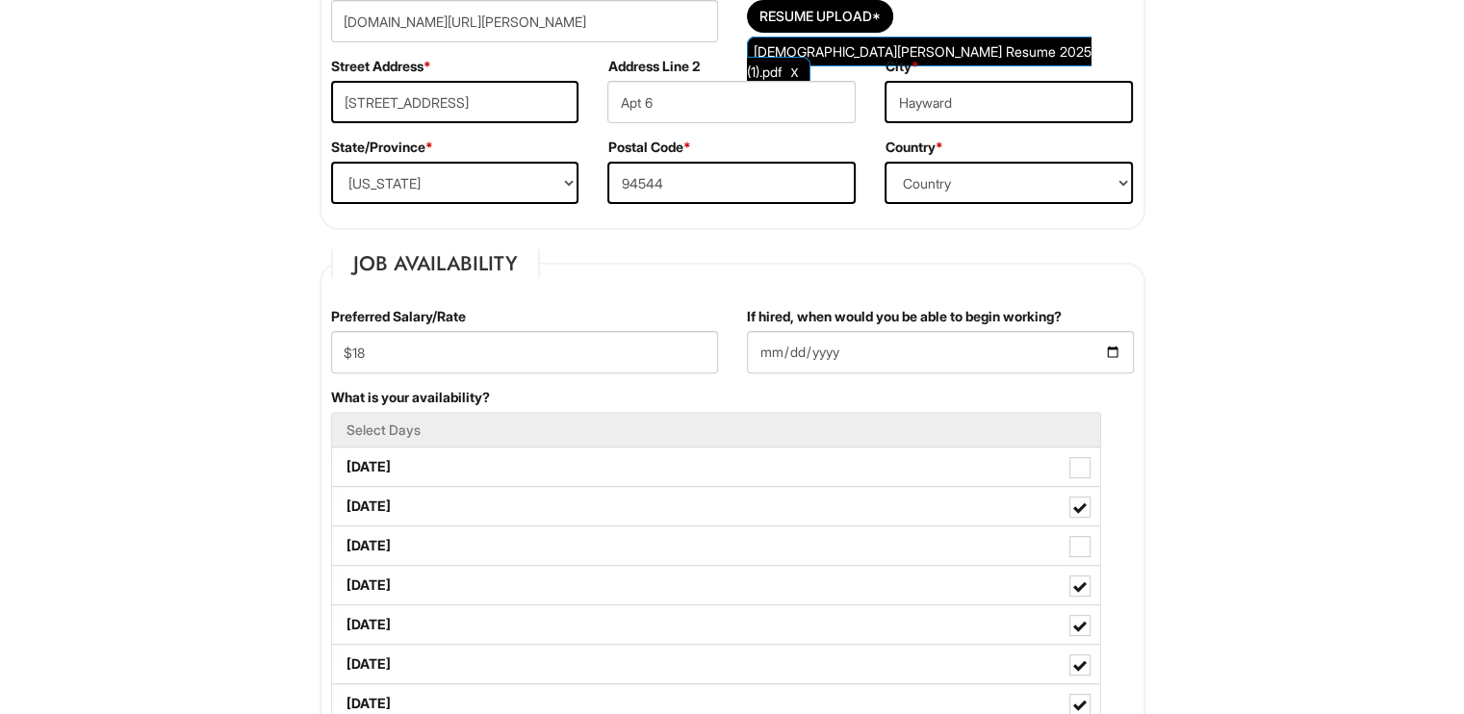
click at [533, 253] on legend "Job Availability" at bounding box center [435, 263] width 209 height 29
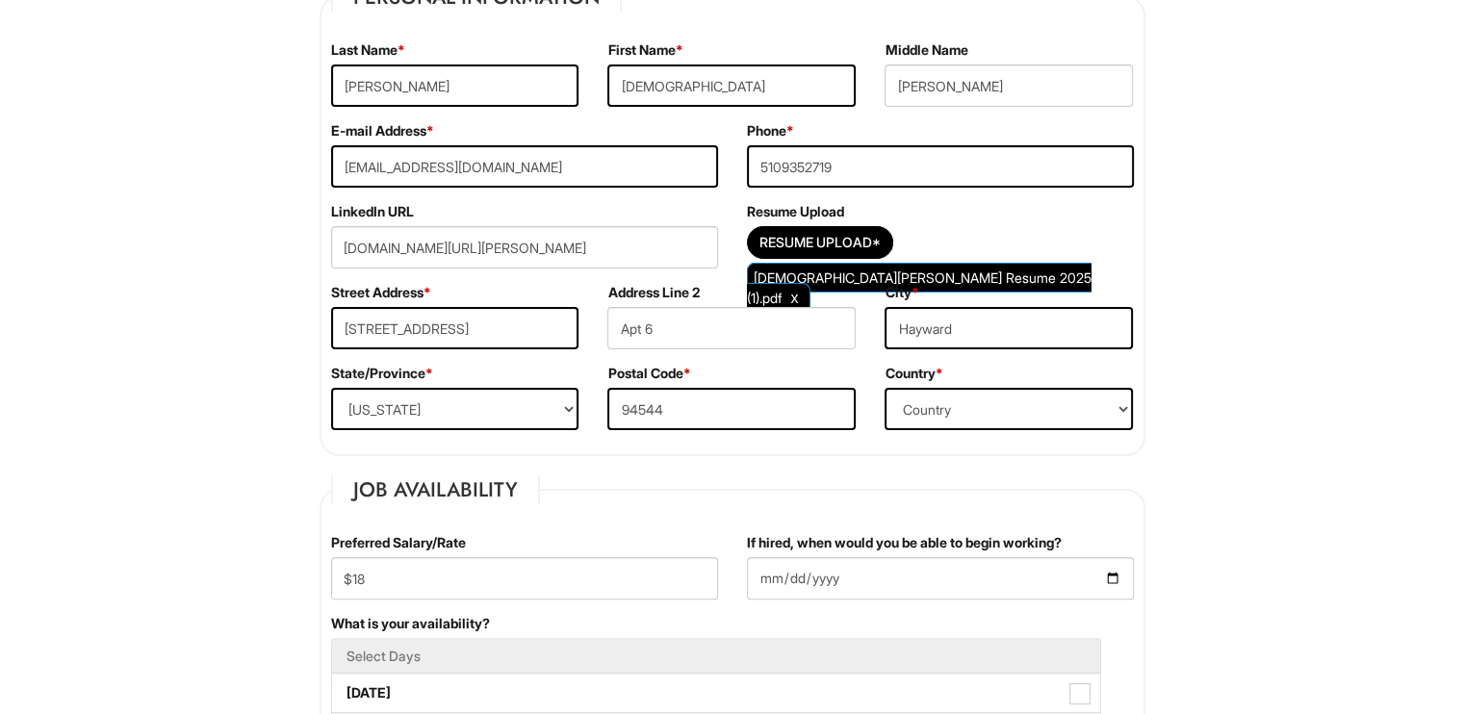
scroll to position [292, 0]
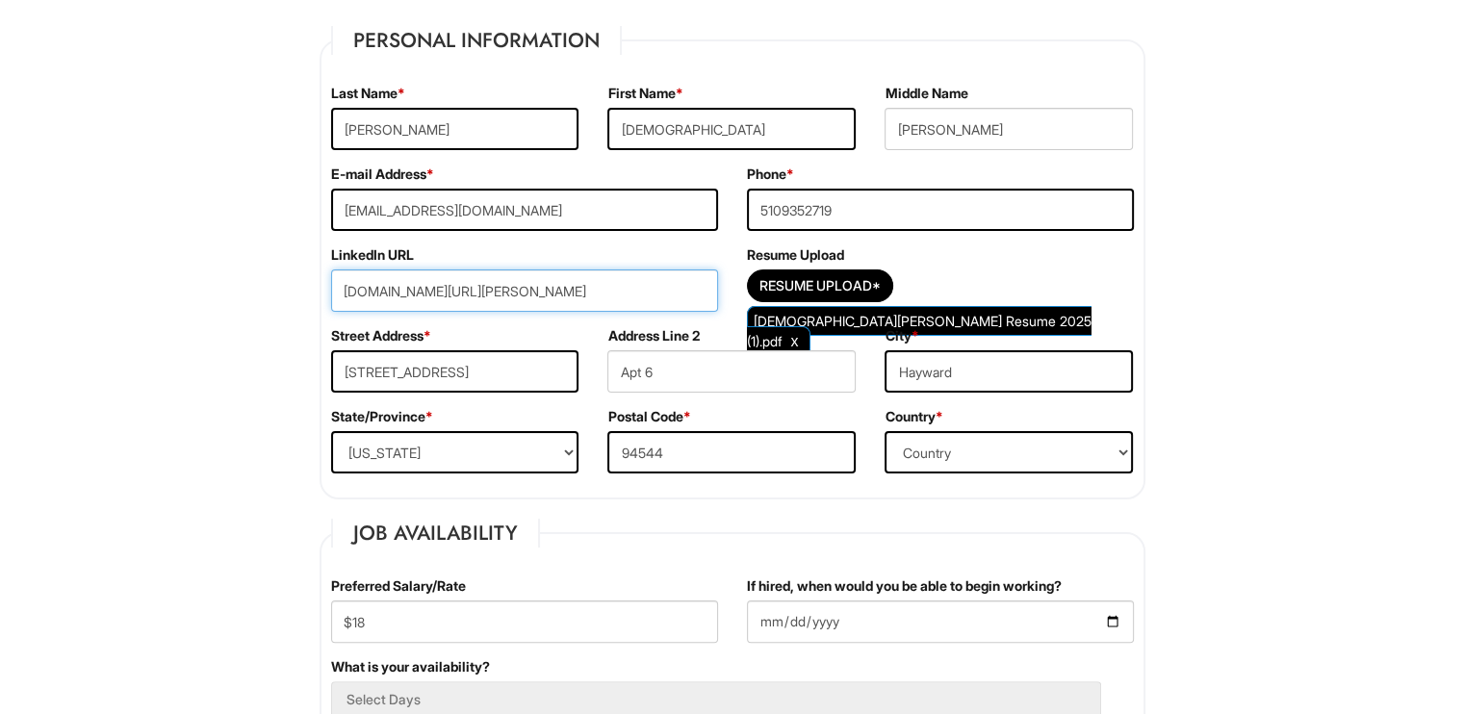
click at [449, 278] on input "[DOMAIN_NAME][URL][PERSON_NAME]" at bounding box center [524, 291] width 387 height 42
click at [376, 289] on input "[DOMAIN_NAME][URL][PERSON_NAME]" at bounding box center [524, 291] width 387 height 42
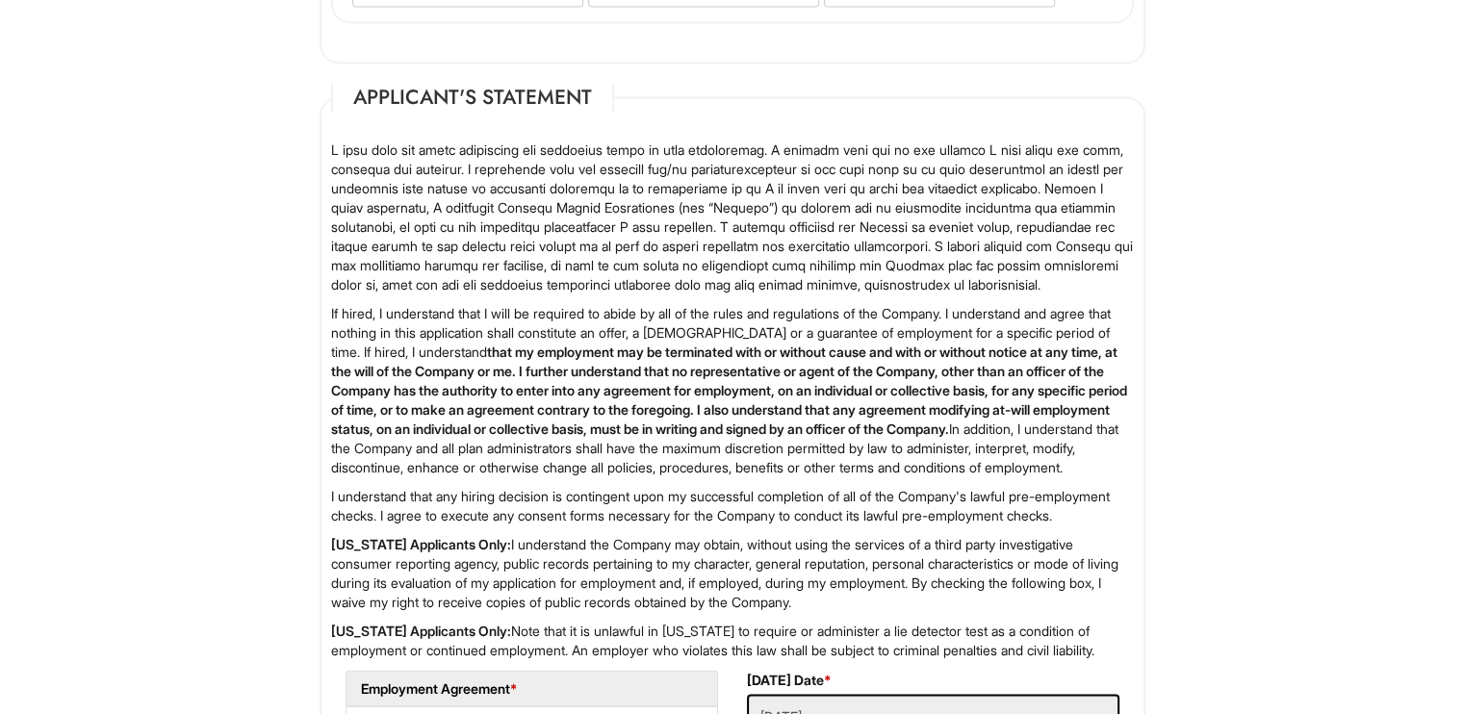
scroll to position [3337, 0]
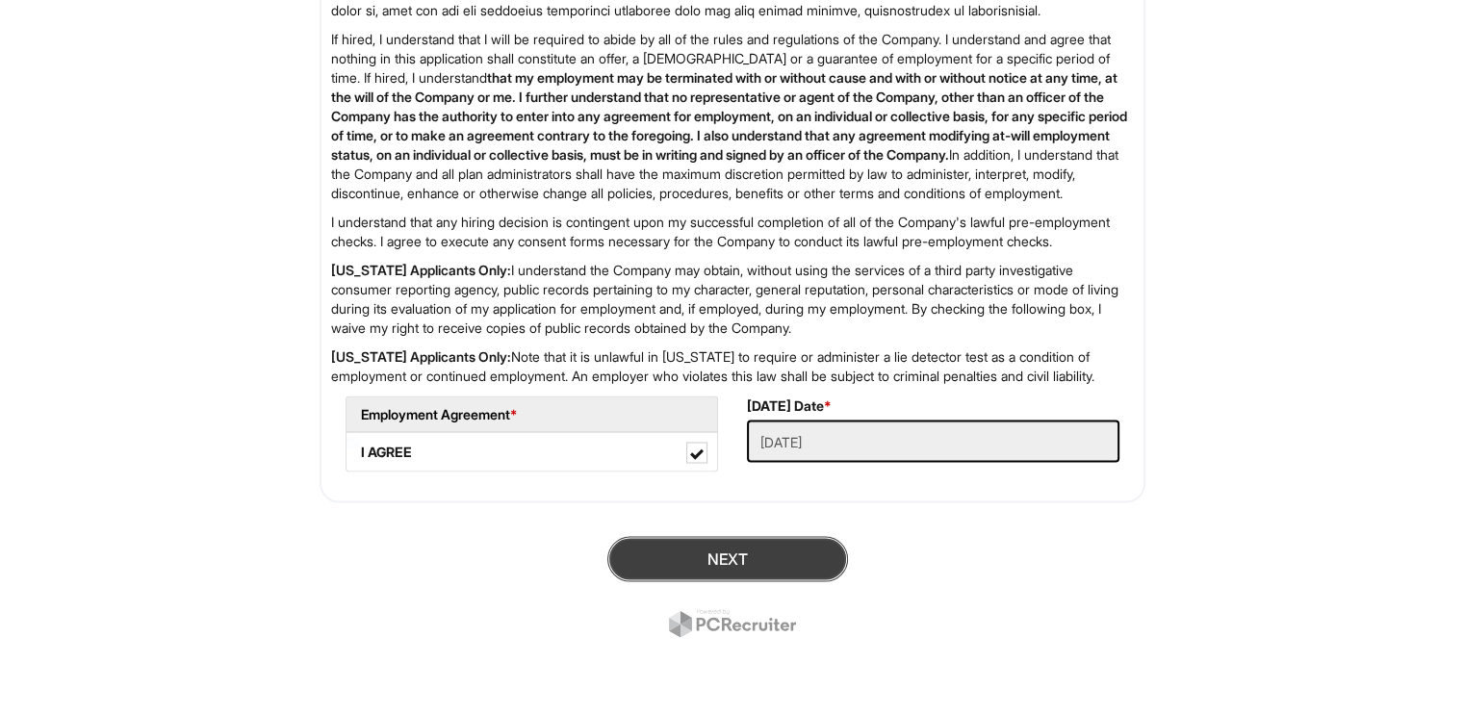
click at [723, 554] on button "Next" at bounding box center [727, 558] width 241 height 45
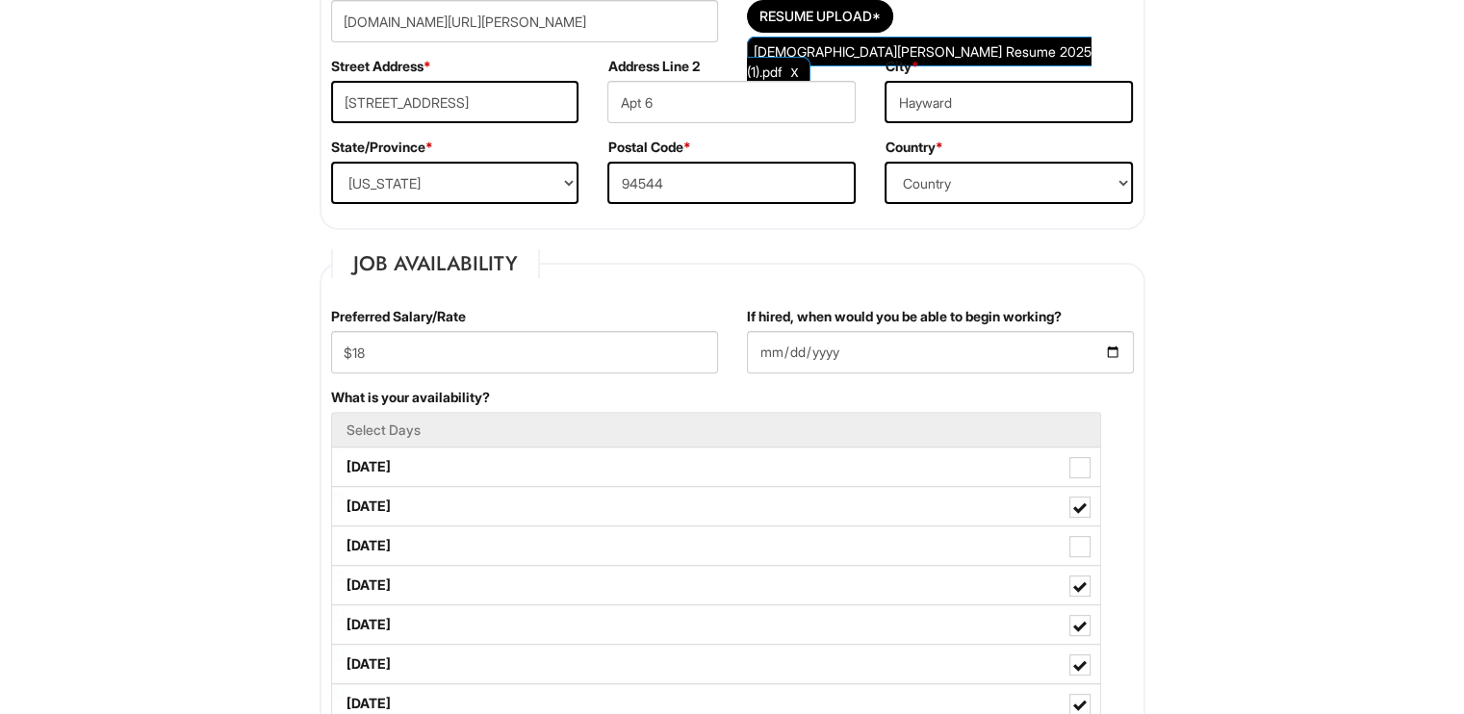
drag, startPoint x: 426, startPoint y: 20, endPoint x: 349, endPoint y: 14, distance: 77.2
click at [349, 14] on input "[DOMAIN_NAME][URL][PERSON_NAME]" at bounding box center [524, 21] width 387 height 42
click at [418, 20] on input "[DOMAIN_NAME][URL][PERSON_NAME]" at bounding box center [524, 21] width 387 height 42
click at [420, 21] on input "[DOMAIN_NAME][URL][PERSON_NAME]" at bounding box center [524, 21] width 387 height 42
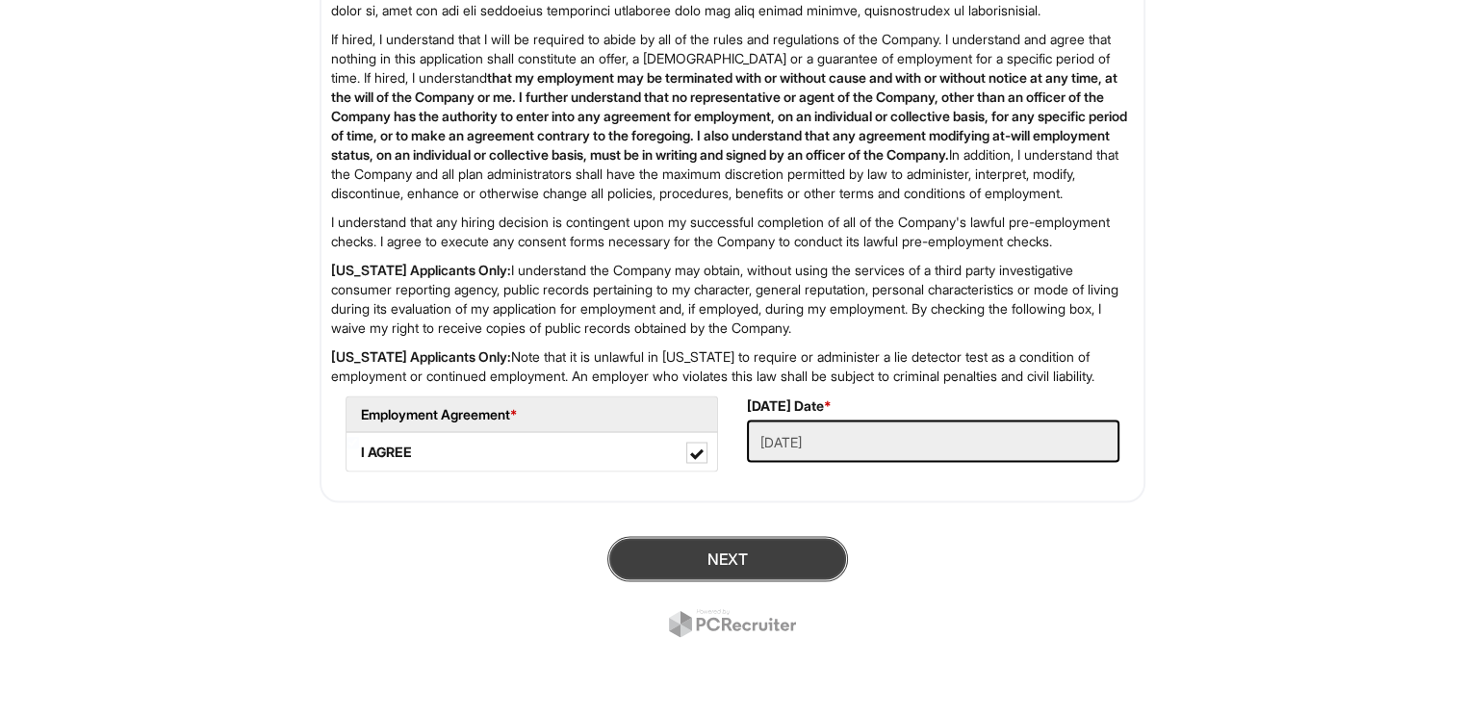
click at [728, 544] on button "Next" at bounding box center [727, 558] width 241 height 45
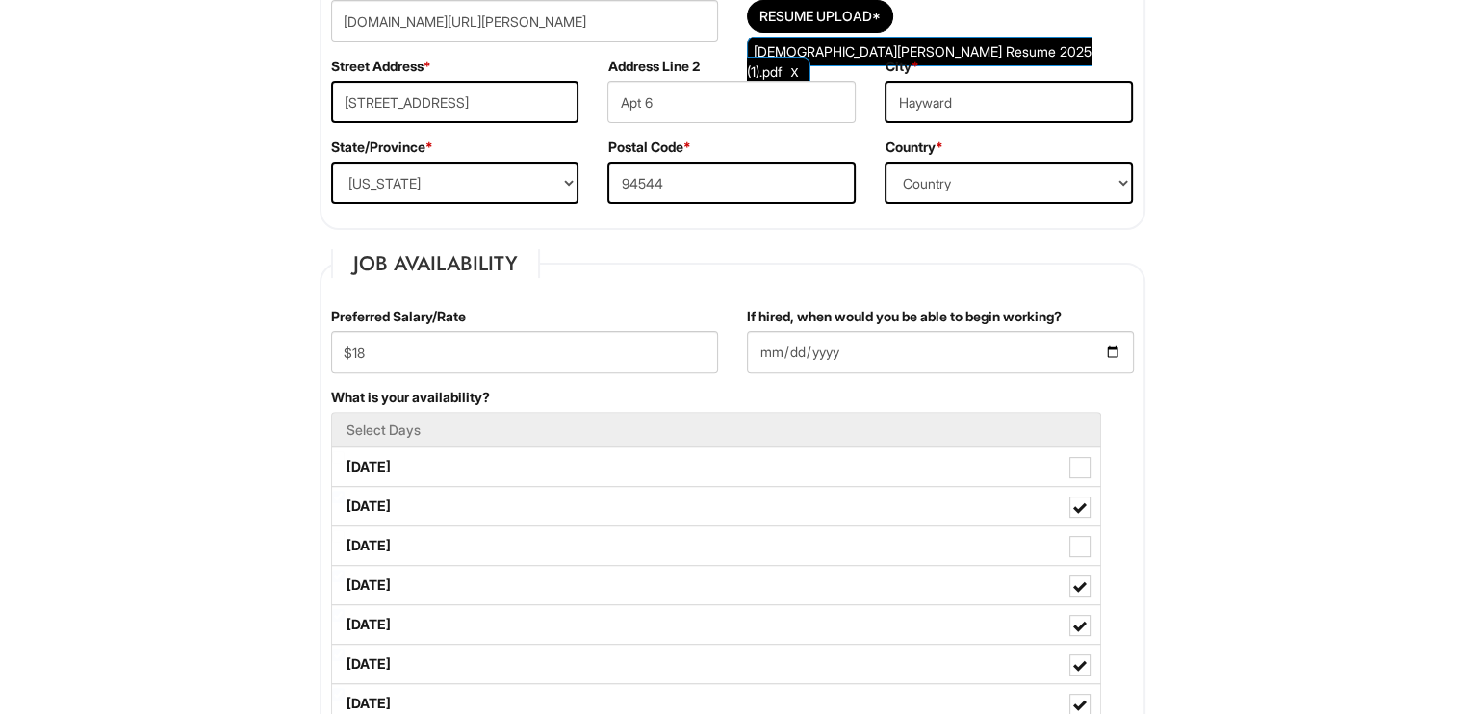
click at [484, 26] on input "[DOMAIN_NAME][URL][PERSON_NAME]" at bounding box center [524, 21] width 387 height 42
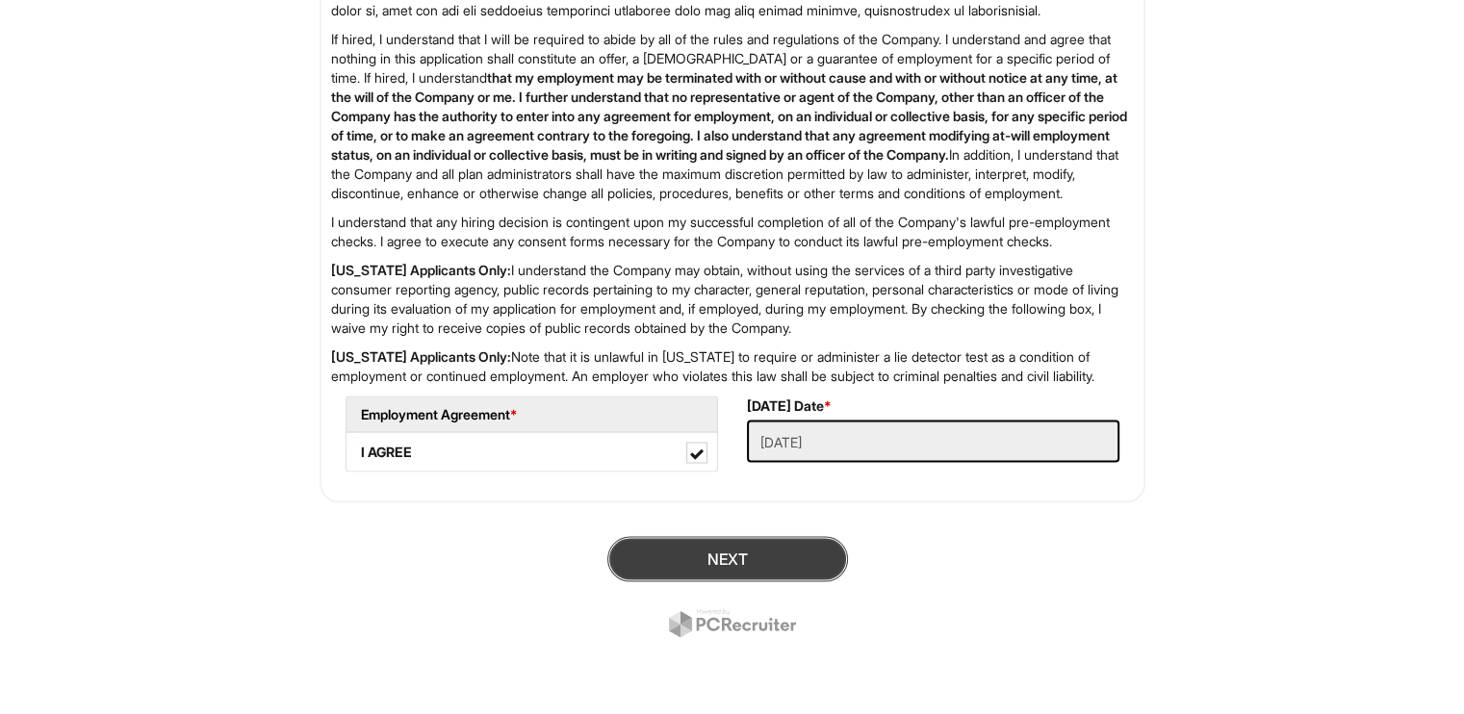
click at [764, 536] on button "Next" at bounding box center [727, 558] width 241 height 45
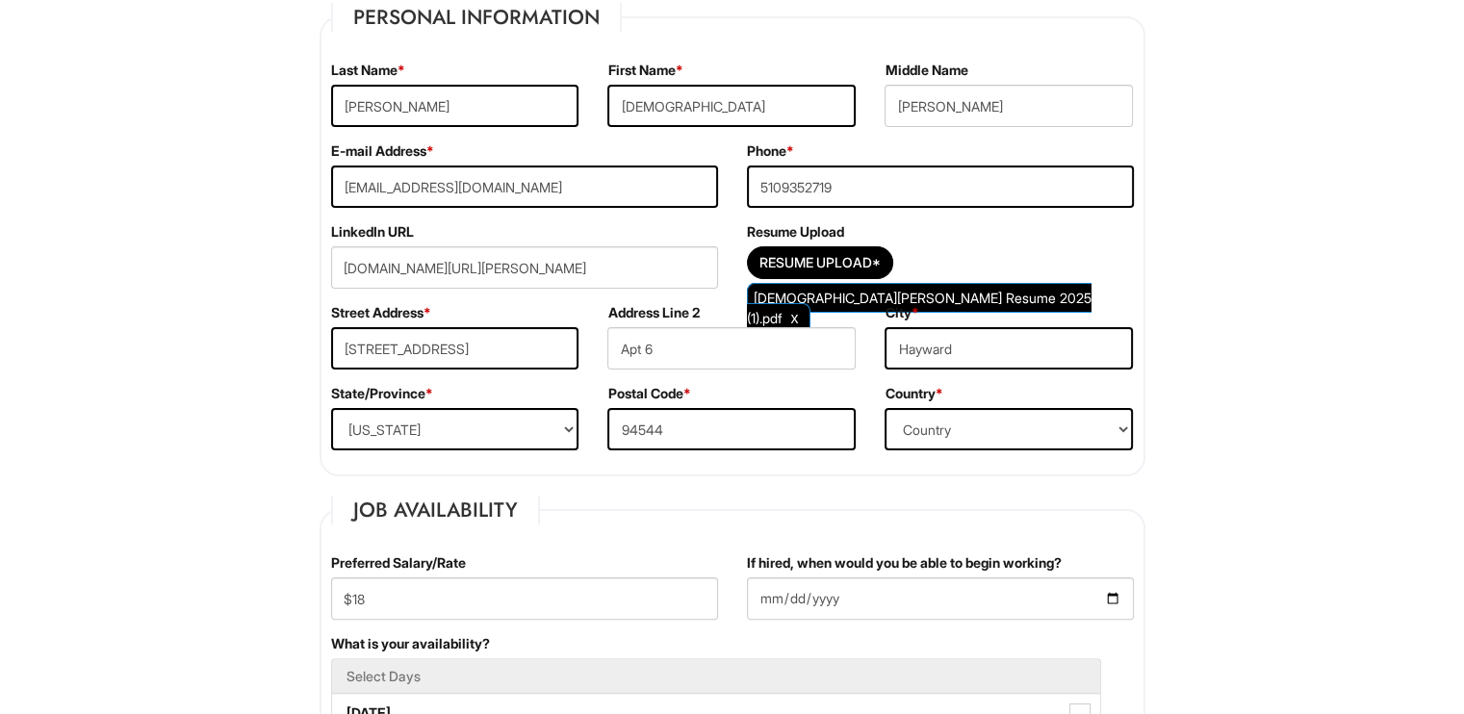
scroll to position [215, 0]
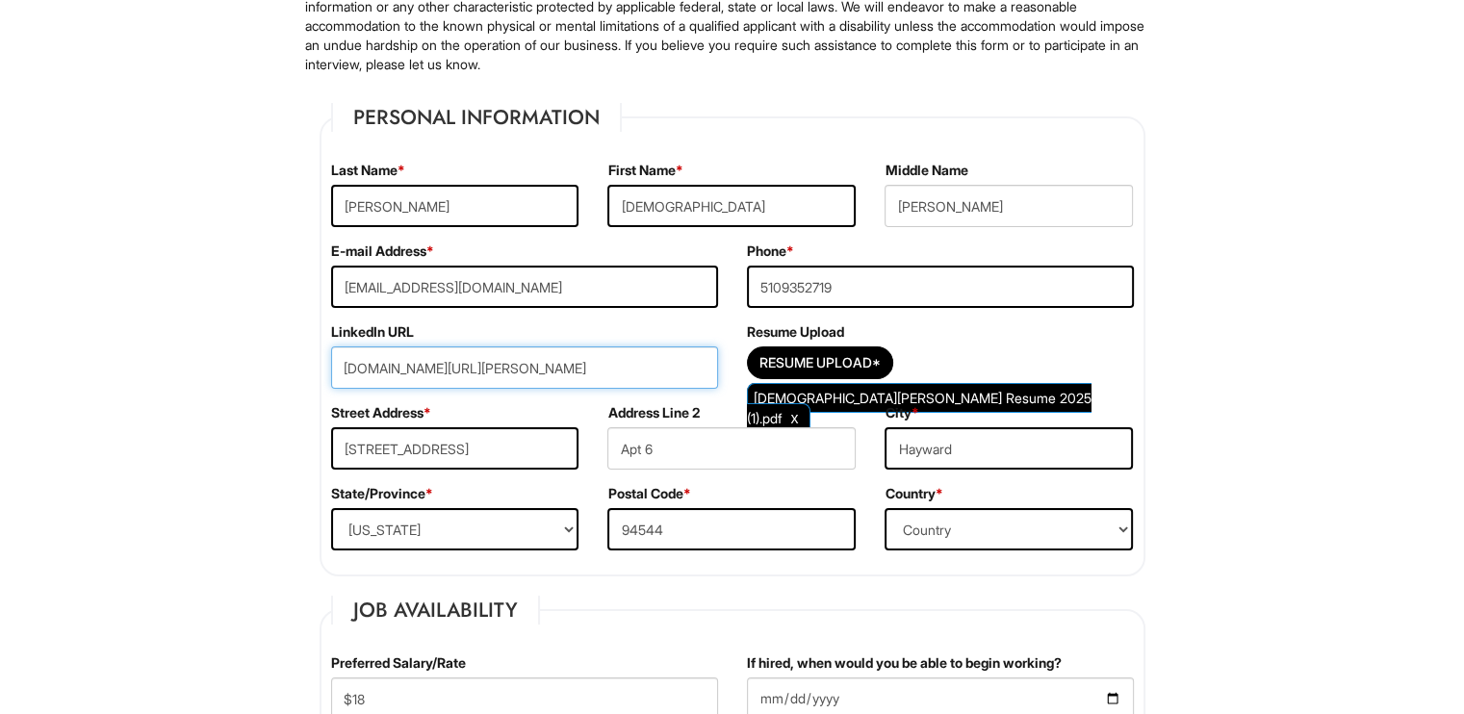
click at [506, 374] on input "[DOMAIN_NAME][URL][PERSON_NAME]" at bounding box center [524, 368] width 387 height 42
drag, startPoint x: 506, startPoint y: 374, endPoint x: 404, endPoint y: 359, distance: 103.1
click at [404, 359] on input "[DOMAIN_NAME][URL][PERSON_NAME]" at bounding box center [524, 368] width 387 height 42
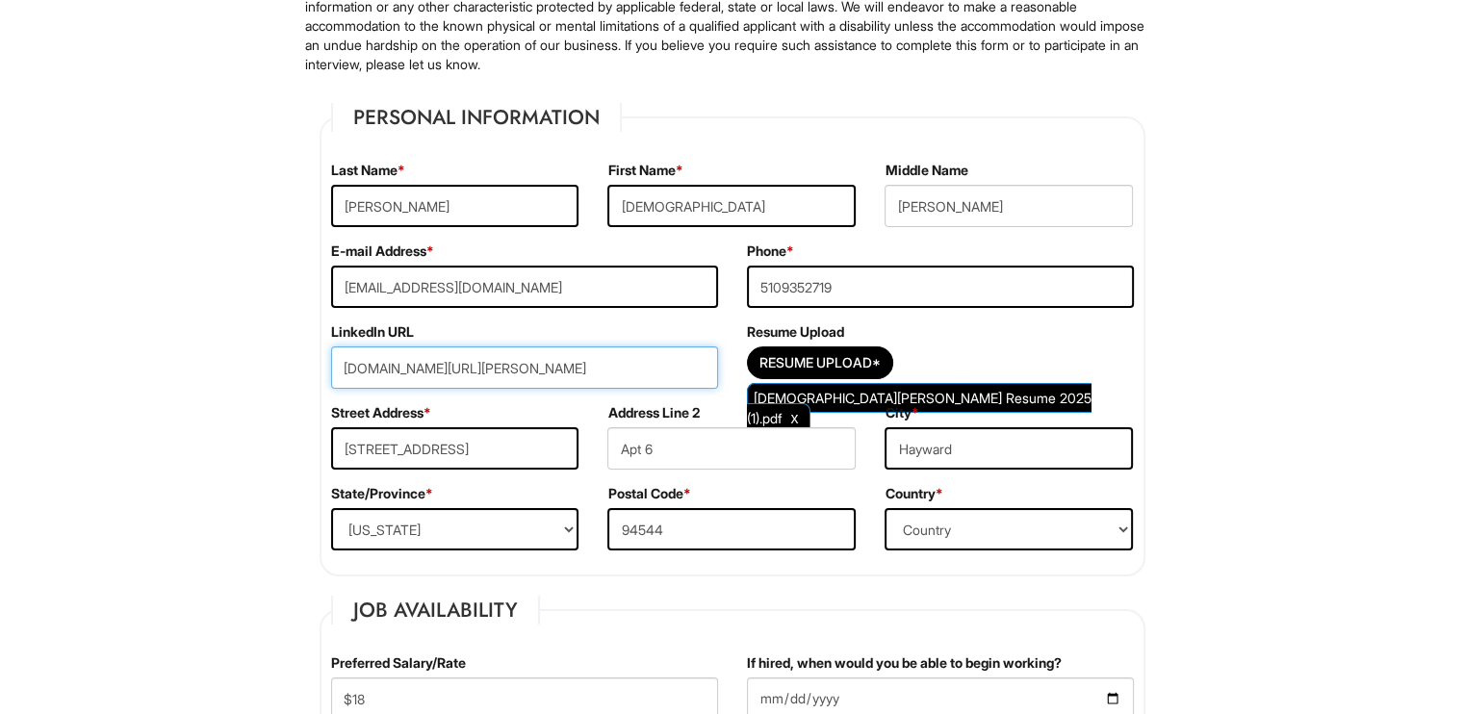
click at [446, 363] on input "[DOMAIN_NAME][URL][PERSON_NAME]" at bounding box center [524, 368] width 387 height 42
paste input "www."
click at [480, 364] on input "[DOMAIN_NAME][URL][PERSON_NAME]" at bounding box center [524, 368] width 387 height 42
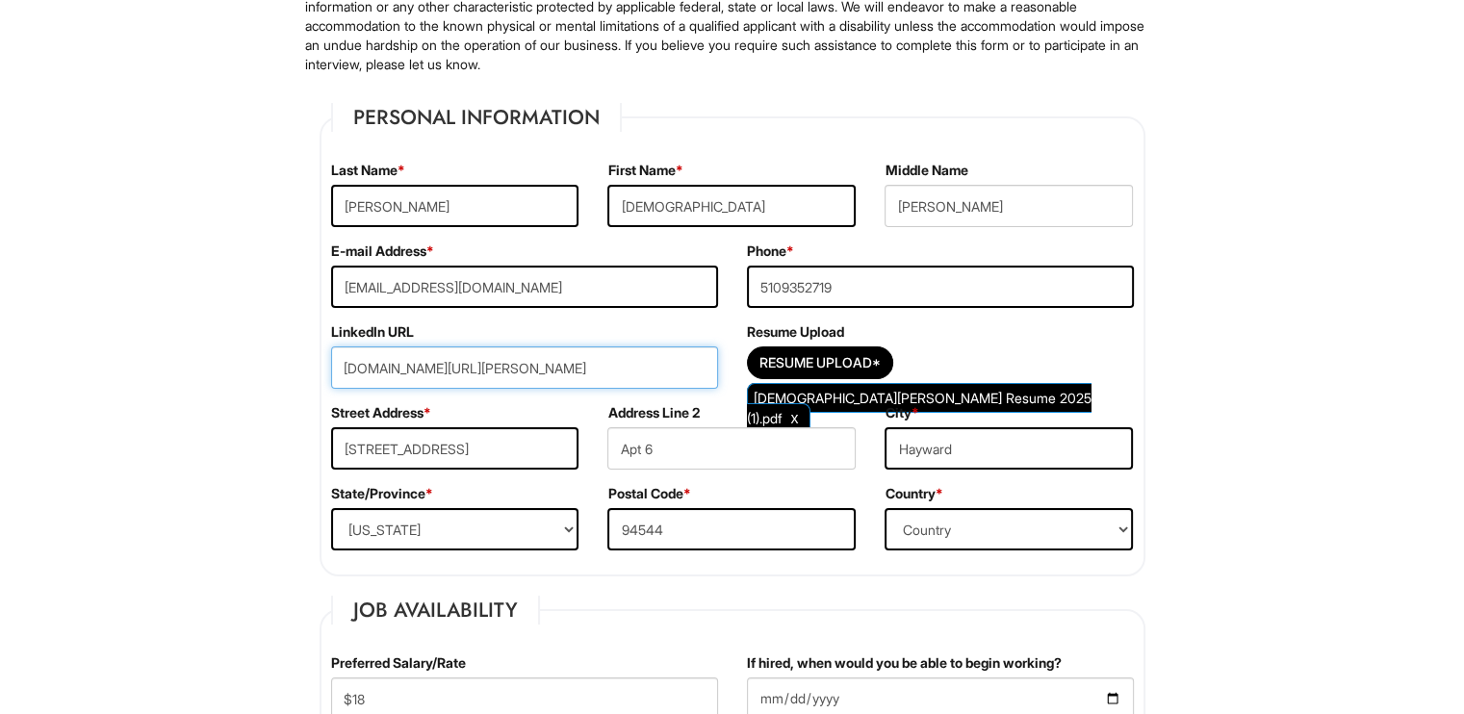
click at [624, 364] on input "[DOMAIN_NAME][URL][PERSON_NAME]" at bounding box center [524, 368] width 387 height 42
click at [678, 366] on input "[DOMAIN_NAME][URL][PERSON_NAME]" at bounding box center [524, 368] width 387 height 42
click at [353, 362] on input "[DOMAIN_NAME][URL][PERSON_NAME]" at bounding box center [524, 368] width 387 height 42
click at [335, 373] on input "[DOMAIN_NAME][URL][PERSON_NAME]" at bounding box center [524, 368] width 387 height 42
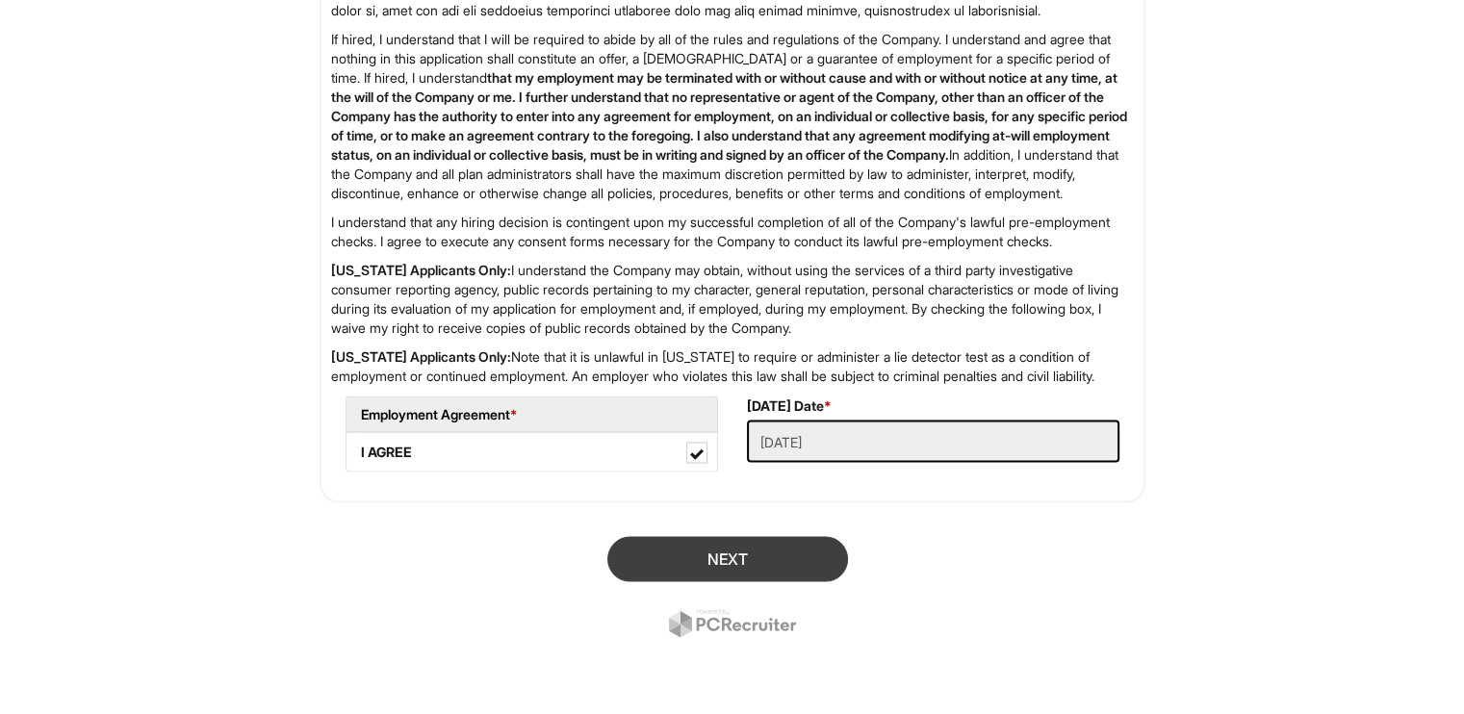
type input "[URL][DOMAIN_NAME][PERSON_NAME]"
click at [762, 570] on button "Next" at bounding box center [727, 558] width 241 height 45
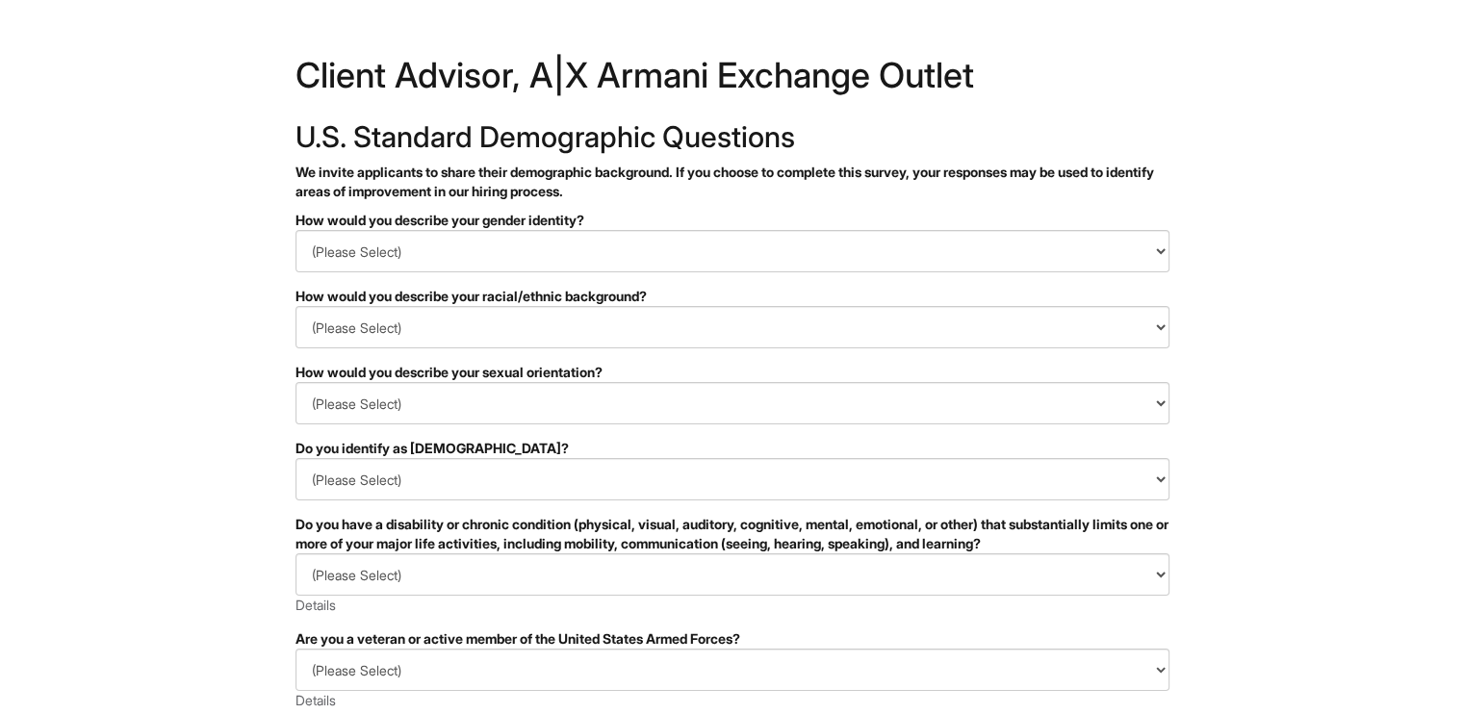
click at [812, 121] on h2 "U.S. Standard Demographic Questions" at bounding box center [733, 137] width 874 height 32
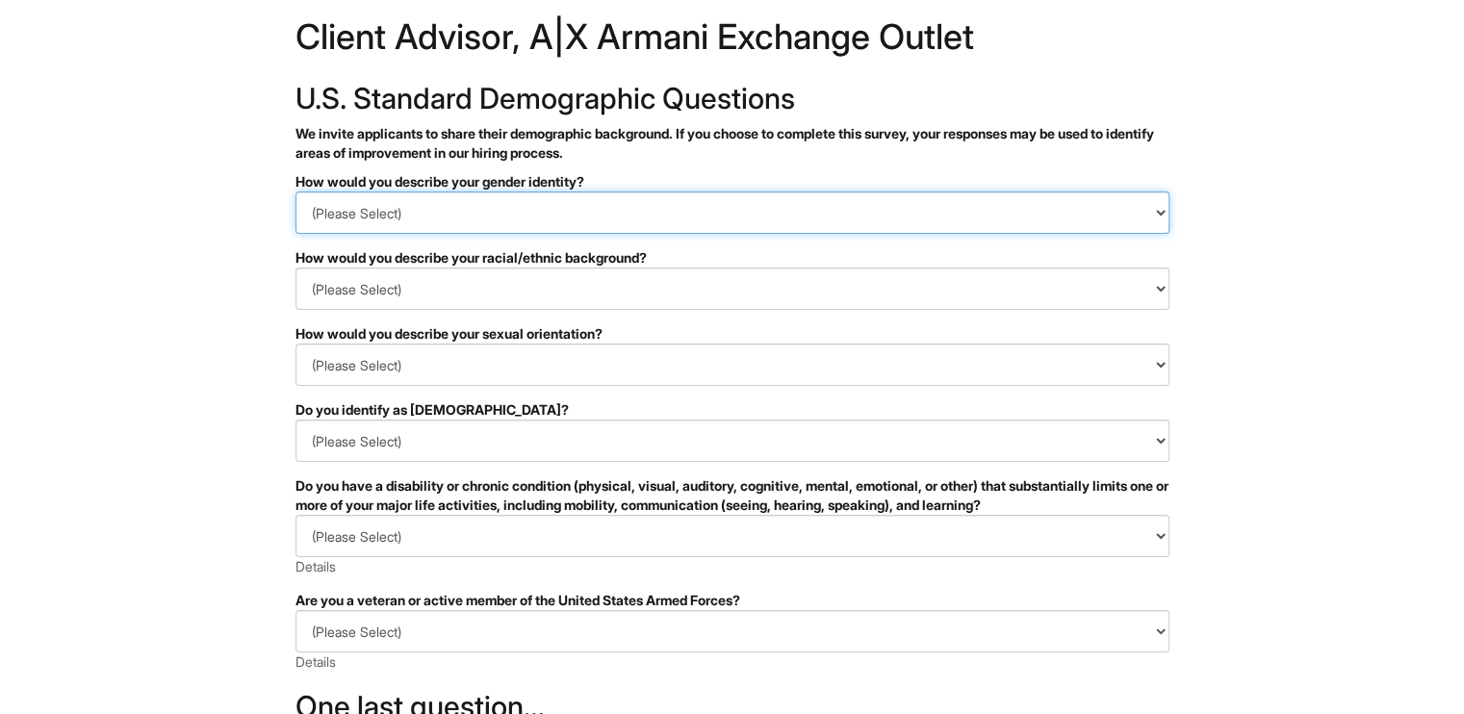
click at [605, 205] on select "(Please Select) Man Woman Non-binary I prefer to self-describe I don't wish to …" at bounding box center [733, 213] width 874 height 42
select select "Man"
click at [296, 192] on select "(Please Select) Man Woman Non-binary I prefer to self-describe I don't wish to …" at bounding box center [733, 213] width 874 height 42
click at [307, 228] on select "(Please Select) Man Woman Non-binary I prefer to self-describe I don't wish to …" at bounding box center [733, 213] width 874 height 42
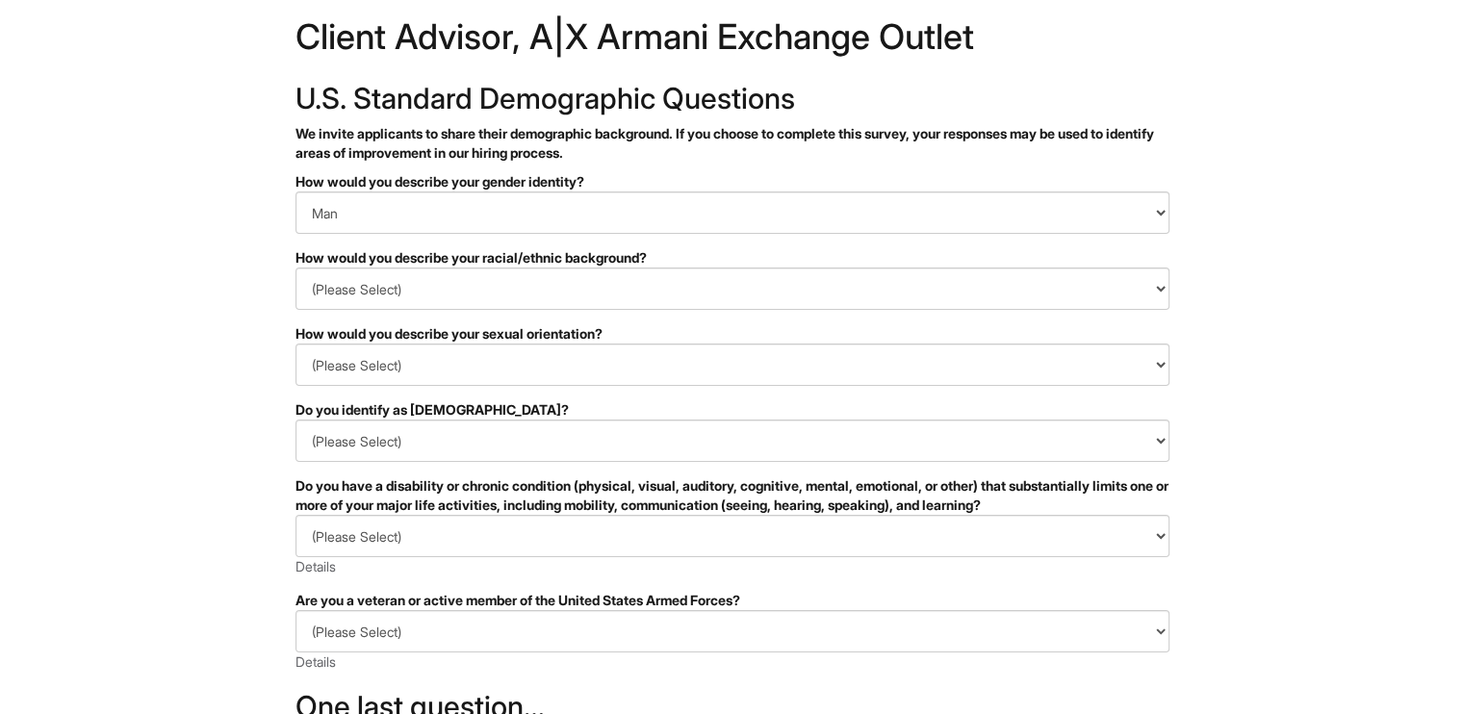
click at [202, 231] on html "&nbsp; ✔ 2 3 Client Advisor, A|X Armani Exchange Outlet U.S. Standard Demograph…" at bounding box center [732, 503] width 1464 height 1084
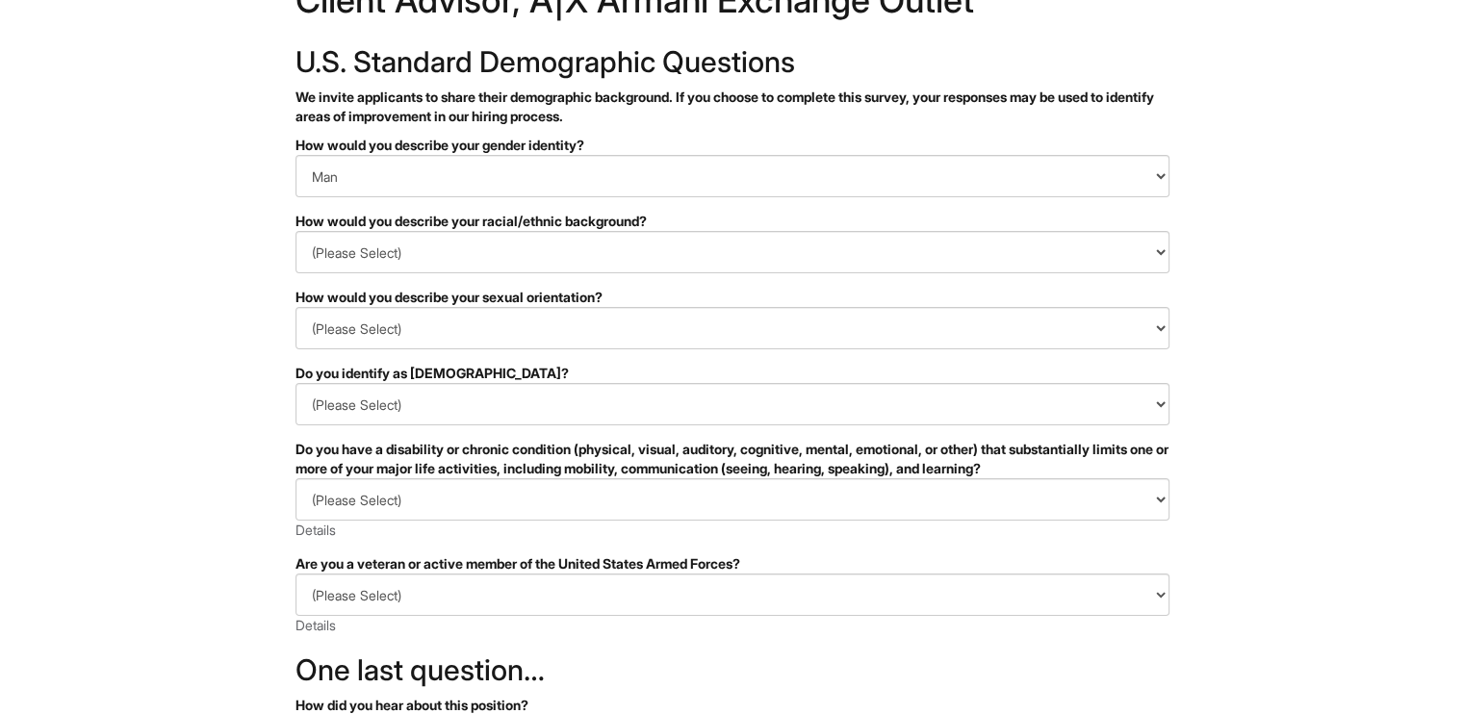
scroll to position [77, 0]
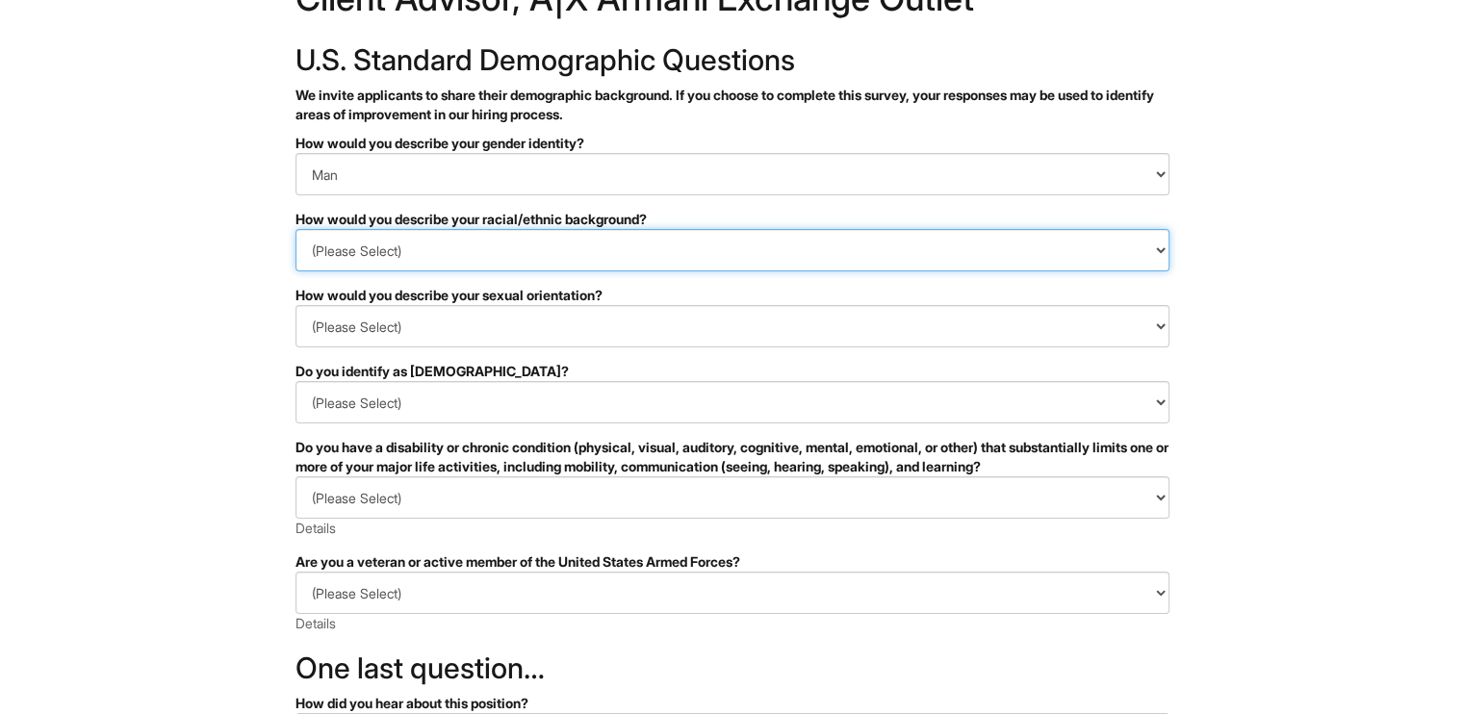
click at [444, 253] on select "(Please Select) Black or of African descent East Asian Hispanic, Latinx or of S…" at bounding box center [733, 250] width 874 height 42
select select "Hispanic, Latinx or of Spanish Origin"
click at [296, 229] on select "(Please Select) Black or of African descent East Asian Hispanic, Latinx or of S…" at bounding box center [733, 250] width 874 height 42
click at [251, 294] on html "&nbsp; ✔ 2 3 Client Advisor, A|X Armani Exchange Outlet U.S. Standard Demograph…" at bounding box center [732, 465] width 1464 height 1084
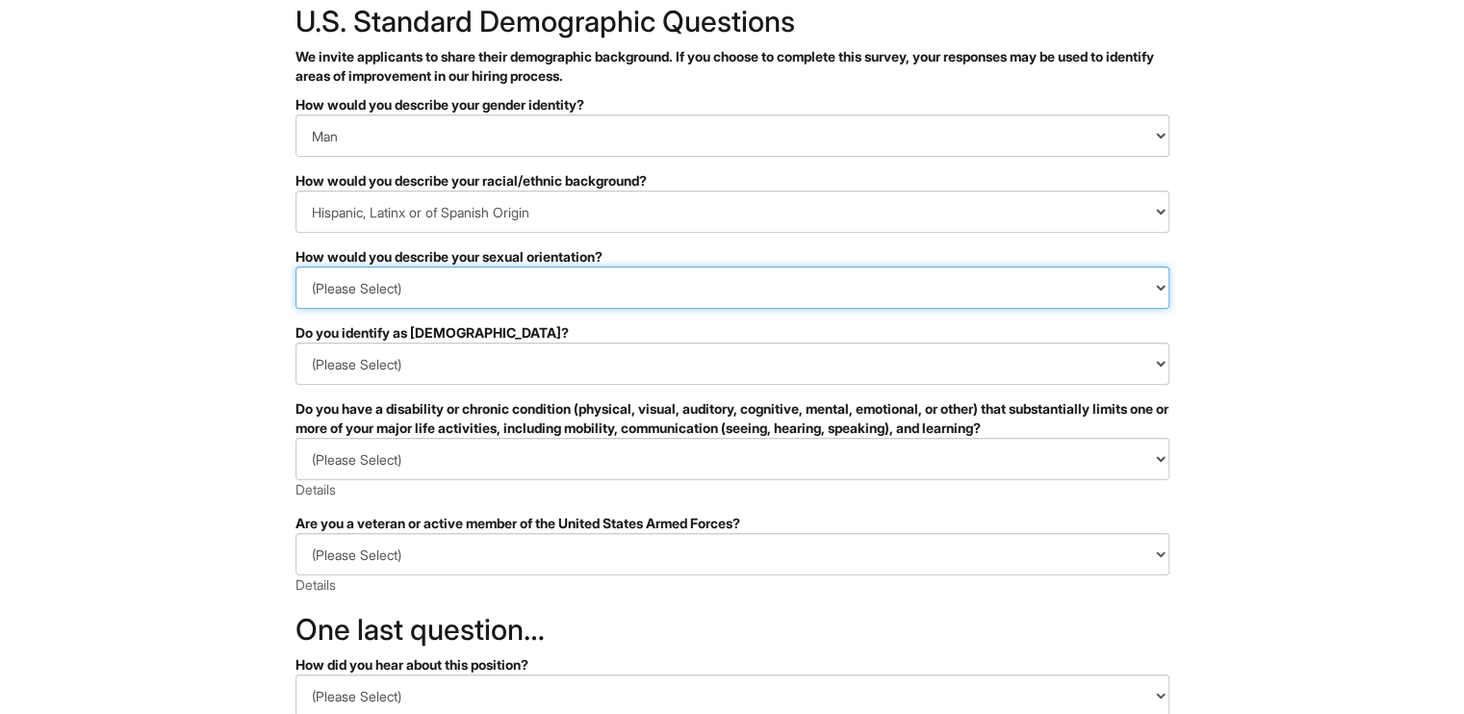
click at [412, 277] on select "(Please Select) Asexual Bisexual and/or pansexual Gay Heterosexual Lesbian Quee…" at bounding box center [733, 288] width 874 height 42
select select "Heterosexual"
click at [296, 267] on select "(Please Select) Asexual Bisexual and/or pansexual Gay Heterosexual Lesbian Quee…" at bounding box center [733, 288] width 874 height 42
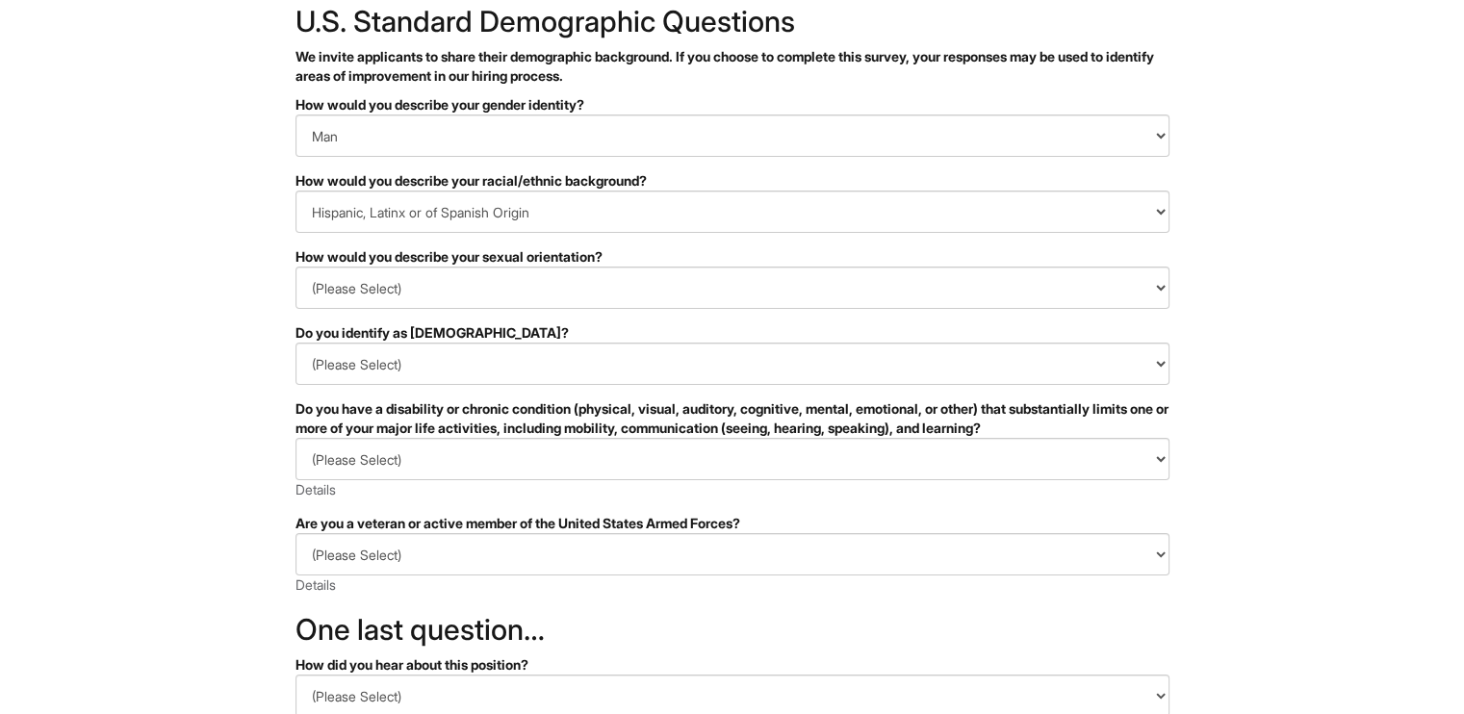
click at [216, 341] on html "&nbsp; ✔ 2 3 Client Advisor, A|X Armani Exchange Outlet U.S. Standard Demograph…" at bounding box center [732, 426] width 1464 height 1084
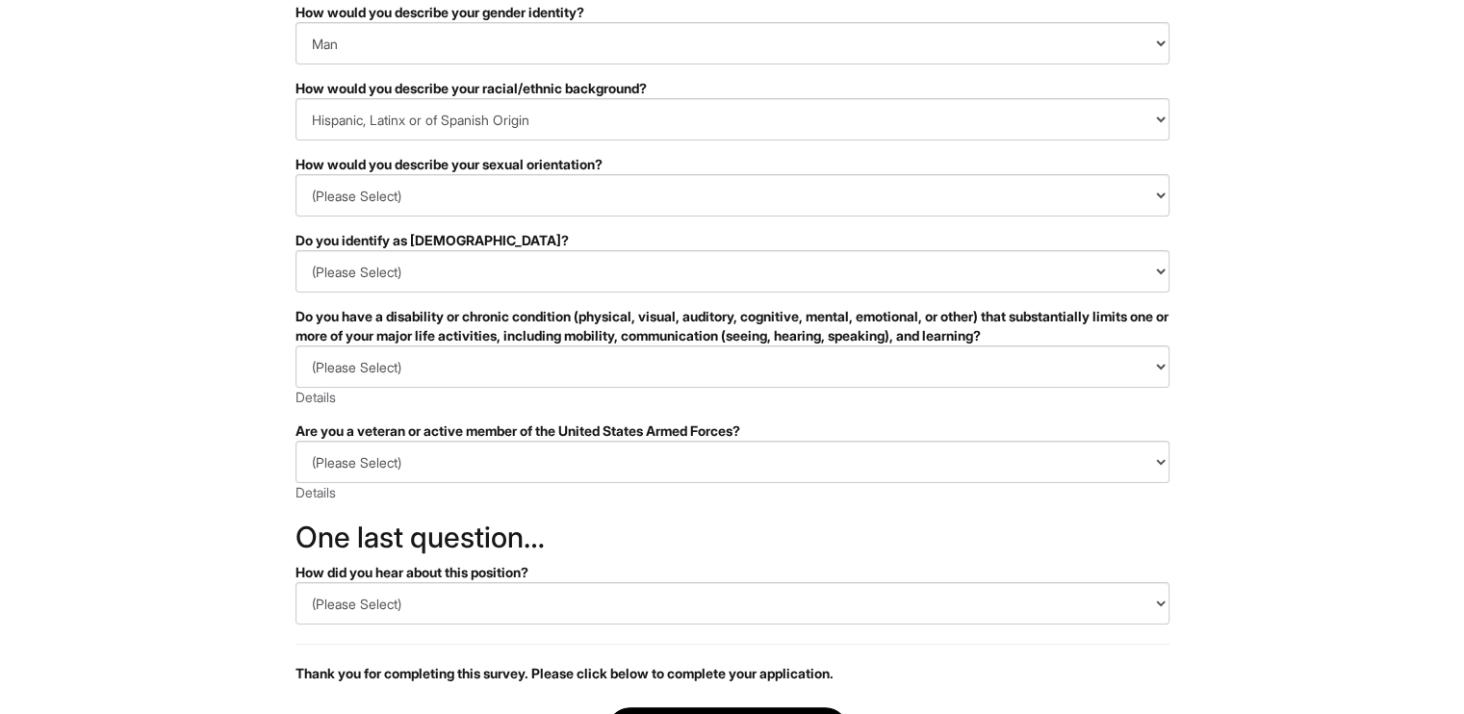
scroll to position [231, 0]
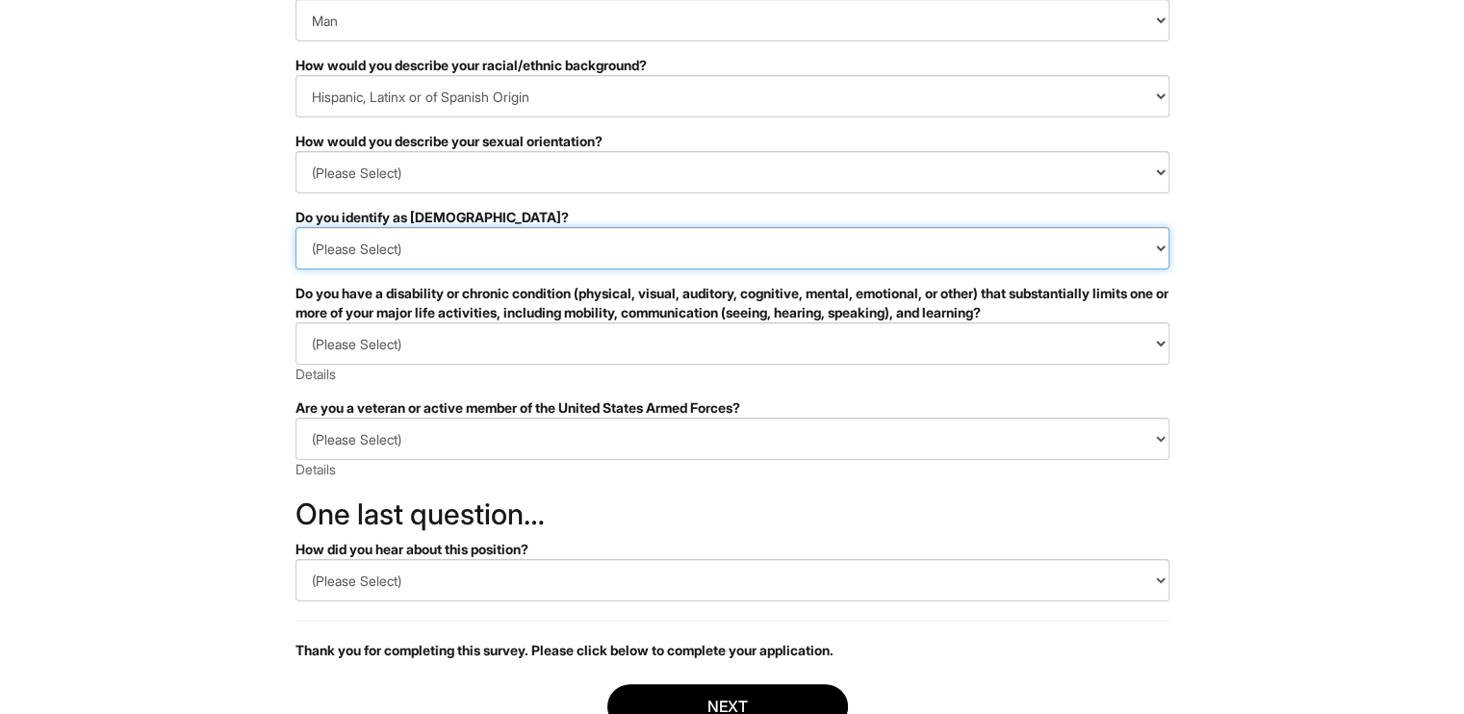
click at [336, 253] on select "(Please Select) Yes No I prefer to self-describe I don't wish to answer" at bounding box center [733, 248] width 874 height 42
select select "No"
click at [296, 227] on select "(Please Select) Yes No I prefer to self-describe I don't wish to answer" at bounding box center [733, 248] width 874 height 42
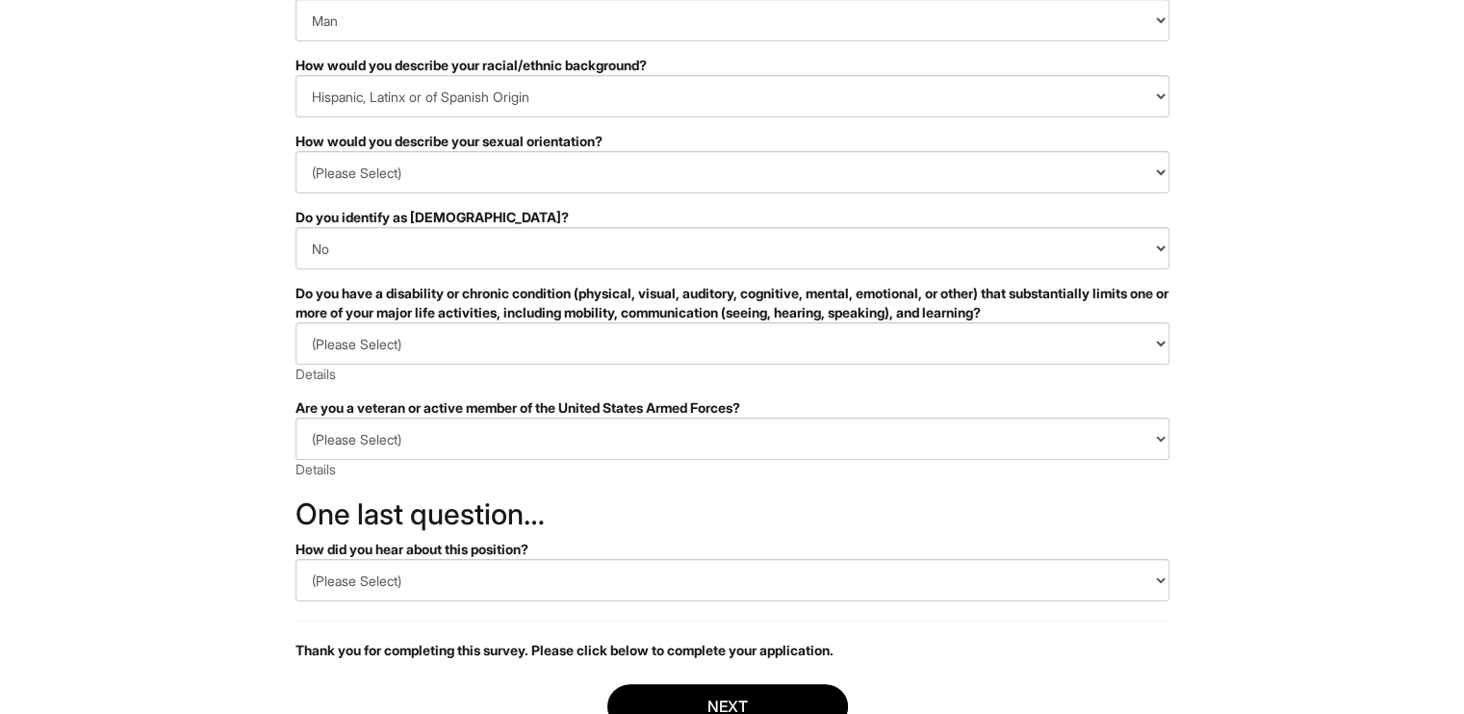
click at [296, 303] on div "Do you have a disability or chronic condition (physical, visual, auditory, cogn…" at bounding box center [733, 303] width 874 height 39
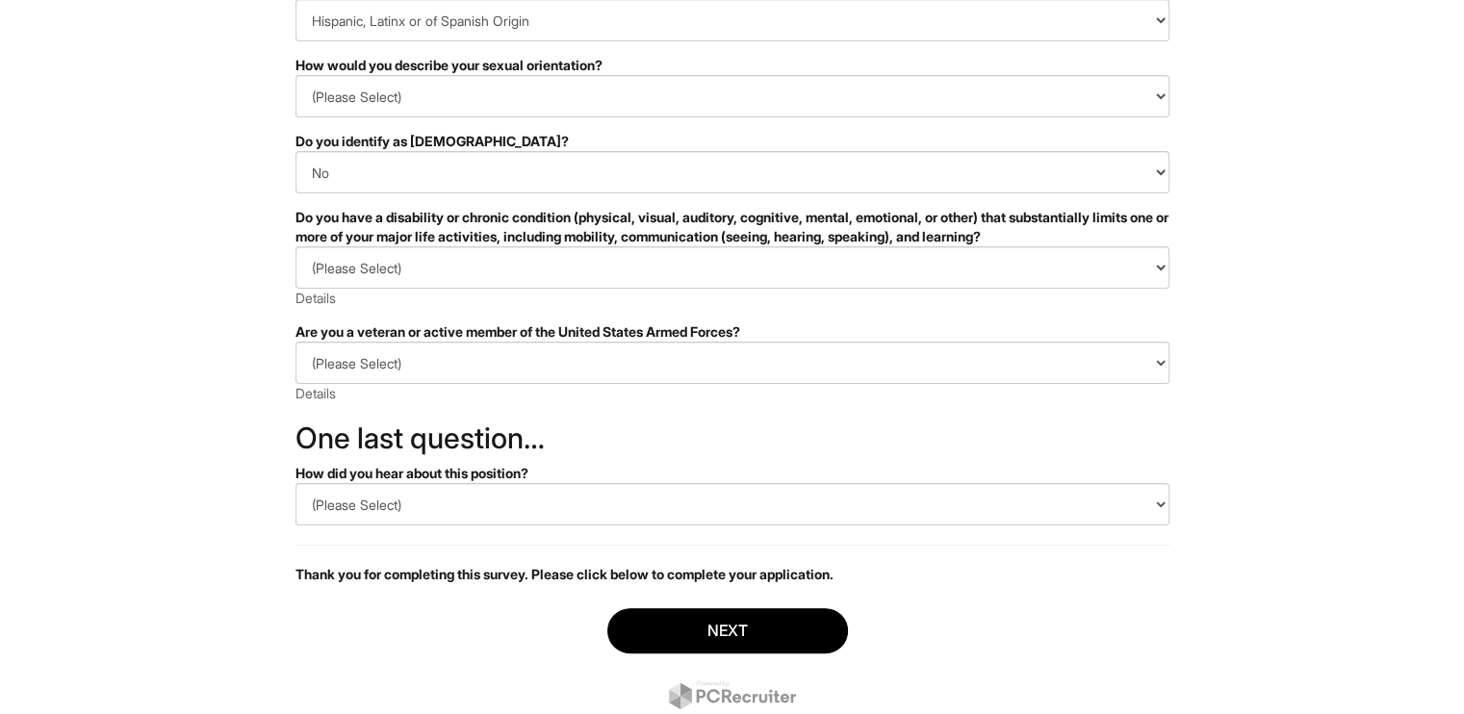
scroll to position [308, 0]
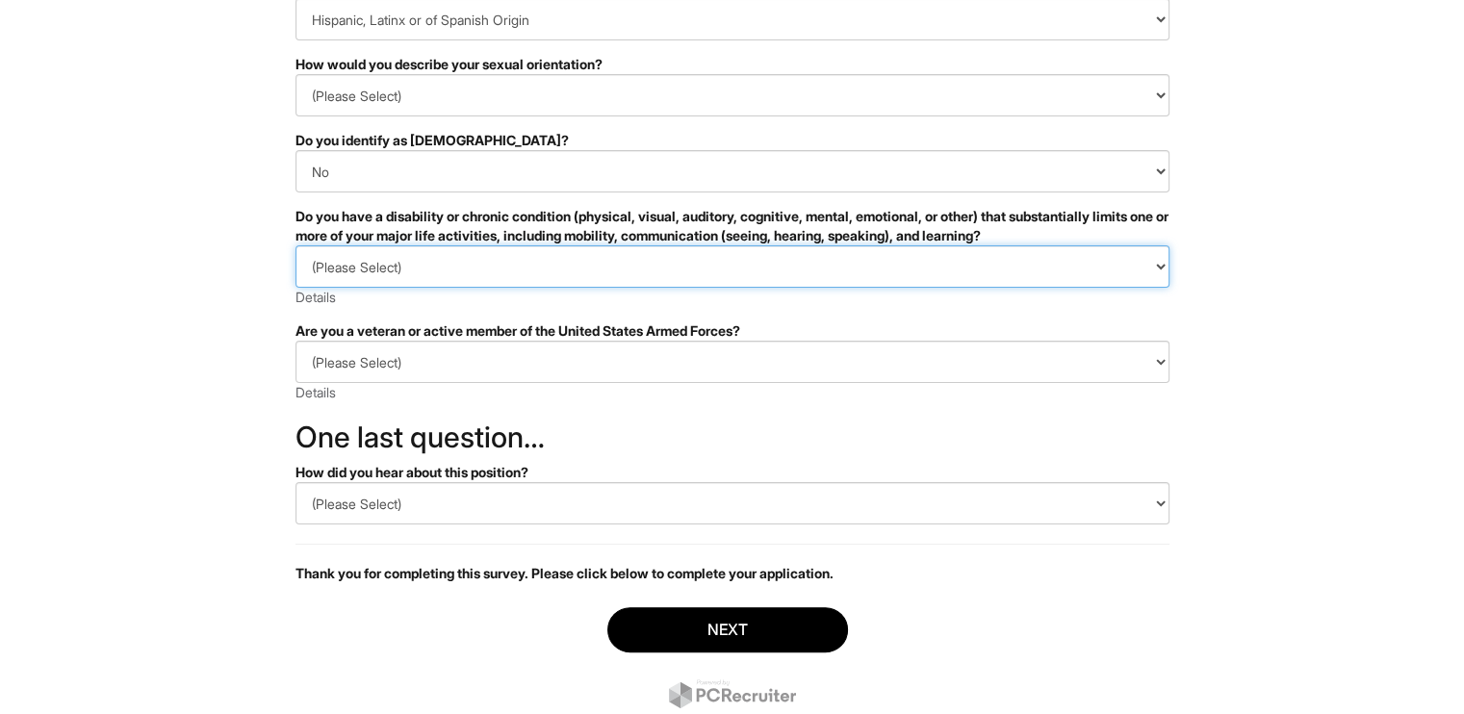
click at [444, 271] on select "(Please Select) YES, I HAVE A DISABILITY (or previously had a disability) NO, I…" at bounding box center [733, 266] width 874 height 42
click at [442, 269] on select "(Please Select) YES, I HAVE A DISABILITY (or previously had a disability) NO, I…" at bounding box center [733, 266] width 874 height 42
click at [487, 267] on select "(Please Select) YES, I HAVE A DISABILITY (or previously had a disability) NO, I…" at bounding box center [733, 266] width 874 height 42
select select "YES, I HAVE A DISABILITY (or previously had a disability)"
click at [296, 245] on select "(Please Select) YES, I HAVE A DISABILITY (or previously had a disability) NO, I…" at bounding box center [733, 266] width 874 height 42
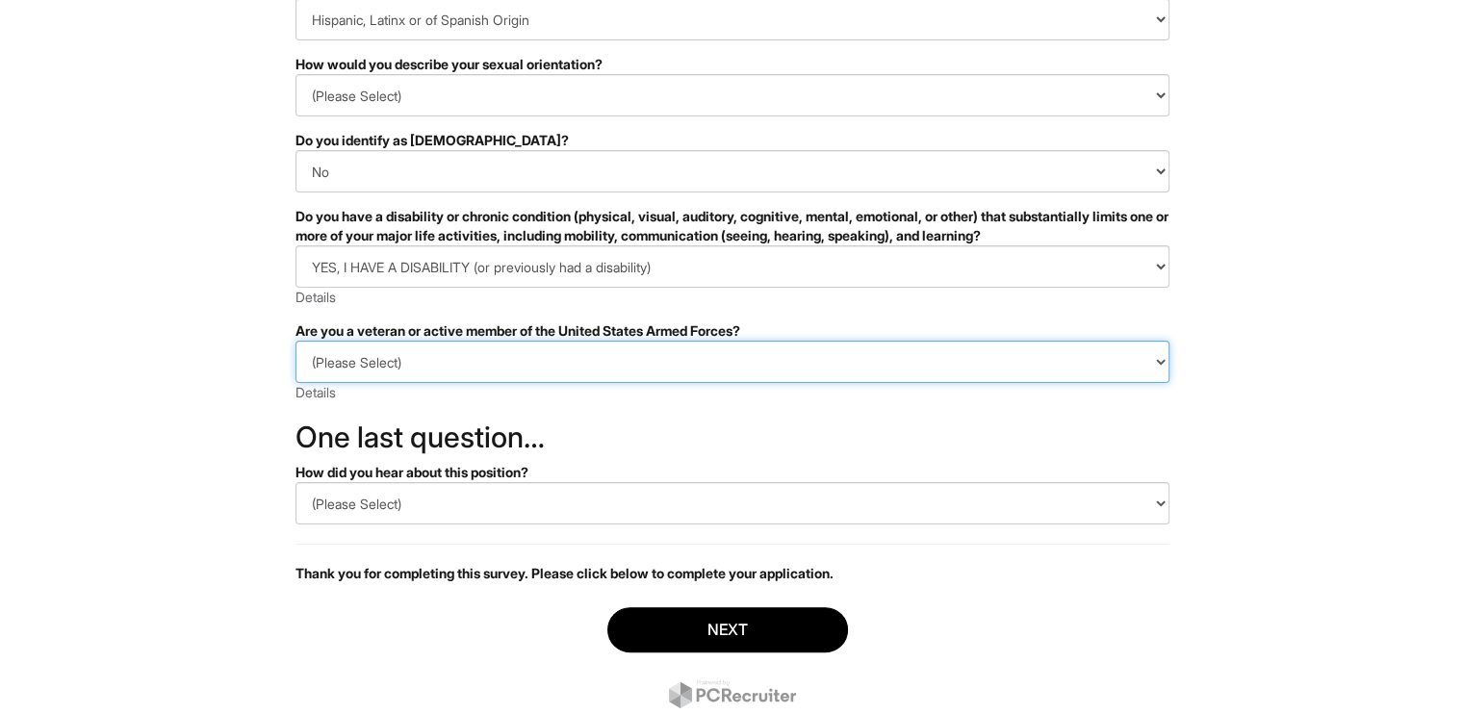
click at [475, 359] on select "(Please Select) I IDENTIFY AS ONE OR MORE OF THE CLASSIFICATIONS OF PROTECTED V…" at bounding box center [733, 362] width 874 height 42
select select "I AM NOT A PROTECTED VETERAN"
click at [296, 341] on select "(Please Select) I IDENTIFY AS ONE OR MORE OF THE CLASSIFICATIONS OF PROTECTED V…" at bounding box center [733, 362] width 874 height 42
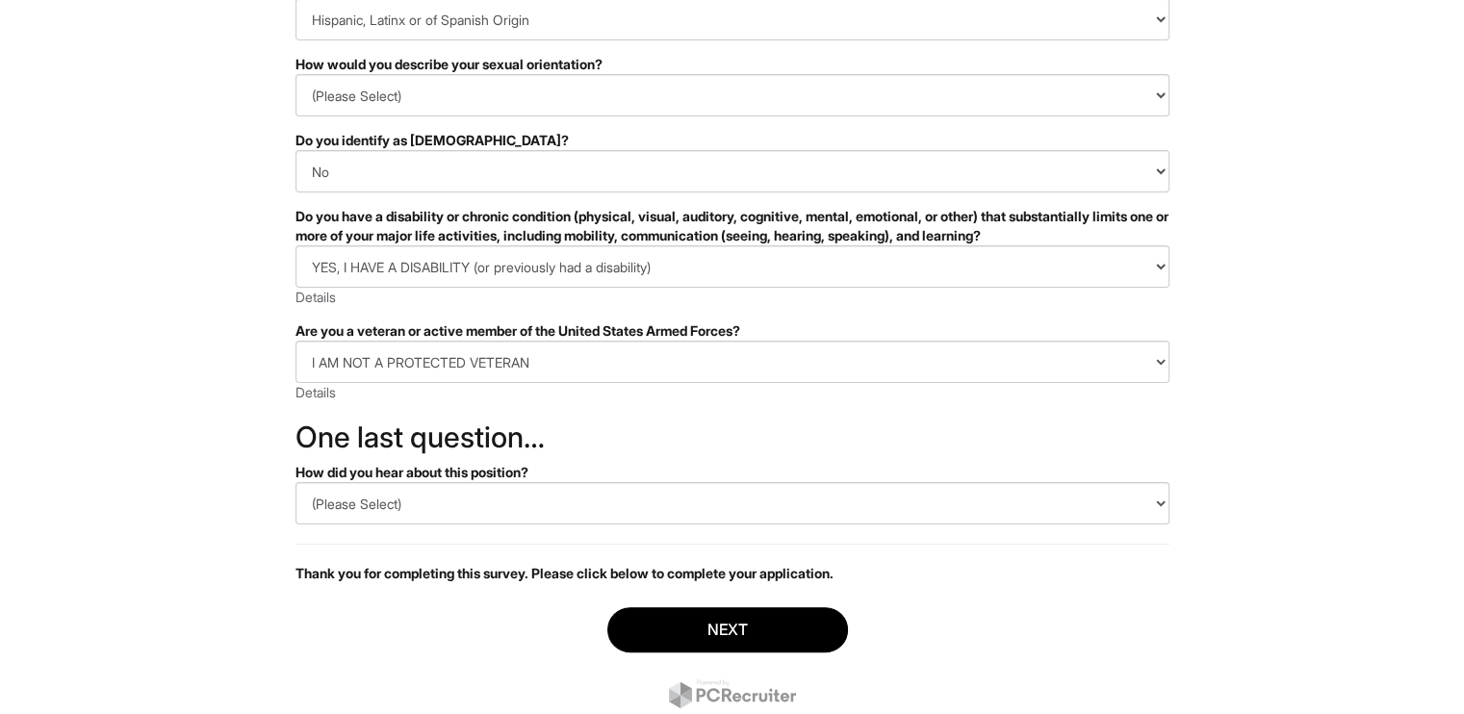
click at [486, 417] on form "PLEASE COMPLETE ALL REQUIRED FIELDS How would you describe your gender identity…" at bounding box center [733, 315] width 874 height 825
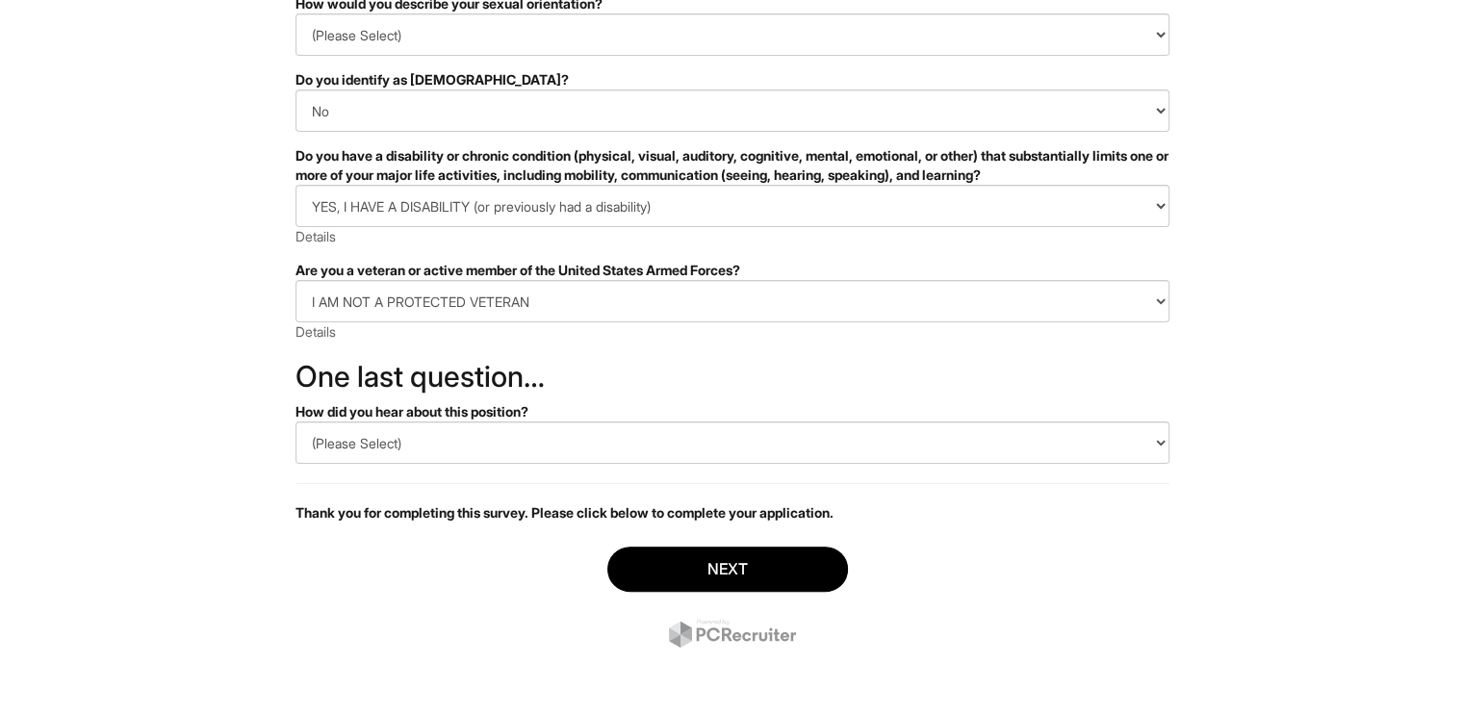
scroll to position [370, 0]
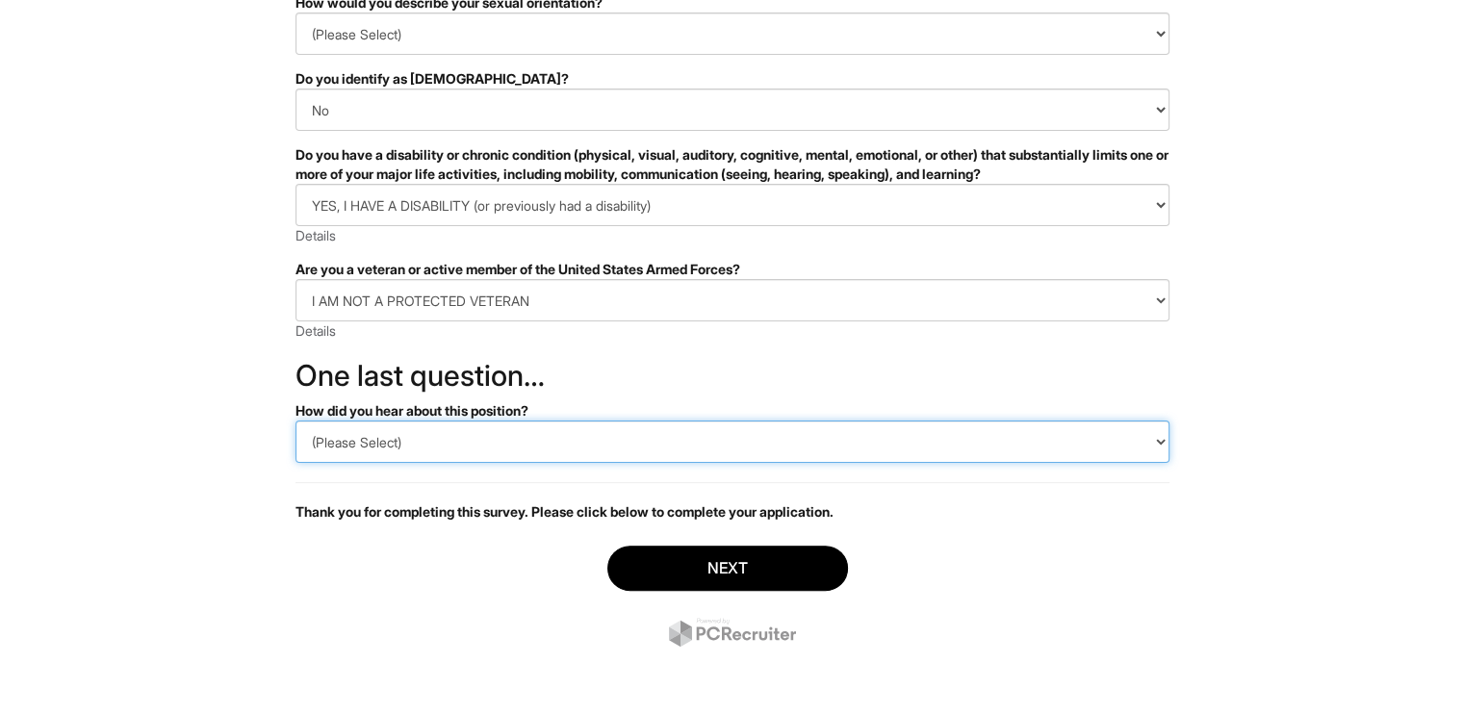
click at [459, 452] on select "(Please Select) CareerBuilder Indeed LinkedIn Monster Referral Other" at bounding box center [733, 442] width 874 height 42
select select "Other"
click at [296, 421] on select "(Please Select) CareerBuilder Indeed LinkedIn Monster Referral Other" at bounding box center [733, 442] width 874 height 42
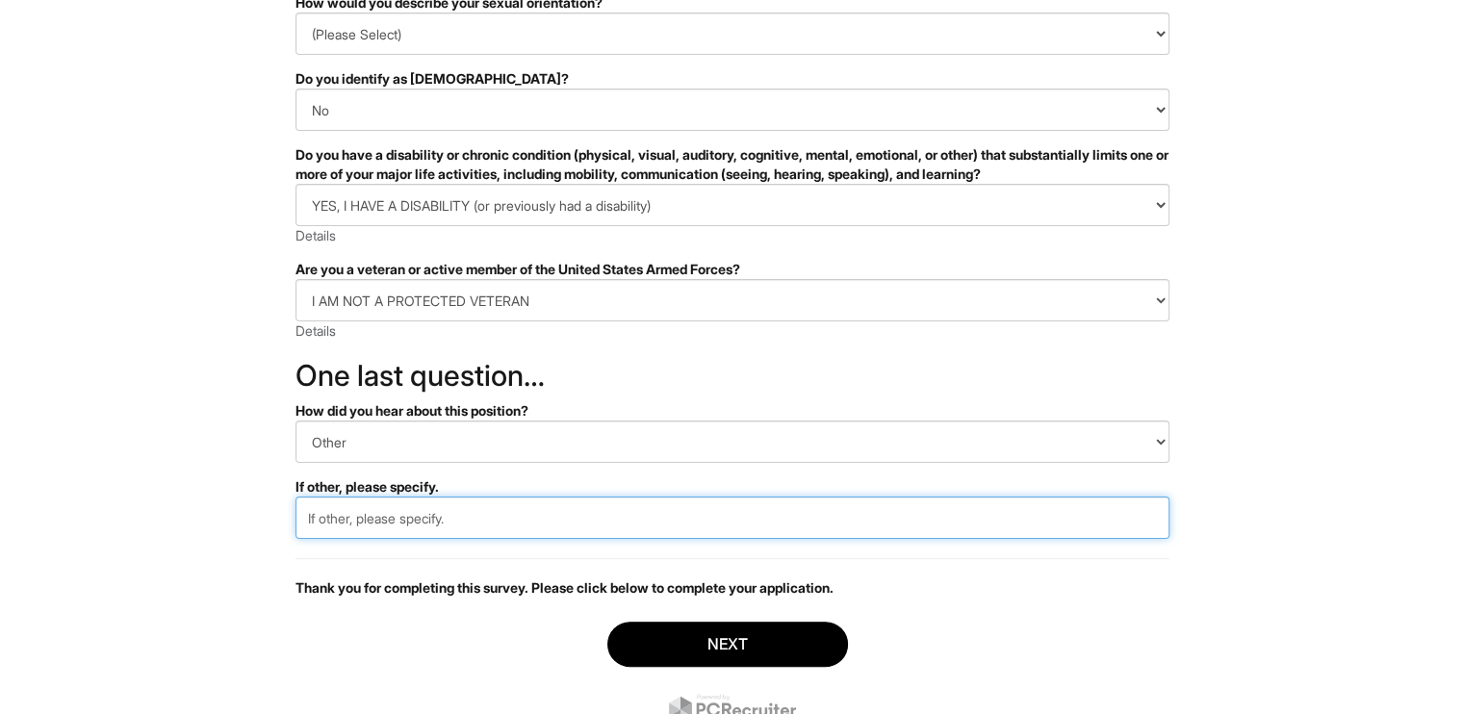
click at [440, 509] on input "text" at bounding box center [733, 518] width 874 height 42
type input "In store ad"
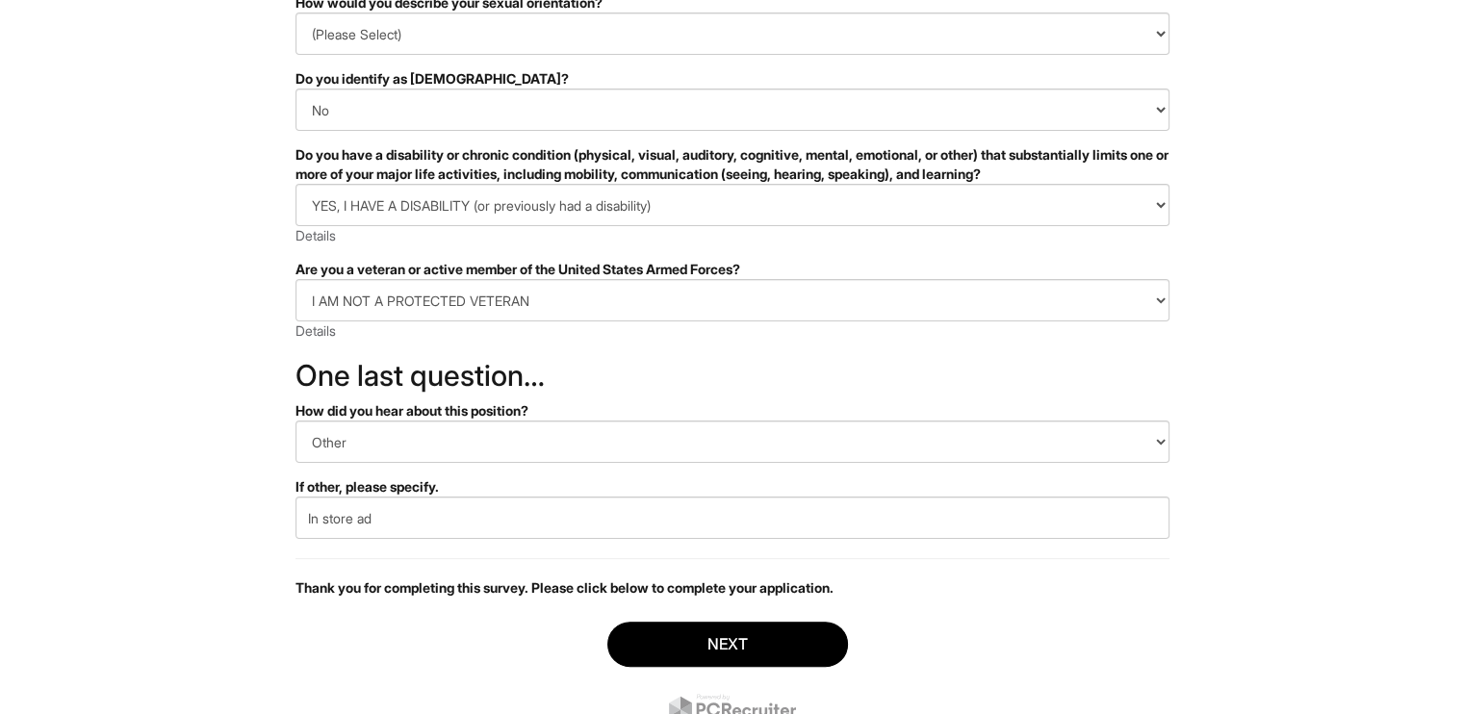
click at [564, 606] on form "PLEASE COMPLETE ALL REQUIRED FIELDS How would you describe your gender identity…" at bounding box center [733, 291] width 874 height 901
click at [715, 642] on button "Next" at bounding box center [727, 644] width 241 height 45
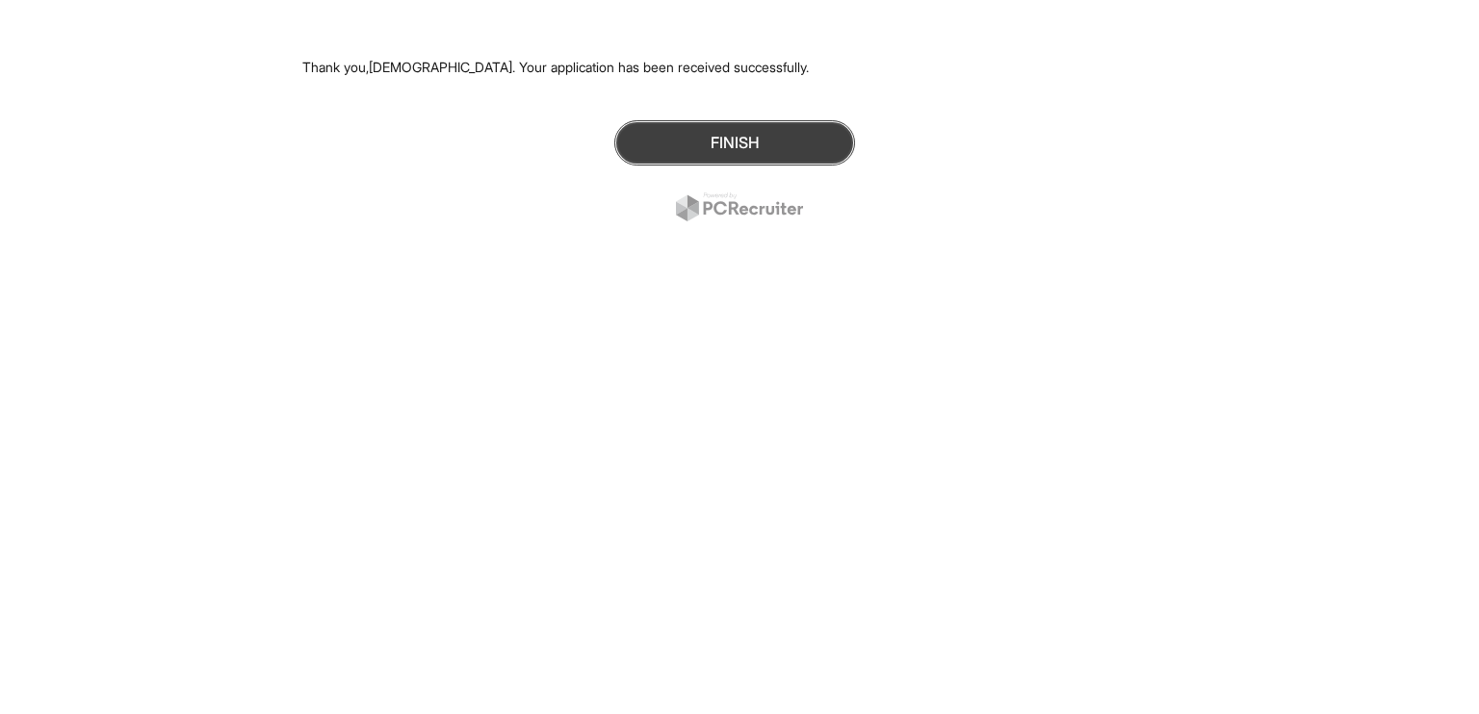
click at [755, 158] on button "Finish" at bounding box center [734, 142] width 241 height 45
